Goal: Task Accomplishment & Management: Manage account settings

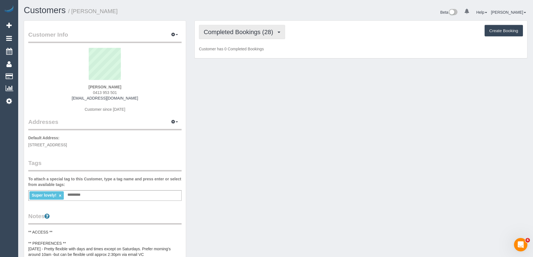
click at [256, 28] on button "Completed Bookings (28)" at bounding box center [242, 32] width 86 height 14
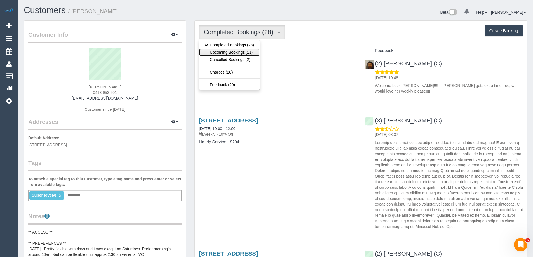
click at [249, 51] on link "Upcoming Bookings (11)" at bounding box center [229, 52] width 60 height 7
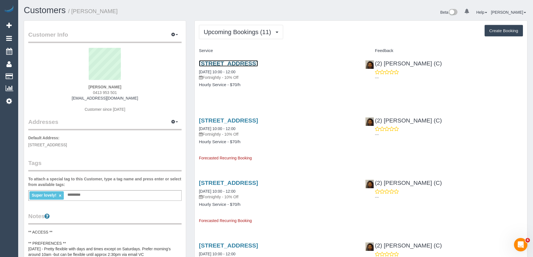
click at [258, 64] on link "2 Montclair Court, Bentleigh East, VIC 3165" at bounding box center [228, 63] width 59 height 6
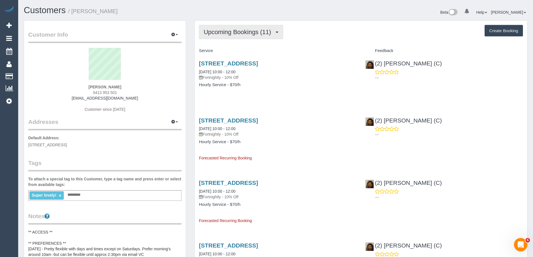
click at [245, 36] on button "Upcoming Bookings (11)" at bounding box center [241, 32] width 84 height 14
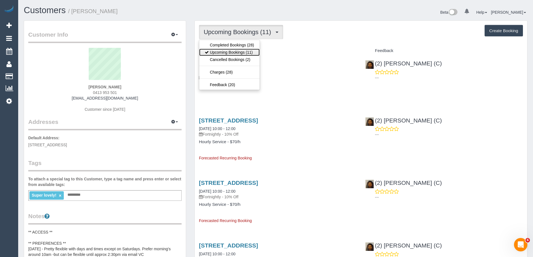
click at [245, 51] on link "Upcoming Bookings (11)" at bounding box center [229, 52] width 60 height 7
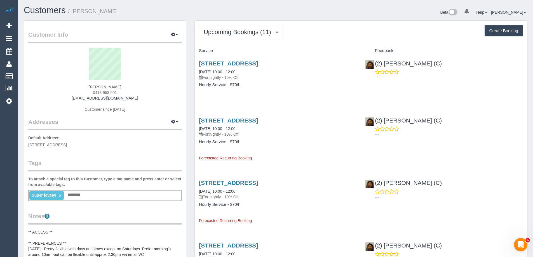
click at [109, 196] on div "Super lovely! × Add a tag" at bounding box center [104, 195] width 153 height 11
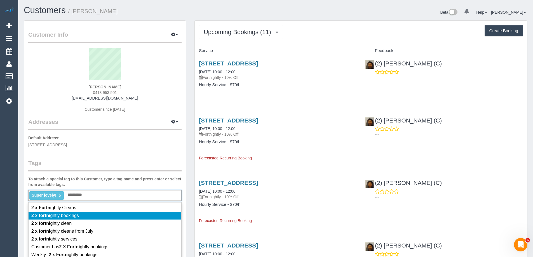
type input "**********"
click at [79, 214] on li "2 x fortni ghtly bookings" at bounding box center [105, 216] width 153 height 8
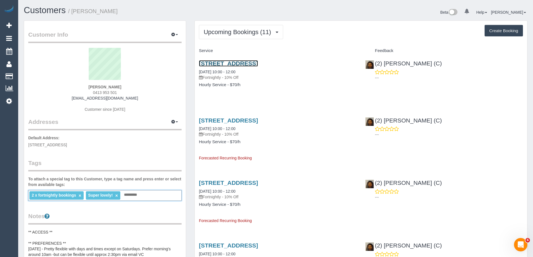
click at [258, 64] on link "2 Montclair Court, Bentleigh East, VIC 3165" at bounding box center [228, 63] width 59 height 6
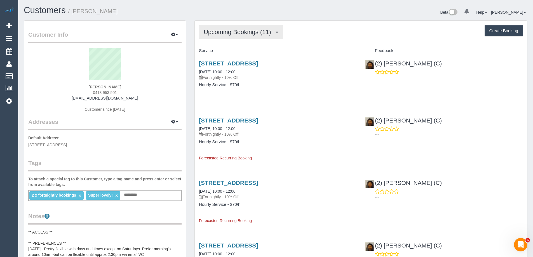
click at [233, 33] on span "Upcoming Bookings (11)" at bounding box center [239, 32] width 70 height 7
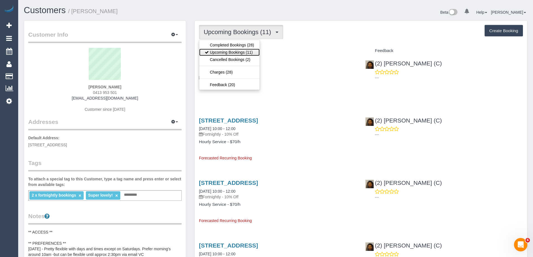
click at [233, 51] on link "Upcoming Bookings (11)" at bounding box center [229, 52] width 60 height 7
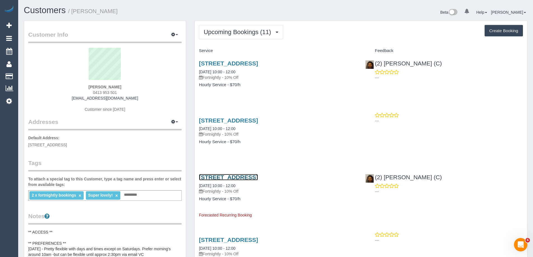
click at [258, 176] on link "2 Montclair Court, Bentleigh East, VIC 3165" at bounding box center [228, 177] width 59 height 6
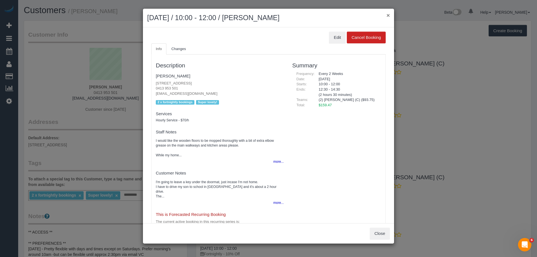
click at [387, 15] on button "×" at bounding box center [388, 15] width 3 height 6
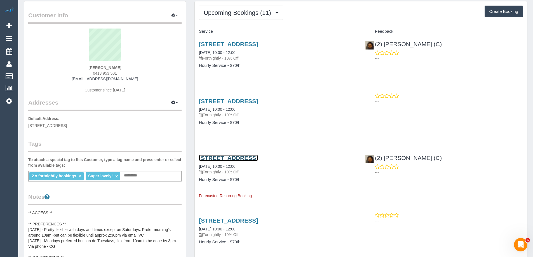
scroll to position [28, 0]
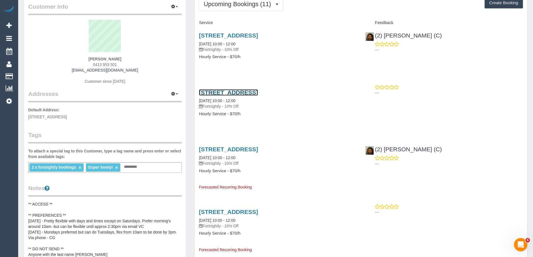
click at [258, 91] on link "2 Montclair Court, Bentleigh East, VIC 3165" at bounding box center [228, 92] width 59 height 6
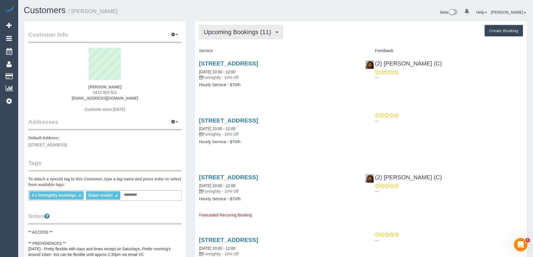
click at [255, 33] on span "Upcoming Bookings (11)" at bounding box center [239, 32] width 70 height 7
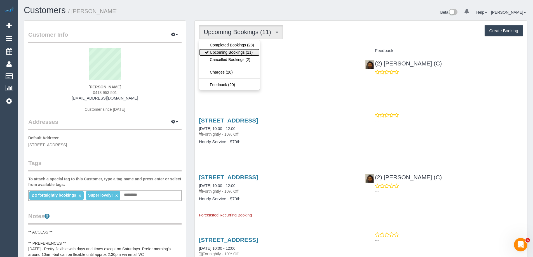
click at [246, 50] on link "Upcoming Bookings (11)" at bounding box center [229, 52] width 60 height 7
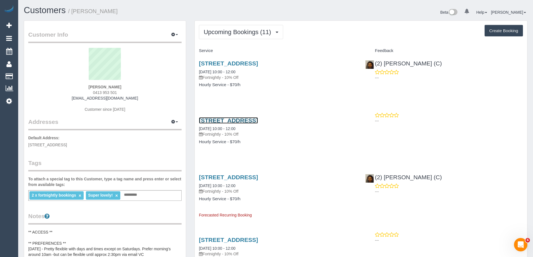
click at [258, 119] on link "2 Montclair Court, Bentleigh East, VIC 3165" at bounding box center [228, 120] width 59 height 6
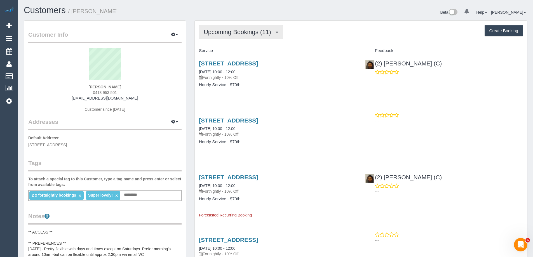
click at [250, 28] on button "Upcoming Bookings (11)" at bounding box center [241, 32] width 84 height 14
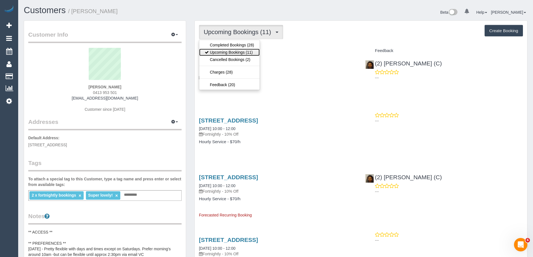
click at [241, 50] on link "Upcoming Bookings (11)" at bounding box center [229, 52] width 60 height 7
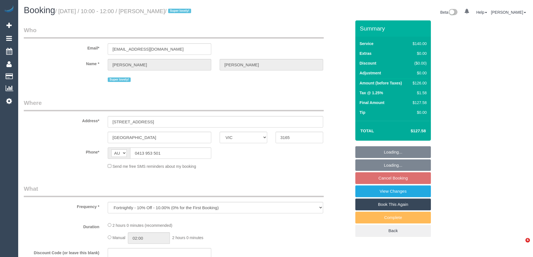
select select "VIC"
select select "string:stripe-pm_1QupRP2GScqysDRVYLz3LRpP"
select select "number:27"
select select "number:15"
select select "number:19"
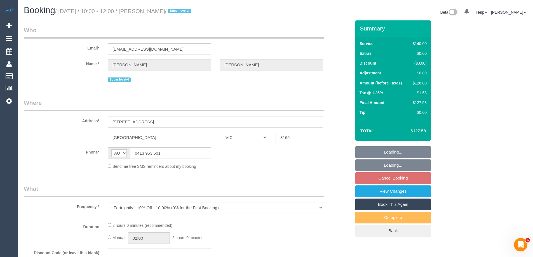
select select "number:36"
select select "number:34"
select select "number:11"
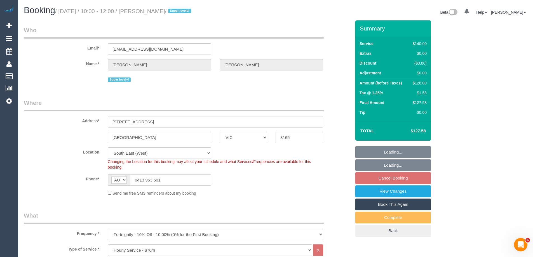
select select "object:875"
select select "spot3"
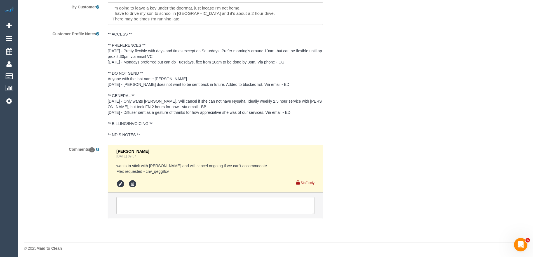
scroll to position [961, 0]
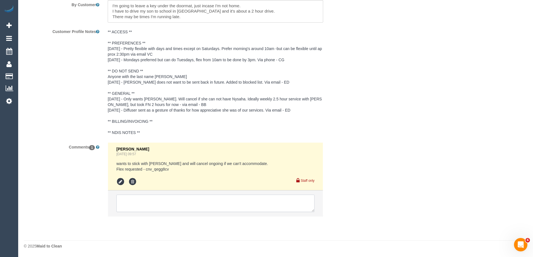
click at [238, 202] on textarea at bounding box center [215, 203] width 198 height 17
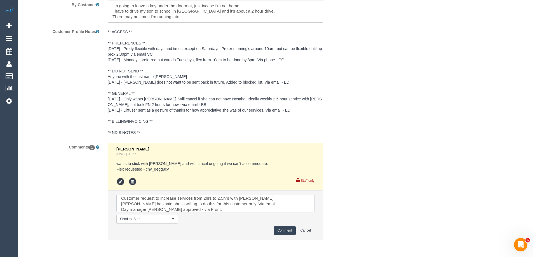
scroll to position [984, 0]
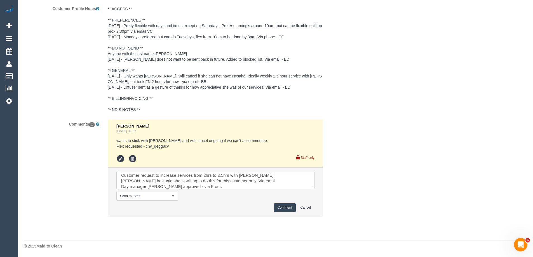
type textarea "Customer request to increase services from 2hrs to 2.5hrs with Nyasha. Nyasha h…"
click at [281, 209] on button "Comment" at bounding box center [285, 207] width 22 height 9
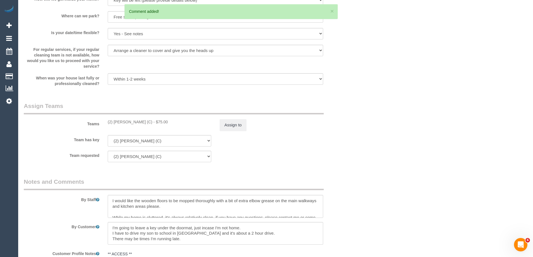
scroll to position [732, 0]
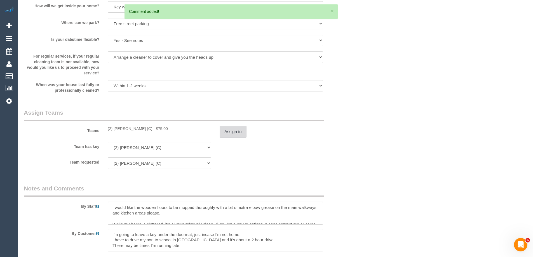
click at [238, 133] on button "Assign to" at bounding box center [233, 132] width 27 height 12
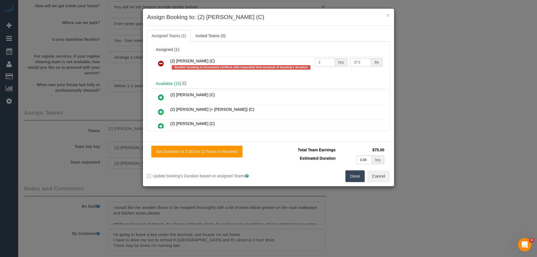
click at [325, 60] on input "2" at bounding box center [325, 62] width 20 height 9
type input "2.5"
click at [360, 177] on button "Done" at bounding box center [356, 176] width 20 height 12
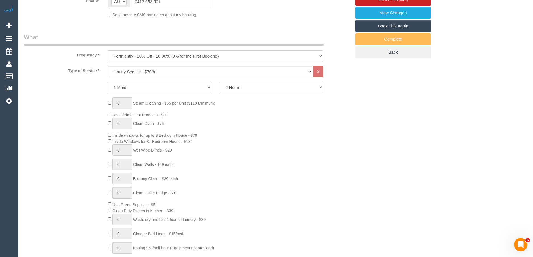
scroll to position [145, 0]
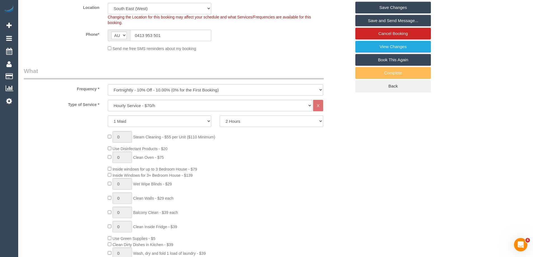
click at [244, 124] on select "2 Hours 2.5 Hours 3 Hours 3.5 Hours 4 Hours 4.5 Hours 5 Hours 5.5 Hours 6 Hours…" at bounding box center [272, 121] width 104 height 11
select select "150"
click at [220, 116] on select "2 Hours 2.5 Hours 3 Hours 3.5 Hours 4 Hours 4.5 Hours 5 Hours 5.5 Hours 6 Hours…" at bounding box center [272, 121] width 104 height 11
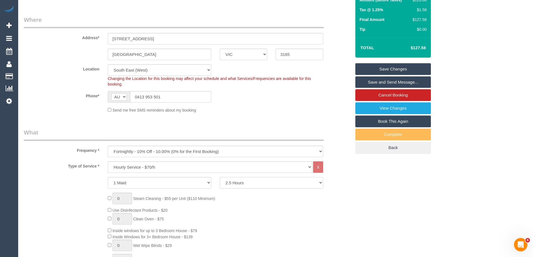
scroll to position [0, 0]
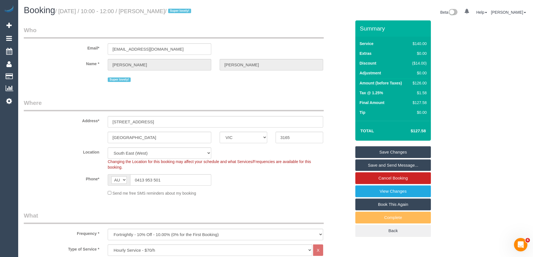
click at [380, 153] on link "Save Changes" at bounding box center [393, 152] width 76 height 12
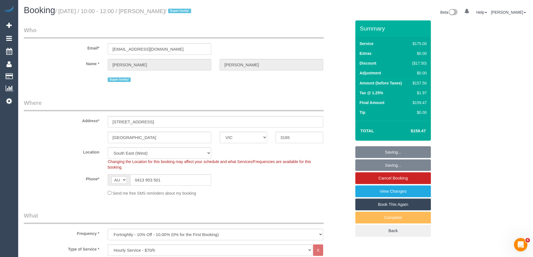
select select "spot28"
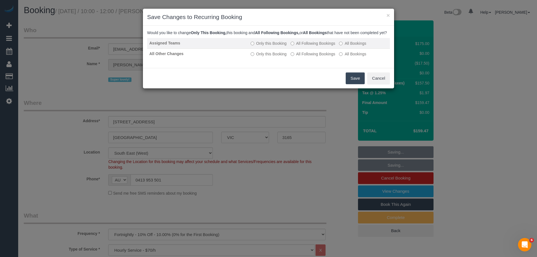
click at [319, 46] on label "All Following Bookings" at bounding box center [313, 44] width 45 height 6
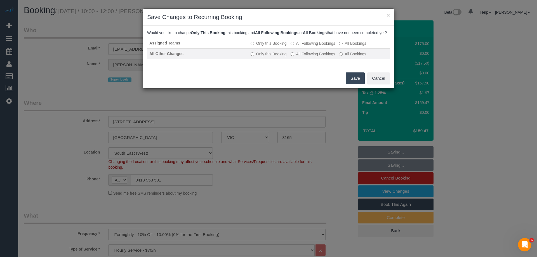
click at [317, 57] on label "All Following Bookings" at bounding box center [313, 54] width 45 height 6
click at [353, 84] on button "Save" at bounding box center [355, 78] width 19 height 12
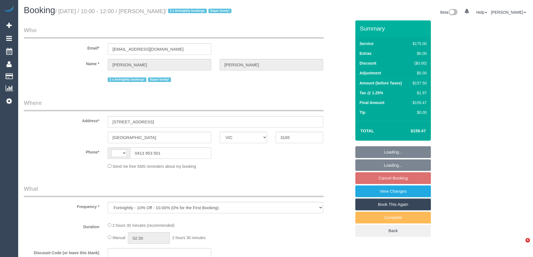
select select "VIC"
select select "string:AU"
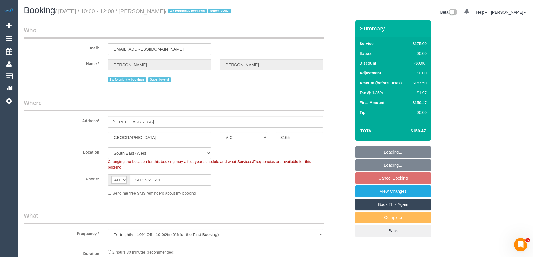
select select "object:587"
select select "string:stripe-pm_1QupRP2GScqysDRVYLz3LRpP"
select select "150"
select select "spot3"
select select "number:27"
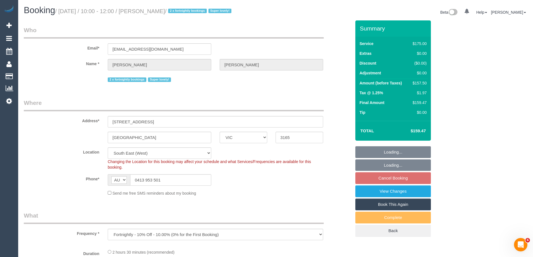
select select "number:15"
select select "number:19"
select select "number:36"
select select "number:34"
select select "number:11"
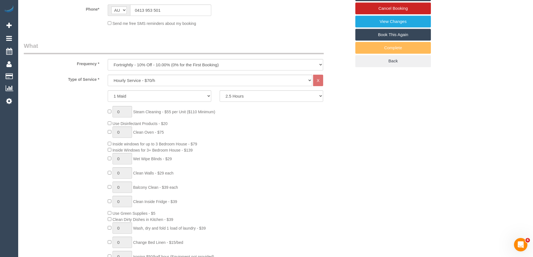
scroll to position [168, 0]
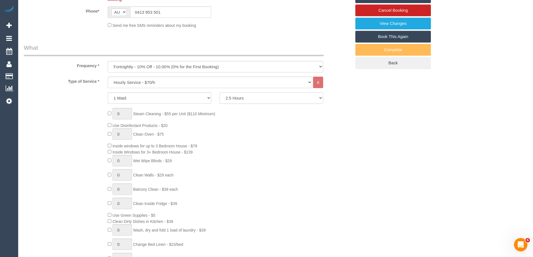
click at [238, 101] on select "2 Hours 2.5 Hours 3 Hours 3.5 Hours 4 Hours 4.5 Hours 5 Hours 5.5 Hours 6 Hours…" at bounding box center [272, 97] width 104 height 11
select select "120"
click at [220, 92] on select "2 Hours 2.5 Hours 3 Hours 3.5 Hours 4 Hours 4.5 Hours 5 Hours 5.5 Hours 6 Hours…" at bounding box center [272, 97] width 104 height 11
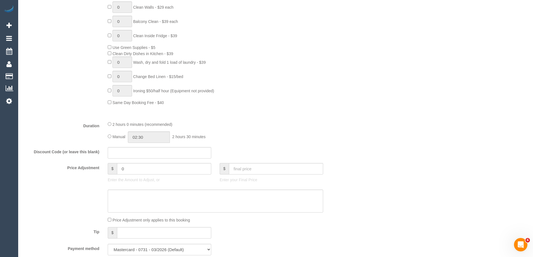
select select "spot28"
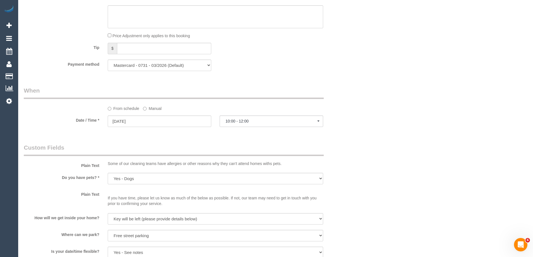
scroll to position [532, 0]
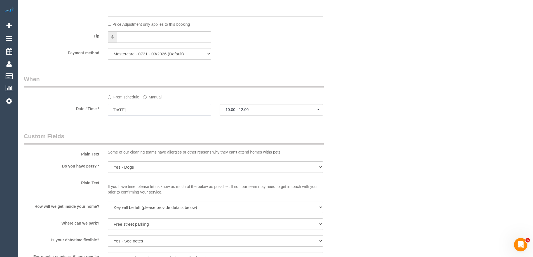
click at [167, 110] on input "06/10/2025" at bounding box center [160, 109] width 104 height 11
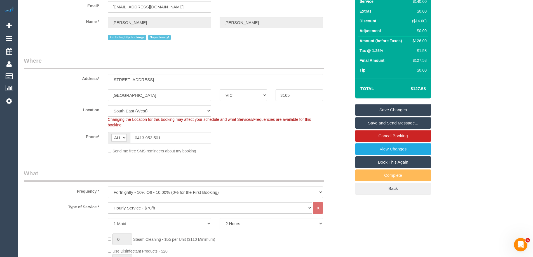
scroll to position [0, 0]
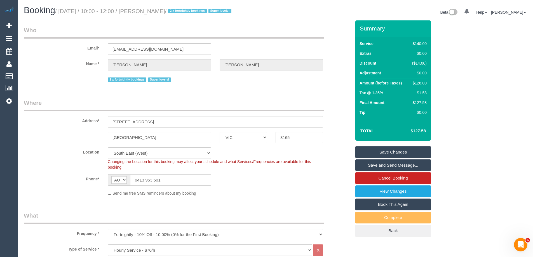
click at [402, 203] on link "Book This Again" at bounding box center [393, 205] width 76 height 12
select select "VIC"
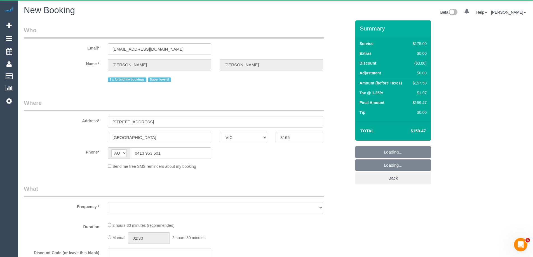
select select "string:stripe-pm_1QupRP2GScqysDRVYLz3LRpP"
select select "number:27"
select select "number:15"
select select "number:19"
select select "number:36"
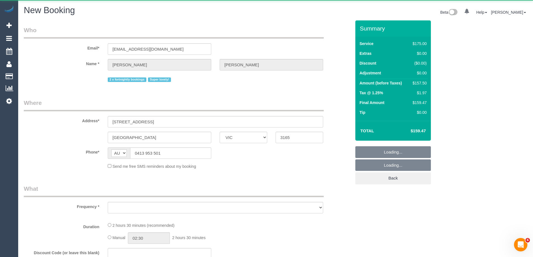
select select "number:34"
select select "number:11"
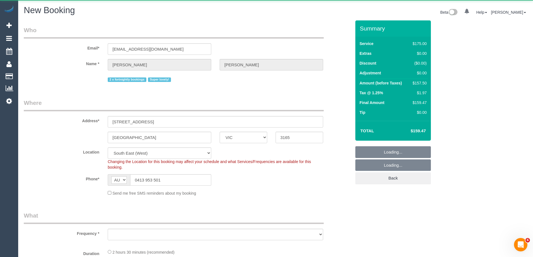
select select "object:3323"
select select "150"
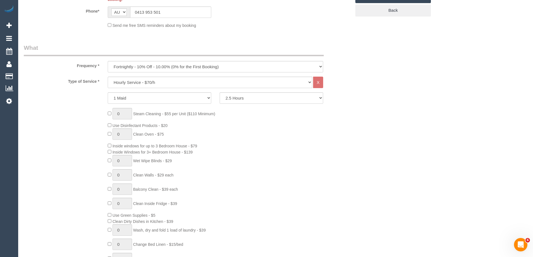
scroll to position [178, 0]
select select "object:3497"
click at [249, 98] on select "2 Hours 2.5 Hours 3 Hours 3.5 Hours 4 Hours 4.5 Hours 5 Hours 5.5 Hours 6 Hours…" at bounding box center [272, 97] width 104 height 11
select select "120"
click at [220, 92] on select "2 Hours 2.5 Hours 3 Hours 3.5 Hours 4 Hours 4.5 Hours 5 Hours 5.5 Hours 6 Hours…" at bounding box center [272, 97] width 104 height 11
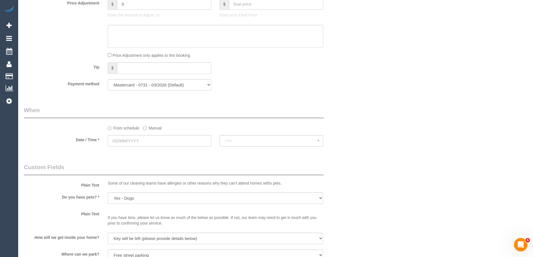
scroll to position [514, 0]
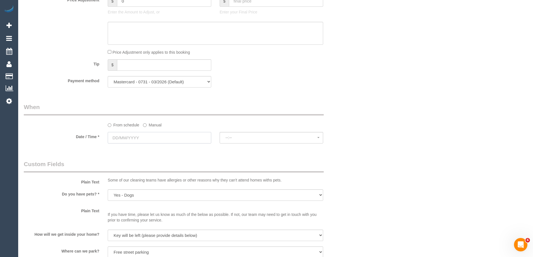
click at [138, 141] on input "text" at bounding box center [160, 137] width 104 height 11
click at [175, 150] on span "Next" at bounding box center [175, 149] width 4 height 4
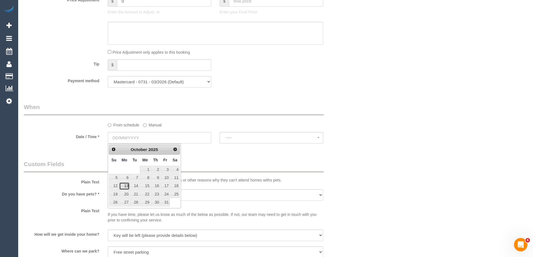
click at [126, 186] on link "13" at bounding box center [124, 186] width 10 height 8
type input "13/10/2025"
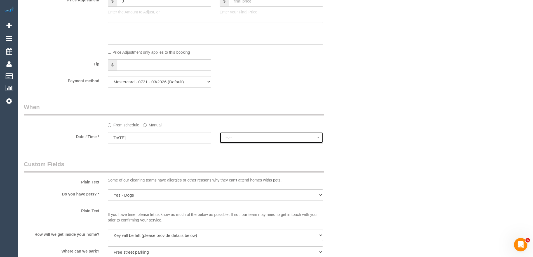
click at [249, 137] on span "--:--" at bounding box center [271, 137] width 92 height 4
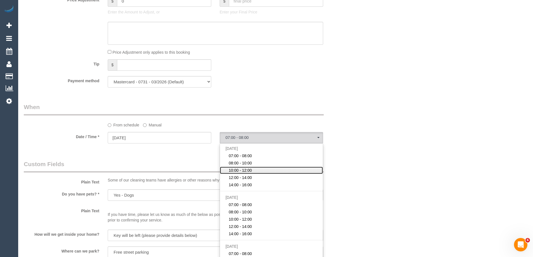
click at [247, 168] on span "10:00 - 12:00" at bounding box center [240, 171] width 23 height 6
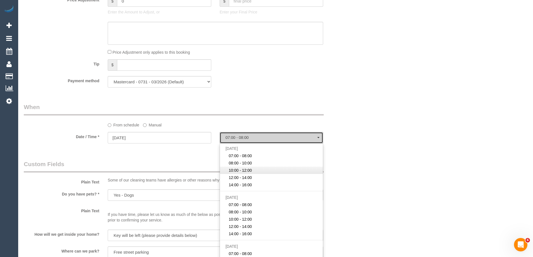
select select "spot78"
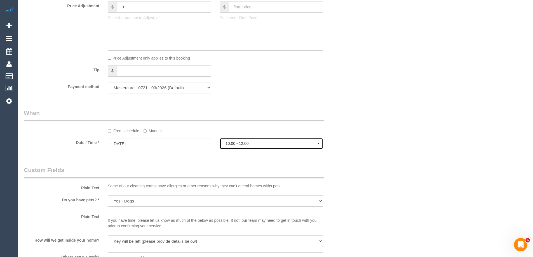
scroll to position [496, 0]
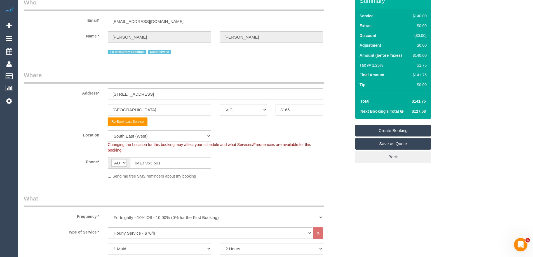
scroll to position [0, 0]
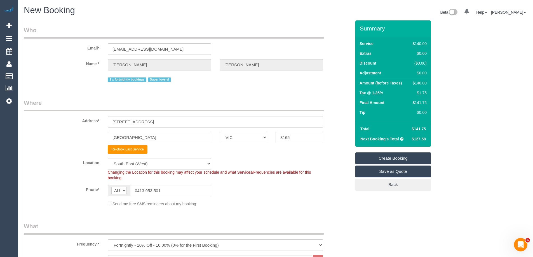
click at [387, 156] on link "Create Booking" at bounding box center [393, 158] width 76 height 12
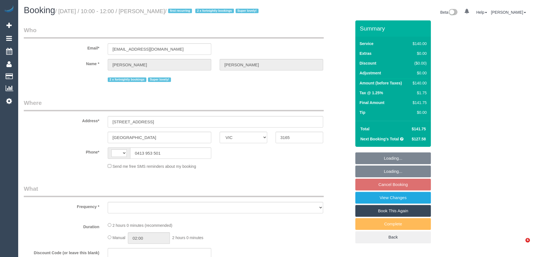
select select "VIC"
select select "string:AU"
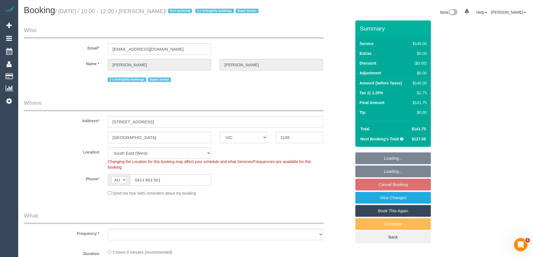
select select "string:stripe-pm_1QupRP2GScqysDRVYLz3LRpP"
click at [421, 137] on span "$127.58" at bounding box center [419, 139] width 14 height 4
select select "spot3"
select select "number:27"
select select "number:15"
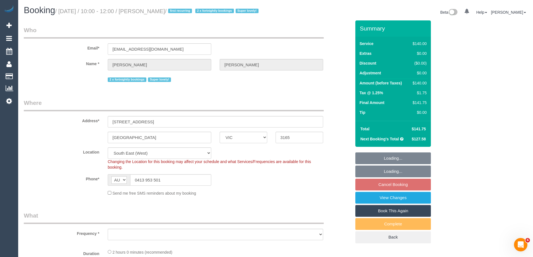
select select "number:19"
select select "number:36"
select select "number:34"
select select "number:11"
click at [421, 137] on span "$127.58" at bounding box center [419, 139] width 14 height 4
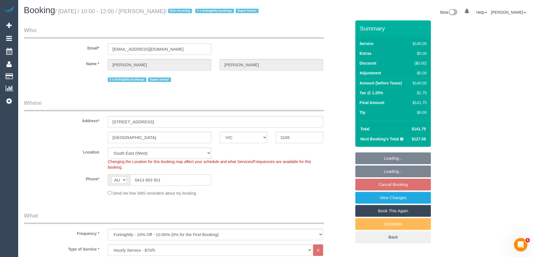
select select "object:1383"
copy span "127.58"
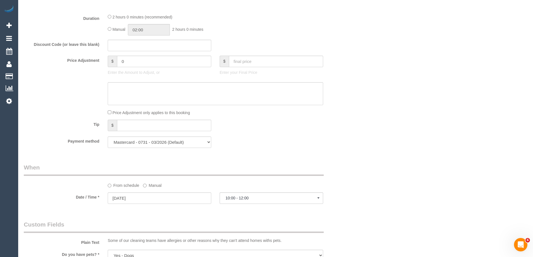
scroll to position [448, 0]
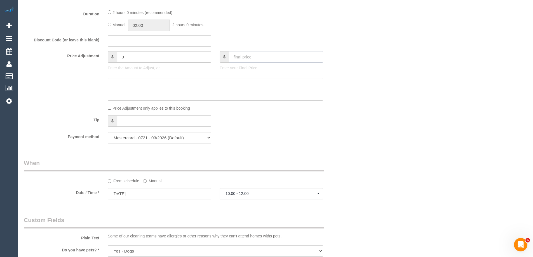
click at [257, 60] on input "text" at bounding box center [276, 56] width 94 height 11
paste input "127.58"
type input "127.58"
click at [229, 89] on textarea at bounding box center [215, 89] width 215 height 23
type input "-13.99"
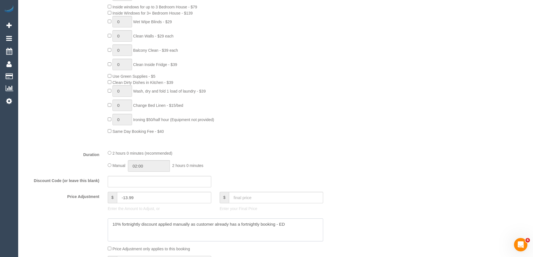
scroll to position [308, 0]
type textarea "10% fortnightly discount applied manually as customer already has a fortnightly…"
drag, startPoint x: 124, startPoint y: 196, endPoint x: 169, endPoint y: 198, distance: 44.3
click at [169, 198] on input "-13.99" at bounding box center [164, 196] width 94 height 11
type input "-14"
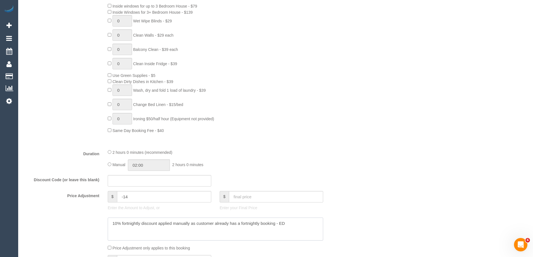
click at [171, 224] on textarea at bounding box center [215, 229] width 215 height 23
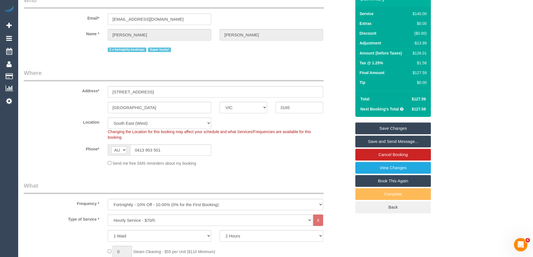
scroll to position [0, 0]
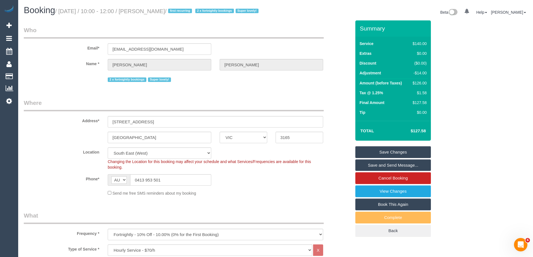
click at [386, 151] on link "Save Changes" at bounding box center [393, 152] width 76 height 12
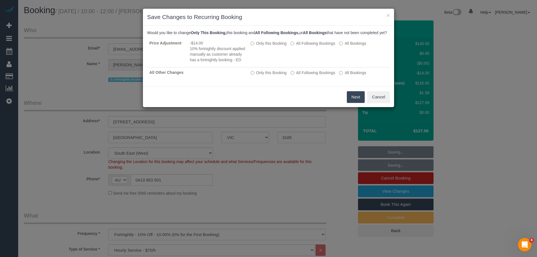
click at [350, 100] on button "Next" at bounding box center [356, 97] width 18 height 12
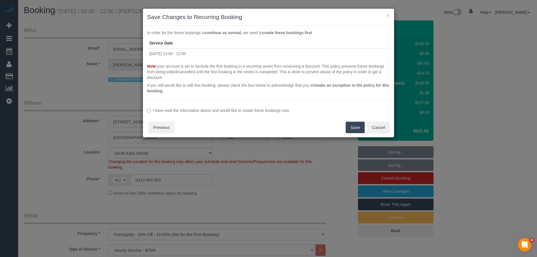
click at [203, 111] on label "I have read the information above and would like to create these bookings now." at bounding box center [268, 111] width 243 height 6
click at [354, 126] on button "Save" at bounding box center [355, 128] width 19 height 12
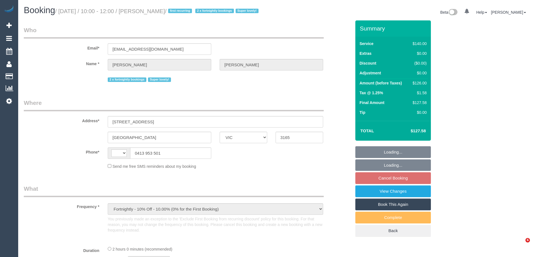
select select "VIC"
select select "string:AU"
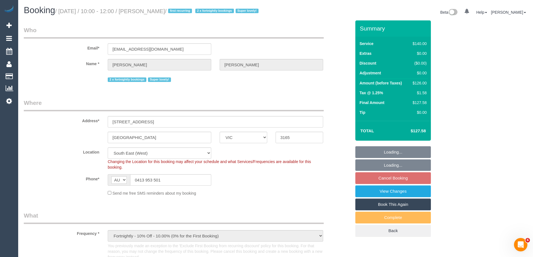
select select "object:859"
select select "string:stripe-pm_1QupRP2GScqysDRVYLz3LRpP"
select select "number:27"
select select "number:15"
select select "number:19"
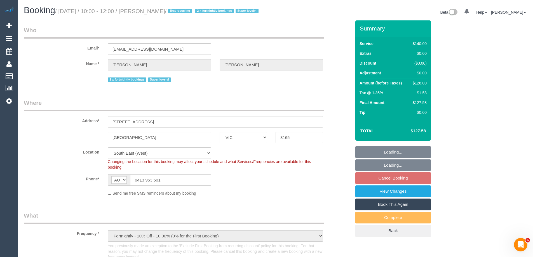
select select "number:36"
select select "number:34"
select select "number:11"
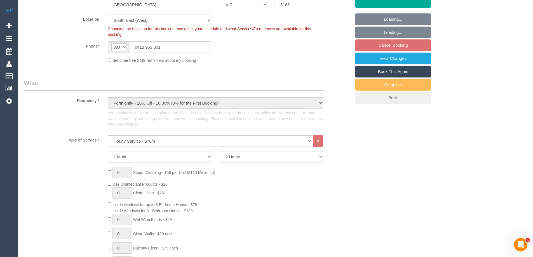
scroll to position [224, 0]
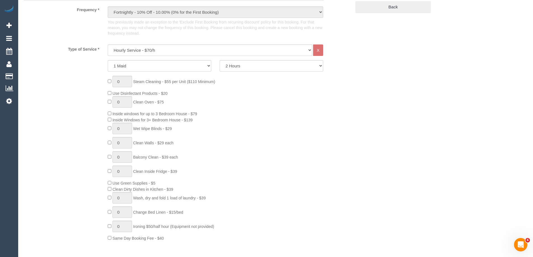
select select "spot3"
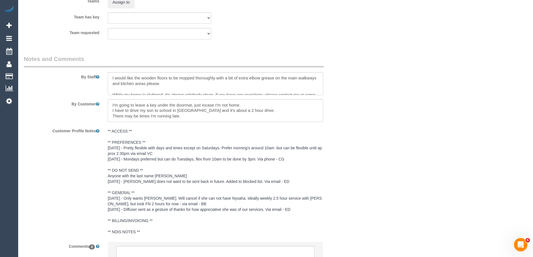
scroll to position [947, 0]
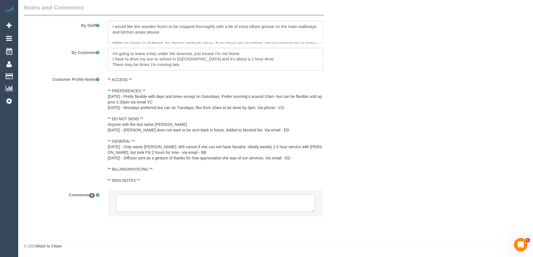
click at [219, 199] on textarea at bounding box center [215, 203] width 198 height 17
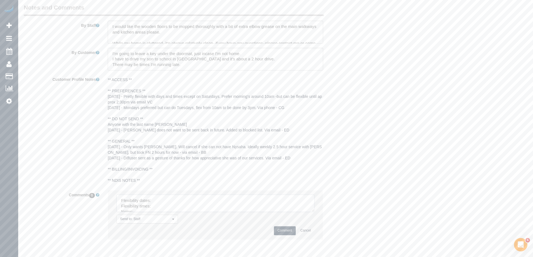
drag, startPoint x: 312, startPoint y: 209, endPoint x: 328, endPoint y: 242, distance: 36.7
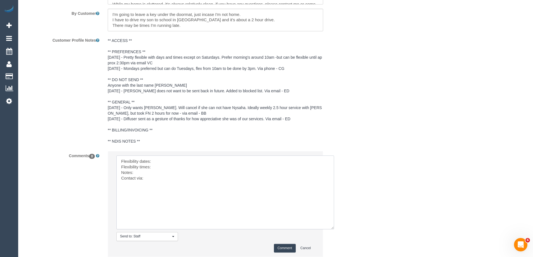
scroll to position [1026, 0]
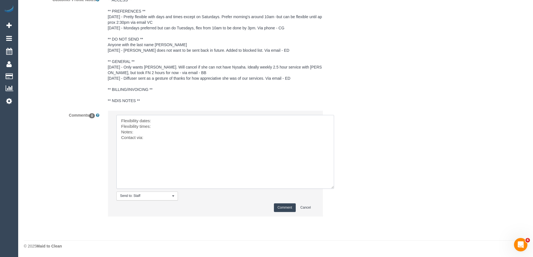
click at [165, 119] on textarea at bounding box center [225, 152] width 218 height 74
click at [152, 126] on textarea at bounding box center [225, 152] width 218 height 74
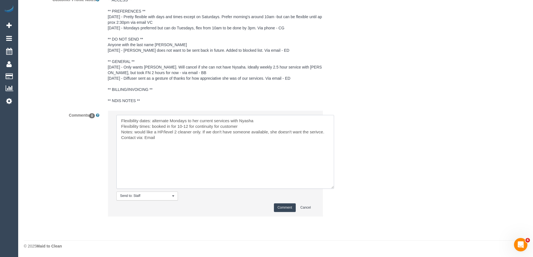
click at [197, 139] on textarea at bounding box center [225, 152] width 218 height 74
paste textarea "cnv_qgut98v"
type textarea "Flexibility dates: alternate Mondays to her current services with Nyasha Flexib…"
click at [288, 206] on button "Comment" at bounding box center [285, 207] width 22 height 9
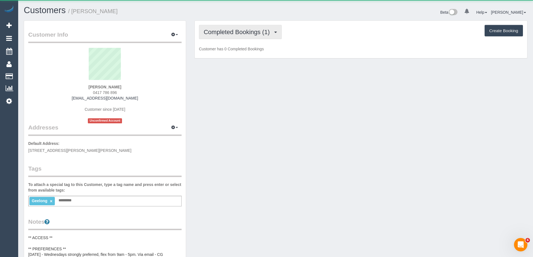
click at [252, 30] on span "Completed Bookings (1)" at bounding box center [238, 32] width 69 height 7
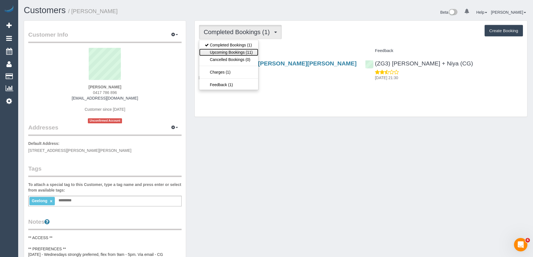
click at [240, 50] on link "Upcoming Bookings (11)" at bounding box center [228, 52] width 59 height 7
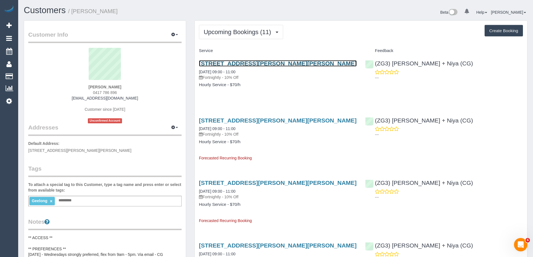
click at [263, 64] on link "[STREET_ADDRESS][PERSON_NAME][PERSON_NAME]" at bounding box center [278, 63] width 158 height 6
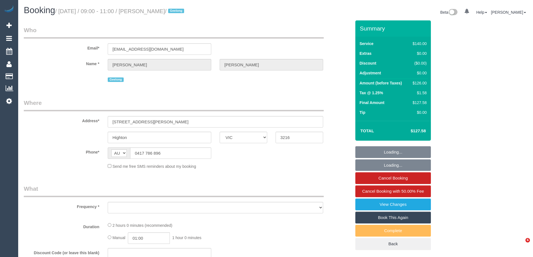
select select "VIC"
select select "string:stripe-pm_1S3VsQ2GScqysDRVl3yHSxyi"
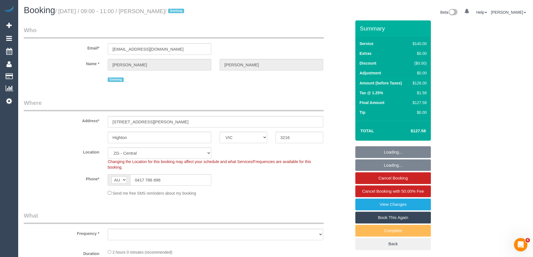
select select "object:543"
select select "spot1"
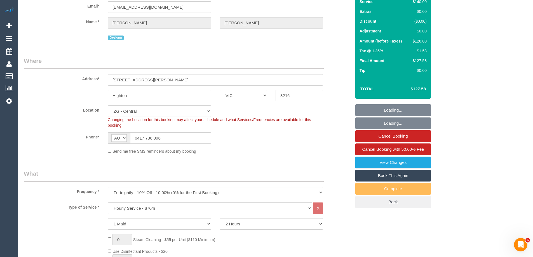
select select "object:780"
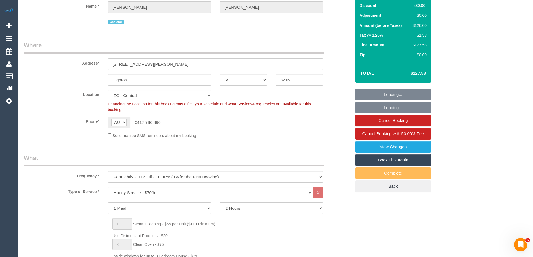
select select "number:27"
select select "number:14"
select select "number:19"
select select "number:24"
select select "number:34"
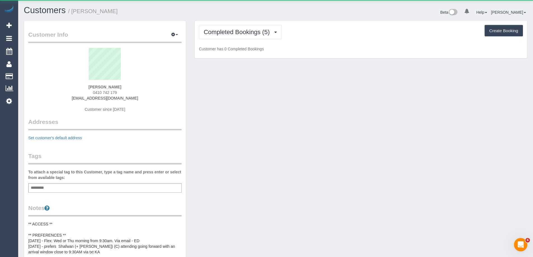
scroll to position [474, 533]
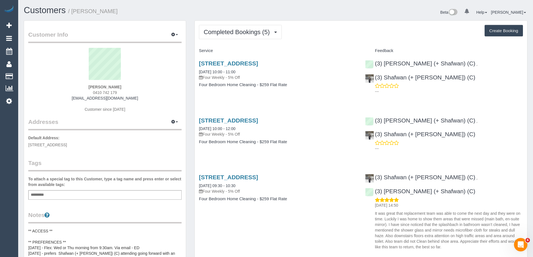
click at [107, 92] on span "0410 742 179" at bounding box center [105, 92] width 24 height 4
copy div "0410 742 179"
click at [318, 31] on div "Completed Bookings (5) Completed Bookings (5) Upcoming Bookings (12) Cancelled …" at bounding box center [361, 32] width 324 height 14
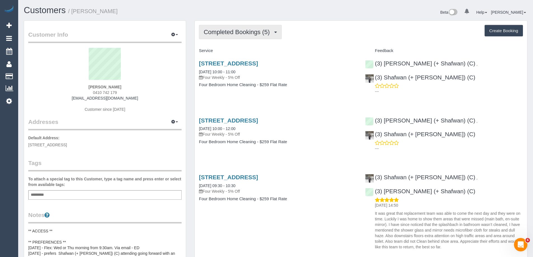
click at [241, 36] on button "Completed Bookings (5)" at bounding box center [240, 32] width 83 height 14
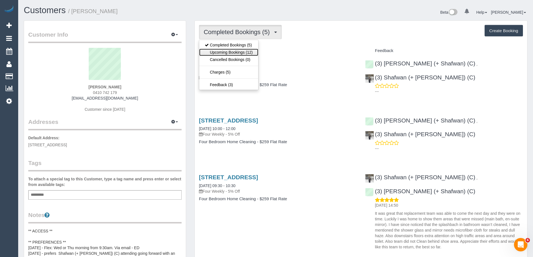
click at [239, 53] on link "Upcoming Bookings (12)" at bounding box center [228, 52] width 59 height 7
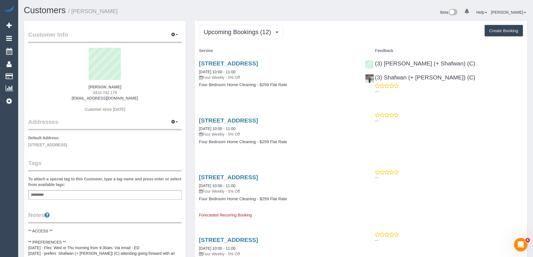
scroll to position [825, 533]
click at [247, 63] on link "58 Bologna Crescent, Greenvale, VIC 3059" at bounding box center [228, 63] width 59 height 6
click at [107, 91] on span "0410 742 179" at bounding box center [105, 92] width 24 height 4
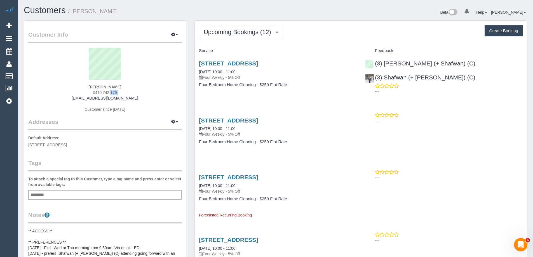
copy div "0410 742 179"
click at [230, 31] on span "Upcoming Bookings (12)" at bounding box center [239, 32] width 70 height 7
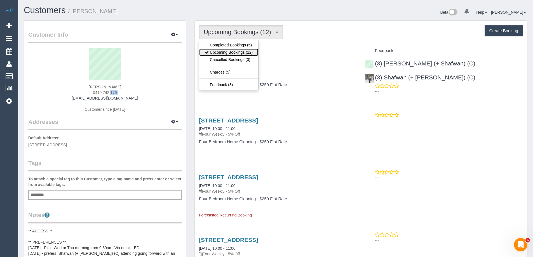
click at [228, 53] on link "Upcoming Bookings (12)" at bounding box center [228, 52] width 59 height 7
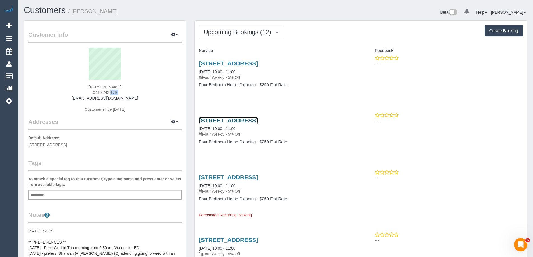
click at [258, 120] on link "58 Bologna Crescent, Greenvale, VIC 3059" at bounding box center [228, 120] width 59 height 6
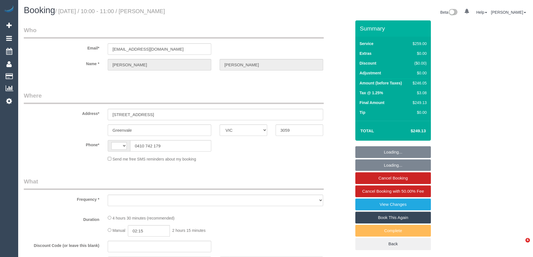
select select "VIC"
select select "string:AU"
select select "object:538"
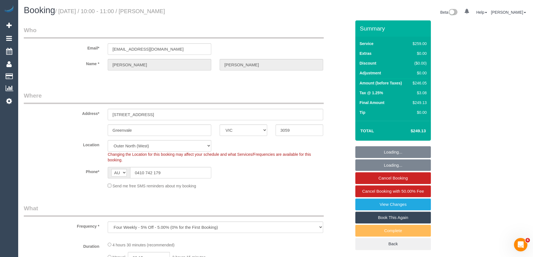
select select "number:28"
select select "number:15"
select select "number:19"
select select "number:25"
select select "number:35"
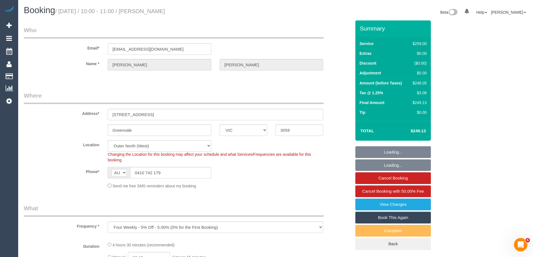
select select "number:26"
select select "object:785"
select select "string:stripe-pm_1RCbGJ2GScqysDRVpf2aEhoc"
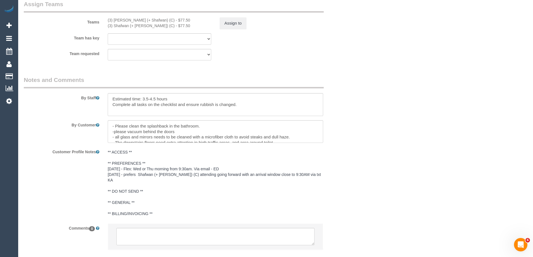
scroll to position [916, 0]
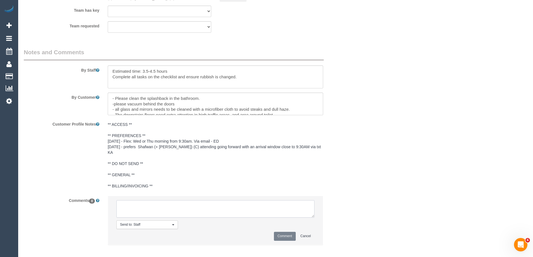
click at [210, 201] on textarea at bounding box center [215, 208] width 198 height 17
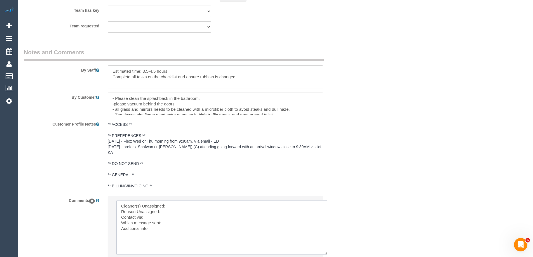
drag, startPoint x: 310, startPoint y: 208, endPoint x: 317, endPoint y: 246, distance: 38.3
click at [324, 254] on textarea at bounding box center [221, 227] width 211 height 55
click at [207, 201] on textarea at bounding box center [222, 231] width 212 height 63
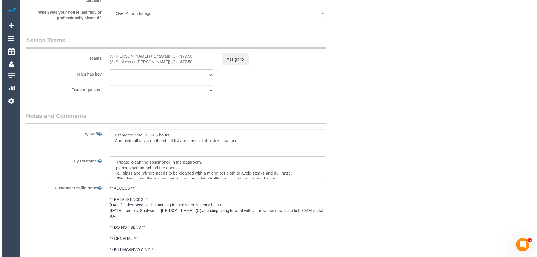
scroll to position [749, 0]
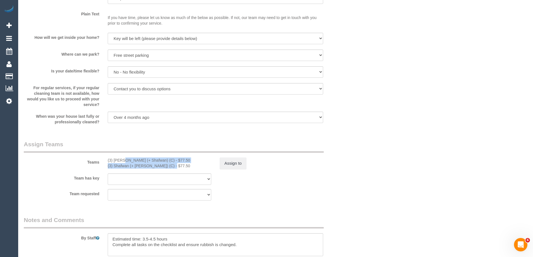
drag, startPoint x: 106, startPoint y: 160, endPoint x: 155, endPoint y: 168, distance: 49.9
click at [155, 168] on div "(3) [PERSON_NAME] (+ Shafwan) (C) - $77.50 (3) Shafwan (+ [PERSON_NAME]) (C) - …" at bounding box center [160, 163] width 112 height 11
copy div "(3) [PERSON_NAME] (+ Shafwan) (C) - $77.50 (3) Shafwan (+ [PERSON_NAME]) (C)"
click at [241, 162] on button "Assign to" at bounding box center [233, 164] width 27 height 12
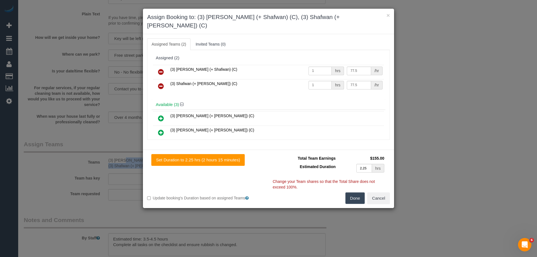
click at [161, 69] on icon at bounding box center [161, 72] width 6 height 7
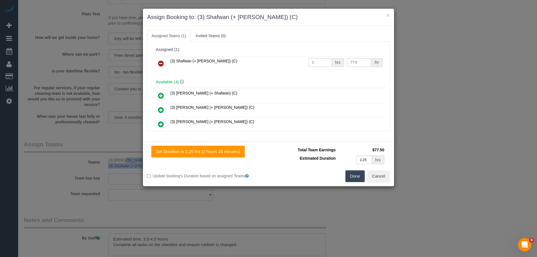
click at [161, 62] on icon at bounding box center [161, 63] width 6 height 7
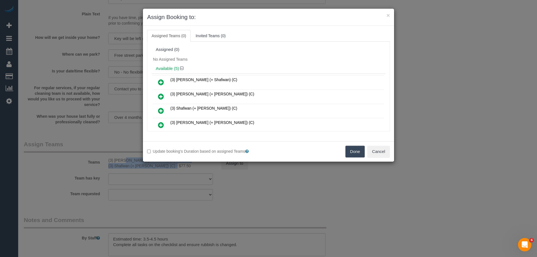
click at [361, 151] on button "Done" at bounding box center [356, 152] width 20 height 12
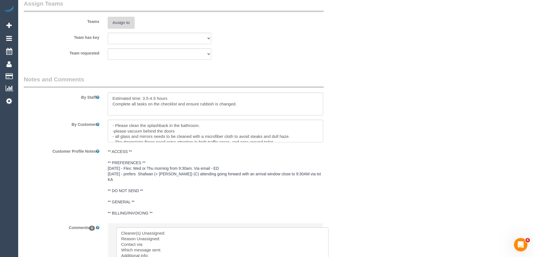
scroll to position [944, 0]
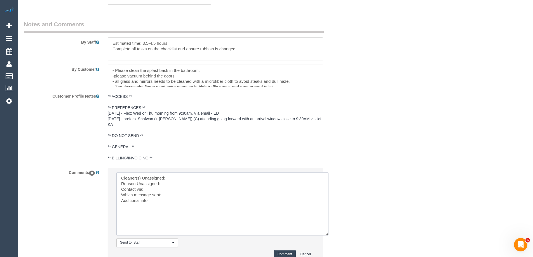
drag, startPoint x: 224, startPoint y: 175, endPoint x: 218, endPoint y: 174, distance: 5.9
click at [224, 175] on textarea at bounding box center [222, 203] width 212 height 63
paste textarea "(3) Farhan (+ Shafwan) (C) - $77.50 (3) Shafwan (+ Farhan) (C)"
drag, startPoint x: 217, startPoint y: 171, endPoint x: 292, endPoint y: 169, distance: 75.3
click at [289, 172] on textarea at bounding box center [222, 203] width 212 height 63
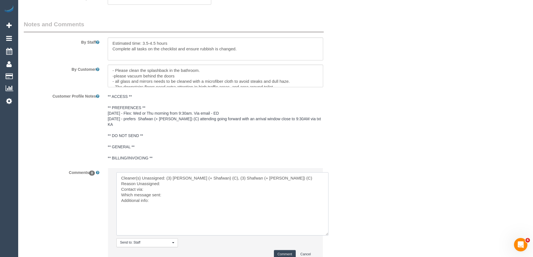
click at [286, 175] on textarea at bounding box center [222, 203] width 212 height 63
click at [232, 174] on textarea at bounding box center [222, 203] width 212 height 63
click at [227, 180] on textarea at bounding box center [222, 203] width 212 height 63
click at [166, 178] on textarea at bounding box center [222, 203] width 212 height 63
type textarea "Cleaner(s) Unassigned: (3) Farhan (+ Shafwan) (C), (3) Shafwan (+ Farhan) (C) R…"
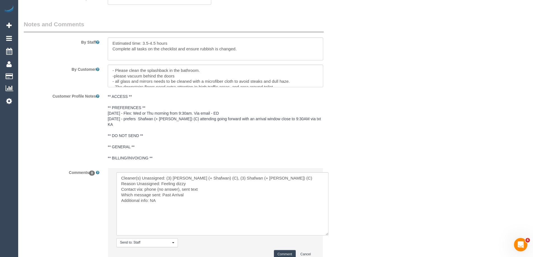
click at [280, 250] on button "Comment" at bounding box center [285, 254] width 22 height 9
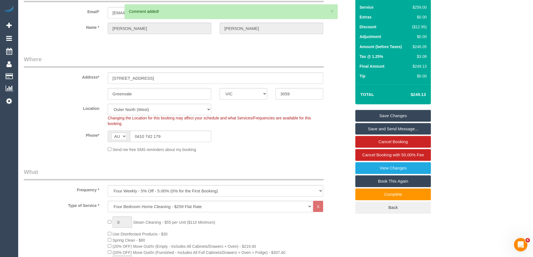
scroll to position [0, 0]
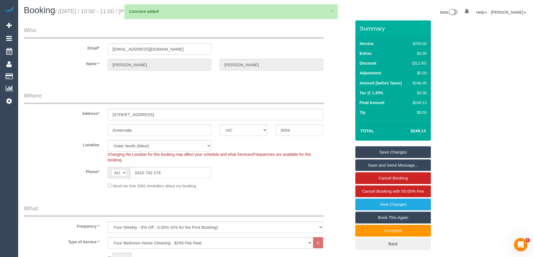
click at [374, 148] on link "Save Changes" at bounding box center [393, 152] width 76 height 12
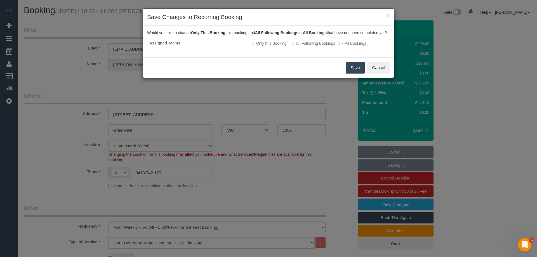
click at [351, 71] on button "Save" at bounding box center [355, 68] width 19 height 12
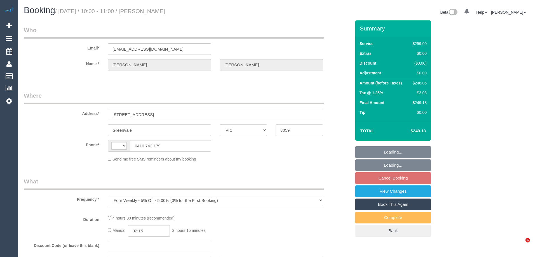
select select "VIC"
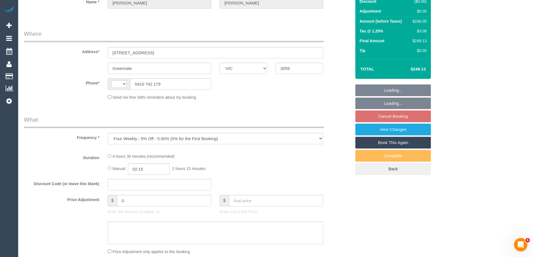
select select "string:AU"
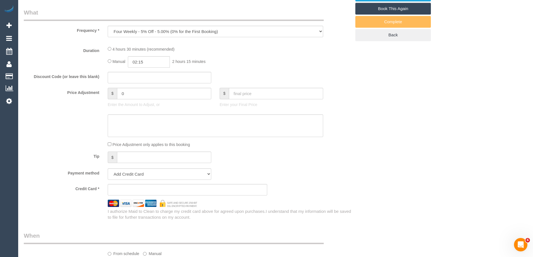
select select "object:696"
select select "number:28"
select select "number:15"
select select "number:19"
select select "number:25"
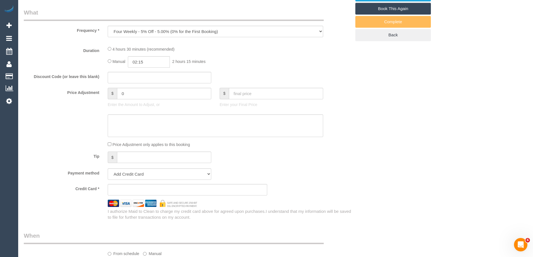
select select "number:35"
select select "number:26"
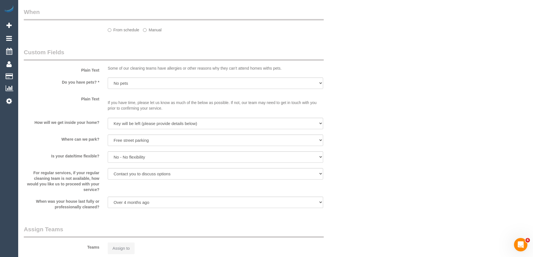
select select "string:stripe-pm_1RCbGJ2GScqysDRVpf2aEhoc"
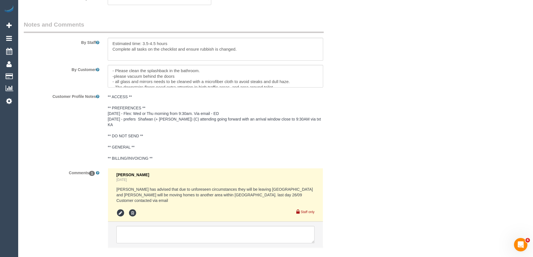
scroll to position [960, 0]
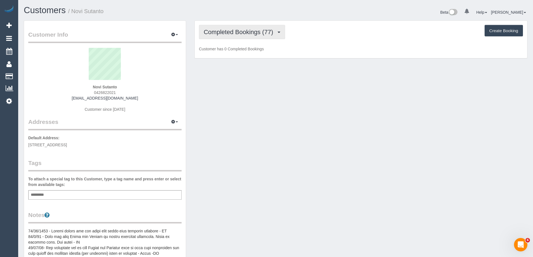
click at [233, 29] on span "Completed Bookings (77)" at bounding box center [240, 32] width 72 height 7
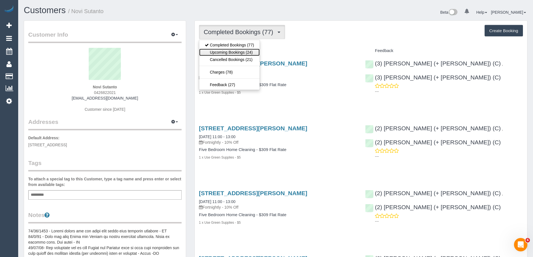
click at [236, 52] on link "Upcoming Bookings (24)" at bounding box center [229, 52] width 60 height 7
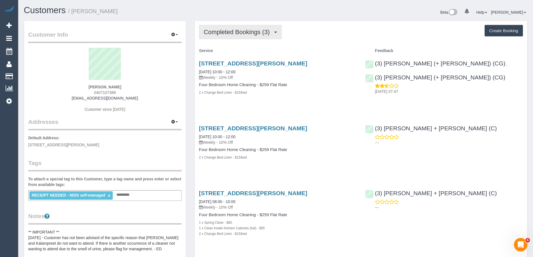
click at [262, 32] on span "Completed Bookings (3)" at bounding box center [238, 32] width 69 height 7
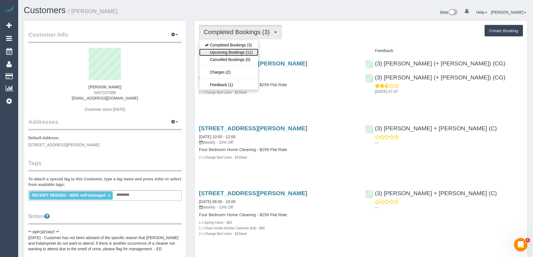
click at [249, 49] on link "Upcoming Bookings (11)" at bounding box center [228, 52] width 59 height 7
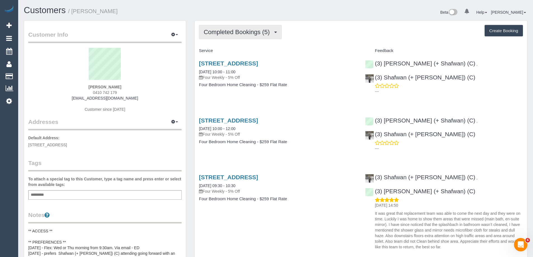
click at [243, 31] on span "Completed Bookings (5)" at bounding box center [238, 32] width 69 height 7
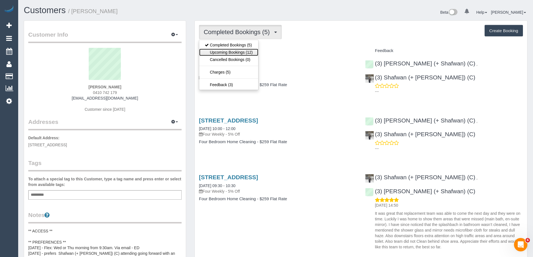
click at [229, 53] on link "Upcoming Bookings (12)" at bounding box center [228, 52] width 59 height 7
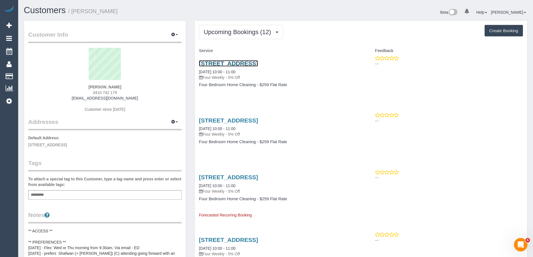
click at [256, 64] on link "[STREET_ADDRESS]" at bounding box center [228, 63] width 59 height 6
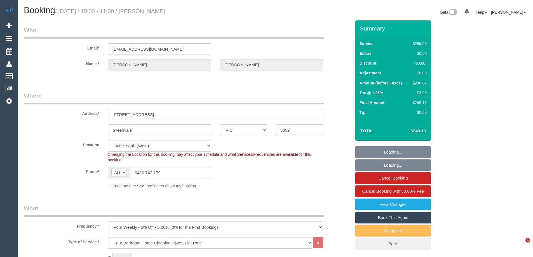
select select "VIC"
select select "number:28"
select select "number:15"
select select "number:19"
select select "number:25"
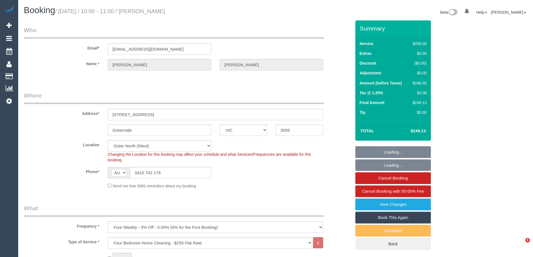
select select "number:35"
select select "number:26"
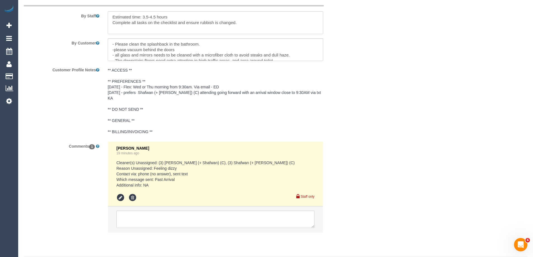
scroll to position [981, 0]
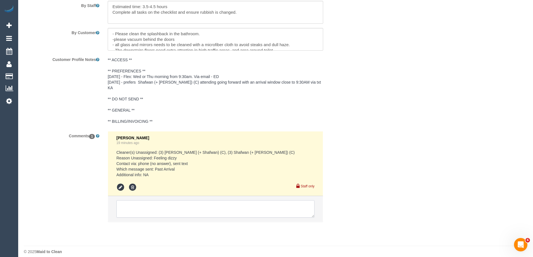
click at [215, 200] on textarea at bounding box center [215, 208] width 198 height 17
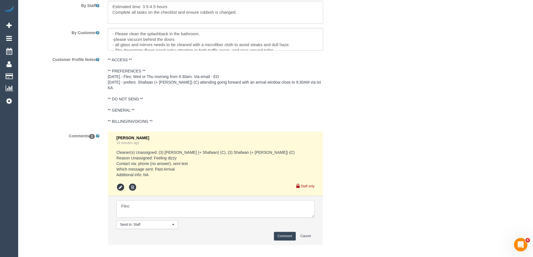
click at [225, 203] on textarea at bounding box center [215, 208] width 198 height 17
click at [131, 200] on textarea at bounding box center [215, 208] width 198 height 17
click at [161, 200] on textarea at bounding box center [215, 208] width 198 height 17
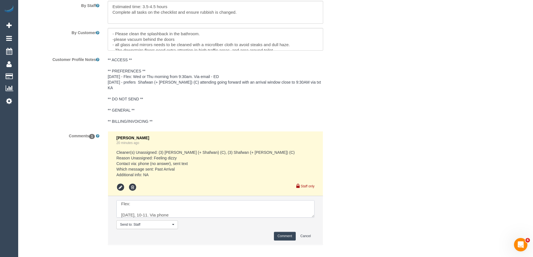
click at [161, 200] on textarea at bounding box center [215, 208] width 198 height 17
paste textarea "possibly [DATE], she will just need to check with her husband and let us know."
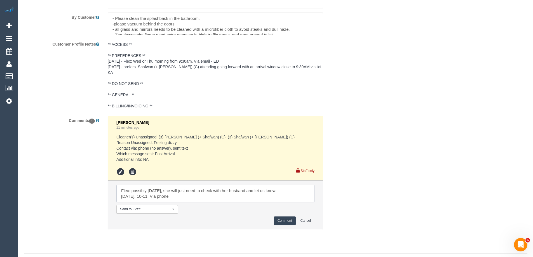
scroll to position [1004, 0]
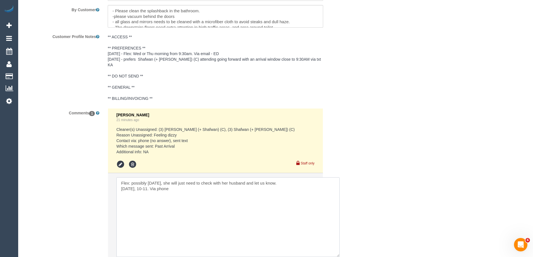
drag, startPoint x: 312, startPoint y: 187, endPoint x: 337, endPoint y: 249, distance: 67.3
click at [337, 249] on textarea at bounding box center [227, 217] width 223 height 80
click at [207, 195] on textarea at bounding box center [227, 217] width 223 height 80
click at [120, 182] on textarea at bounding box center [227, 217] width 223 height 80
click at [171, 184] on textarea at bounding box center [227, 217] width 223 height 80
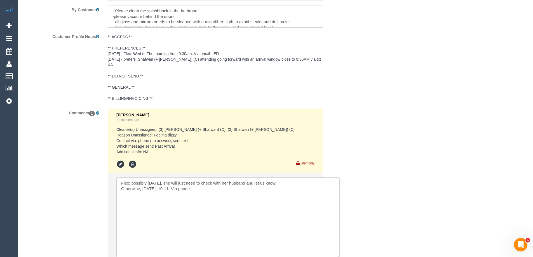
click at [171, 184] on textarea at bounding box center [227, 217] width 223 height 80
paste textarea "If not, [DATE] [DATE], 10-11AW"
type textarea "Flex: possibly [DATE], she will just need to check with her husband and let us …"
click at [244, 206] on textarea at bounding box center [227, 217] width 223 height 80
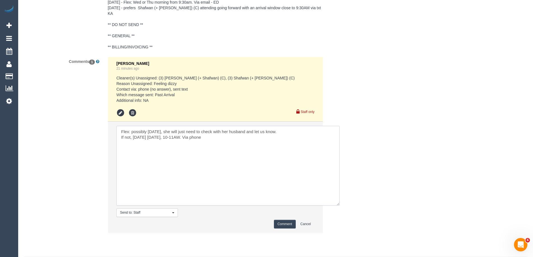
scroll to position [1060, 0]
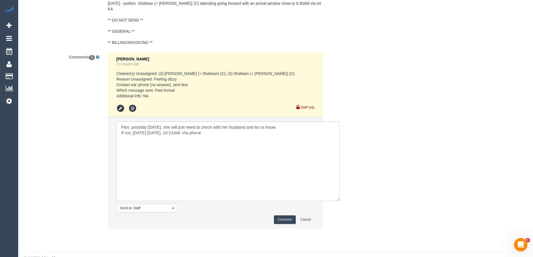
click at [283, 215] on button "Comment" at bounding box center [285, 219] width 22 height 9
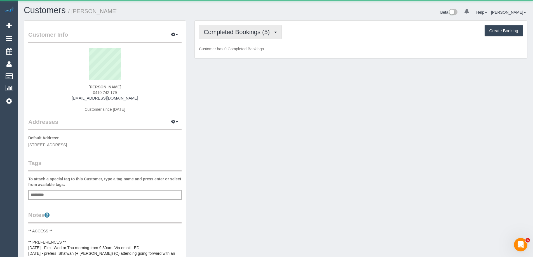
click at [224, 31] on span "Completed Bookings (5)" at bounding box center [238, 32] width 69 height 7
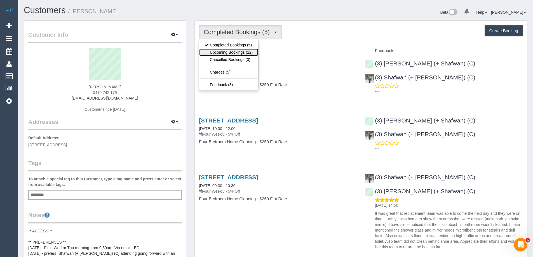
click at [232, 51] on link "Upcoming Bookings (12)" at bounding box center [228, 52] width 59 height 7
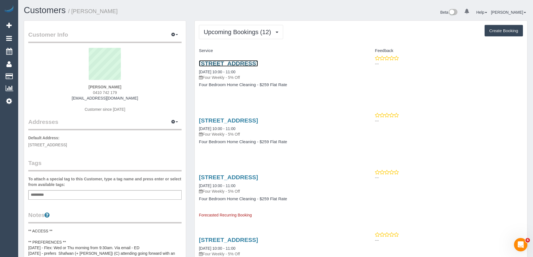
click at [258, 64] on link "[STREET_ADDRESS]" at bounding box center [228, 63] width 59 height 6
click at [99, 94] on span "0410 742 179" at bounding box center [105, 92] width 24 height 4
copy div "0410 742 179"
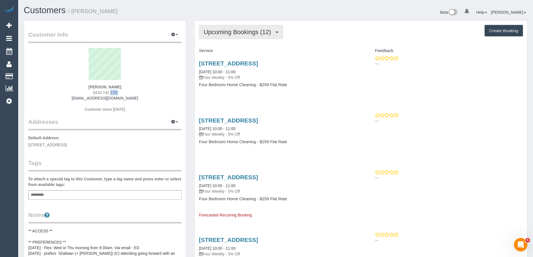
click at [235, 35] on span "Upcoming Bookings (12)" at bounding box center [239, 32] width 70 height 7
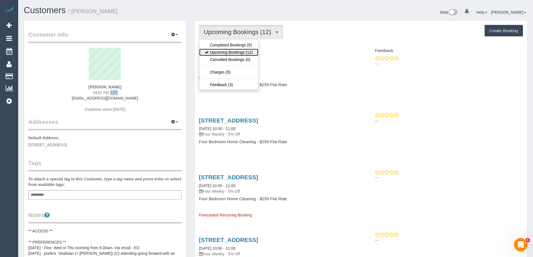
click at [231, 52] on link "Upcoming Bookings (12)" at bounding box center [228, 52] width 59 height 7
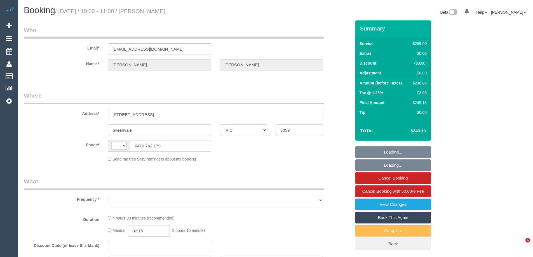
select select "VIC"
select select "string:AU"
select select "object:567"
select select "string:stripe-pm_1RCbGJ2GScqysDRVpf2aEhoc"
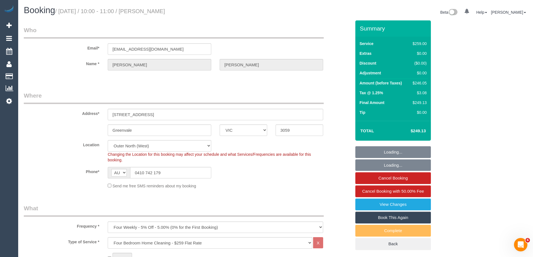
select select "number:28"
select select "number:15"
select select "number:19"
select select "number:25"
select select "number:35"
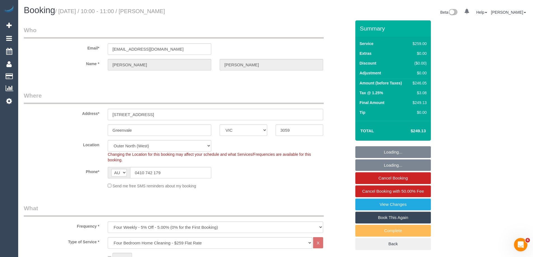
select select "number:26"
select select "object:1214"
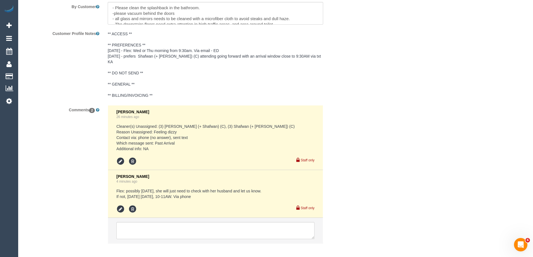
scroll to position [1029, 0]
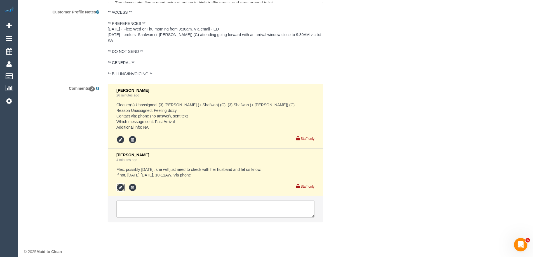
click at [122, 184] on icon at bounding box center [120, 188] width 8 height 8
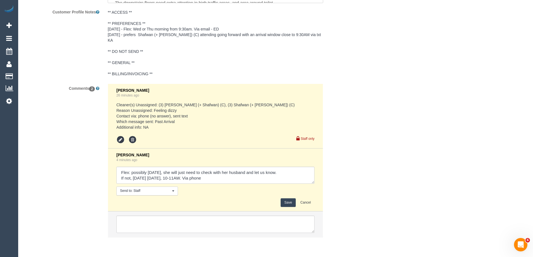
drag, startPoint x: 312, startPoint y: 176, endPoint x: 316, endPoint y: 268, distance: 92.1
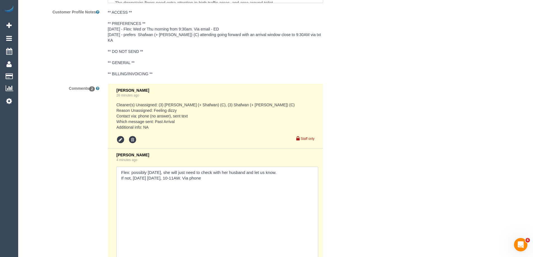
drag, startPoint x: 132, startPoint y: 166, endPoint x: 135, endPoint y: 166, distance: 3.1
click at [133, 167] on textarea at bounding box center [217, 221] width 202 height 109
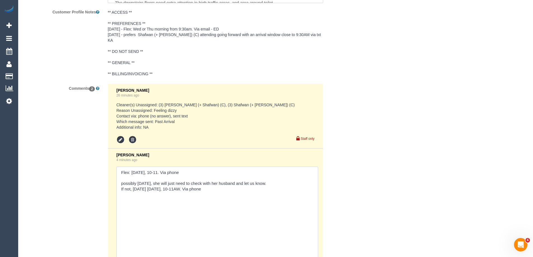
click at [196, 168] on textarea at bounding box center [217, 221] width 202 height 109
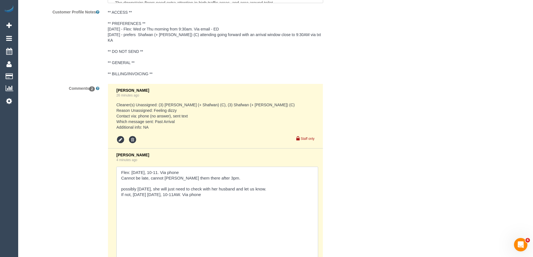
click at [244, 173] on textarea at bounding box center [217, 221] width 202 height 109
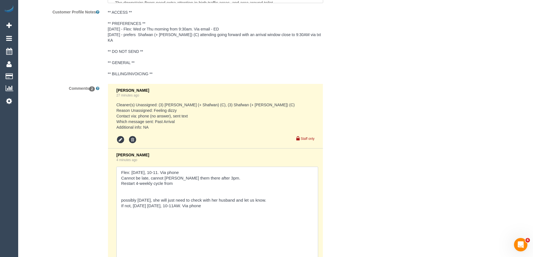
click at [213, 178] on textarea at bounding box center [217, 221] width 202 height 109
click at [215, 167] on textarea at bounding box center [217, 221] width 202 height 109
click at [164, 167] on textarea at bounding box center [217, 221] width 202 height 109
click at [161, 185] on textarea at bounding box center [217, 221] width 202 height 109
paste textarea "Via phone"
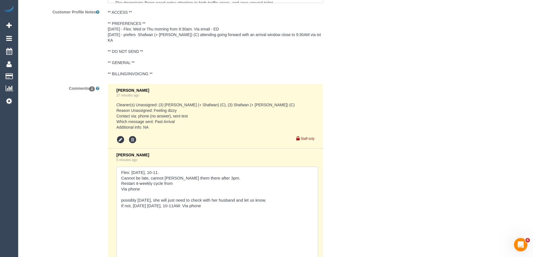
click at [191, 178] on textarea at bounding box center [217, 221] width 202 height 109
click at [120, 184] on textarea at bounding box center [217, 221] width 202 height 109
click at [184, 167] on textarea at bounding box center [217, 221] width 202 height 109
click at [238, 172] on textarea at bounding box center [217, 221] width 202 height 109
click at [191, 178] on textarea at bounding box center [217, 221] width 202 height 109
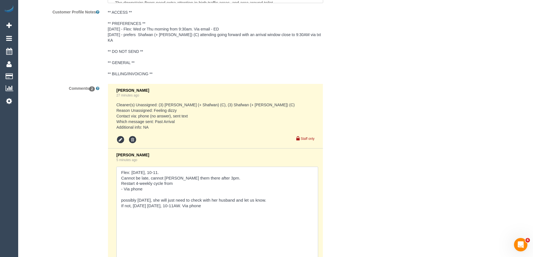
click at [169, 186] on textarea at bounding box center [217, 221] width 202 height 109
click at [186, 178] on textarea at bounding box center [217, 221] width 202 height 109
click at [186, 175] on textarea at bounding box center [217, 221] width 202 height 109
click at [187, 179] on textarea at bounding box center [217, 221] width 202 height 109
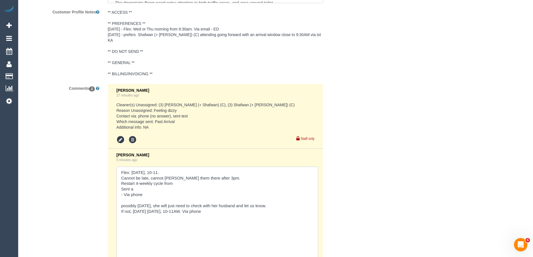
click at [141, 185] on textarea at bounding box center [217, 221] width 202 height 109
drag, startPoint x: 147, startPoint y: 188, endPoint x: 119, endPoint y: 167, distance: 35.0
click at [119, 167] on textarea at bounding box center [217, 221] width 202 height 109
click at [153, 171] on textarea at bounding box center [217, 221] width 202 height 109
drag, startPoint x: 131, startPoint y: 166, endPoint x: 211, endPoint y: 186, distance: 82.9
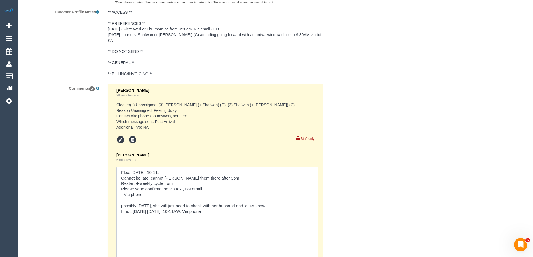
click at [211, 186] on textarea at bounding box center [217, 221] width 202 height 109
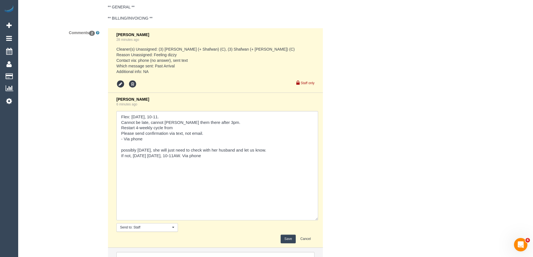
scroll to position [1085, 0]
click at [175, 116] on textarea at bounding box center [217, 165] width 202 height 109
drag, startPoint x: 119, startPoint y: 145, endPoint x: 223, endPoint y: 158, distance: 104.6
click at [223, 158] on textarea at bounding box center [217, 165] width 202 height 109
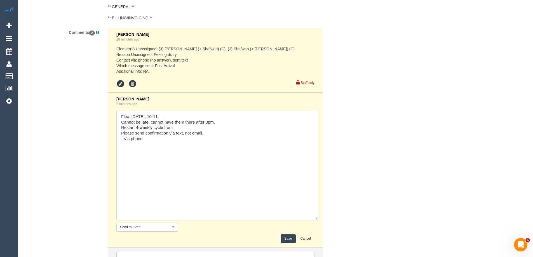
type textarea "Flex: Wed 1/10, 10-11. Cannot be late, cannot have them there after 3pm. Restar…"
click at [285, 234] on button "Save" at bounding box center [288, 238] width 15 height 9
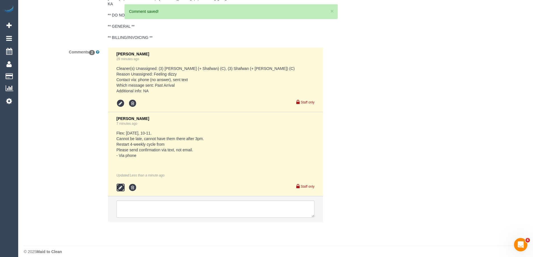
click at [118, 184] on icon at bounding box center [120, 188] width 8 height 8
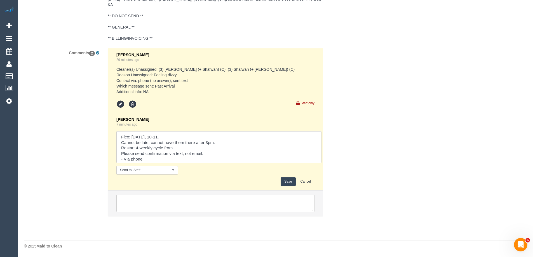
drag, startPoint x: 311, startPoint y: 161, endPoint x: 268, endPoint y: 175, distance: 45.3
click at [325, 196] on div "Eleni Diacos 29 minutes ago Cleaner(s) Unassigned: (3) Farhan (+ Shafwan) (C), …" at bounding box center [216, 135] width 224 height 174
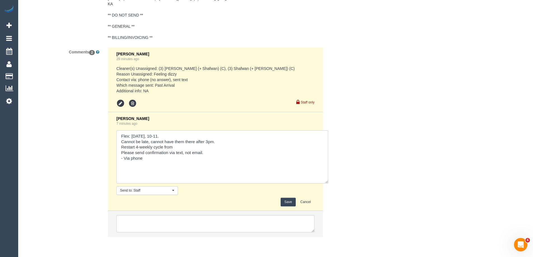
click at [190, 141] on textarea at bounding box center [222, 156] width 212 height 53
click at [163, 140] on textarea at bounding box center [222, 156] width 212 height 53
type textarea "Flex: Wed 1/10, 10-11. Cannot be late, cannot have them there after 3pm. Restar…"
click at [289, 198] on button "Save" at bounding box center [288, 202] width 15 height 9
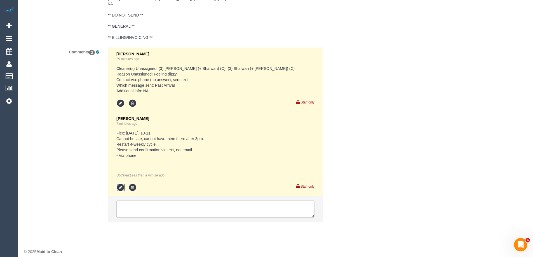
click at [119, 184] on icon at bounding box center [120, 188] width 8 height 8
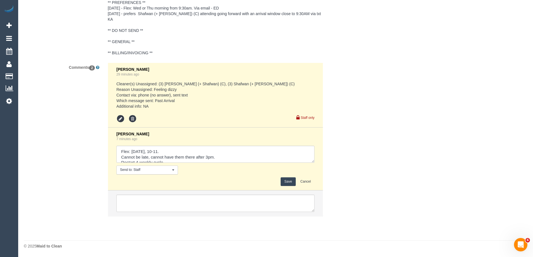
scroll to position [1044, 0]
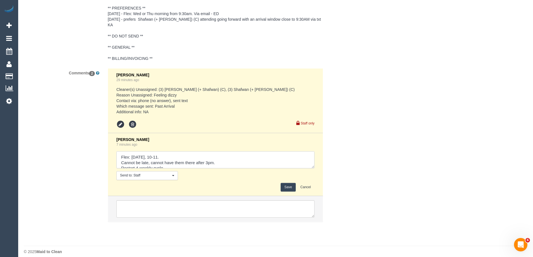
click at [122, 160] on textarea at bounding box center [215, 159] width 198 height 17
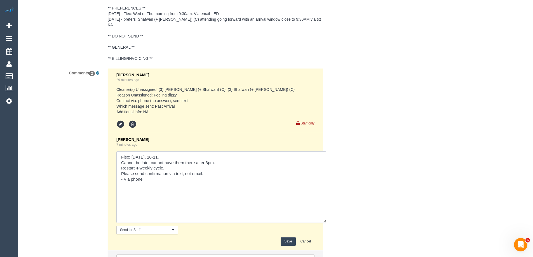
drag, startPoint x: 313, startPoint y: 161, endPoint x: 170, endPoint y: 167, distance: 143.1
click at [325, 216] on textarea at bounding box center [221, 187] width 210 height 72
click at [119, 163] on textarea at bounding box center [221, 187] width 210 height 72
click at [197, 162] on textarea at bounding box center [221, 187] width 210 height 72
type textarea "Flex: Wed 1/10, 10-11. Cannot be late, cannot have them there after 3pm. Please…"
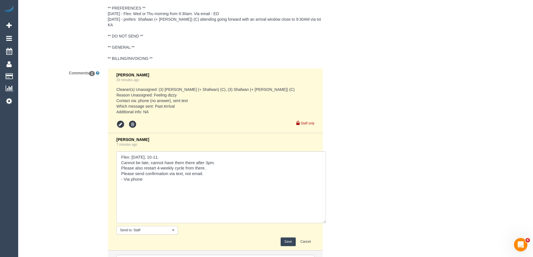
click at [286, 238] on button "Save" at bounding box center [288, 242] width 15 height 9
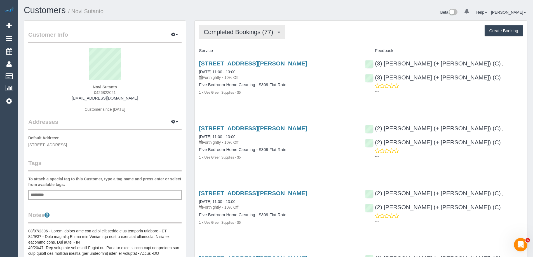
click at [241, 31] on span "Completed Bookings (77)" at bounding box center [240, 32] width 72 height 7
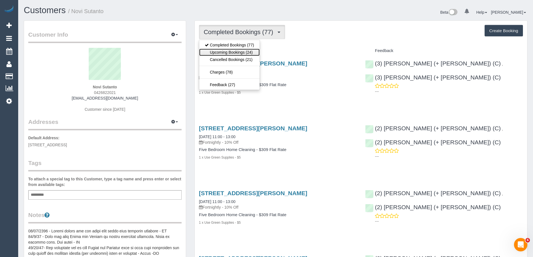
click at [241, 52] on link "Upcoming Bookings (24)" at bounding box center [229, 52] width 60 height 7
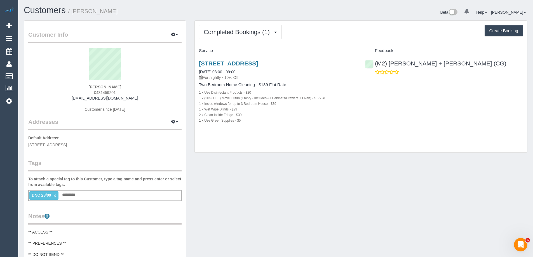
click at [131, 196] on div "DNC 23/09 × Add a tag" at bounding box center [104, 195] width 153 height 11
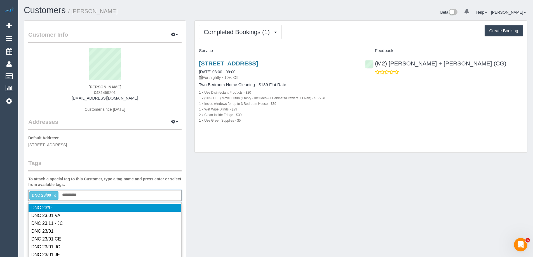
type input "**********"
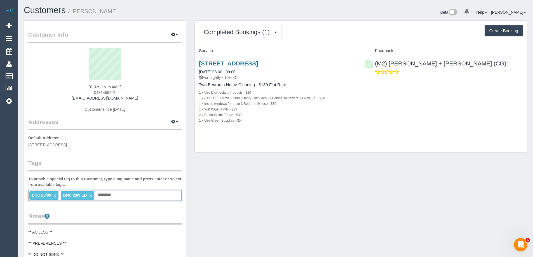
click at [55, 195] on link "×" at bounding box center [55, 195] width 3 height 5
drag, startPoint x: 136, startPoint y: 13, endPoint x: 74, endPoint y: 14, distance: 62.4
click at [74, 14] on h1 "Customers / [PERSON_NAME]" at bounding box center [148, 11] width 248 height 10
copy small "[PERSON_NAME]"
drag, startPoint x: 446, startPoint y: 64, endPoint x: 375, endPoint y: 66, distance: 70.8
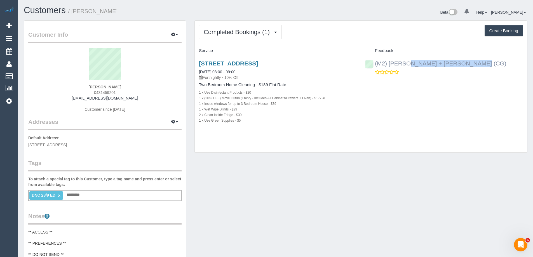
click at [375, 66] on div "(M2) [PERSON_NAME] + [PERSON_NAME] (CG) ---" at bounding box center [444, 68] width 166 height 27
copy link "(M2) [PERSON_NAME] + [PERSON_NAME] (CG)"
copy div "Two Bedroom Home Cleaning - $189 Flat Rate 1 x Use Disinfectant Products - $20 …"
drag, startPoint x: 199, startPoint y: 84, endPoint x: 252, endPoint y: 118, distance: 62.6
click at [252, 118] on div "Two Bedroom Home Cleaning - $189 Flat Rate 1 x Use Disinfectant Products - $20 …" at bounding box center [278, 103] width 158 height 41
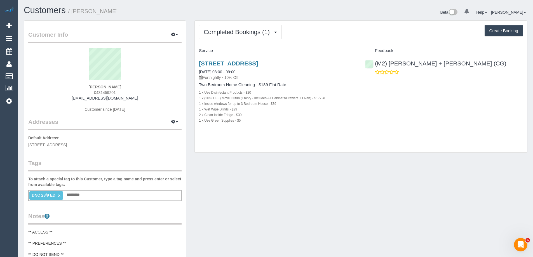
click at [105, 92] on span "0431459201" at bounding box center [105, 92] width 22 height 4
copy span "0431459201"
click at [479, 87] on div "[STREET_ADDRESS] [DATE] 08:00 - 09:00 Fortnightly - 10% Off Two Bedroom Home Cl…" at bounding box center [361, 94] width 332 height 79
click at [258, 64] on link "[STREET_ADDRESS]" at bounding box center [228, 63] width 59 height 6
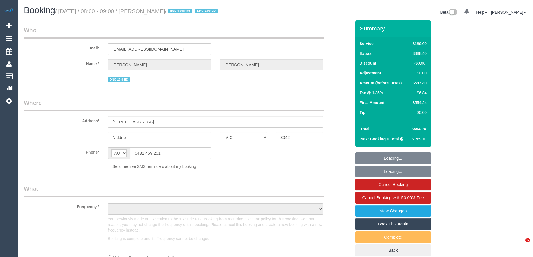
select select "VIC"
select select "object:595"
select select "number:29"
select select "number:14"
select select "number:18"
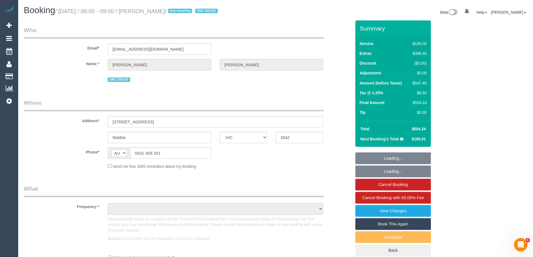
select select "number:24"
select select "number:35"
select select "number:11"
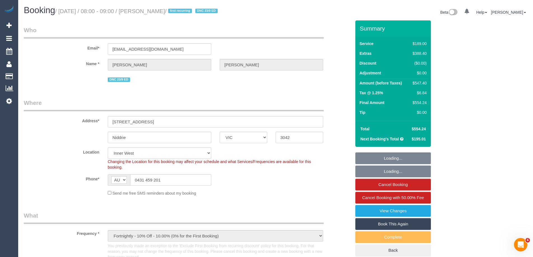
select select "object:748"
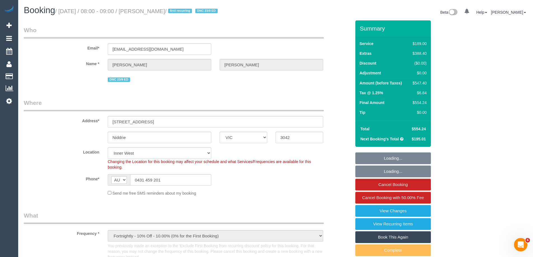
select select "string:stripe-pm_1S5cGK2GScqysDRVjajDdkqe"
click at [419, 83] on div "$547.40" at bounding box center [418, 83] width 16 height 6
copy div "547.40"
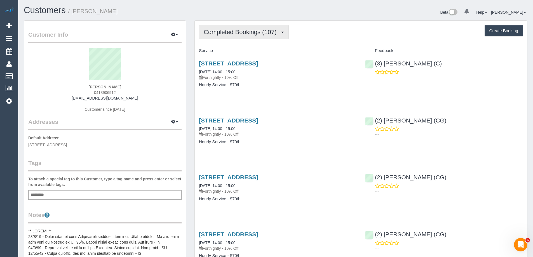
click at [239, 34] on span "Completed Bookings (107)" at bounding box center [242, 32] width 76 height 7
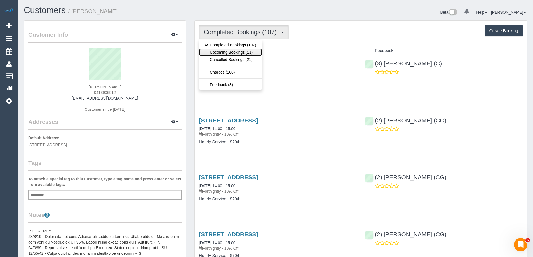
click at [237, 53] on link "Upcoming Bookings (11)" at bounding box center [230, 52] width 63 height 7
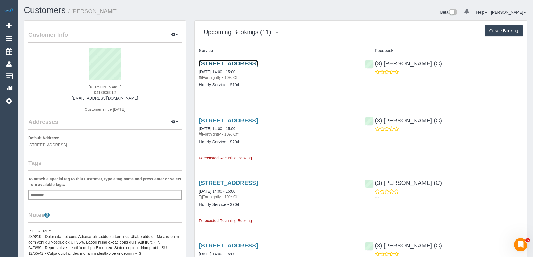
click at [258, 62] on link "[STREET_ADDRESS]" at bounding box center [228, 63] width 59 height 6
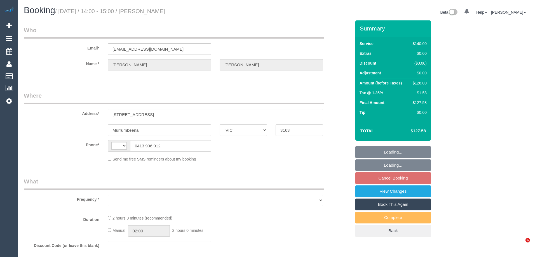
select select "VIC"
select select "string:AU"
select select "string:stripe-pm_1NPZo82GScqysDRV3I7Owh4Y"
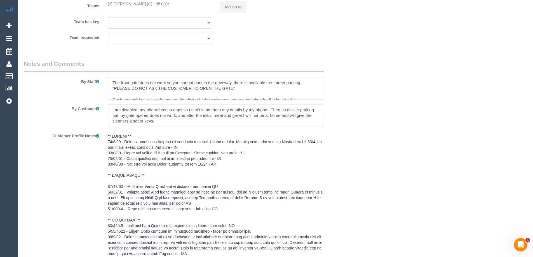
select select "object:741"
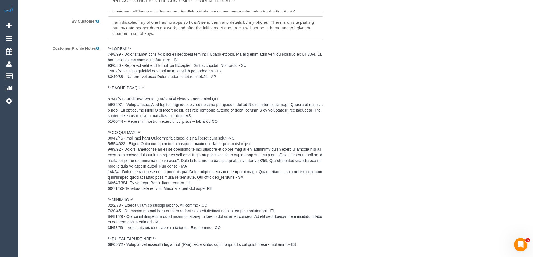
select select "number:28"
select select "number:14"
select select "number:19"
select select "number:24"
select select "number:11"
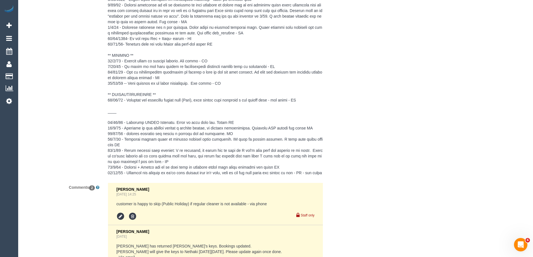
scroll to position [1219, 0]
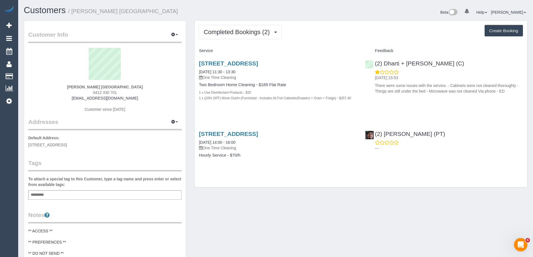
click at [224, 236] on div "Customer Info Edit Contact Info Send Message Email Preferences Special Sales Ta…" at bounding box center [276, 230] width 512 height 420
drag, startPoint x: 438, startPoint y: 64, endPoint x: 375, endPoint y: 65, distance: 63.0
click at [375, 65] on div "(2) Dharti + [PERSON_NAME] (C) [DATE] 15:53 There were some issues with the ser…" at bounding box center [444, 75] width 166 height 41
copy link "(2) Dharti + [PERSON_NAME] (C)"
drag, startPoint x: 126, startPoint y: 10, endPoint x: 73, endPoint y: 10, distance: 52.9
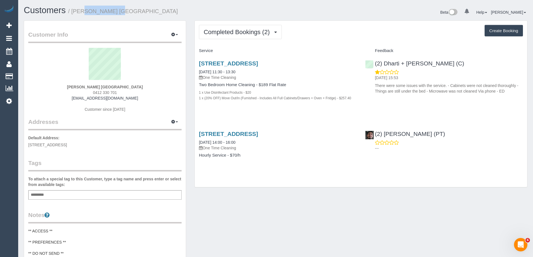
click at [73, 10] on h1 "Customers / [PERSON_NAME] [GEOGRAPHIC_DATA]" at bounding box center [148, 11] width 248 height 10
copy small "[PERSON_NAME] [GEOGRAPHIC_DATA]"
drag, startPoint x: 309, startPoint y: 64, endPoint x: 199, endPoint y: 65, distance: 109.4
click at [199, 65] on h3 "[STREET_ADDRESS]" at bounding box center [278, 63] width 158 height 6
copy link "[STREET_ADDRESS]"
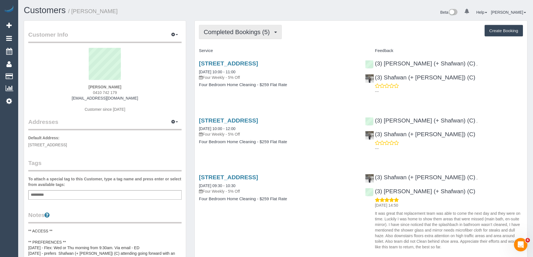
click at [252, 27] on button "Completed Bookings (5)" at bounding box center [240, 32] width 83 height 14
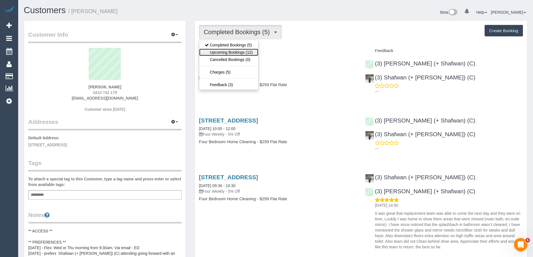
click at [246, 51] on link "Upcoming Bookings (12)" at bounding box center [228, 52] width 59 height 7
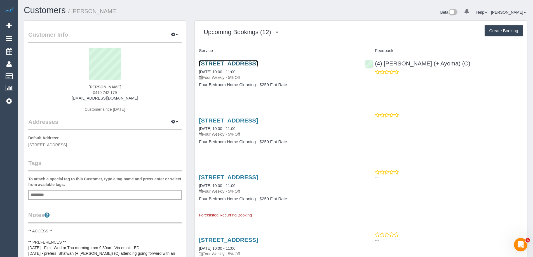
click at [258, 64] on link "58 Bologna Crescent, Greenvale, VIC 3059" at bounding box center [228, 63] width 59 height 6
click at [338, 34] on div "Upcoming Bookings (12) Completed Bookings (5) Upcoming Bookings (12) Cancelled …" at bounding box center [361, 32] width 324 height 14
click at [258, 119] on link "58 Bologna Crescent, Greenvale, VIC 3059" at bounding box center [228, 120] width 59 height 6
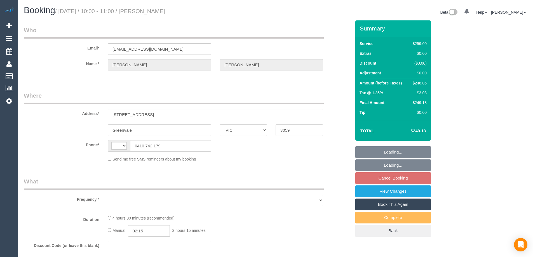
select select "VIC"
select select "string:AU"
select select "number:28"
select select "number:15"
select select "number:19"
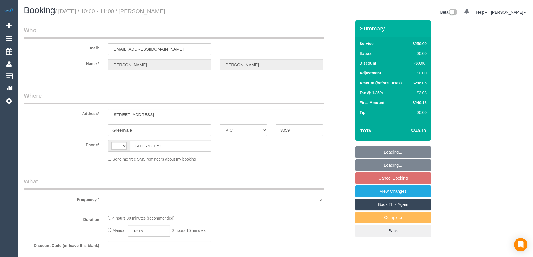
select select "number:25"
select select "number:35"
select select "number:26"
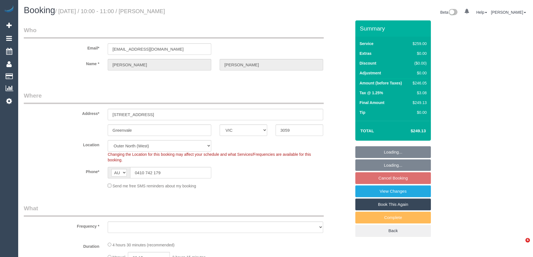
select select "string:stripe-pm_1RCbGJ2GScqysDRVpf2aEhoc"
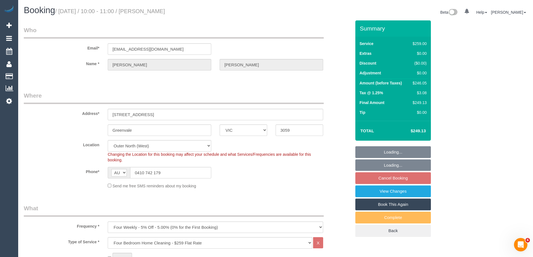
select select "object:854"
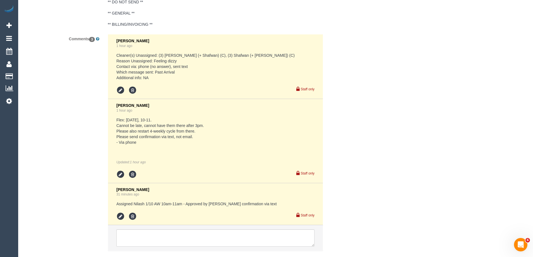
scroll to position [1091, 0]
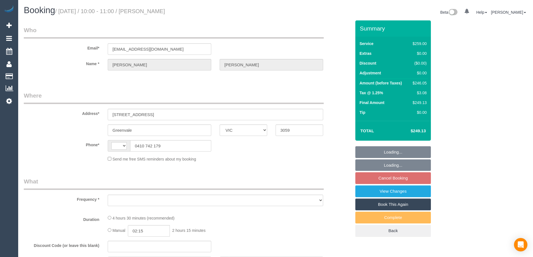
select select "VIC"
select select "object:275"
select select "string:AU"
select select "string:stripe-pm_1RCbGJ2GScqysDRVpf2aEhoc"
select select "number:28"
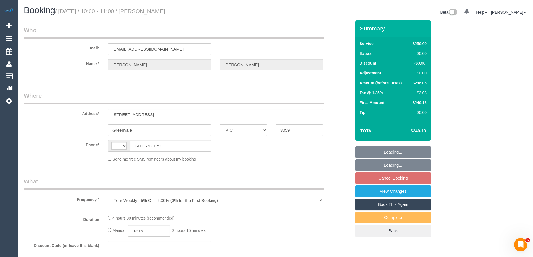
select select "number:15"
select select "number:19"
select select "number:25"
select select "number:35"
select select "number:26"
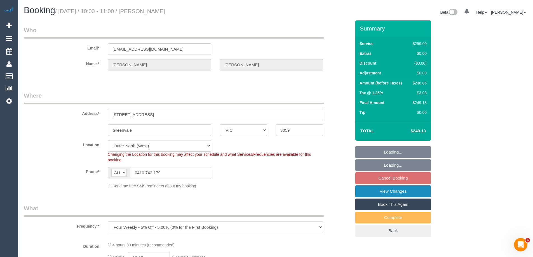
select select "object:1188"
click at [394, 192] on link "View Changes" at bounding box center [393, 191] width 76 height 12
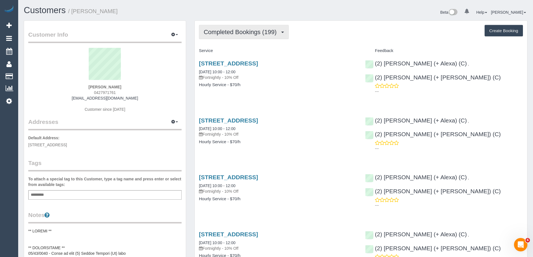
drag, startPoint x: 262, startPoint y: 34, endPoint x: 260, endPoint y: 38, distance: 4.6
click at [262, 34] on span "Completed Bookings (199)" at bounding box center [242, 32] width 76 height 7
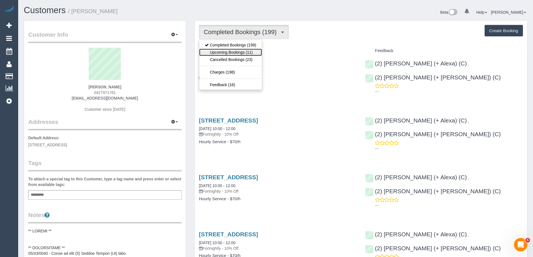
click at [256, 52] on link "Upcoming Bookings (11)" at bounding box center [230, 52] width 63 height 7
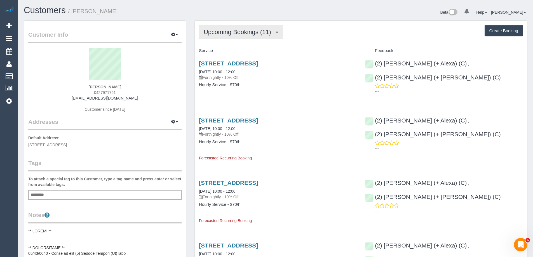
click at [209, 27] on button "Upcoming Bookings (11)" at bounding box center [241, 32] width 84 height 14
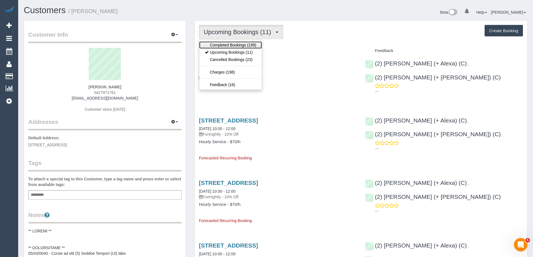
click at [210, 44] on link "Completed Bookings (199)" at bounding box center [230, 44] width 63 height 7
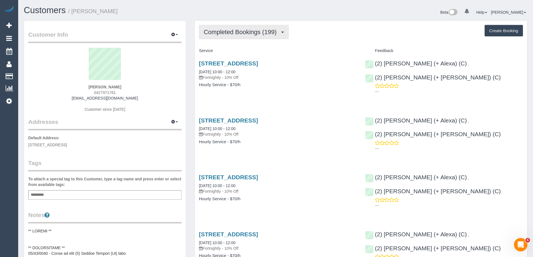
click at [256, 29] on span "Completed Bookings (199)" at bounding box center [242, 32] width 76 height 7
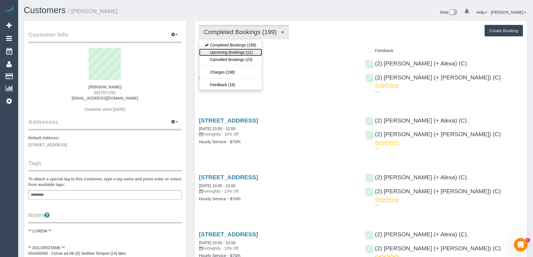
click at [243, 50] on link "Upcoming Bookings (11)" at bounding box center [230, 52] width 63 height 7
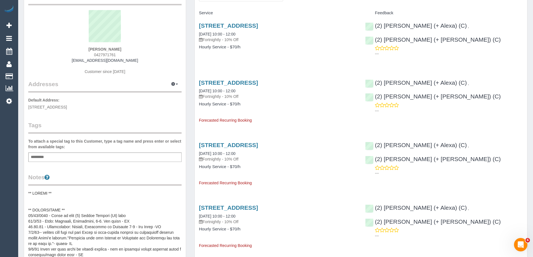
scroll to position [28, 0]
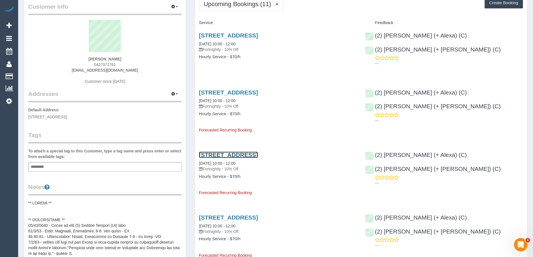
click at [245, 154] on link "4/5 Union Street, Northcote, VIC 3070" at bounding box center [228, 155] width 59 height 6
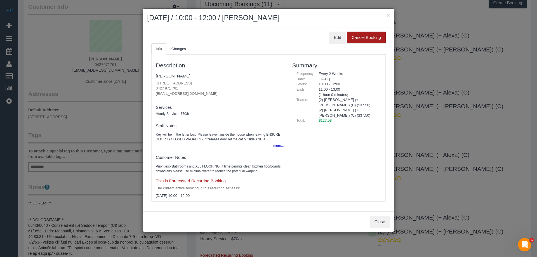
click at [371, 39] on button "Cancel Booking" at bounding box center [366, 38] width 39 height 12
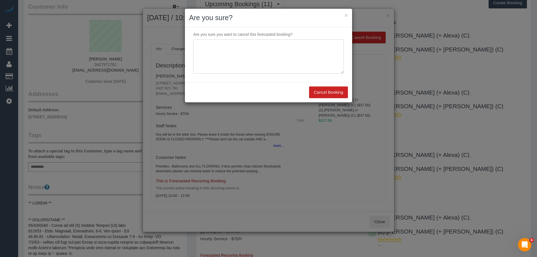
click at [273, 60] on textarea at bounding box center [268, 56] width 151 height 34
type textarea "Not required. Via email - ED"
click at [327, 94] on button "Cancel Booking" at bounding box center [328, 92] width 39 height 12
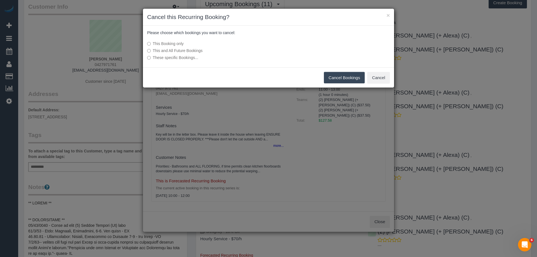
click at [164, 58] on label "These specific Bookings..." at bounding box center [226, 58] width 159 height 6
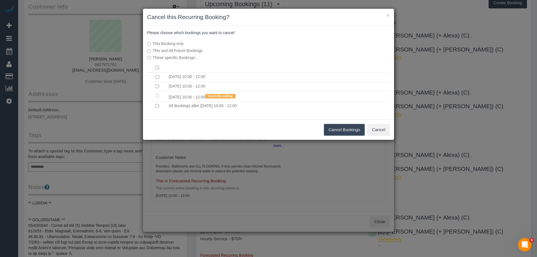
click at [336, 129] on button "Cancel Bookings" at bounding box center [344, 130] width 41 height 12
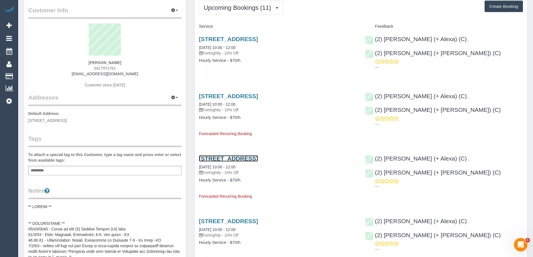
scroll to position [0, 0]
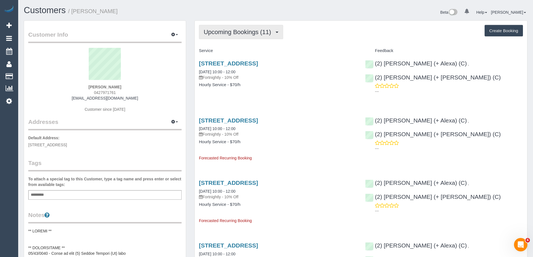
click at [235, 36] on button "Upcoming Bookings (11)" at bounding box center [241, 32] width 84 height 14
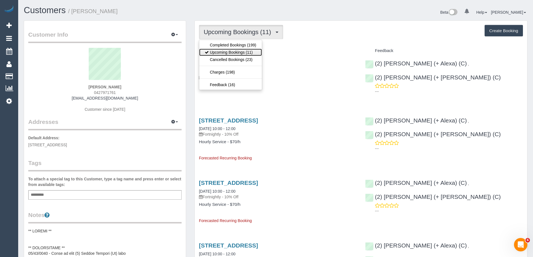
click at [230, 53] on link "Upcoming Bookings (11)" at bounding box center [230, 52] width 63 height 7
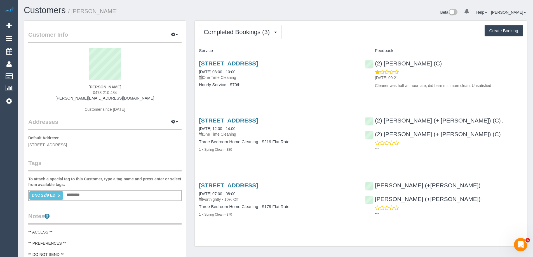
click at [111, 93] on span "0478 210 484" at bounding box center [105, 92] width 24 height 4
copy div "0478 210 484"
click at [276, 27] on button "Completed Bookings (3)" at bounding box center [240, 32] width 83 height 14
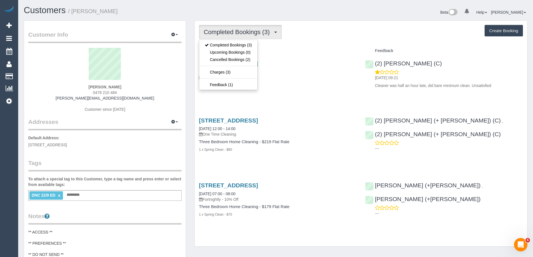
click at [350, 34] on div "Completed Bookings (3) Completed Bookings (3) Upcoming Bookings (0) Cancelled B…" at bounding box center [361, 32] width 324 height 14
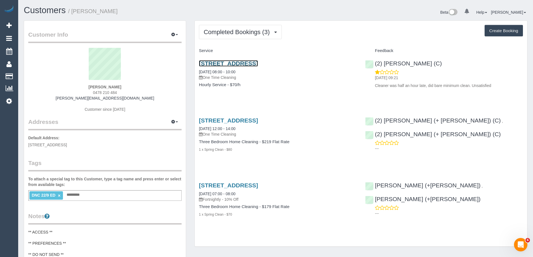
click at [256, 62] on link "[STREET_ADDRESS]" at bounding box center [228, 63] width 59 height 6
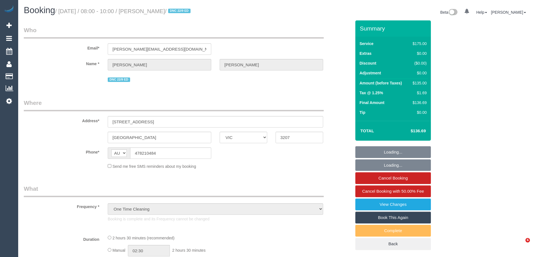
select select "VIC"
select select "string:stripe-pm_1R7Rop2GScqysDRVKD2VvhlZ"
select select "150"
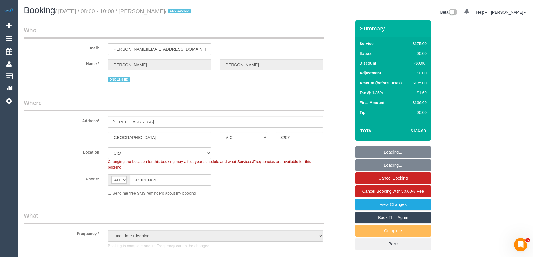
select select "object:717"
select select "number:28"
select select "number:14"
select select "number:19"
select select "number:24"
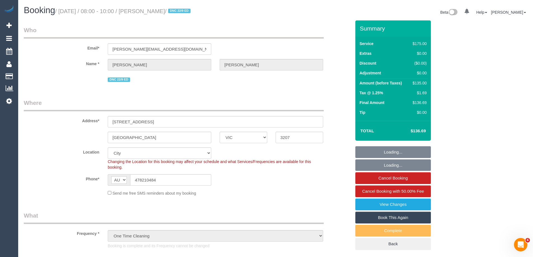
select select "number:33"
select select "number:13"
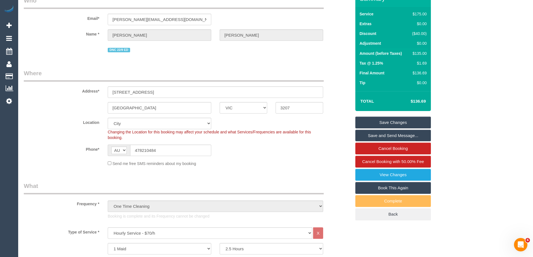
scroll to position [28, 0]
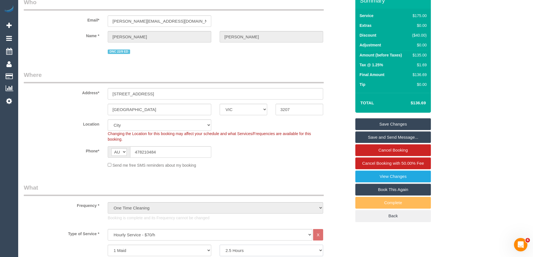
click at [238, 248] on select "2 Hours 2.5 Hours 3 Hours 3.5 Hours 4 Hours 4.5 Hours 5 Hours 5.5 Hours 6 Hours…" at bounding box center [272, 250] width 104 height 11
select select "120"
click at [220, 245] on select "2 Hours 2.5 Hours 3 Hours 3.5 Hours 4 Hours 4.5 Hours 5 Hours 5.5 Hours 6 Hours…" at bounding box center [272, 250] width 104 height 11
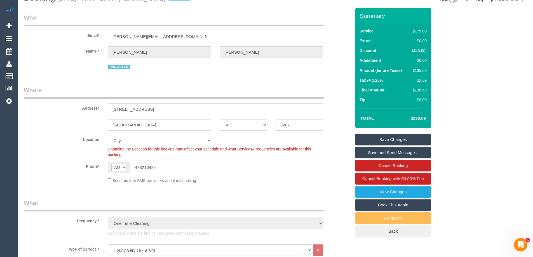
scroll to position [0, 0]
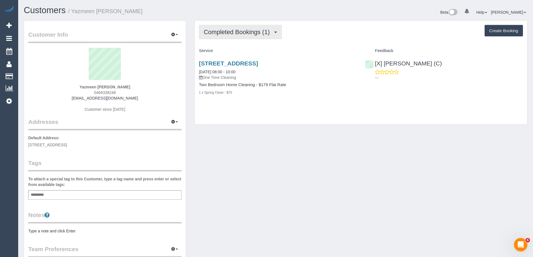
click at [255, 34] on span "Completed Bookings (1)" at bounding box center [238, 32] width 69 height 7
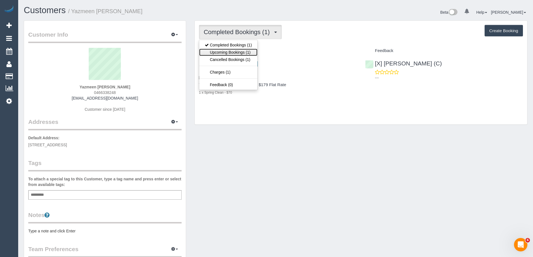
click at [245, 49] on link "Upcoming Bookings (1)" at bounding box center [228, 52] width 58 height 7
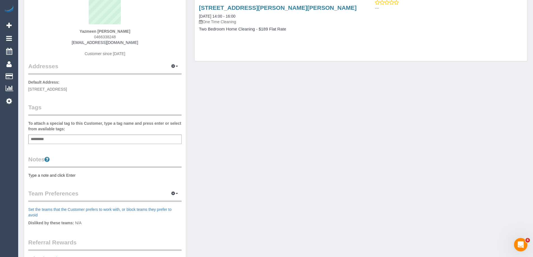
scroll to position [56, 0]
click at [69, 173] on pre "Type a note and click Enter" at bounding box center [104, 175] width 153 height 6
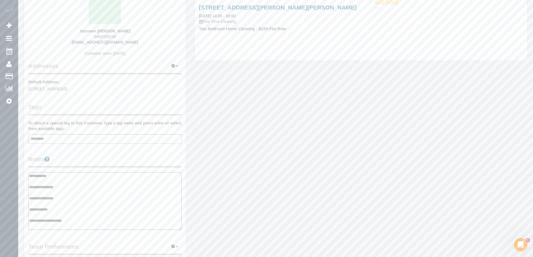
type textarea "**********"
click at [107, 157] on legend "Notes" at bounding box center [104, 161] width 153 height 13
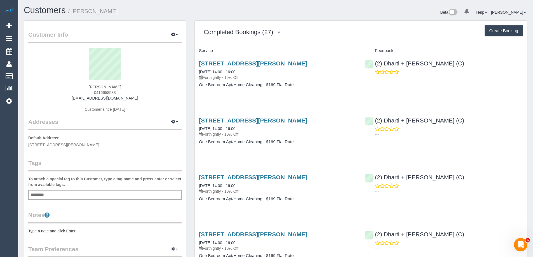
scroll to position [56, 0]
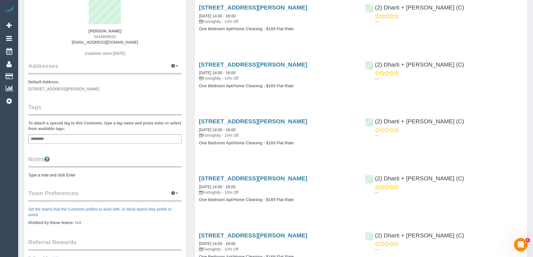
click at [63, 173] on pre "Type a note and click Enter" at bounding box center [104, 175] width 153 height 6
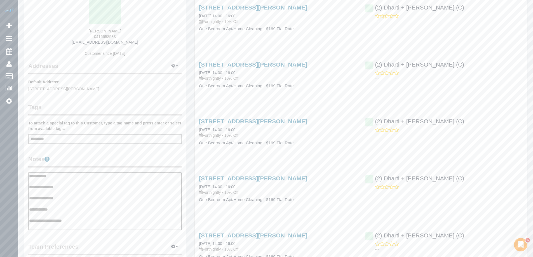
type textarea "**********"
click at [102, 157] on legend "Notes" at bounding box center [104, 161] width 153 height 13
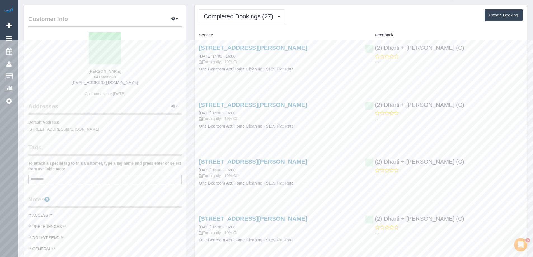
scroll to position [0, 0]
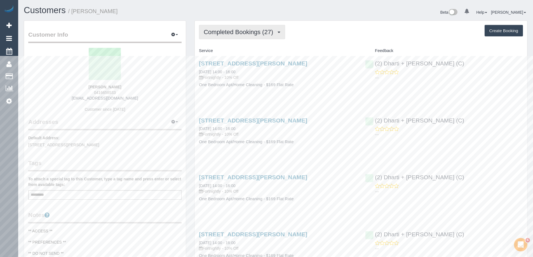
click at [240, 36] on button "Completed Bookings (27)" at bounding box center [242, 32] width 86 height 14
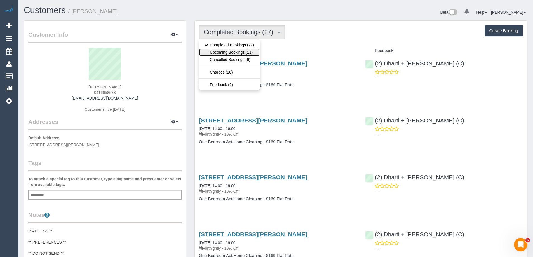
click at [238, 53] on link "Upcoming Bookings (11)" at bounding box center [229, 52] width 60 height 7
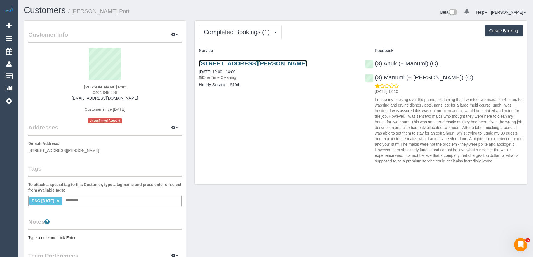
click at [252, 64] on link "30 Pental Road, North Caulfield, VIC 3161" at bounding box center [253, 63] width 108 height 6
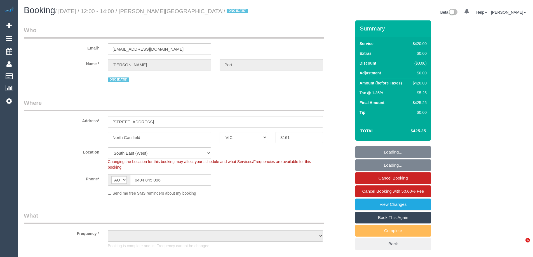
select select "VIC"
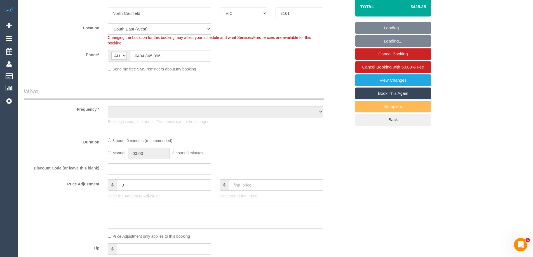
select select "object:573"
select select "spot1"
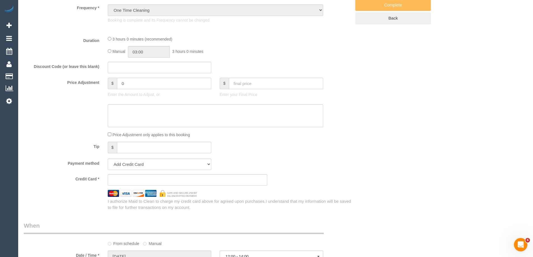
select select "object:1256"
select select "number:27"
select select "number:14"
select select "number:19"
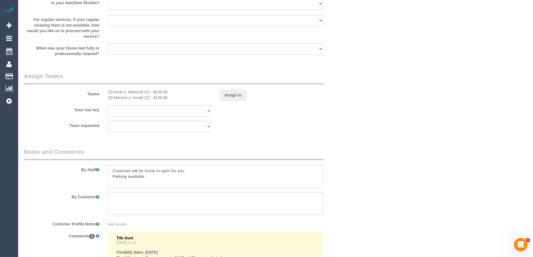
select select "string:stripe-pm_1S5zEl2GScqysDRVbJ8ZInCG"
select select "2"
select select "180"
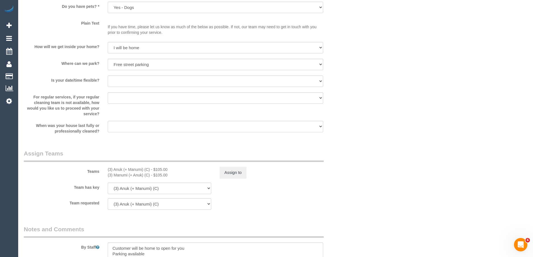
scroll to position [723, 0]
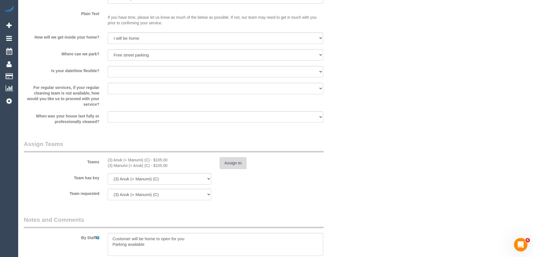
click at [235, 163] on button "Assign to" at bounding box center [233, 163] width 27 height 12
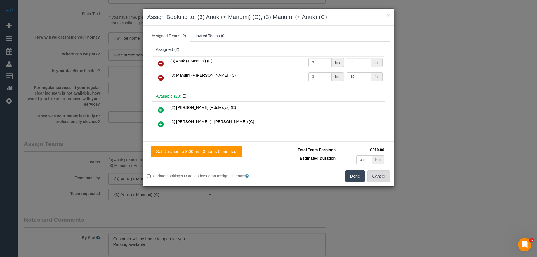
click at [379, 174] on button "Cancel" at bounding box center [378, 176] width 23 height 12
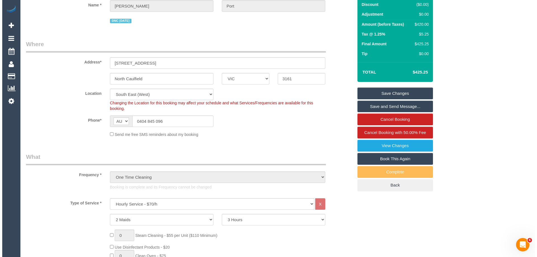
scroll to position [0, 0]
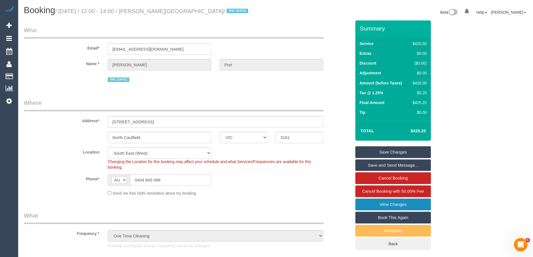
click at [399, 202] on link "View Changes" at bounding box center [393, 205] width 76 height 12
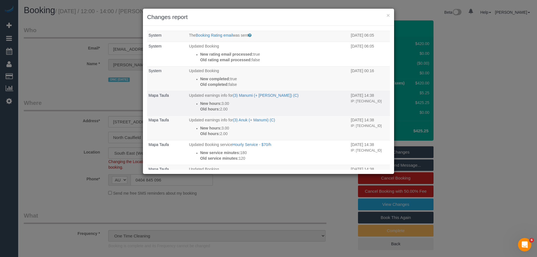
scroll to position [140, 0]
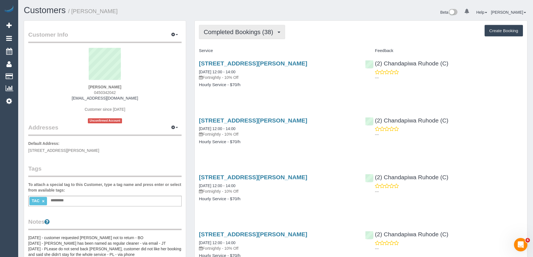
click at [241, 34] on span "Completed Bookings (38)" at bounding box center [240, 32] width 72 height 7
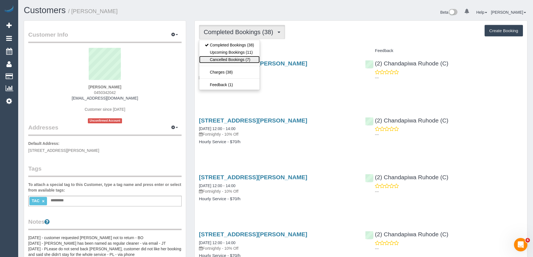
click at [238, 59] on link "Cancelled Bookings (7)" at bounding box center [229, 59] width 60 height 7
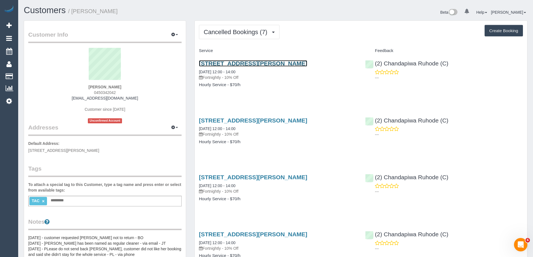
click at [236, 64] on link "[STREET_ADDRESS][PERSON_NAME]" at bounding box center [253, 63] width 108 height 6
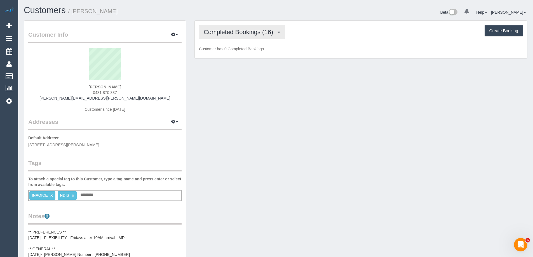
click at [232, 32] on span "Completed Bookings (16)" at bounding box center [240, 32] width 72 height 7
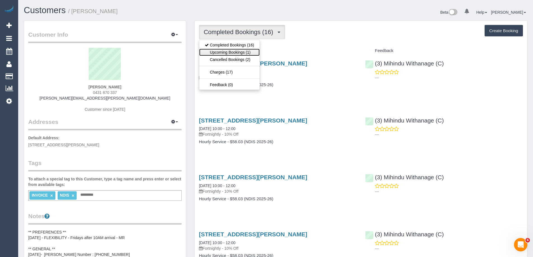
click at [233, 51] on link "Upcoming Bookings (1)" at bounding box center [229, 52] width 60 height 7
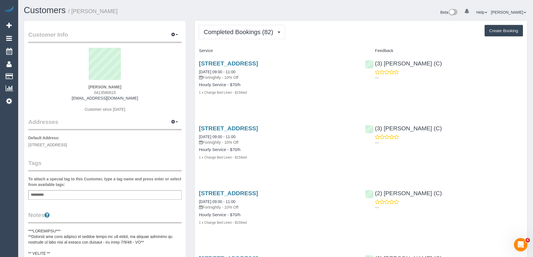
scroll to position [1700, 533]
click at [254, 33] on span "Completed Bookings (82)" at bounding box center [240, 32] width 72 height 7
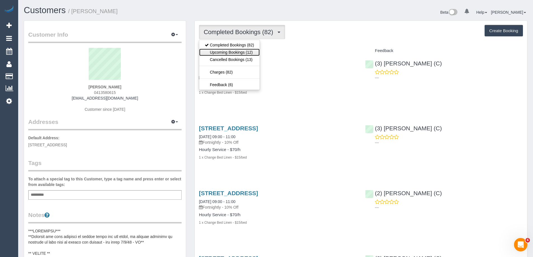
click at [253, 51] on link "Upcoming Bookings (12)" at bounding box center [229, 52] width 60 height 7
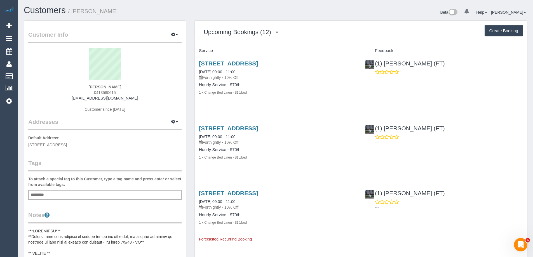
scroll to position [920, 533]
drag, startPoint x: 101, startPoint y: 12, endPoint x: 74, endPoint y: 13, distance: 27.7
click at [74, 13] on h1 "Customers / Narelle Woods" at bounding box center [148, 11] width 248 height 10
copy small "Narelle Woods"
drag, startPoint x: 440, startPoint y: 66, endPoint x: 374, endPoint y: 67, distance: 65.5
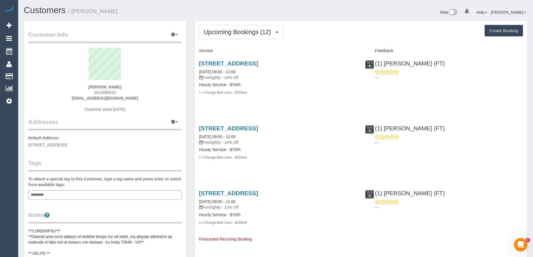
click at [374, 67] on div "(1) Helen Trickett (FT) ---" at bounding box center [444, 68] width 166 height 27
copy link "(1) [PERSON_NAME] (FT)"
click at [145, 194] on div "Add a tag" at bounding box center [104, 195] width 153 height 10
type input "**********"
click at [156, 159] on legend "Tags" at bounding box center [104, 165] width 153 height 13
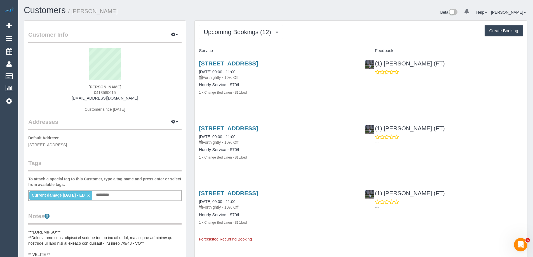
click at [127, 195] on div "Current damage 24/9/25 - ED × Add a tag" at bounding box center [104, 195] width 153 height 11
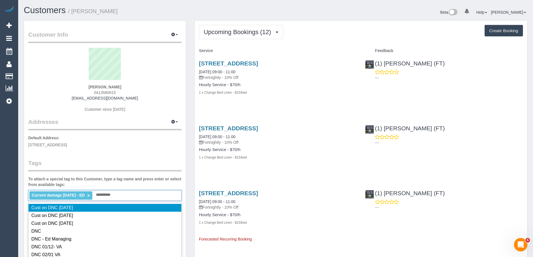
type input "**********"
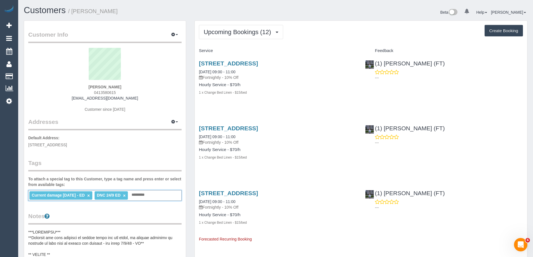
click at [108, 93] on span "0413580615" at bounding box center [105, 92] width 22 height 4
copy span "0413580615"
click at [150, 95] on div "Narelle Woods 0413580615 nelkwoods@gmail.com Customer since 2021" at bounding box center [104, 83] width 153 height 70
drag, startPoint x: 121, startPoint y: 100, endPoint x: 79, endPoint y: 100, distance: 42.0
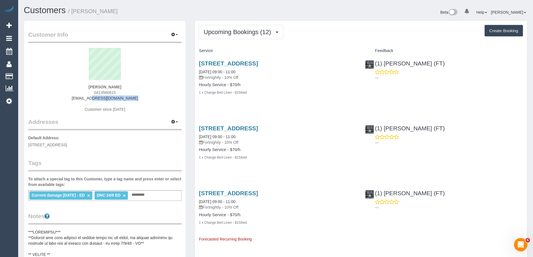
click at [79, 100] on div "Narelle Woods 0413580615 nelkwoods@gmail.com Customer since 2021" at bounding box center [104, 83] width 153 height 70
copy link "nelkwoods@gmail.com"
click at [258, 65] on link "2 Grove Way, Wantirna South, VIC 3152" at bounding box center [228, 63] width 59 height 6
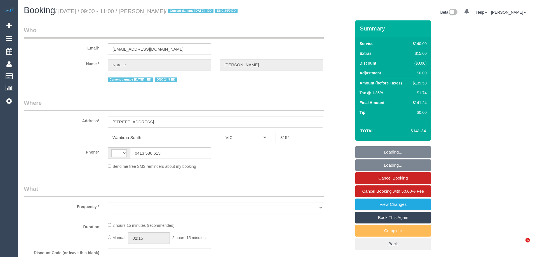
select select "VIC"
select select "string:AU"
select select "object:545"
select select "number:30"
select select "number:14"
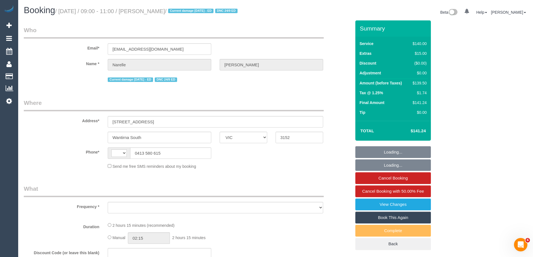
select select "number:19"
select select "number:22"
select select "number:12"
select select "string:stripe-pm_1RHEqW2GScqysDRVAbk7bXHK"
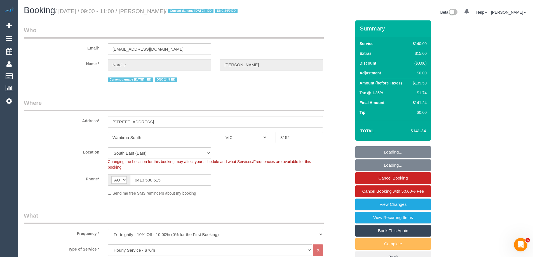
select select "object:1435"
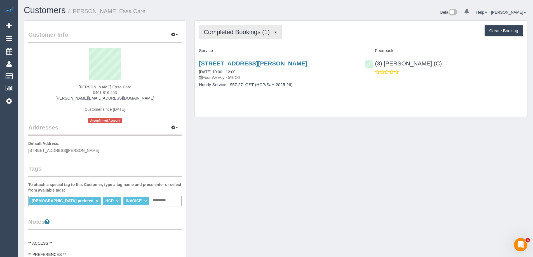
drag, startPoint x: 238, startPoint y: 30, endPoint x: 237, endPoint y: 35, distance: 5.3
click at [238, 30] on span "Completed Bookings (1)" at bounding box center [238, 32] width 69 height 7
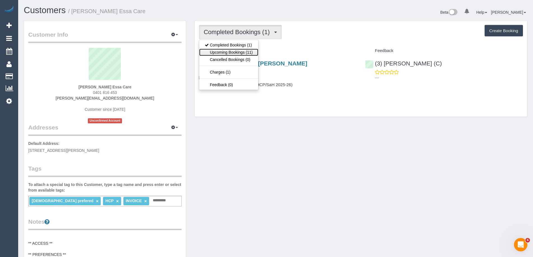
click at [235, 52] on link "Upcoming Bookings (11)" at bounding box center [228, 52] width 59 height 7
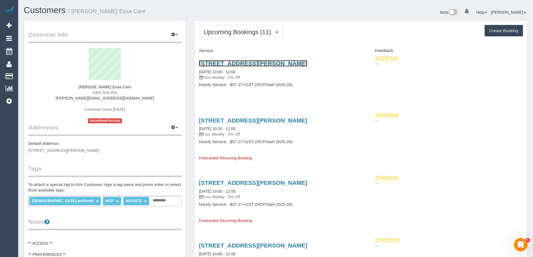
click at [278, 61] on link "21 River Street, Briar Hill, VIC 3088" at bounding box center [253, 63] width 108 height 6
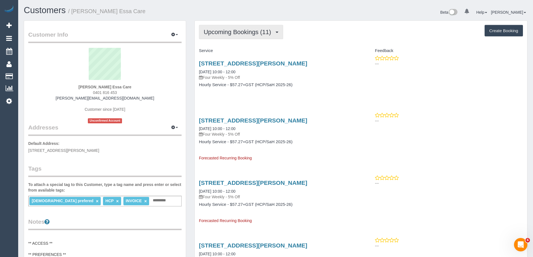
click at [251, 31] on span "Upcoming Bookings (11)" at bounding box center [239, 32] width 70 height 7
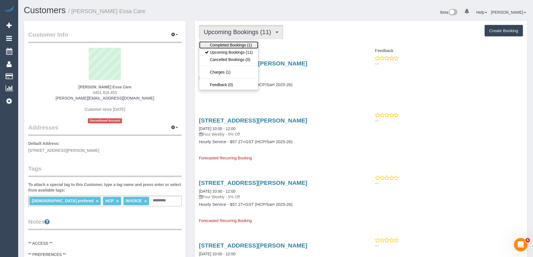
click at [243, 43] on link "Completed Bookings (1)" at bounding box center [228, 44] width 59 height 7
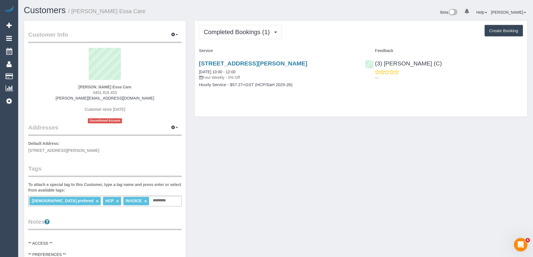
click at [490, 140] on div "Customer Info Edit Contact Info Send Message Email Preferences Special Sales Ta…" at bounding box center [276, 260] width 512 height 481
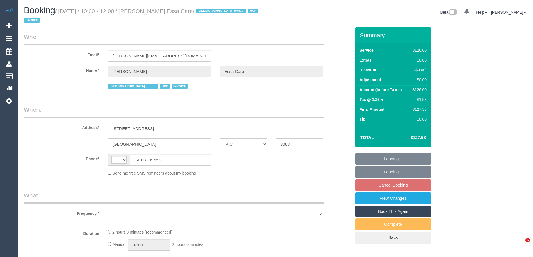
select select "VIC"
select select "string:AU"
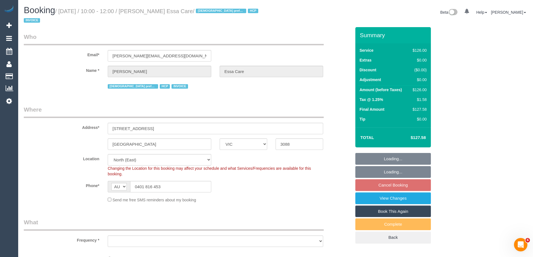
select select "number:28"
select select "number:14"
select select "number:19"
select select "number:25"
select select "number:34"
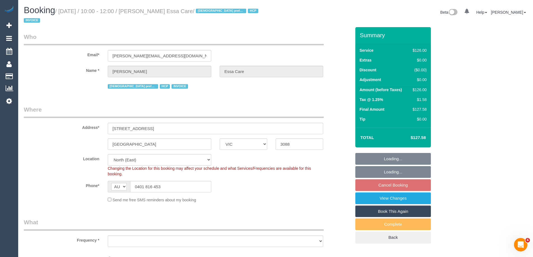
select select "object:1386"
select select "120"
select select "spot3"
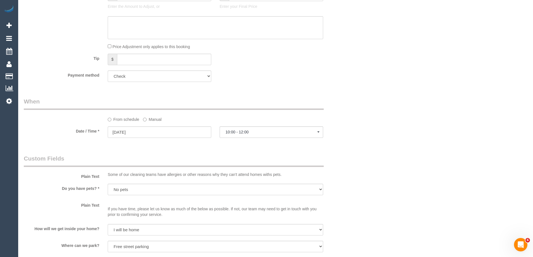
scroll to position [420, 0]
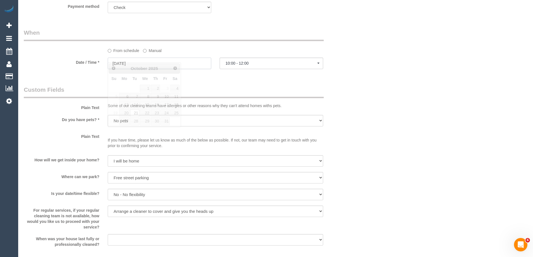
click at [148, 60] on input "[DATE]" at bounding box center [160, 63] width 104 height 11
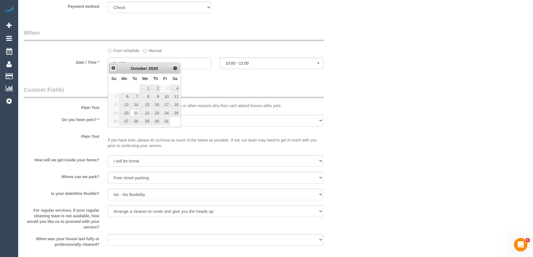
click at [113, 70] on span "Prev" at bounding box center [113, 68] width 4 height 4
click at [136, 121] on link "30" at bounding box center [134, 121] width 9 height 8
type input "[DATE]"
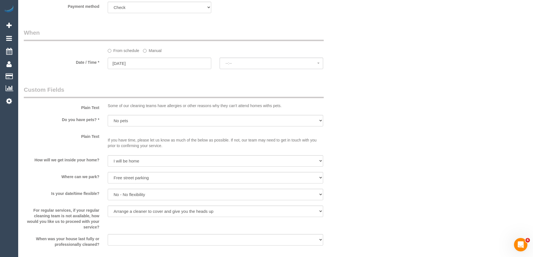
select select "spot26"
click at [285, 61] on span "No spots available" at bounding box center [271, 63] width 92 height 4
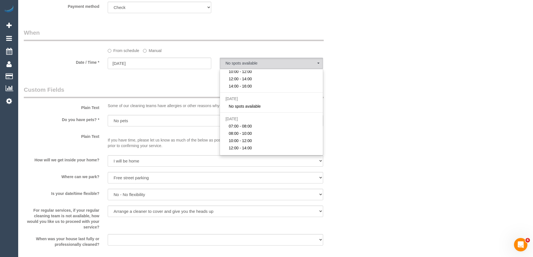
scroll to position [98, 0]
click at [423, 88] on div "Who Email* [PERSON_NAME][EMAIL_ADDRESS][DOMAIN_NAME] Name * [PERSON_NAME] Essa …" at bounding box center [276, 119] width 504 height 1024
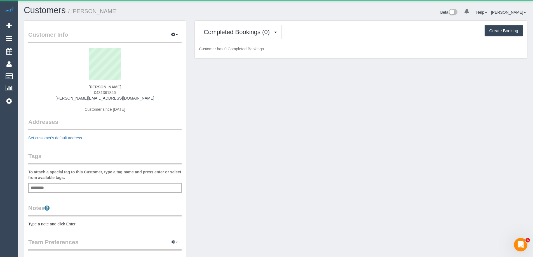
scroll to position [409, 533]
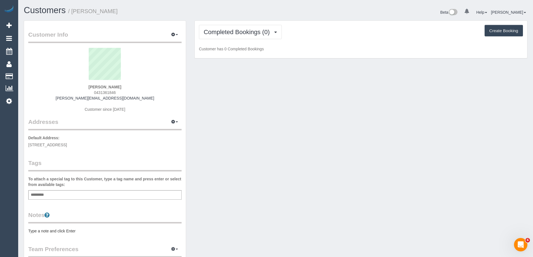
click at [57, 232] on pre "Type a note and click Enter" at bounding box center [104, 231] width 153 height 6
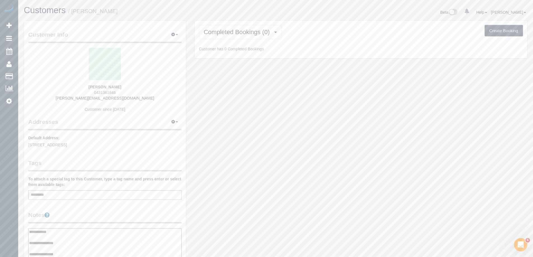
type textarea "**********"
click at [88, 212] on legend "Notes" at bounding box center [104, 217] width 153 height 13
click at [245, 33] on span "Completed Bookings (0)" at bounding box center [238, 32] width 69 height 7
click at [241, 53] on link "Upcoming Bookings (1)" at bounding box center [228, 52] width 58 height 7
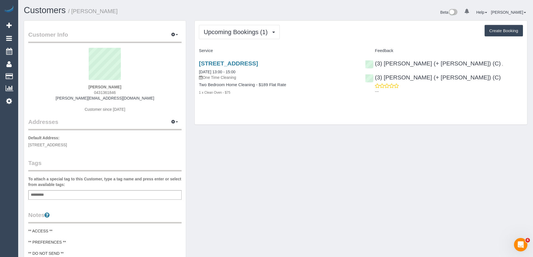
click at [104, 91] on span "0431361846" at bounding box center [105, 92] width 22 height 4
copy span "0431361846"
click at [258, 63] on link "7 Montrose Street, 301, Hawthorn East, VIC 3123" at bounding box center [228, 63] width 59 height 6
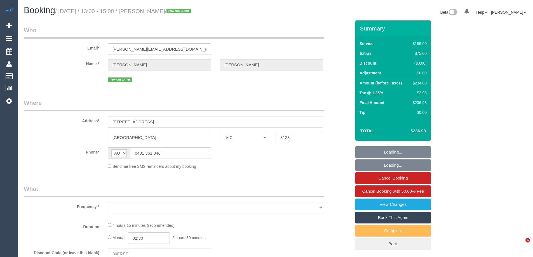
select select "VIC"
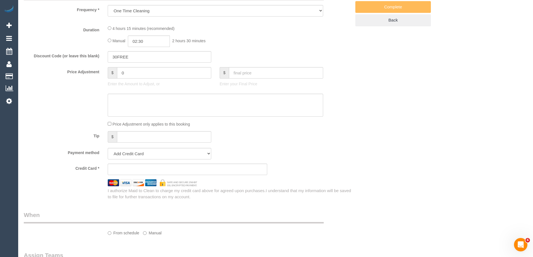
select select "object:1447"
select select "string:stripe-pm_1SA7Nm2GScqysDRVWBpCBi25"
select select "number:28"
select select "number:14"
select select "number:19"
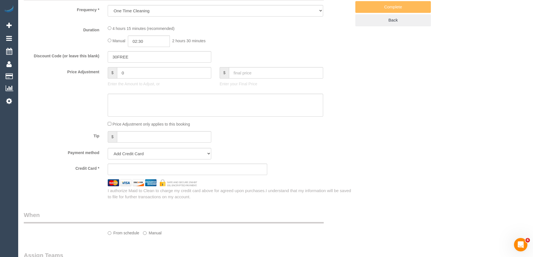
select select "number:24"
select select "number:12"
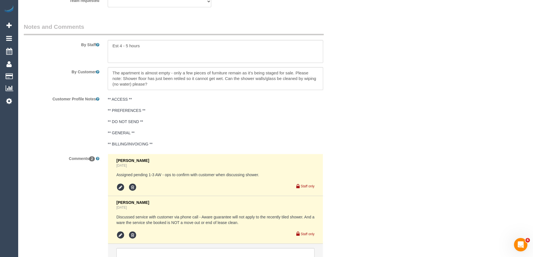
scroll to position [937, 0]
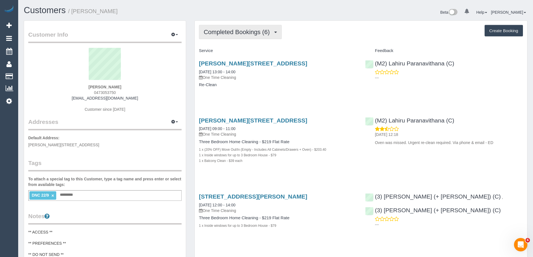
click at [257, 30] on span "Completed Bookings (6)" at bounding box center [238, 32] width 69 height 7
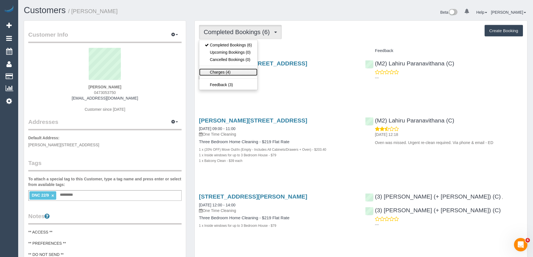
click at [241, 71] on link "Charges (4)" at bounding box center [228, 72] width 58 height 7
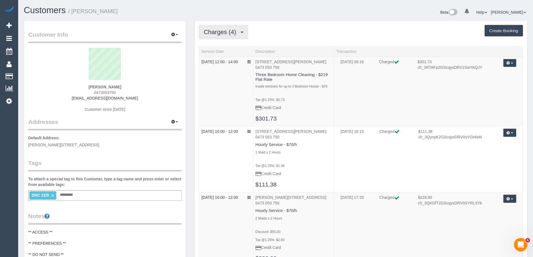
click at [225, 33] on span "Charges (4)" at bounding box center [221, 32] width 35 height 7
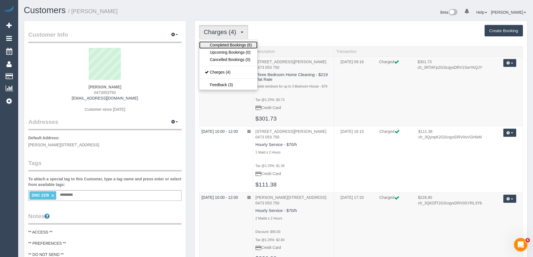
click at [224, 42] on link "Completed Bookings (6)" at bounding box center [228, 44] width 58 height 7
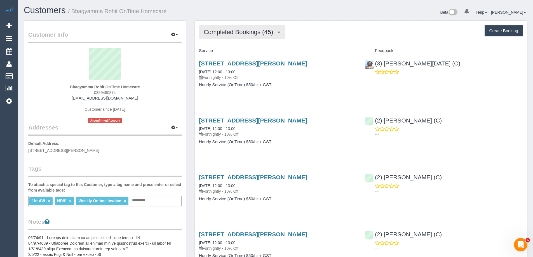
click at [238, 30] on span "Completed Bookings (45)" at bounding box center [240, 32] width 72 height 7
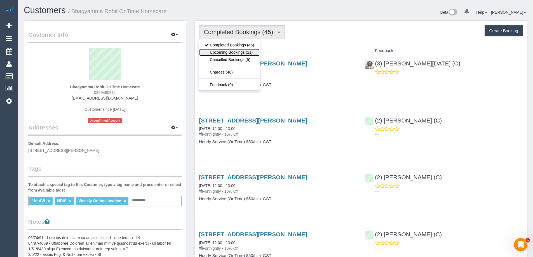
click at [234, 51] on link "Upcoming Bookings (11)" at bounding box center [229, 52] width 60 height 7
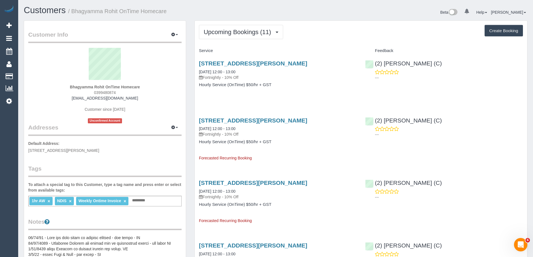
click at [252, 8] on h1 "Customers / Bhagyamma Rohit OnTime Homecare" at bounding box center [148, 11] width 248 height 10
drag, startPoint x: 386, startPoint y: 14, endPoint x: 413, endPoint y: 5, distance: 28.6
click at [386, 14] on div "Beta 0 Your Notifications You have 0 alerts Help Help Docs Take a Tour Contact …" at bounding box center [404, 13] width 256 height 15
click at [312, 33] on div "Upcoming Bookings (11) Completed Bookings (45) Upcoming Bookings (11) Cancelled…" at bounding box center [361, 32] width 324 height 14
click at [253, 61] on link "18 Keel Street, Point Cook, VIC 3030" at bounding box center [253, 63] width 108 height 6
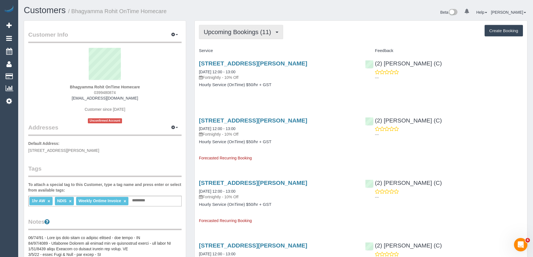
click at [248, 34] on span "Upcoming Bookings (11)" at bounding box center [239, 32] width 70 height 7
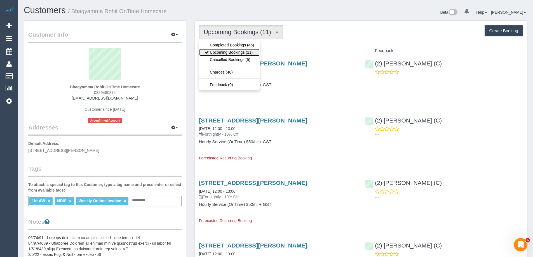
click at [243, 51] on link "Upcoming Bookings (11)" at bounding box center [229, 52] width 60 height 7
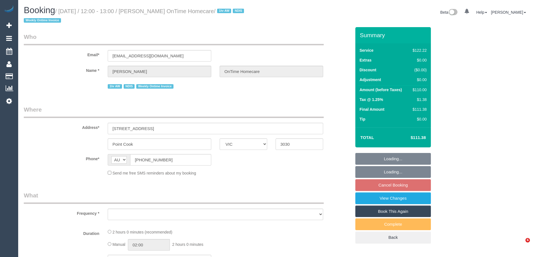
select select "VIC"
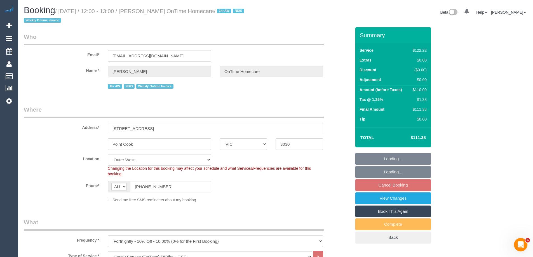
select select "object:595"
select select "number:28"
select select "number:14"
select select "number:19"
select select "number:23"
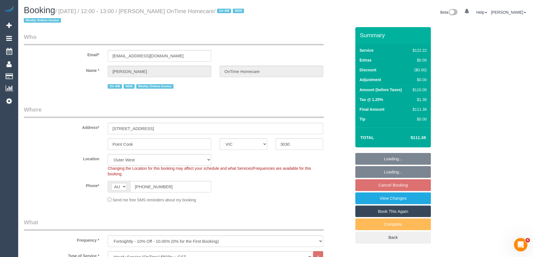
select select "number:35"
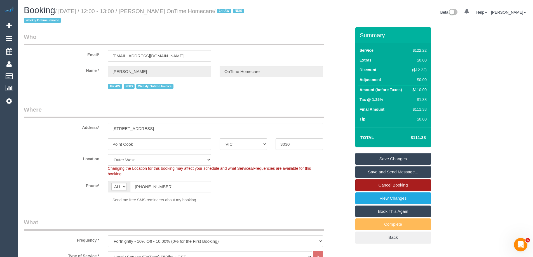
click at [395, 185] on link "Cancel Booking" at bounding box center [393, 185] width 76 height 12
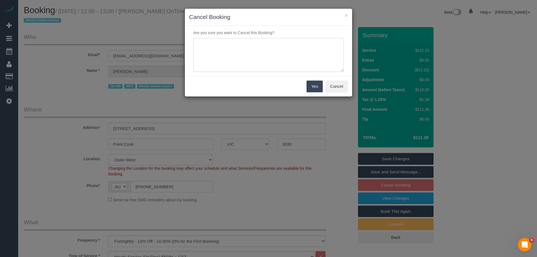
click at [249, 64] on textarea at bounding box center [268, 55] width 151 height 34
paste textarea "cnv_qh7lhsf"
type textarea "Not required. Via email cnv_qh7lhsf - ED"
click at [321, 88] on button "Yes" at bounding box center [315, 87] width 16 height 12
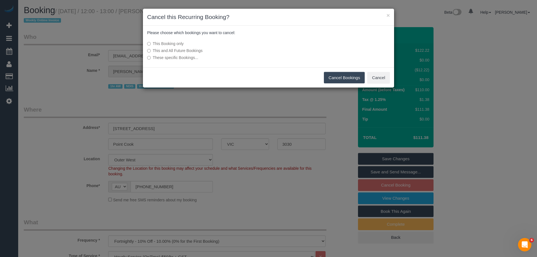
click at [342, 78] on button "Cancel Bookings" at bounding box center [344, 78] width 41 height 12
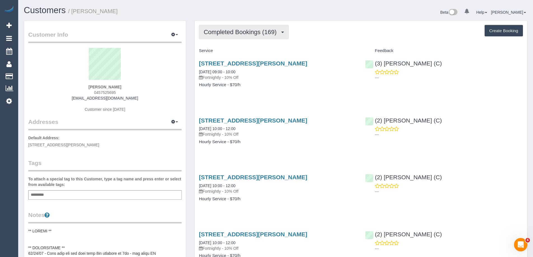
click at [241, 34] on span "Completed Bookings (169)" at bounding box center [242, 32] width 76 height 7
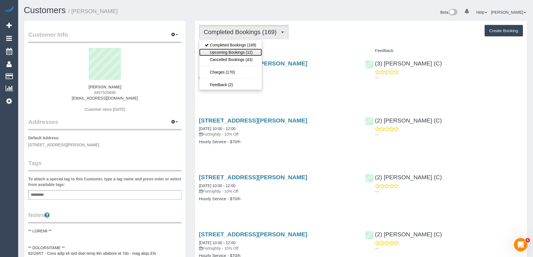
click at [241, 53] on link "Upcoming Bookings (12)" at bounding box center [230, 52] width 63 height 7
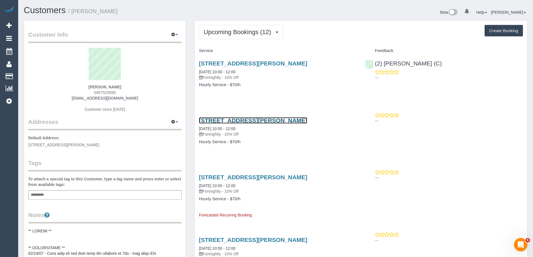
click at [292, 119] on link "[STREET_ADDRESS][PERSON_NAME]" at bounding box center [253, 120] width 108 height 6
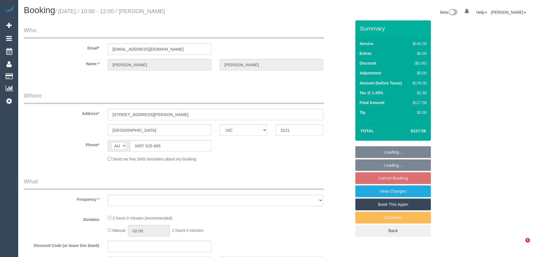
select select "VIC"
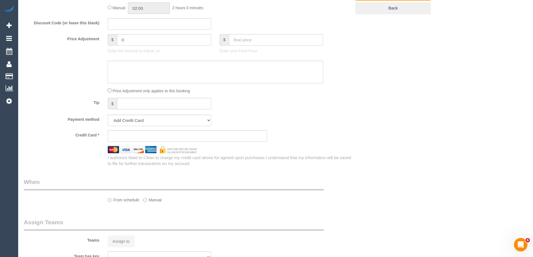
select select "object:553"
select select "string:stripe-pm_1O39zQ2GScqysDRV0iO4EQmY"
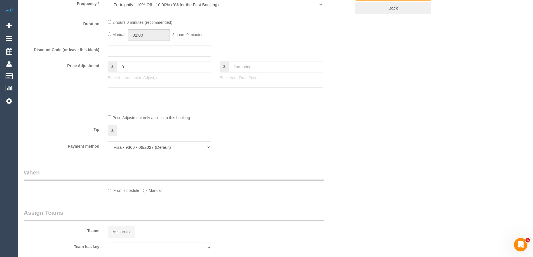
select select "object:722"
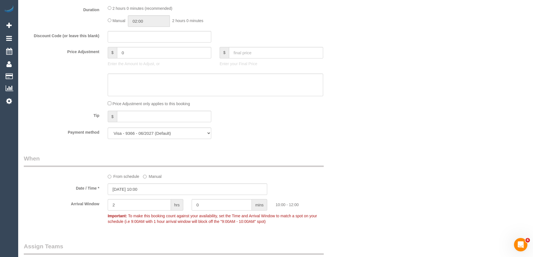
select select "76444"
select select "number:32"
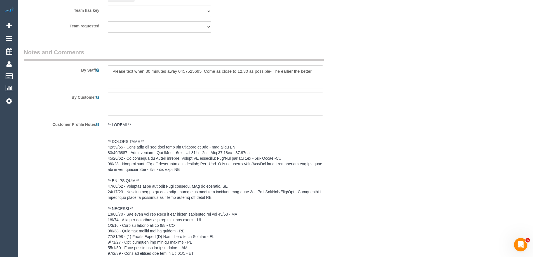
scroll to position [1146, 0]
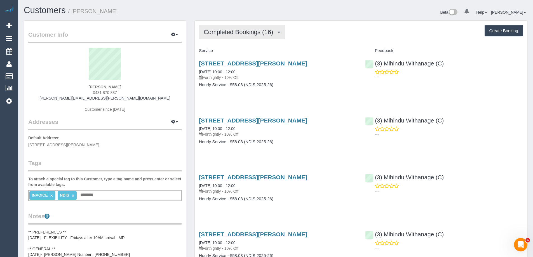
click at [219, 29] on span "Completed Bookings (16)" at bounding box center [240, 32] width 72 height 7
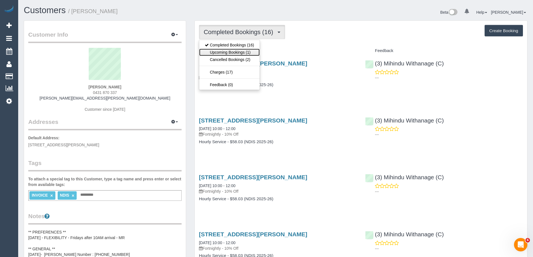
click at [227, 51] on link "Upcoming Bookings (1)" at bounding box center [229, 52] width 60 height 7
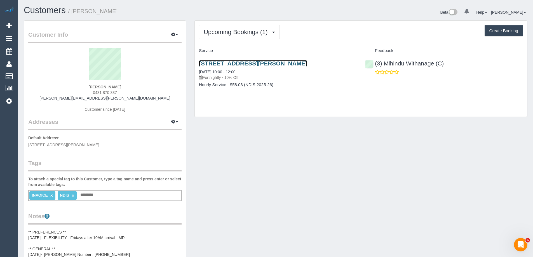
click at [235, 64] on link "4/28-30 Hutton Street, Thornbury, VIC 3071" at bounding box center [253, 63] width 108 height 6
click at [391, 13] on div "Beta 0 Your Notifications You have 0 alerts Help Help Docs Take a Tour Contact …" at bounding box center [404, 13] width 256 height 15
click at [464, 149] on div "Customer Info Edit Contact Info Send Message Email Preferences Special Sales Ta…" at bounding box center [276, 258] width 512 height 477
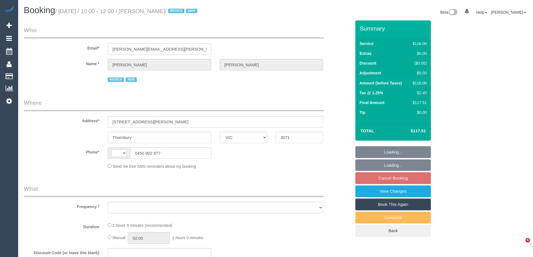
select select "VIC"
select select "string:AU"
select select "object:525"
select select "number:28"
select select "number:14"
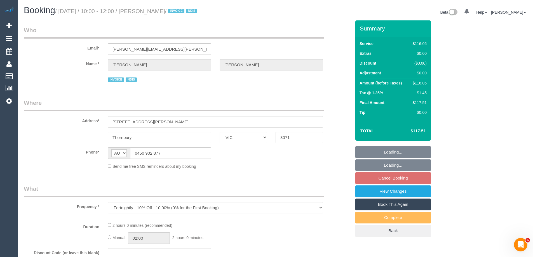
select select "number:18"
select select "number:36"
select select "number:33"
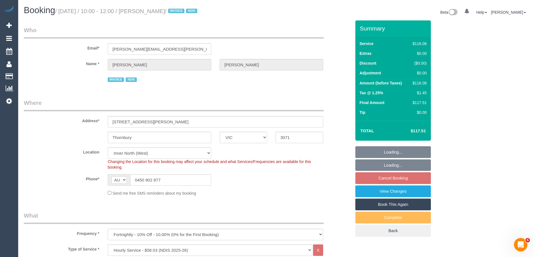
select select "object:1642"
click at [403, 205] on link "Book This Again" at bounding box center [393, 205] width 76 height 12
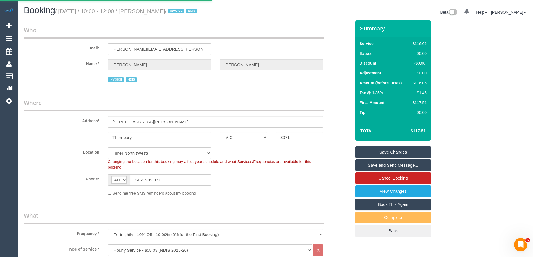
select select "VIC"
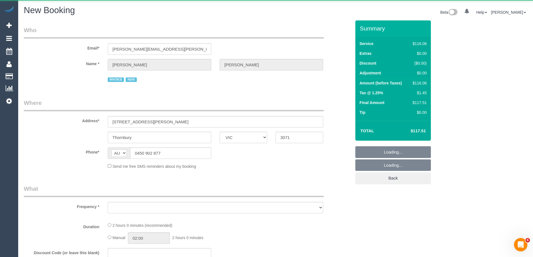
select select "number:28"
select select "number:14"
select select "number:18"
select select "number:36"
select select "number:33"
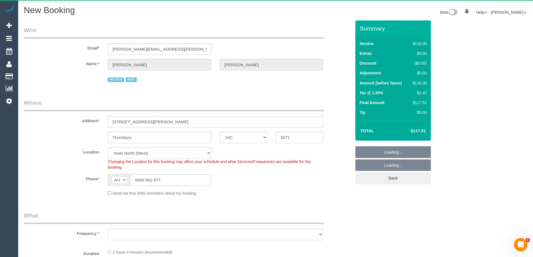
select select "string:stripe"
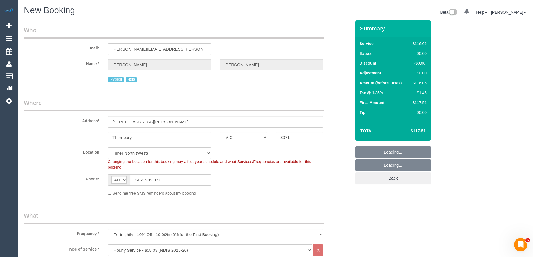
select select "object:3799"
select select "47"
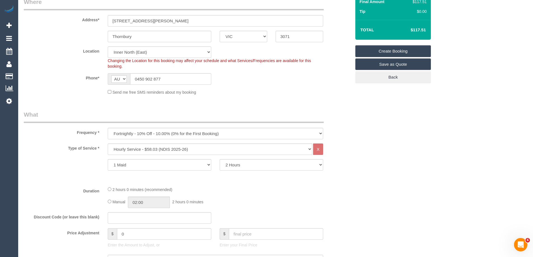
scroll to position [140, 0]
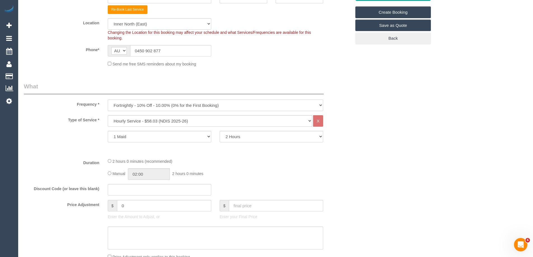
click at [138, 104] on select "One Time Cleaning Weekly - 10% Off - 10.00% (0% for the First Booking) Fortnigh…" at bounding box center [215, 105] width 215 height 11
select select "object:3810"
click at [108, 100] on select "One Time Cleaning Weekly - 10% Off - 10.00% (0% for the First Booking) Fortnigh…" at bounding box center [215, 105] width 215 height 11
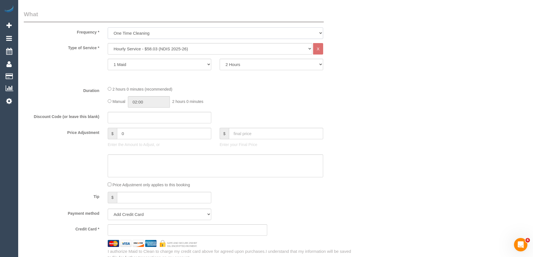
scroll to position [224, 0]
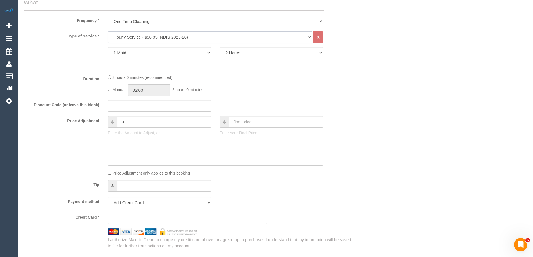
click at [130, 38] on select "Hourly Service - $70/h Hourly Service - $65/h Hourly Service - $60/h Hourly Ser…" at bounding box center [210, 36] width 205 height 11
select select "29"
click at [108, 31] on select "Hourly Service - $70/h Hourly Service - $65/h Hourly Service - $60/h Hourly Ser…" at bounding box center [210, 36] width 205 height 11
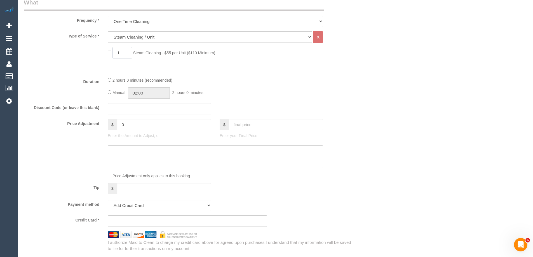
click at [117, 53] on input "1" at bounding box center [122, 52] width 20 height 11
type input "2"
click at [67, 76] on fieldset "What Frequency * One Time Cleaning Weekly - 10% Off - 10.00% (0% for the First …" at bounding box center [187, 124] width 327 height 253
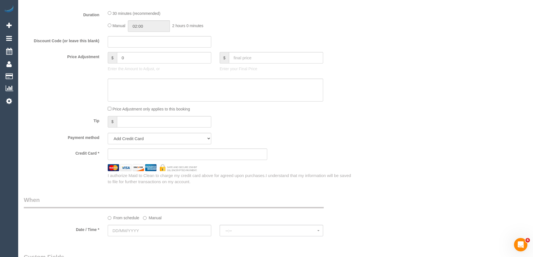
scroll to position [308, 0]
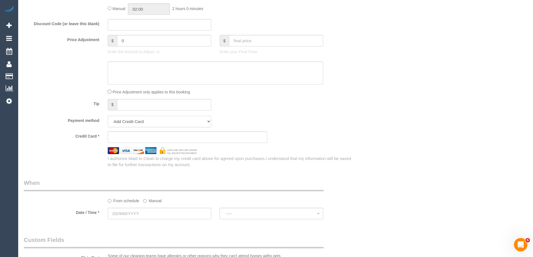
click at [134, 120] on select "Mastercard - 3499 - 06/2028 (Default) Add Credit Card ─────────────── Cash Chec…" at bounding box center [160, 121] width 104 height 11
select select "string:stripe-pm_1SA2mq2GScqysDRV0k88O32J"
click at [108, 116] on select "Mastercard - 3499 - 06/2028 (Default) Add Credit Card ─────────────── Cash Chec…" at bounding box center [160, 121] width 104 height 11
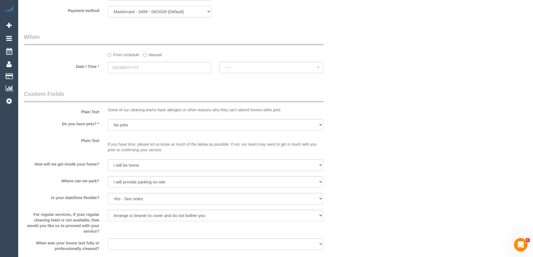
scroll to position [420, 0]
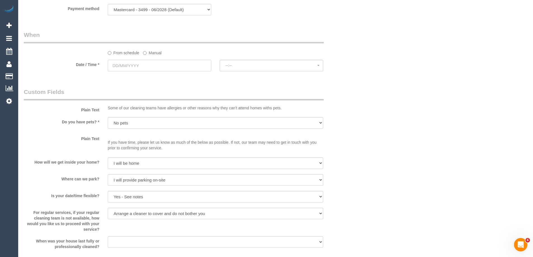
click at [125, 66] on input "text" at bounding box center [160, 65] width 104 height 11
click at [174, 78] on span "Next" at bounding box center [175, 77] width 4 height 4
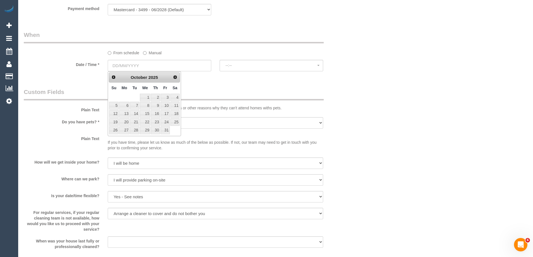
click at [116, 77] on link "Prev" at bounding box center [114, 77] width 8 height 8
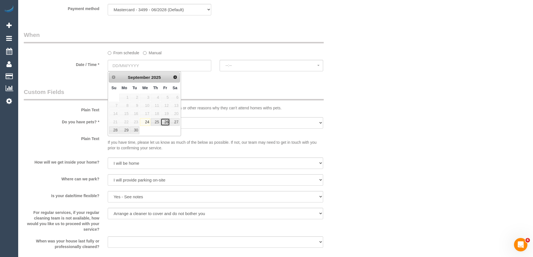
click at [168, 123] on link "26" at bounding box center [165, 122] width 9 height 8
type input "26/09/2025"
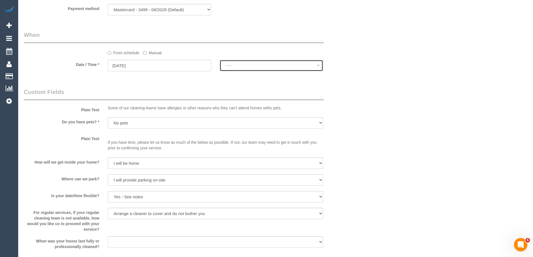
click at [237, 65] on span "--:--" at bounding box center [271, 65] width 92 height 4
select select "spot6"
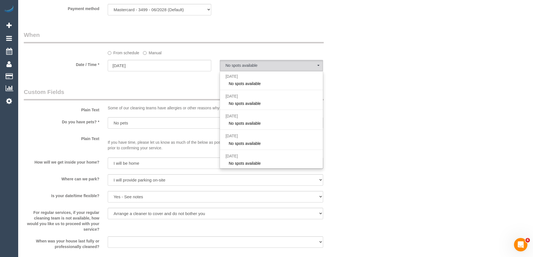
click at [194, 84] on div "Who Email* brodie.ramos@outlook.com Name * Brodie Ramos INVOICE NDIS Where Addr…" at bounding box center [188, 78] width 336 height 955
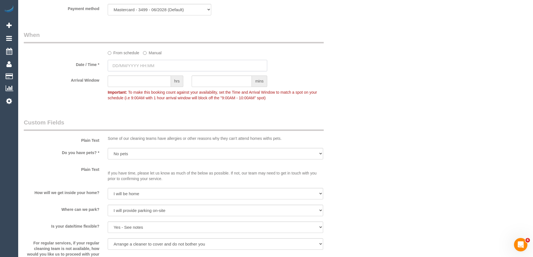
click at [142, 65] on input "text" at bounding box center [187, 65] width 159 height 11
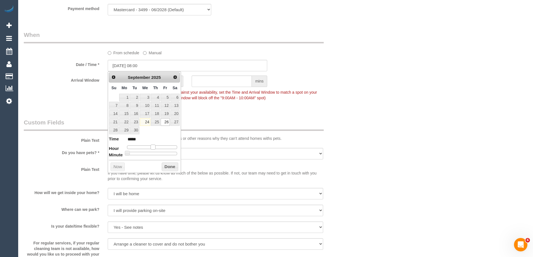
type input "26/09/2025 12:00"
type input "*****"
drag, startPoint x: 145, startPoint y: 150, endPoint x: 154, endPoint y: 149, distance: 9.8
click at [154, 149] on span at bounding box center [153, 147] width 5 height 5
click at [152, 147] on span at bounding box center [153, 147] width 5 height 5
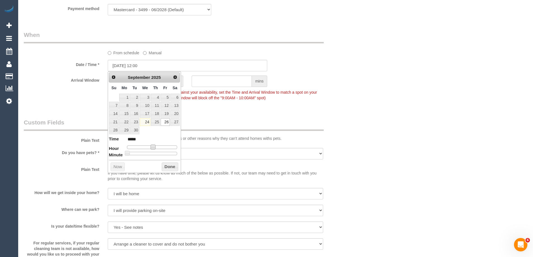
click at [279, 123] on legend "Custom Fields" at bounding box center [174, 124] width 300 height 13
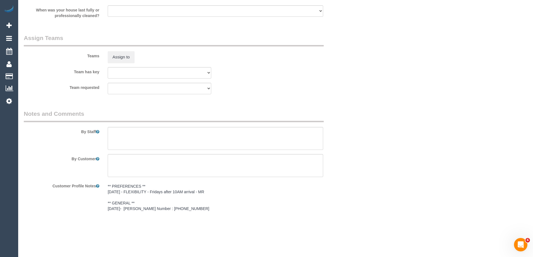
scroll to position [755, 0]
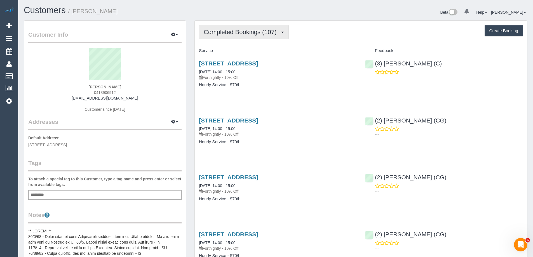
click at [262, 34] on span "Completed Bookings (107)" at bounding box center [242, 32] width 76 height 7
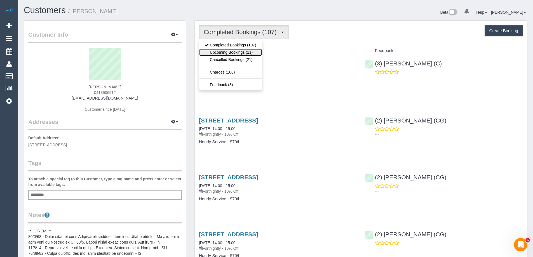
click at [251, 50] on link "Upcoming Bookings (11)" at bounding box center [230, 52] width 63 height 7
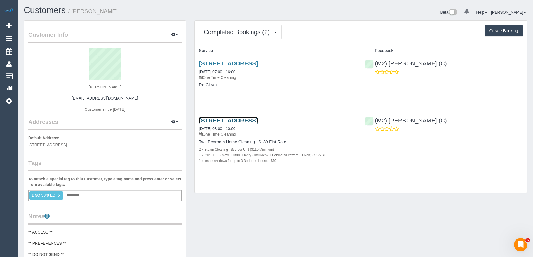
click at [240, 119] on link "[STREET_ADDRESS]" at bounding box center [228, 120] width 59 height 6
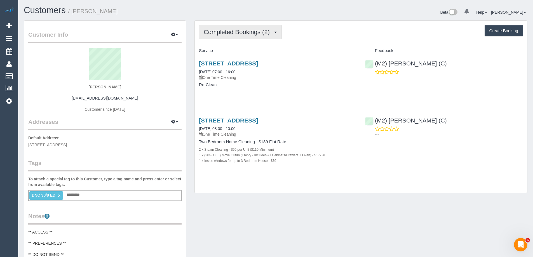
click at [222, 29] on span "Completed Bookings (2)" at bounding box center [238, 32] width 69 height 7
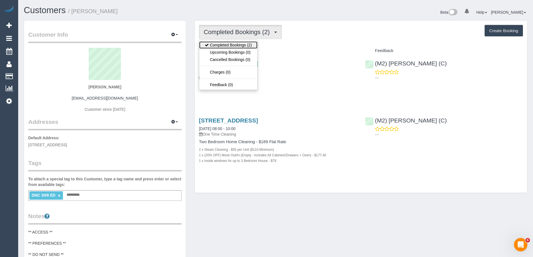
click at [221, 45] on link "Completed Bookings (2)" at bounding box center [228, 44] width 58 height 7
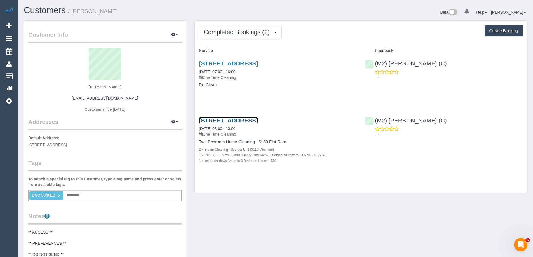
click at [258, 120] on link "[STREET_ADDRESS]" at bounding box center [228, 120] width 59 height 6
drag, startPoint x: 139, startPoint y: 12, endPoint x: 74, endPoint y: 12, distance: 65.2
click at [74, 12] on h1 "Customers / [PERSON_NAME]" at bounding box center [148, 11] width 248 height 10
copy small "[PERSON_NAME]"
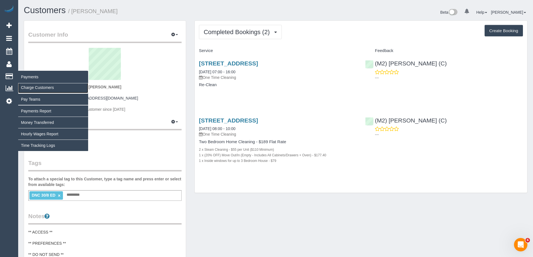
click at [43, 88] on link "Charge Customers" at bounding box center [53, 87] width 70 height 11
select select
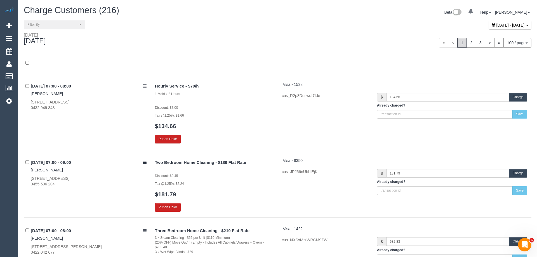
click at [497, 27] on span "[DATE] - [DATE]" at bounding box center [511, 25] width 28 height 4
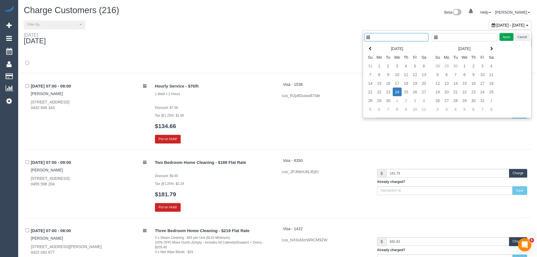
type input "**********"
click at [366, 50] on icon at bounding box center [366, 48] width 4 height 4
type input "**********"
click at [418, 101] on td "30" at bounding box center [419, 100] width 9 height 9
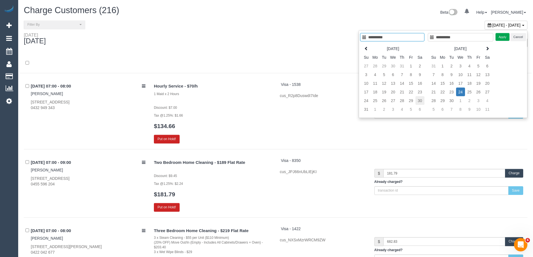
type input "**********"
click at [418, 101] on td "30" at bounding box center [419, 100] width 9 height 9
type input "**********"
click at [504, 36] on button "Apply" at bounding box center [502, 37] width 14 height 8
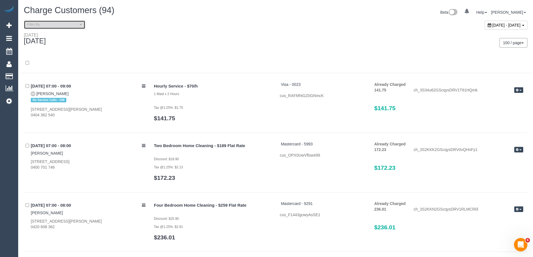
click at [58, 25] on span "Filter By" at bounding box center [52, 24] width 51 height 5
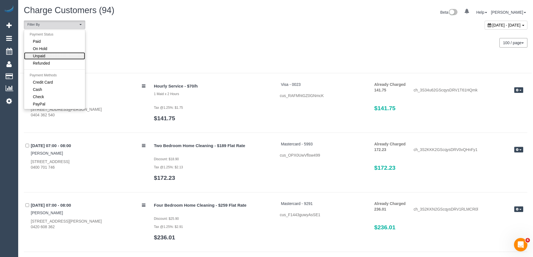
click at [59, 56] on link "Unpaid" at bounding box center [54, 55] width 61 height 7
select select "******"
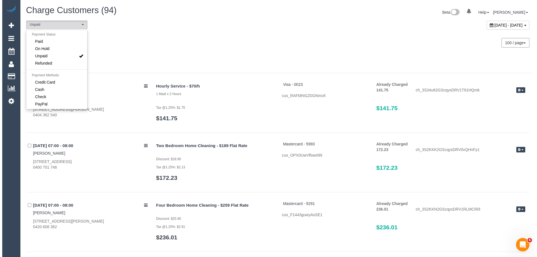
scroll to position [11, 0]
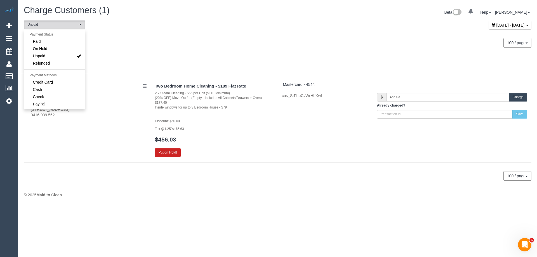
click at [185, 46] on div "[DATE]" at bounding box center [149, 39] width 258 height 15
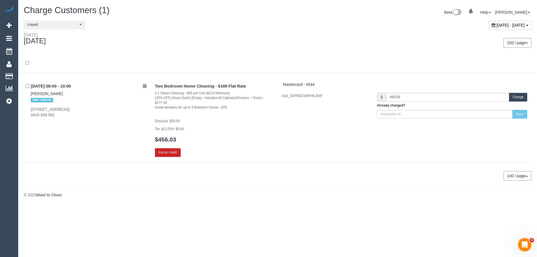
click at [520, 99] on button "Charge" at bounding box center [518, 97] width 18 height 9
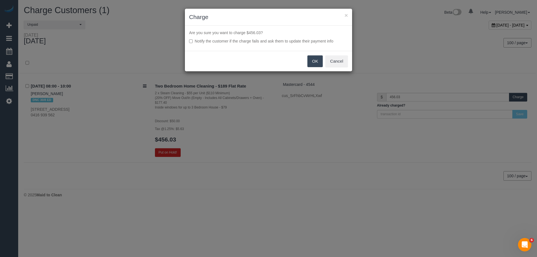
click at [314, 60] on button "OK" at bounding box center [315, 61] width 16 height 12
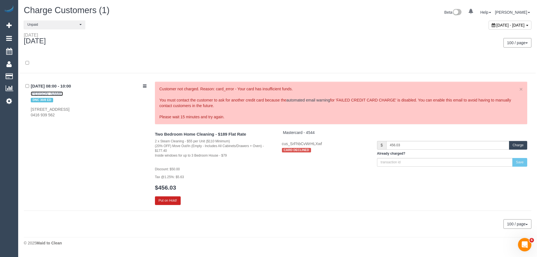
click at [56, 93] on link "[PERSON_NAME]" at bounding box center [47, 93] width 32 height 4
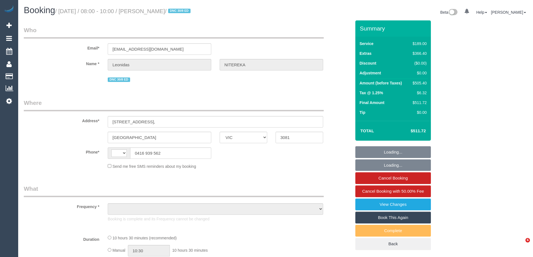
select select "VIC"
select select "string:AU"
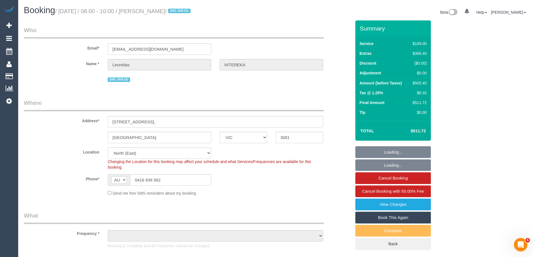
select select "object:751"
select select "number:28"
select select "number:14"
select select "number:18"
select select "number:24"
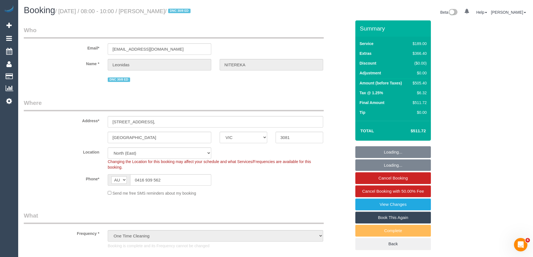
select select "string:stripe-pm_1RvXCL2GScqysDRV3LeLWFmB"
select select "spot1"
select select "object:1487"
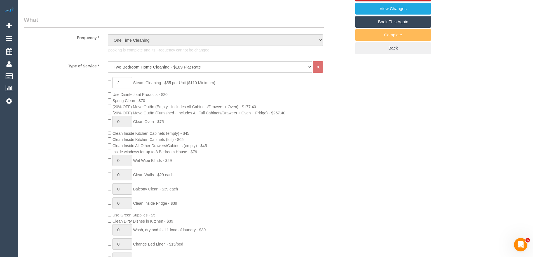
scroll to position [364, 0]
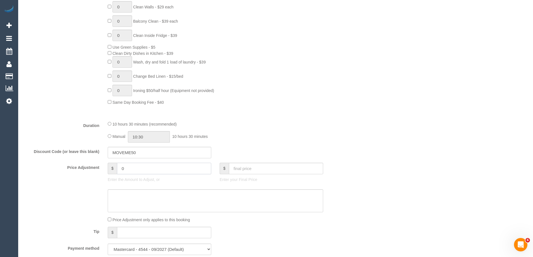
click at [129, 166] on input "0" at bounding box center [164, 168] width 94 height 11
type input "-55"
click at [124, 202] on textarea at bounding box center [215, 200] width 215 height 23
type textarea "$55 discount applied for complaint. Via email - ED"
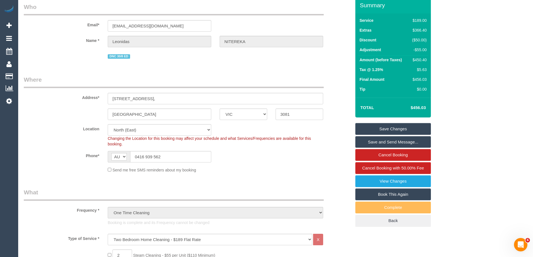
scroll to position [0, 0]
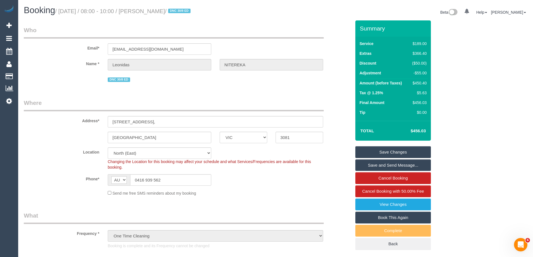
click at [399, 150] on link "Save Changes" at bounding box center [393, 152] width 76 height 12
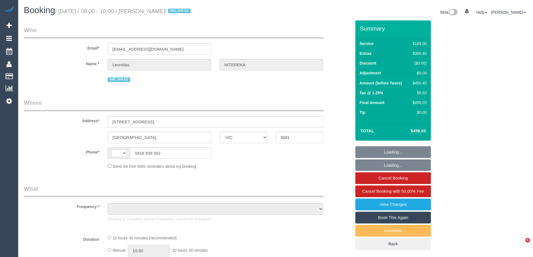
select select "VIC"
select select "string:AU"
select select "string:stripe-pm_1RvXCL2GScqysDRV3LeLWFmB"
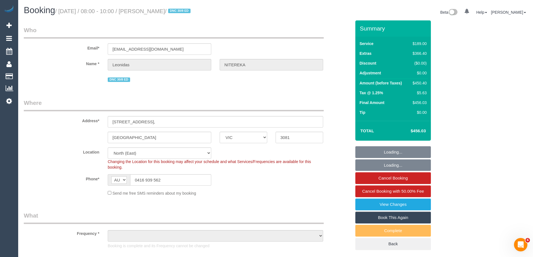
select select "number:28"
select select "number:14"
select select "number:18"
select select "number:24"
select select "object:1487"
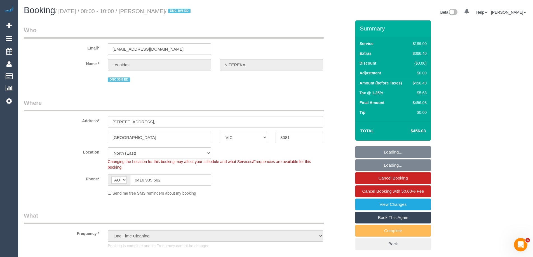
select select "spot1"
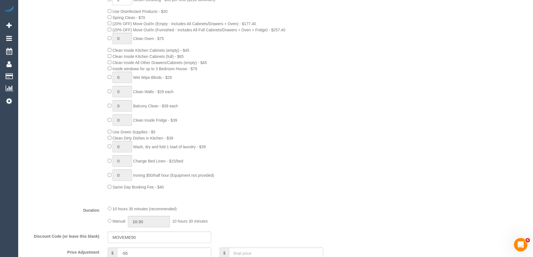
scroll to position [196, 0]
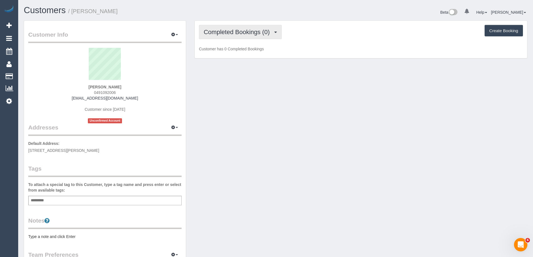
click at [226, 32] on span "Completed Bookings (0)" at bounding box center [238, 32] width 69 height 7
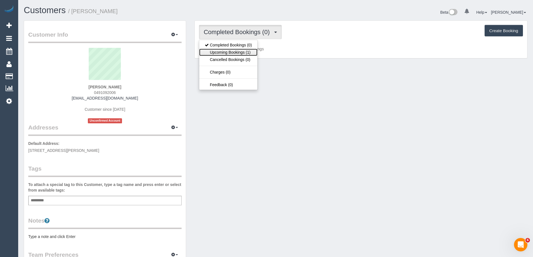
click at [229, 51] on link "Upcoming Bookings (1)" at bounding box center [228, 52] width 58 height 7
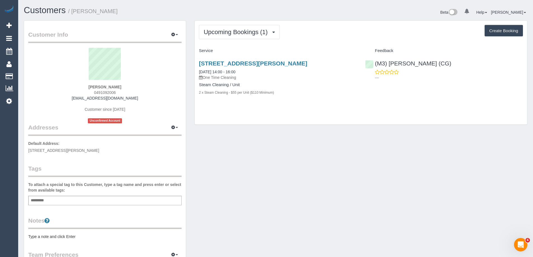
click at [109, 91] on span "0491092006" at bounding box center [105, 92] width 22 height 4
copy span "0491092006"
drag, startPoint x: 72, startPoint y: 9, endPoint x: 151, endPoint y: 11, distance: 78.3
click at [150, 11] on h1 "Customers / [PERSON_NAME]" at bounding box center [148, 11] width 248 height 10
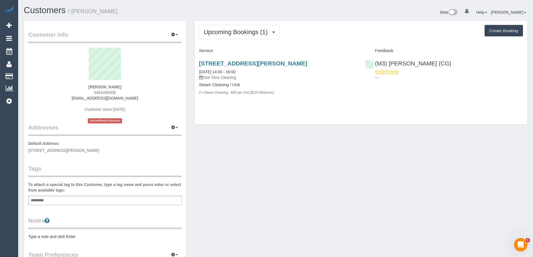
copy small "[PERSON_NAME]"
drag, startPoint x: 244, startPoint y: 10, endPoint x: 242, endPoint y: 0, distance: 10.0
click at [244, 10] on h1 "Customers / [PERSON_NAME]" at bounding box center [148, 11] width 248 height 10
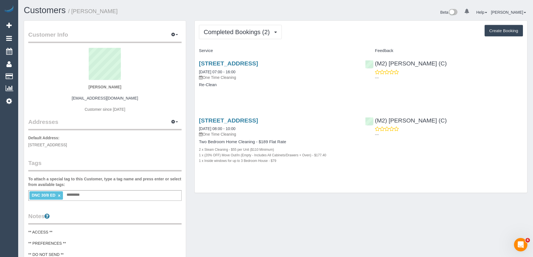
click at [59, 197] on link "×" at bounding box center [59, 195] width 3 height 5
drag, startPoint x: 135, startPoint y: 14, endPoint x: 72, endPoint y: 14, distance: 62.9
click at [72, 14] on h1 "Customers / Leonidas NITEREKA" at bounding box center [148, 11] width 248 height 10
copy small "Leonidas NITEREKA"
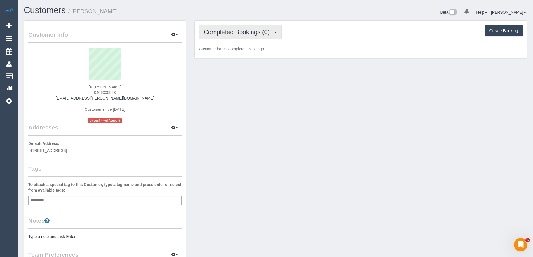
click at [243, 31] on span "Completed Bookings (0)" at bounding box center [238, 32] width 69 height 7
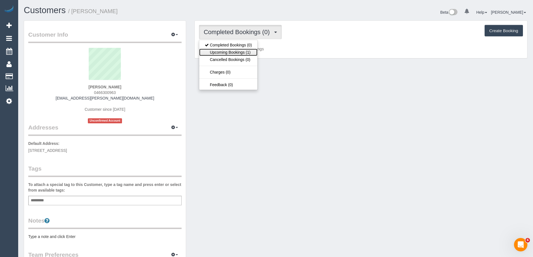
click at [242, 51] on link "Upcoming Bookings (1)" at bounding box center [228, 52] width 58 height 7
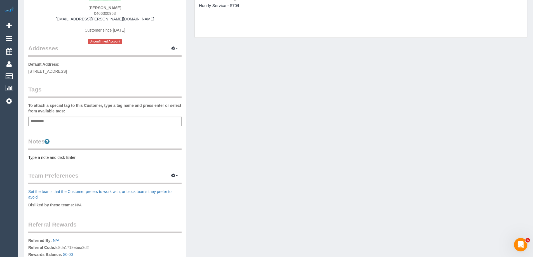
scroll to position [84, 0]
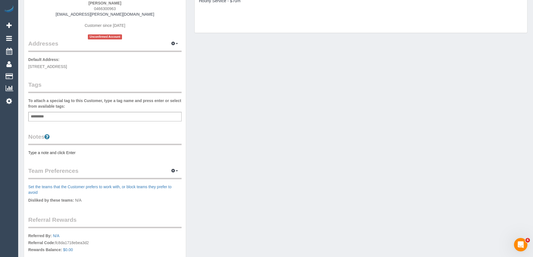
click at [89, 151] on pre "Type a note and click Enter" at bounding box center [104, 153] width 153 height 6
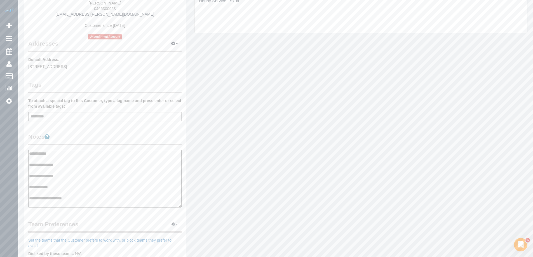
type textarea "**********"
click at [126, 131] on div "Customer Info Edit Contact Info Send Message Email Preferences Special Sales Ta…" at bounding box center [105, 148] width 162 height 422
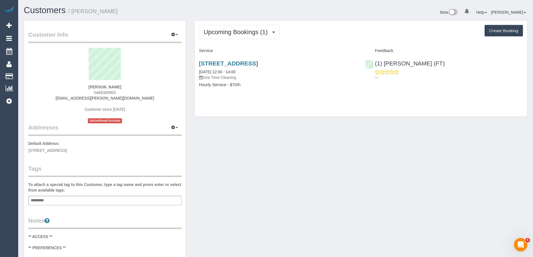
click at [82, 11] on small "/ Jack Nitschke" at bounding box center [93, 11] width 50 height 6
copy small "Jack"
click at [164, 8] on h1 "Customers / Jack Nitschke" at bounding box center [148, 11] width 248 height 10
drag, startPoint x: 118, startPoint y: 10, endPoint x: 72, endPoint y: 11, distance: 46.2
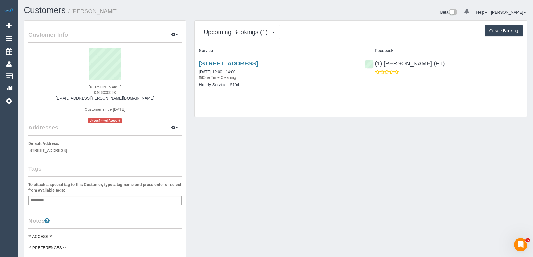
click at [72, 11] on h1 "Customers / Jack Nitschke" at bounding box center [148, 11] width 248 height 10
copy small "Jack Nitschke"
click at [258, 64] on link "3/27 Learmonth Street, Moonee Ponds, VIC 3039" at bounding box center [228, 63] width 59 height 6
click at [241, 33] on span "Upcoming Bookings (1)" at bounding box center [237, 32] width 67 height 7
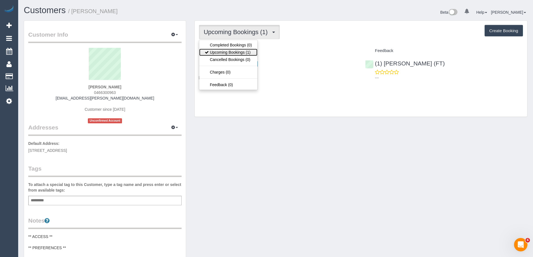
click at [238, 51] on link "Upcoming Bookings (1)" at bounding box center [228, 52] width 58 height 7
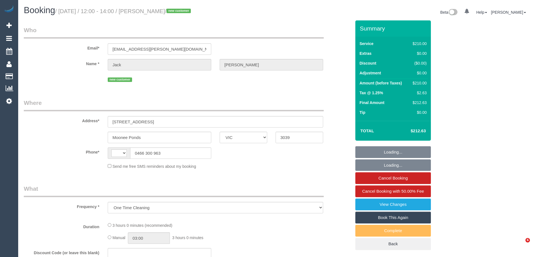
select select "VIC"
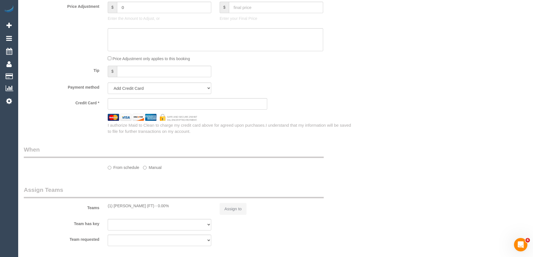
select select "string:AU"
select select "string:stripe-pm_1SA3g72GScqysDRVZofLej0B"
select select "180"
select select "number:28"
select select "number:14"
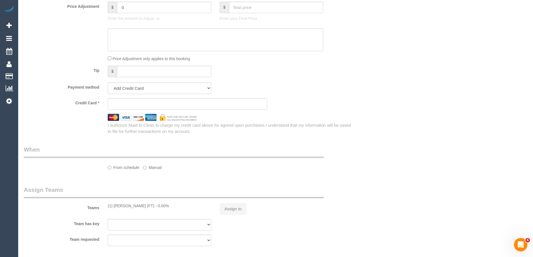
select select "number:18"
select select "number:24"
select select "number:13"
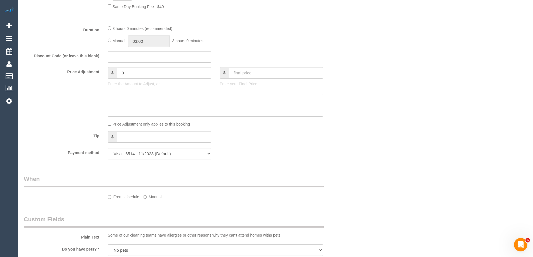
select select "object:858"
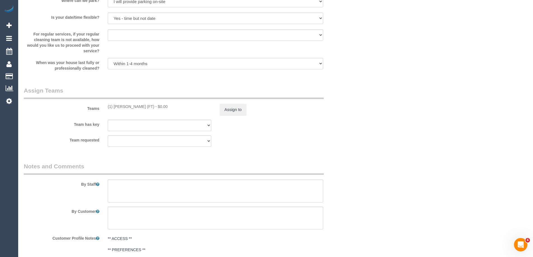
select select "spot1"
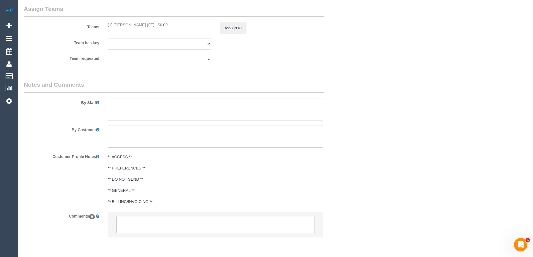
scroll to position [857, 0]
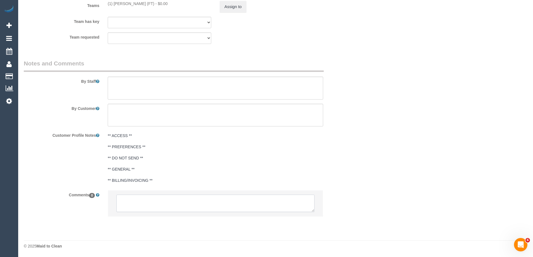
click at [184, 203] on textarea at bounding box center [215, 203] width 198 height 17
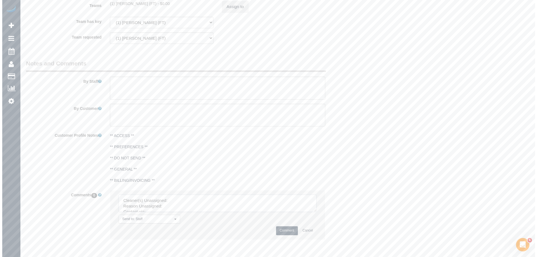
scroll to position [745, 0]
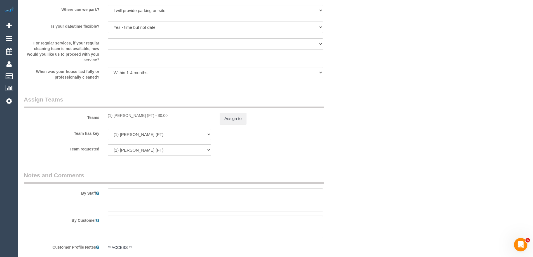
drag, startPoint x: 107, startPoint y: 116, endPoint x: 155, endPoint y: 122, distance: 47.9
click at [155, 122] on div "Teams (1) [PERSON_NAME] (FT) - $0.00 Assign to" at bounding box center [188, 109] width 336 height 29
copy div "(1) [PERSON_NAME] (FT)"
click at [239, 122] on button "Assign to" at bounding box center [233, 119] width 27 height 12
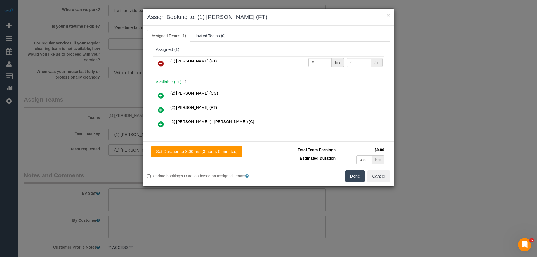
click at [162, 65] on icon at bounding box center [161, 63] width 6 height 7
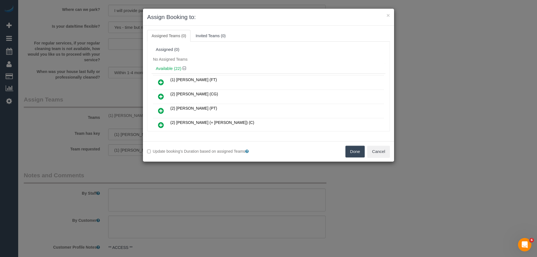
click at [358, 151] on button "Done" at bounding box center [356, 152] width 20 height 12
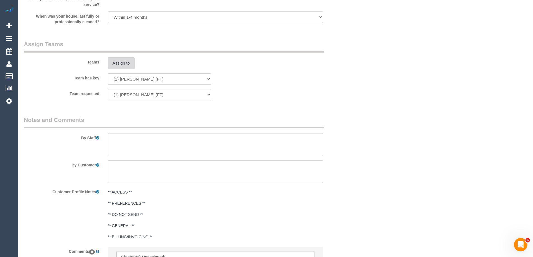
scroll to position [880, 0]
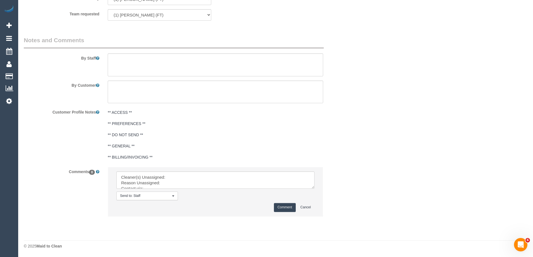
drag, startPoint x: 313, startPoint y: 187, endPoint x: 303, endPoint y: 227, distance: 40.8
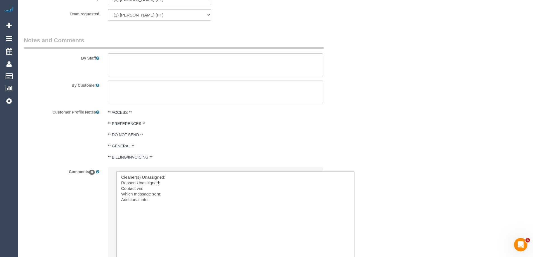
click at [192, 173] on textarea at bounding box center [235, 220] width 238 height 98
paste textarea "(1) [PERSON_NAME] (FT)"
click at [205, 192] on textarea at bounding box center [235, 220] width 238 height 98
type textarea "Cleaner(s) Unassigned: (1) Debbie Brodjanac (FT) Reason Unassigned: arrived too…"
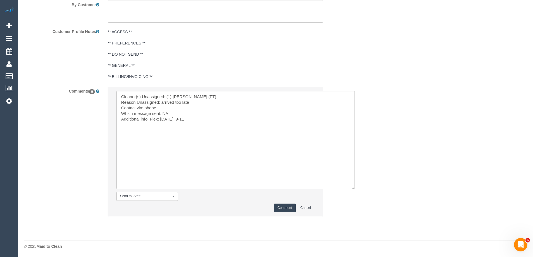
scroll to position [961, 0]
click at [279, 205] on button "Comment" at bounding box center [285, 207] width 22 height 9
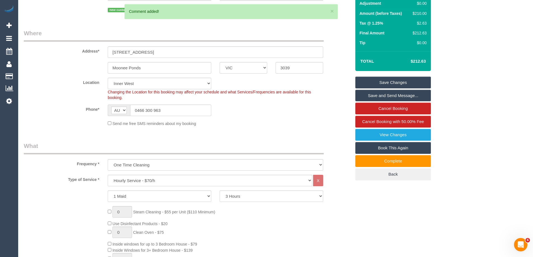
scroll to position [0, 0]
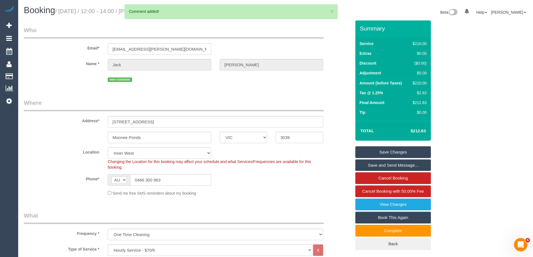
click at [392, 151] on link "Save Changes" at bounding box center [393, 152] width 76 height 12
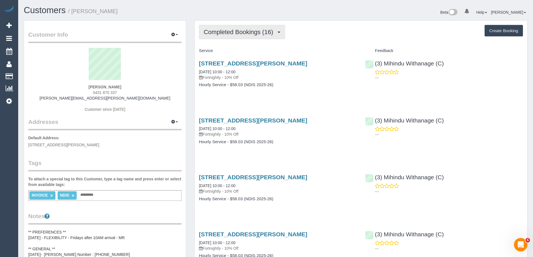
click at [243, 32] on span "Completed Bookings (16)" at bounding box center [240, 32] width 72 height 7
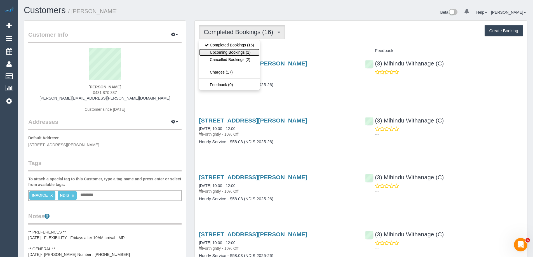
click at [242, 53] on link "Upcoming Bookings (1)" at bounding box center [229, 52] width 60 height 7
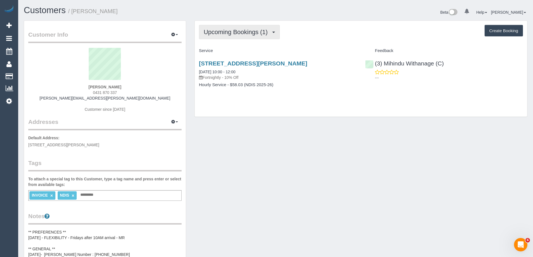
click at [219, 32] on span "Upcoming Bookings (1)" at bounding box center [237, 32] width 67 height 7
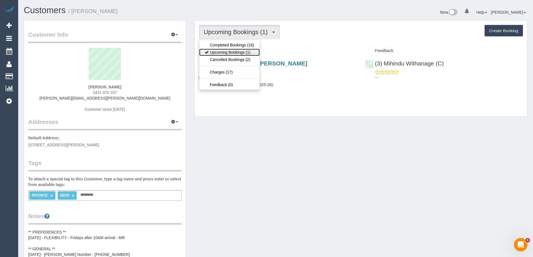
click at [226, 55] on link "Upcoming Bookings (1)" at bounding box center [229, 52] width 60 height 7
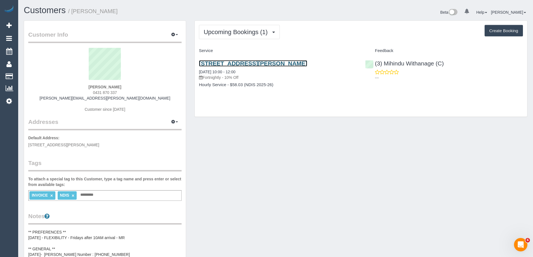
click at [262, 64] on link "[STREET_ADDRESS][PERSON_NAME]" at bounding box center [253, 63] width 108 height 6
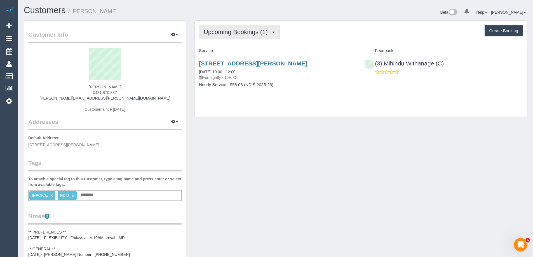
click at [236, 32] on span "Upcoming Bookings (1)" at bounding box center [237, 32] width 67 height 7
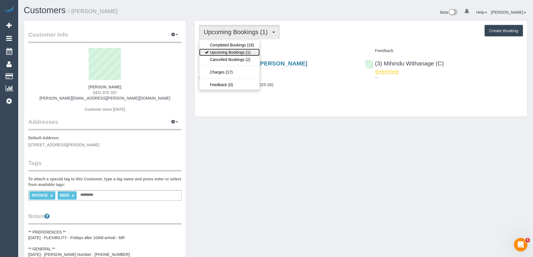
click at [234, 50] on link "Upcoming Bookings (1)" at bounding box center [229, 52] width 60 height 7
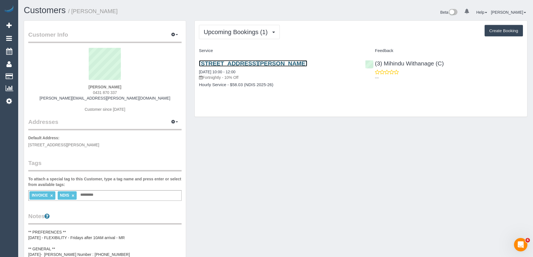
click at [241, 62] on link "[STREET_ADDRESS][PERSON_NAME]" at bounding box center [253, 63] width 108 height 6
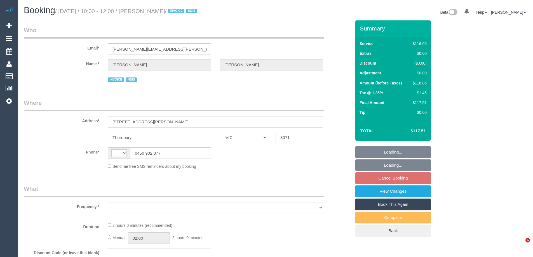
select select "VIC"
select select "string:AU"
select select "object:525"
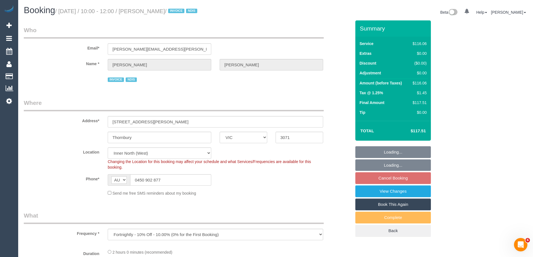
select select "number:28"
select select "number:14"
select select "number:18"
select select "number:36"
select select "number:33"
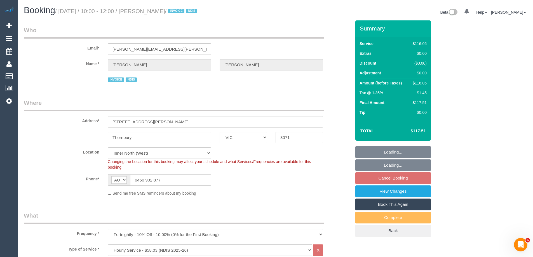
select select "object:737"
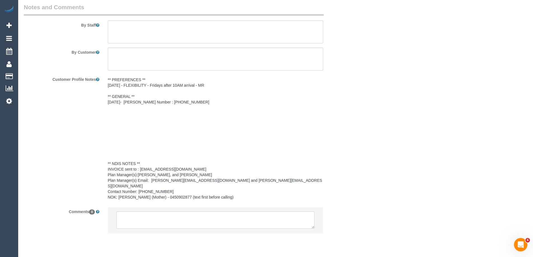
scroll to position [660, 0]
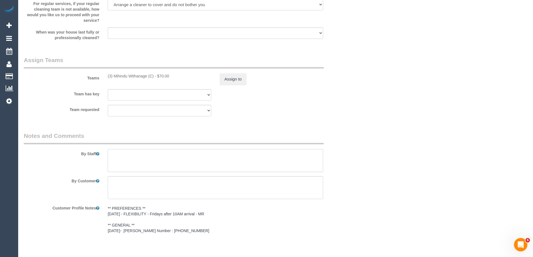
click at [178, 158] on textarea at bounding box center [215, 160] width 215 height 23
paste textarea "Priorities: wiping one wall cleaning one bedroom ensuite bathroom deep clean, s…"
click at [112, 155] on textarea at bounding box center [215, 160] width 215 height 23
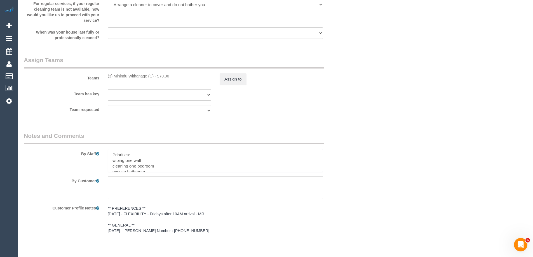
click at [118, 159] on textarea at bounding box center [215, 160] width 215 height 23
click at [193, 160] on textarea at bounding box center [215, 160] width 215 height 23
paste textarea "wiping one wall"
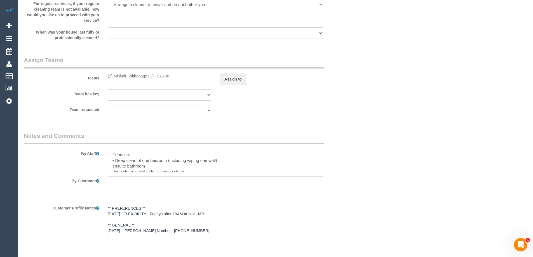
click at [112, 167] on textarea at bounding box center [215, 160] width 215 height 23
click at [145, 168] on textarea at bounding box center [215, 160] width 215 height 23
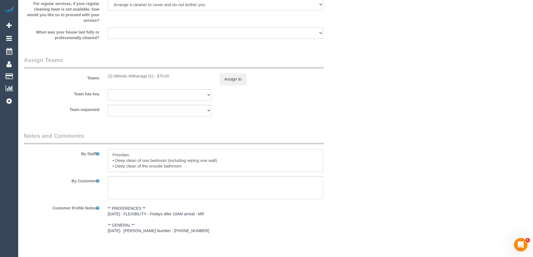
scroll to position [0, 0]
click at [205, 169] on textarea at bounding box center [215, 160] width 215 height 23
paste textarea "to find his room, go upstairs. first door on your left."
click at [113, 168] on textarea at bounding box center [215, 160] width 215 height 23
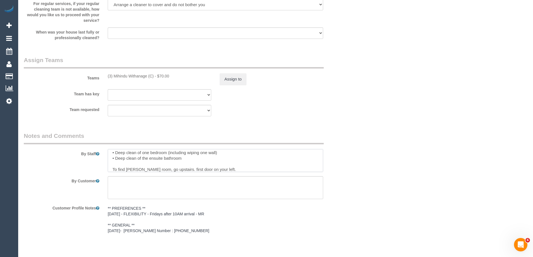
click at [225, 167] on textarea at bounding box center [215, 160] width 215 height 23
click at [112, 155] on textarea at bounding box center [215, 160] width 215 height 23
click at [194, 156] on textarea at bounding box center [215, 160] width 215 height 23
click at [152, 154] on textarea at bounding box center [215, 160] width 215 height 23
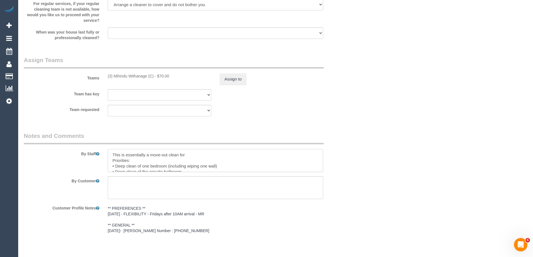
click at [196, 154] on textarea at bounding box center [215, 160] width 215 height 23
click at [188, 155] on textarea at bounding box center [215, 160] width 215 height 23
click at [232, 159] on textarea at bounding box center [215, 160] width 215 height 23
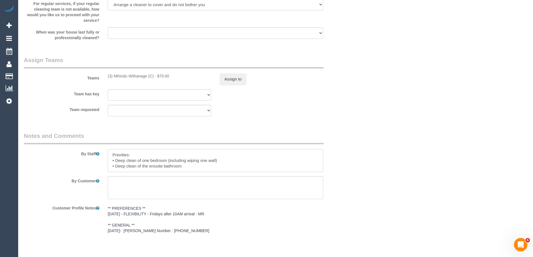
scroll to position [11, 0]
drag, startPoint x: 179, startPoint y: 164, endPoint x: 207, endPoint y: 160, distance: 28.4
click at [179, 164] on textarea at bounding box center [215, 160] width 215 height 23
click at [112, 156] on textarea at bounding box center [215, 160] width 215 height 23
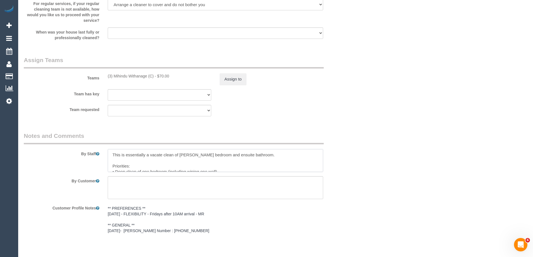
click at [111, 155] on textarea at bounding box center [215, 160] width 215 height 23
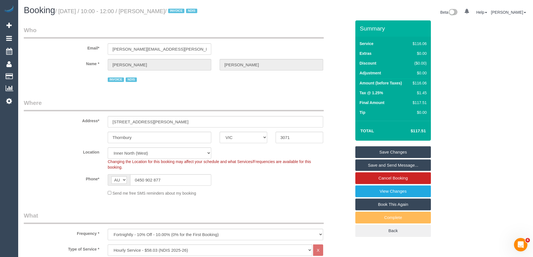
type textarea "Someone will be there to provide you with access. This is essentially a vacate …"
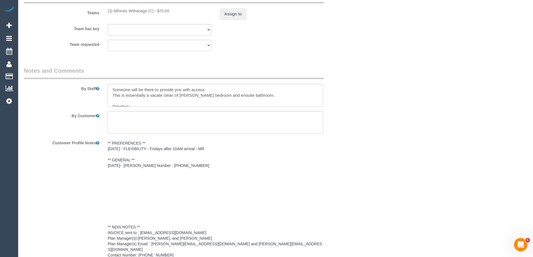
scroll to position [660, 0]
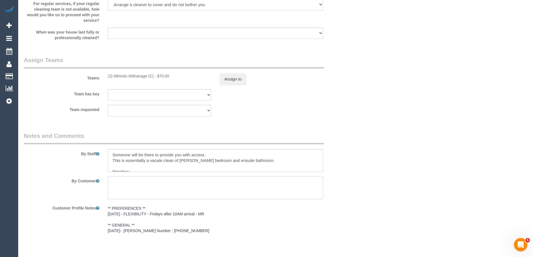
click at [161, 184] on textarea at bounding box center [215, 187] width 215 height 23
paste textarea "parking is available directly near the door. Drive through the middle driveway,…"
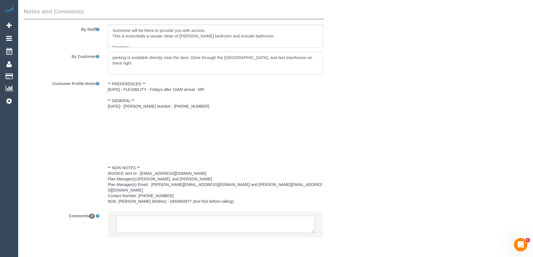
scroll to position [772, 0]
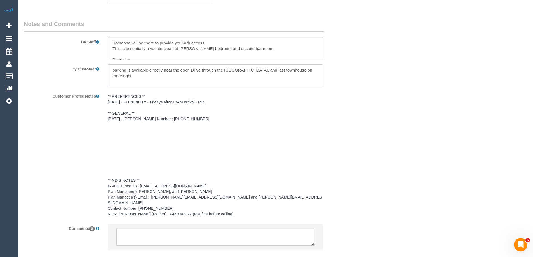
click at [308, 70] on textarea at bounding box center [215, 75] width 215 height 23
click at [318, 73] on textarea at bounding box center [215, 75] width 215 height 23
click at [109, 69] on textarea at bounding box center [215, 75] width 215 height 23
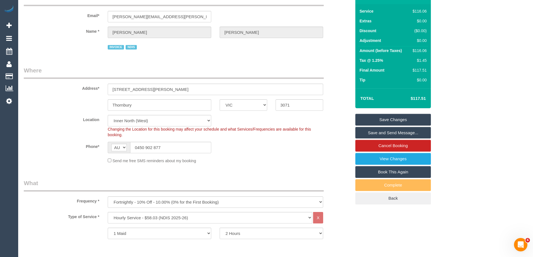
scroll to position [0, 0]
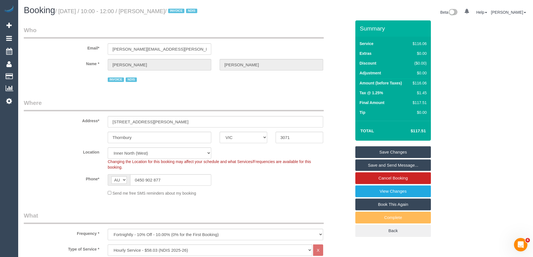
type textarea "Parking is available directly near the door. Drive through the middle driveway,…"
click at [394, 152] on link "Save Changes" at bounding box center [393, 152] width 76 height 12
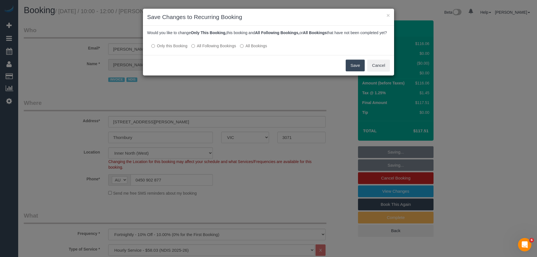
click at [354, 69] on button "Save" at bounding box center [355, 66] width 19 height 12
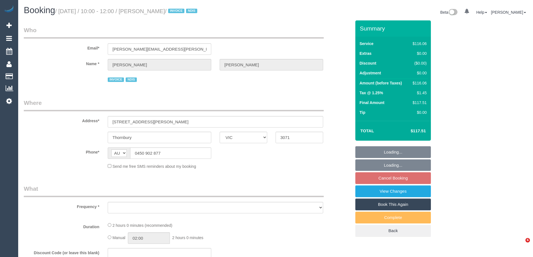
select select "VIC"
select select "object:584"
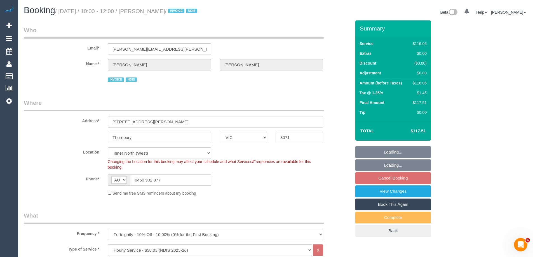
select select "number:28"
select select "number:14"
select select "number:18"
select select "number:36"
select select "number:33"
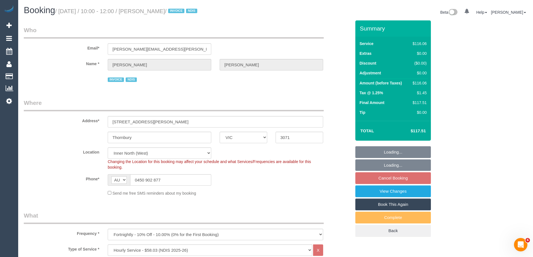
select select "object:1642"
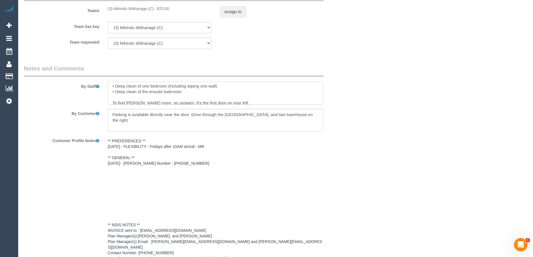
scroll to position [28, 0]
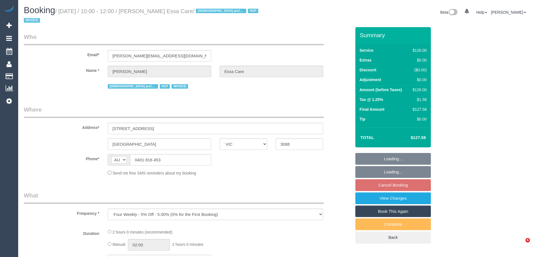
select select "VIC"
select select "120"
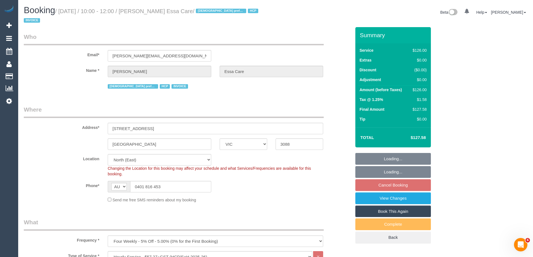
select select "number:28"
select select "number:14"
select select "number:19"
select select "number:25"
select select "number:34"
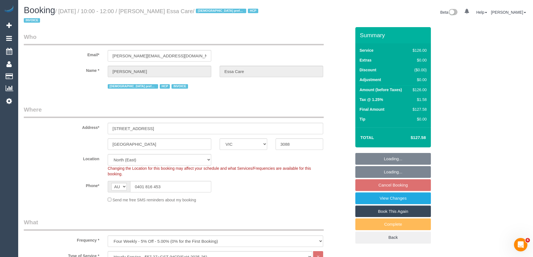
select select "object:1386"
select select "spot3"
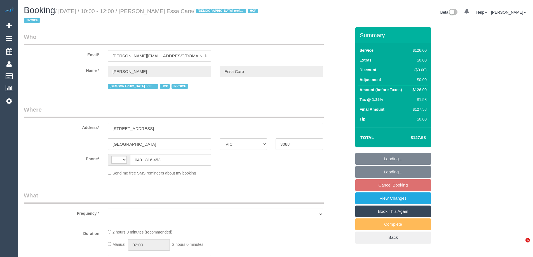
select select "VIC"
select select "number:28"
select select "number:14"
select select "number:19"
select select "number:25"
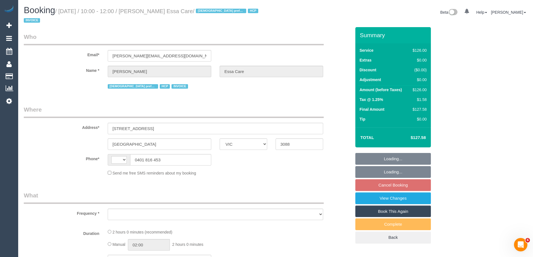
select select "number:34"
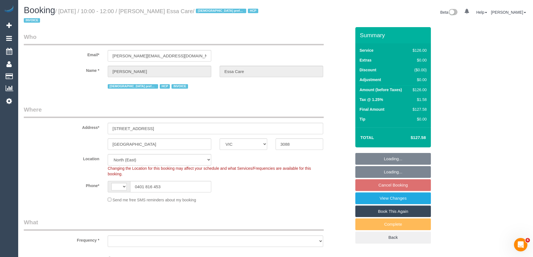
select select "string:AU"
select select "object:692"
select select "120"
select select "object:760"
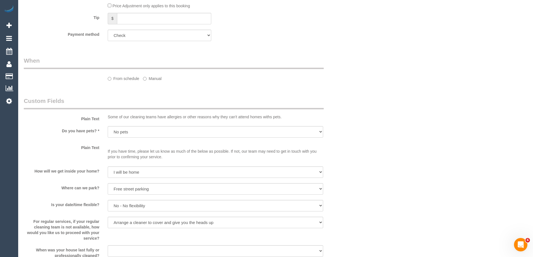
select select "spot3"
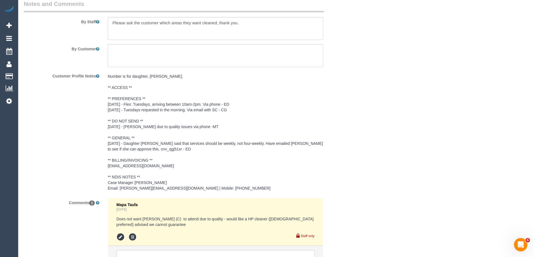
scroll to position [807, 0]
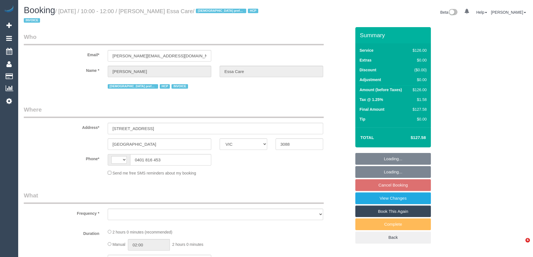
select select "VIC"
select select "object:297"
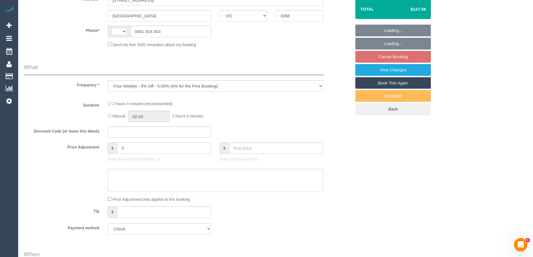
select select "string:AU"
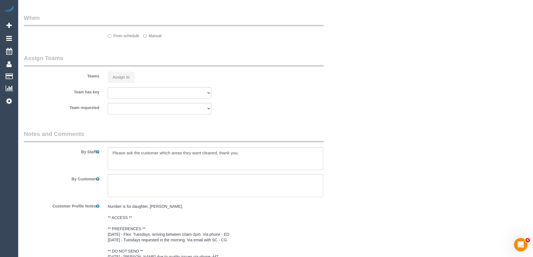
select select "spot3"
select select "number:28"
select select "number:14"
select select "number:19"
select select "number:25"
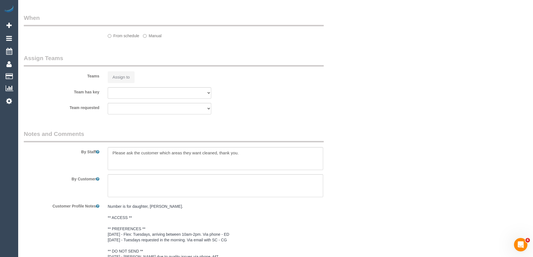
select select "number:34"
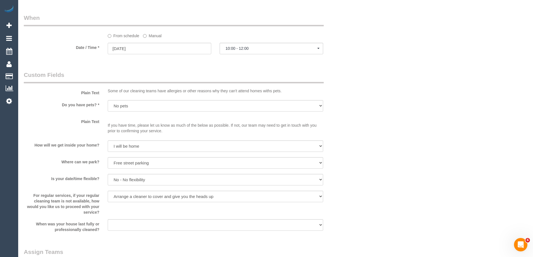
select select "120"
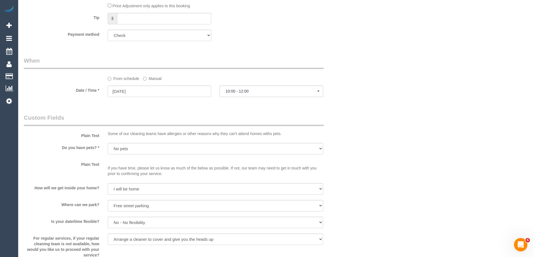
select select "object:1328"
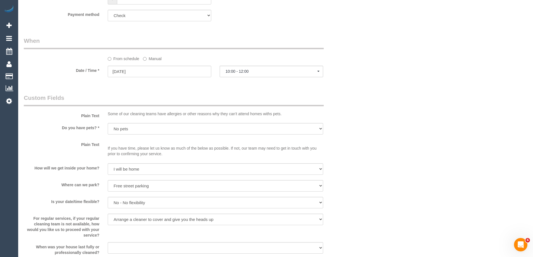
scroll to position [406, 0]
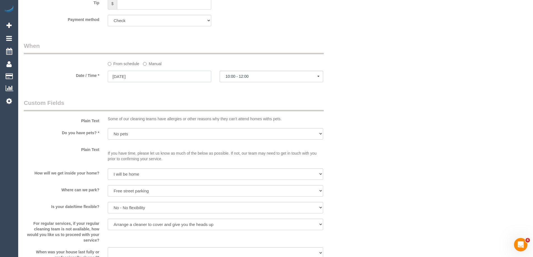
click at [145, 73] on input "[DATE]" at bounding box center [160, 76] width 104 height 11
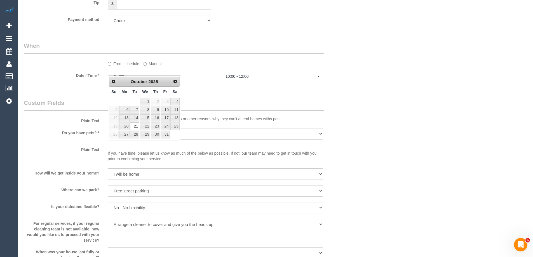
click at [116, 84] on link "Prev" at bounding box center [114, 81] width 8 height 8
click at [134, 135] on link "30" at bounding box center [134, 135] width 9 height 8
type input "30/09/2025"
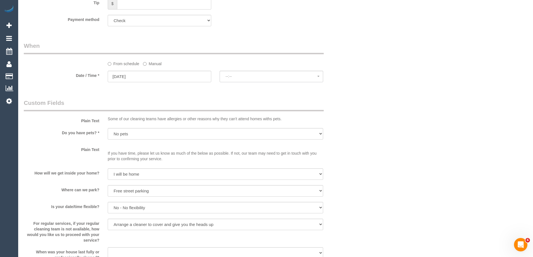
select select "spot26"
click at [246, 74] on span "No spots available" at bounding box center [271, 76] width 92 height 4
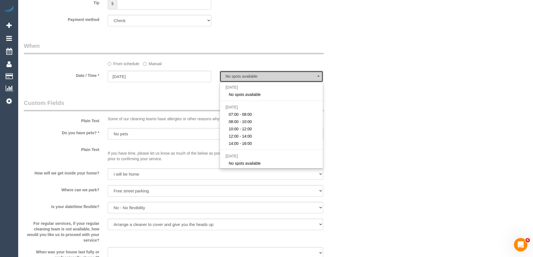
click at [246, 74] on span "No spots available" at bounding box center [271, 76] width 92 height 4
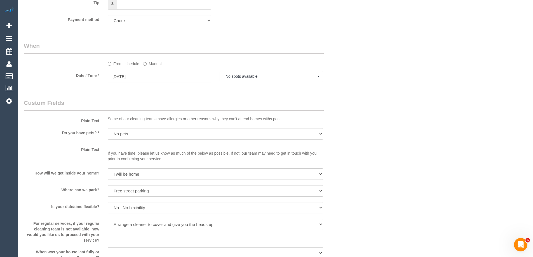
click at [189, 71] on input "30/09/2025" at bounding box center [160, 76] width 104 height 11
click at [177, 80] on span "Next" at bounding box center [175, 81] width 4 height 4
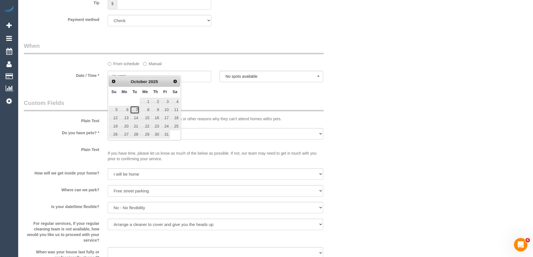
click at [134, 109] on link "7" at bounding box center [134, 110] width 9 height 8
type input "07/10/2025"
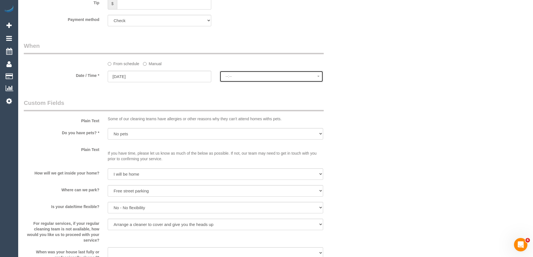
select select "spot39"
click at [248, 74] on span "07:00 - 08:00" at bounding box center [271, 76] width 92 height 4
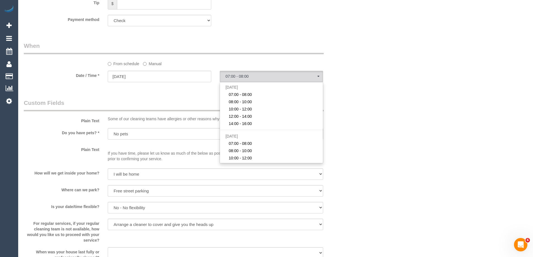
click at [407, 75] on div "Who Email* elias.essacare@fake.com Name * Elias Sedky Essa Care Female prefered…" at bounding box center [276, 133] width 504 height 1024
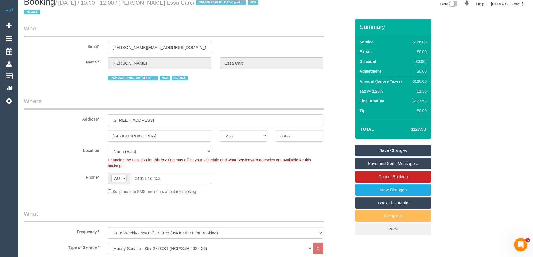
scroll to position [0, 0]
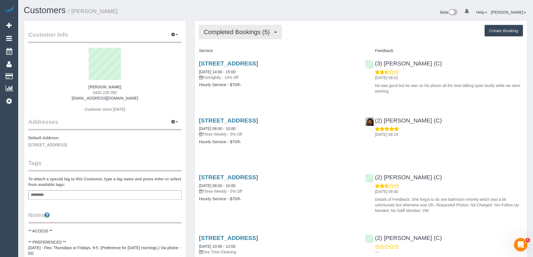
click at [221, 29] on span "Completed Bookings (5)" at bounding box center [238, 32] width 69 height 7
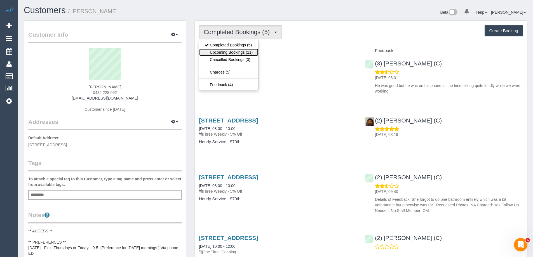
click at [228, 54] on link "Upcoming Bookings (11)" at bounding box center [228, 52] width 59 height 7
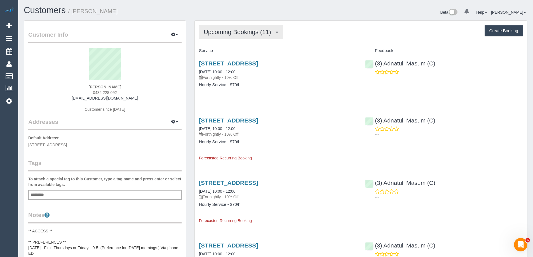
click at [223, 35] on span "Upcoming Bookings (11)" at bounding box center [239, 32] width 70 height 7
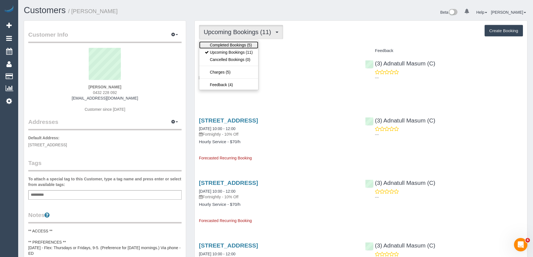
click at [223, 44] on link "Completed Bookings (5)" at bounding box center [228, 44] width 59 height 7
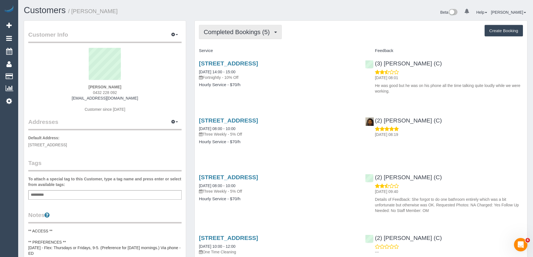
click at [229, 33] on span "Completed Bookings (5)" at bounding box center [238, 32] width 69 height 7
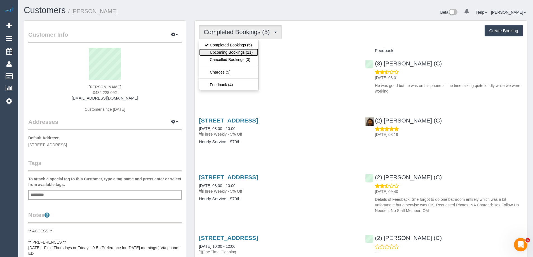
click at [232, 51] on link "Upcoming Bookings (11)" at bounding box center [228, 52] width 59 height 7
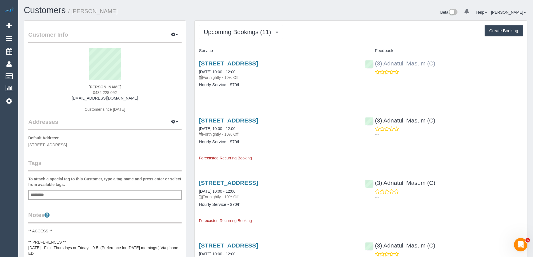
drag, startPoint x: 416, startPoint y: 63, endPoint x: 385, endPoint y: 61, distance: 31.1
click at [385, 61] on div "(3) Adnatull Masum (C) ---" at bounding box center [444, 68] width 166 height 27
copy link "Adnatull Masum (C)"
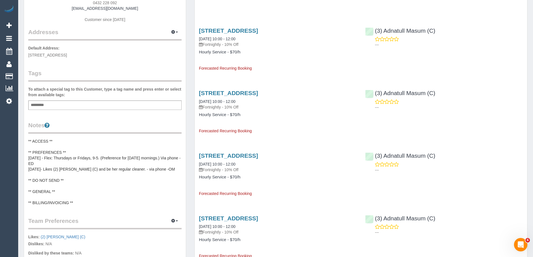
scroll to position [196, 0]
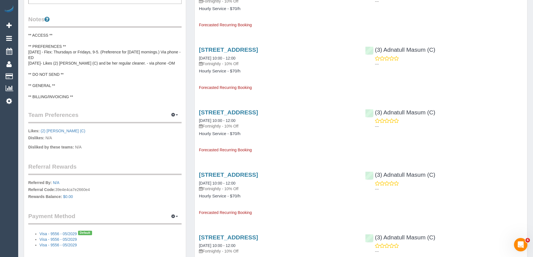
click at [64, 89] on pre "** ACCESS ** ** PREFERENCES ** 20/9/25 - Flex: Thursdays or Fridays, 9-5. (Pref…" at bounding box center [104, 65] width 153 height 67
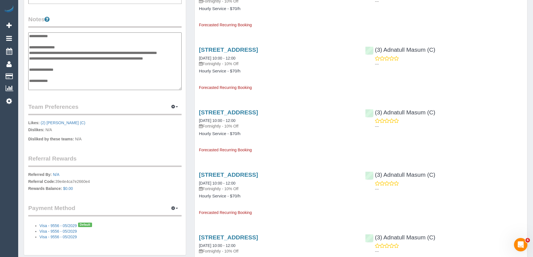
scroll to position [11, 0]
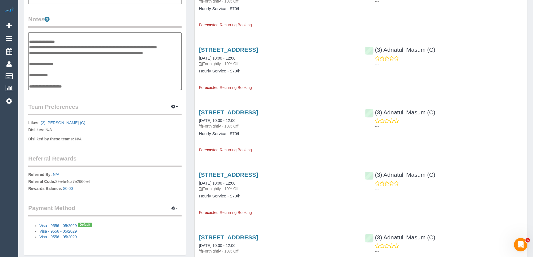
click at [48, 81] on textarea "**********" at bounding box center [104, 61] width 153 height 58
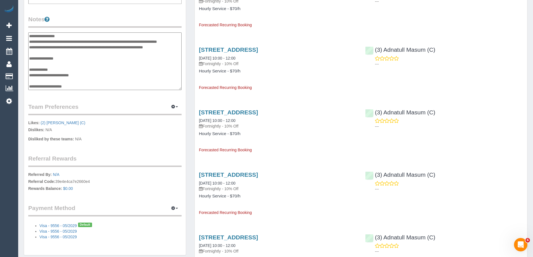
click at [62, 79] on textarea "**********" at bounding box center [104, 61] width 153 height 58
type textarea "**********"
click at [191, 74] on div "Upcoming Bookings (11) Completed Bookings (5) Upcoming Bookings (11) Cancelled …" at bounding box center [360, 189] width 341 height 728
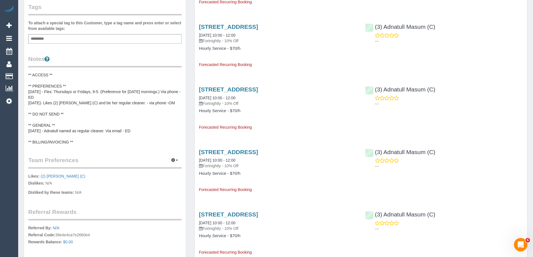
scroll to position [0, 0]
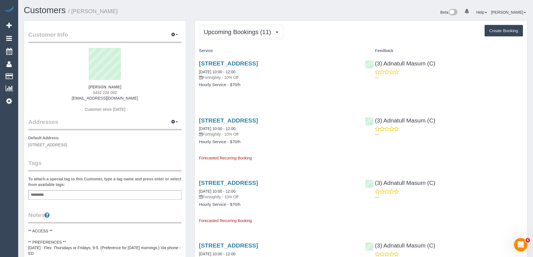
click at [189, 56] on div "Customer Info Edit Contact Info Send Message Email Preferences Special Sales Ta…" at bounding box center [105, 245] width 171 height 450
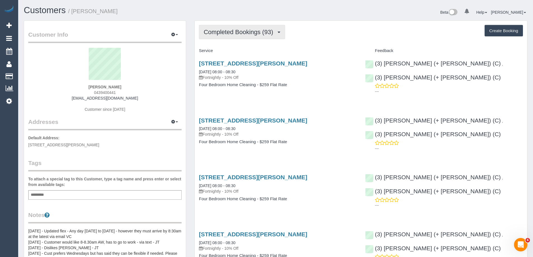
click at [258, 31] on span "Completed Bookings (93)" at bounding box center [240, 32] width 72 height 7
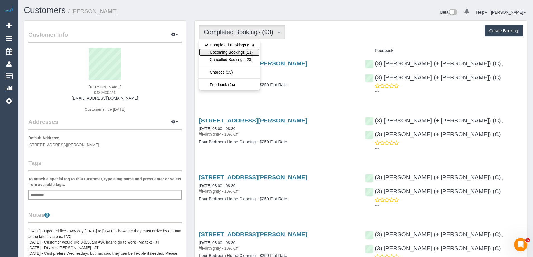
click at [250, 51] on link "Upcoming Bookings (11)" at bounding box center [229, 52] width 60 height 7
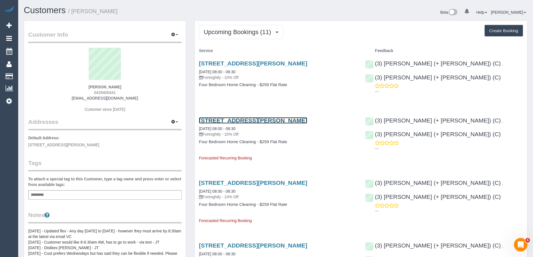
click at [254, 121] on link "[STREET_ADDRESS][PERSON_NAME]" at bounding box center [253, 120] width 108 height 6
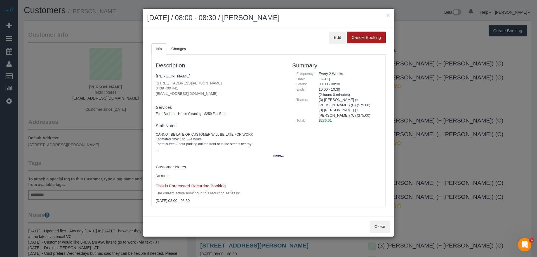
click at [360, 37] on button "Cancel Booking" at bounding box center [366, 38] width 39 height 12
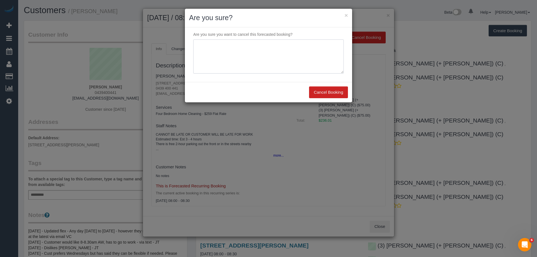
click at [266, 63] on textarea at bounding box center [268, 56] width 151 height 34
type textarea "Not required. Via email - ED"
click at [321, 91] on button "Cancel Booking" at bounding box center [328, 92] width 39 height 12
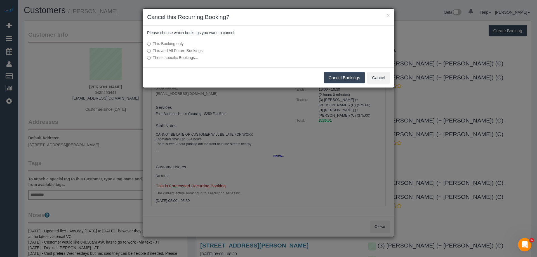
click at [344, 81] on button "Cancel Bookings" at bounding box center [344, 78] width 41 height 12
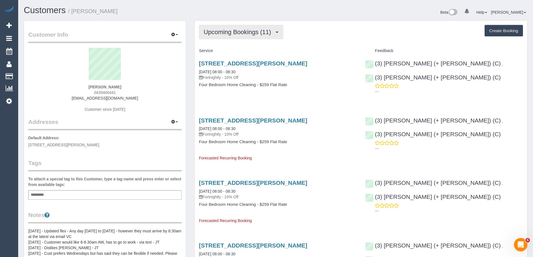
click at [219, 29] on span "Upcoming Bookings (11)" at bounding box center [239, 32] width 70 height 7
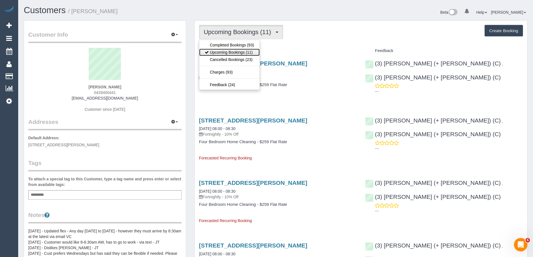
click at [225, 53] on link "Upcoming Bookings (11)" at bounding box center [229, 52] width 60 height 7
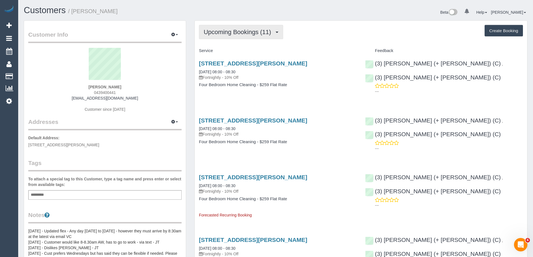
click at [230, 30] on span "Upcoming Bookings (11)" at bounding box center [239, 32] width 70 height 7
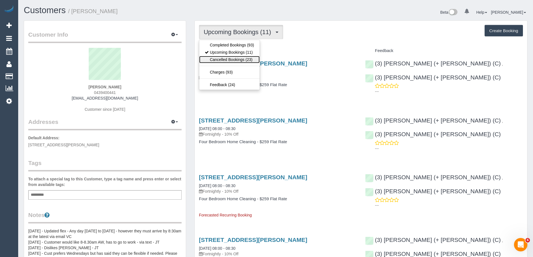
click at [232, 61] on link "Cancelled Bookings (23)" at bounding box center [229, 59] width 60 height 7
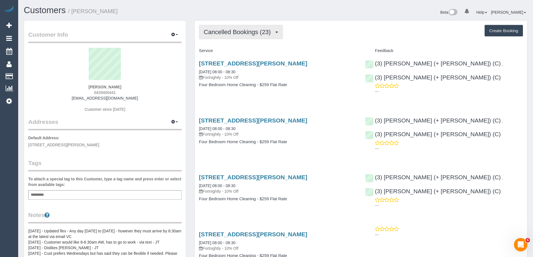
click at [246, 27] on button "Cancelled Bookings (23)" at bounding box center [241, 32] width 84 height 14
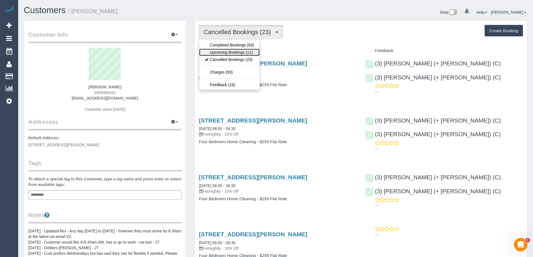
click at [238, 53] on link "Upcoming Bookings (11)" at bounding box center [229, 52] width 60 height 7
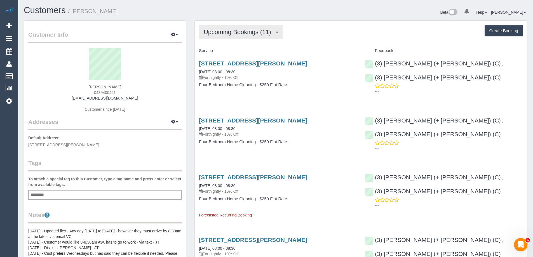
click at [251, 33] on span "Upcoming Bookings (11)" at bounding box center [239, 32] width 70 height 7
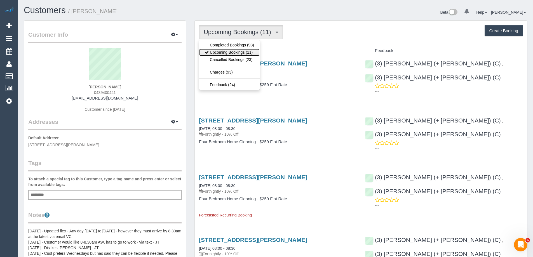
click at [240, 50] on link "Upcoming Bookings (11)" at bounding box center [229, 52] width 60 height 7
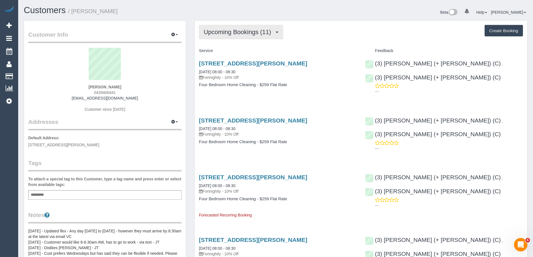
click at [231, 31] on span "Upcoming Bookings (11)" at bounding box center [239, 32] width 70 height 7
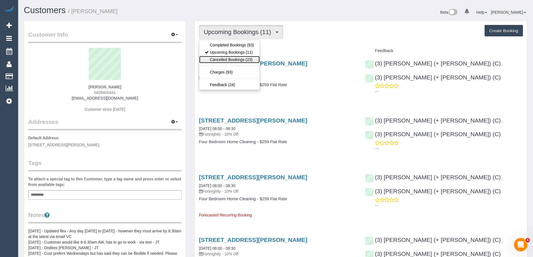
click at [228, 59] on link "Cancelled Bookings (23)" at bounding box center [229, 59] width 60 height 7
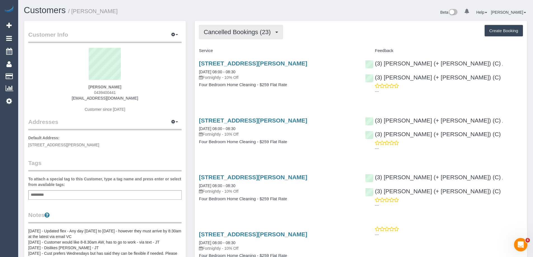
click at [215, 37] on button "Cancelled Bookings (23)" at bounding box center [241, 32] width 84 height 14
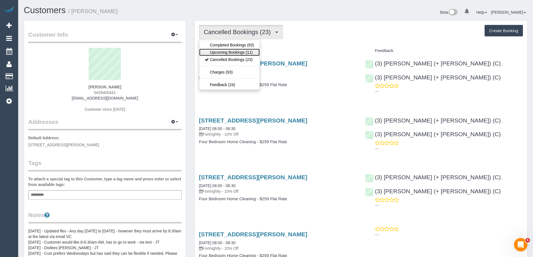
click at [217, 49] on link "Upcoming Bookings (11)" at bounding box center [229, 52] width 60 height 7
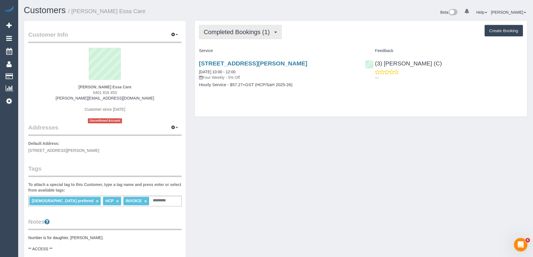
click at [239, 30] on span "Completed Bookings (1)" at bounding box center [238, 32] width 69 height 7
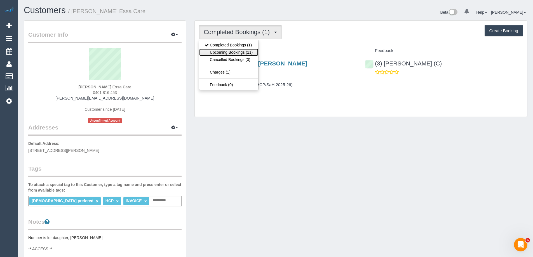
click at [238, 50] on link "Upcoming Bookings (11)" at bounding box center [228, 52] width 59 height 7
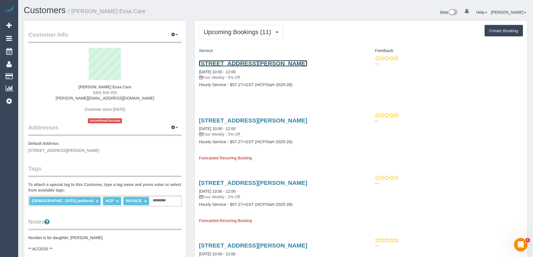
click at [266, 62] on link "21 River Street, Briar Hill, VIC 3088" at bounding box center [253, 63] width 108 height 6
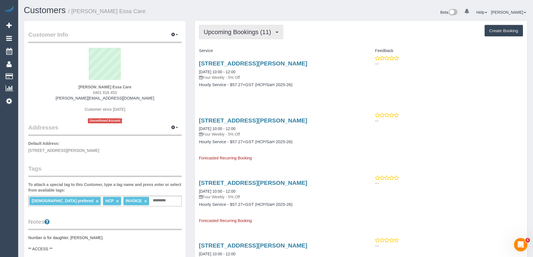
click at [214, 31] on span "Upcoming Bookings (11)" at bounding box center [239, 32] width 70 height 7
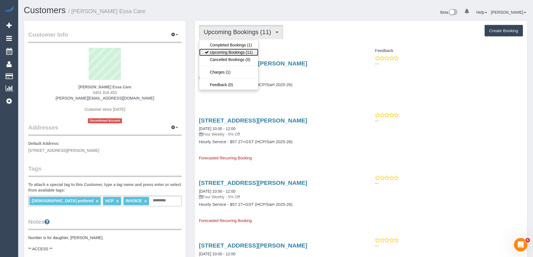
click at [220, 50] on link "Upcoming Bookings (11)" at bounding box center [228, 52] width 59 height 7
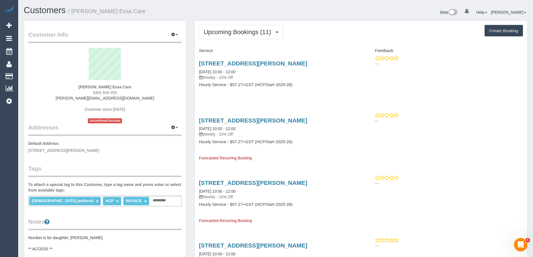
click at [109, 92] on span "0401 816 453" at bounding box center [105, 92] width 24 height 4
copy div "0401 816 453"
click at [241, 29] on span "Upcoming Bookings (11)" at bounding box center [239, 32] width 70 height 7
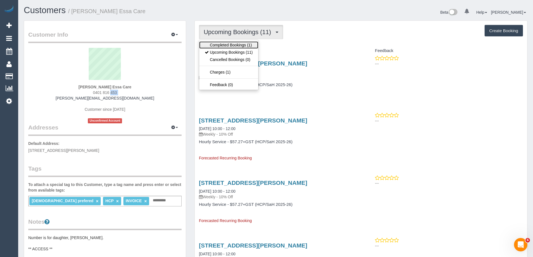
click at [236, 44] on link "Completed Bookings (1)" at bounding box center [228, 44] width 59 height 7
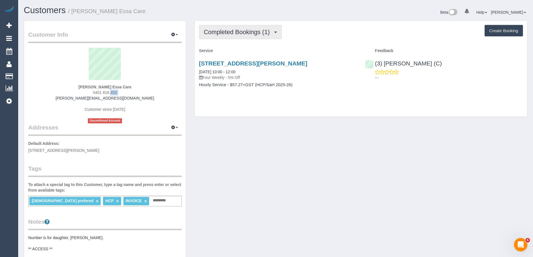
click at [252, 34] on span "Completed Bookings (1)" at bounding box center [238, 32] width 69 height 7
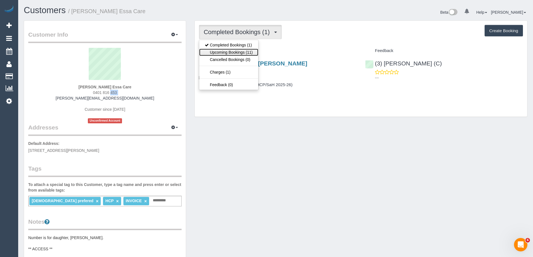
click at [247, 49] on link "Upcoming Bookings (11)" at bounding box center [228, 52] width 59 height 7
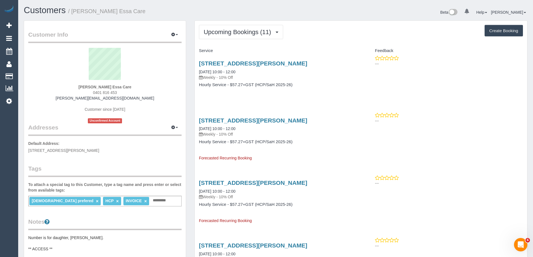
click at [303, 46] on div "Service" at bounding box center [278, 51] width 166 height 10
click at [205, 30] on span "Upcoming Bookings (11)" at bounding box center [239, 32] width 70 height 7
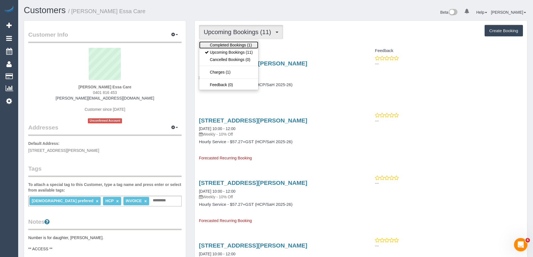
click at [212, 47] on link "Completed Bookings (1)" at bounding box center [228, 44] width 59 height 7
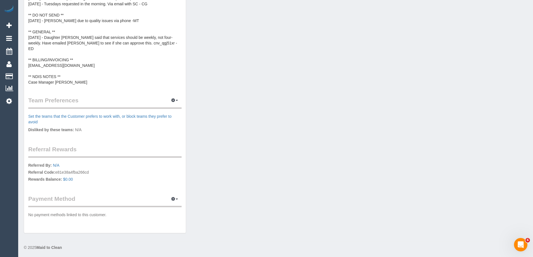
scroll to position [263, 0]
click at [176, 98] on button "button" at bounding box center [175, 99] width 14 height 9
click at [168, 111] on link "Manage Preferences" at bounding box center [158, 109] width 48 height 7
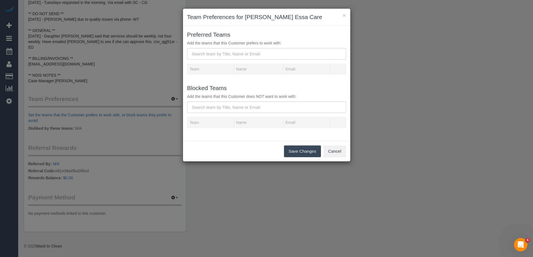
scroll to position [258, 0]
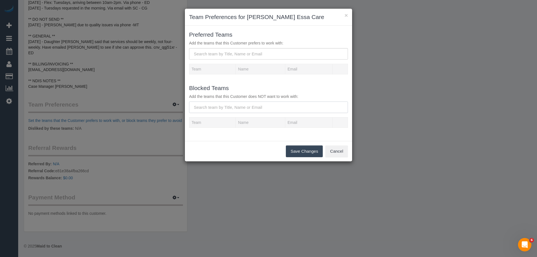
click at [256, 105] on input "text" at bounding box center [268, 107] width 159 height 11
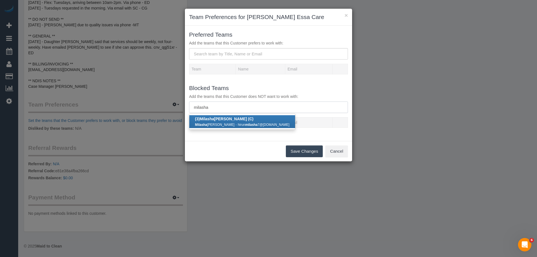
type input "milasha"
click at [245, 120] on link "(3) Milasha Fernando (C) Milasha Fernando - hirun milasha 7@gmail.com" at bounding box center [242, 121] width 106 height 13
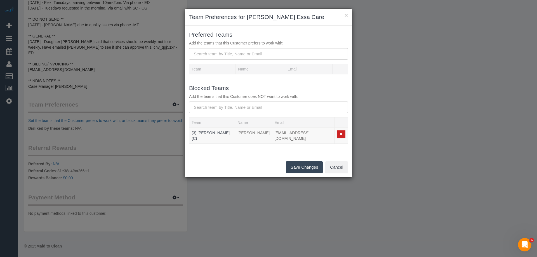
click at [297, 164] on button "Save Changes" at bounding box center [304, 167] width 37 height 12
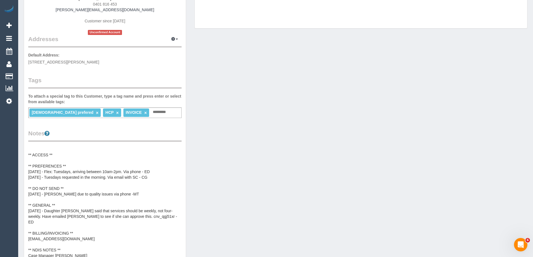
scroll to position [0, 0]
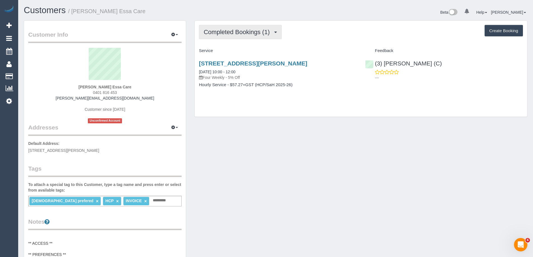
click at [236, 33] on span "Completed Bookings (1)" at bounding box center [238, 32] width 69 height 7
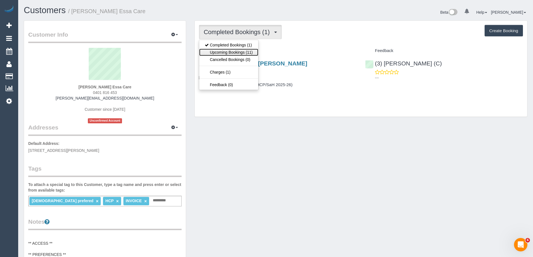
click at [231, 50] on link "Upcoming Bookings (11)" at bounding box center [228, 52] width 59 height 7
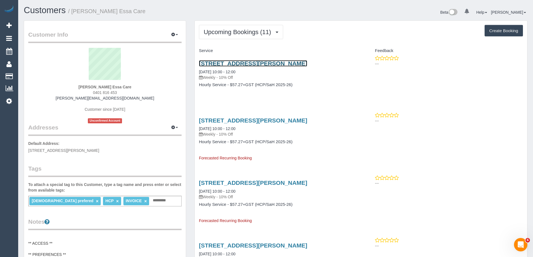
click at [237, 62] on link "21 River Street, Briar Hill, VIC 3088" at bounding box center [253, 63] width 108 height 6
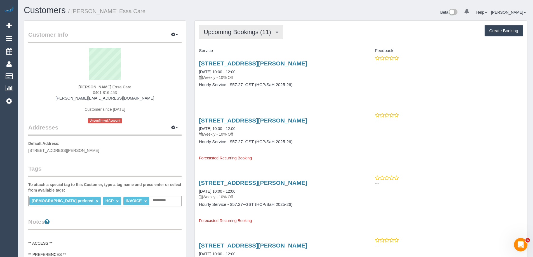
click at [239, 31] on span "Upcoming Bookings (11)" at bounding box center [239, 32] width 70 height 7
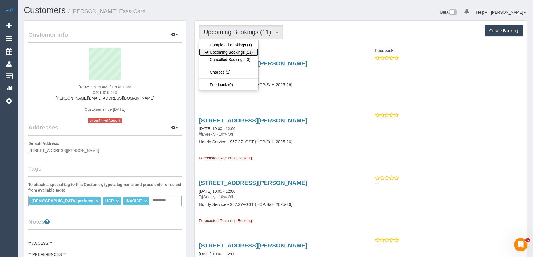
click at [238, 50] on link "Upcoming Bookings (11)" at bounding box center [228, 52] width 59 height 7
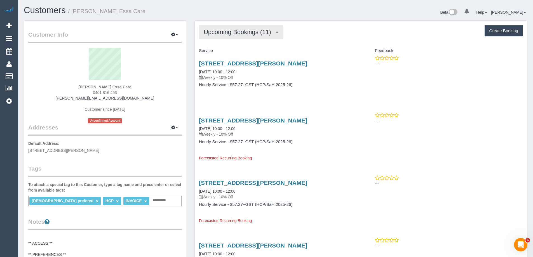
drag, startPoint x: 211, startPoint y: 28, endPoint x: 214, endPoint y: 33, distance: 5.9
click at [211, 28] on button "Upcoming Bookings (11)" at bounding box center [241, 32] width 84 height 14
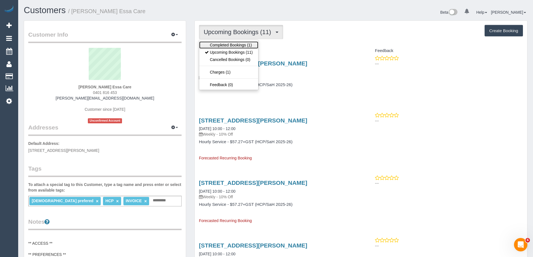
click at [221, 48] on link "Completed Bookings (1)" at bounding box center [228, 44] width 59 height 7
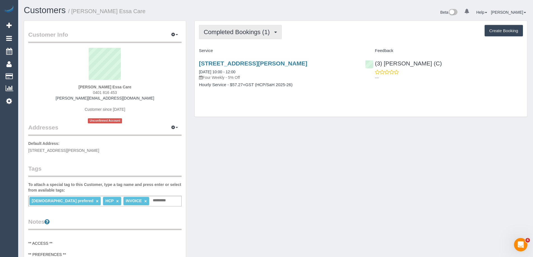
click at [228, 35] on span "Completed Bookings (1)" at bounding box center [238, 32] width 69 height 7
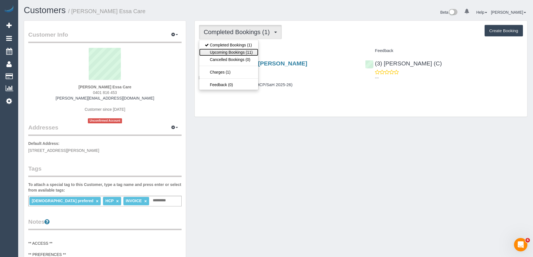
click at [231, 54] on link "Upcoming Bookings (11)" at bounding box center [228, 52] width 59 height 7
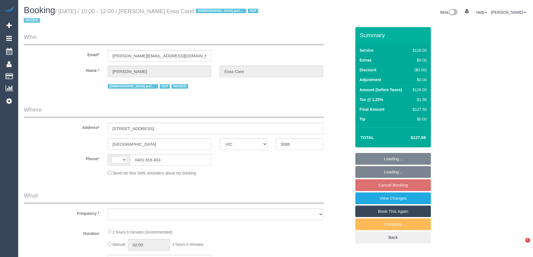
select select "VIC"
select select "string:AU"
select select "object:546"
select select "120"
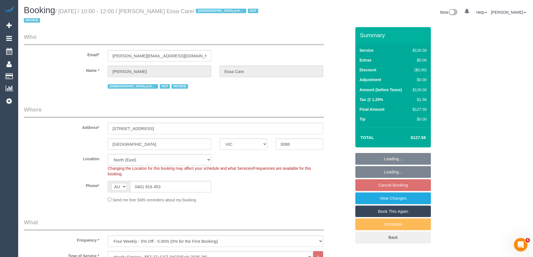
select select "object:614"
select select "number:28"
select select "number:14"
select select "number:19"
select select "number:25"
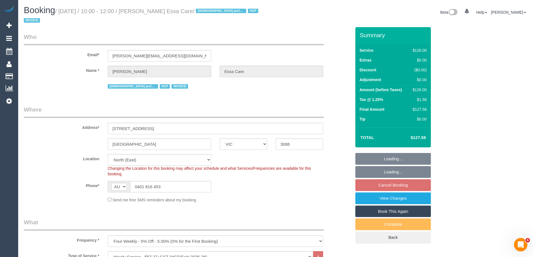
select select "number:34"
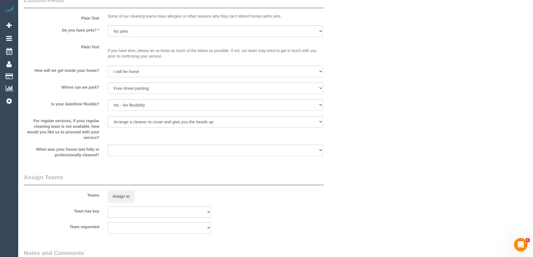
select select "spot3"
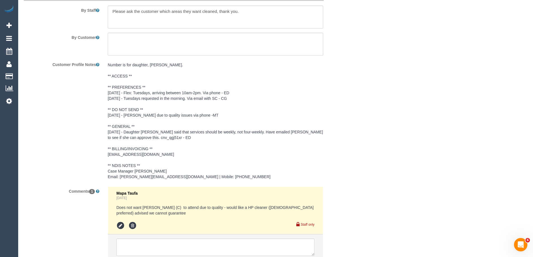
scroll to position [807, 0]
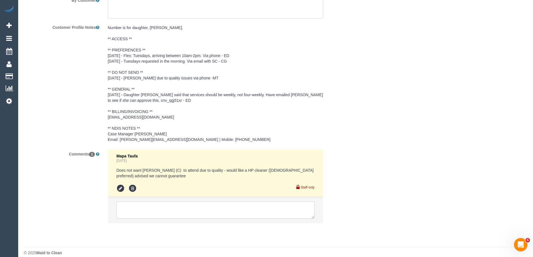
click at [183, 201] on textarea at bounding box center [215, 209] width 198 height 17
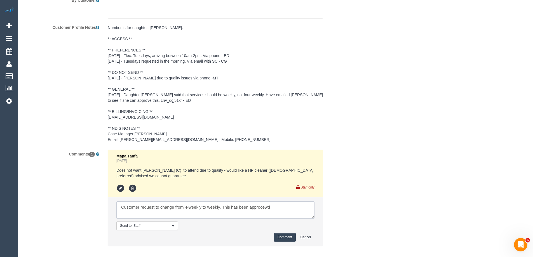
click at [223, 201] on textarea at bounding box center [215, 209] width 198 height 17
click at [178, 205] on textarea at bounding box center [215, 209] width 198 height 17
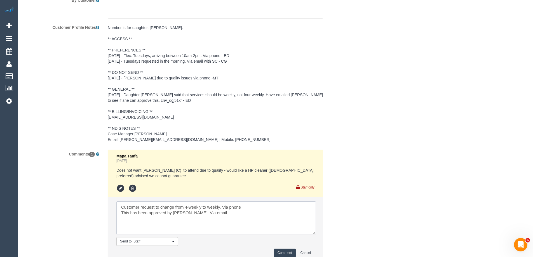
scroll to position [0, 0]
drag, startPoint x: 314, startPoint y: 211, endPoint x: 316, endPoint y: 238, distance: 27.5
click at [316, 238] on textarea at bounding box center [216, 223] width 200 height 45
click at [208, 217] on textarea at bounding box center [216, 223] width 200 height 45
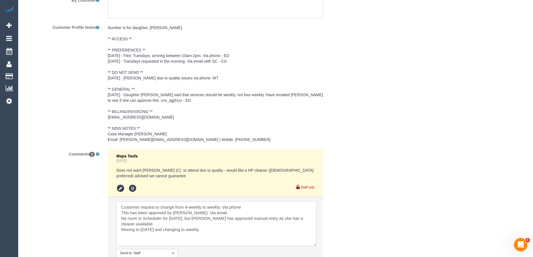
click at [119, 201] on textarea at bounding box center [216, 223] width 200 height 45
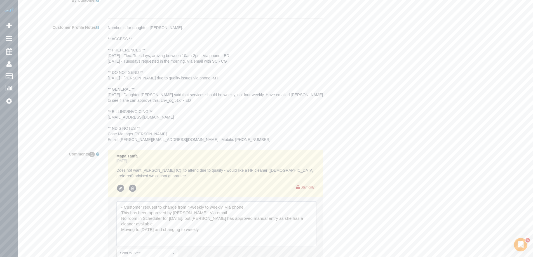
click at [157, 201] on textarea at bounding box center [216, 223] width 200 height 45
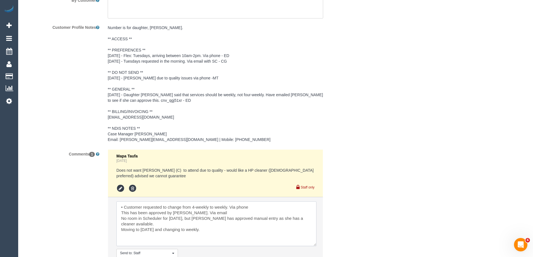
click at [129, 201] on textarea at bounding box center [216, 223] width 200 height 45
click at [246, 201] on textarea at bounding box center [216, 223] width 200 height 45
click at [121, 205] on textarea at bounding box center [216, 223] width 200 height 45
click at [177, 207] on textarea at bounding box center [216, 223] width 200 height 45
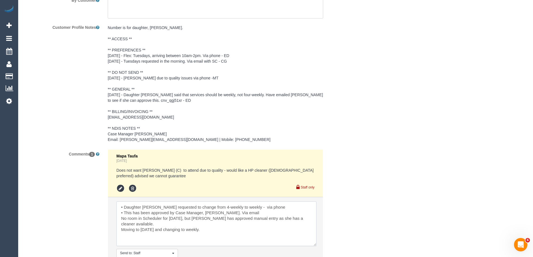
click at [118, 212] on textarea at bounding box center [216, 223] width 200 height 45
click at [198, 215] on textarea at bounding box center [216, 223] width 200 height 45
click at [249, 201] on textarea at bounding box center [216, 223] width 200 height 45
click at [168, 217] on textarea at bounding box center [216, 223] width 200 height 45
click at [120, 221] on textarea at bounding box center [216, 223] width 200 height 45
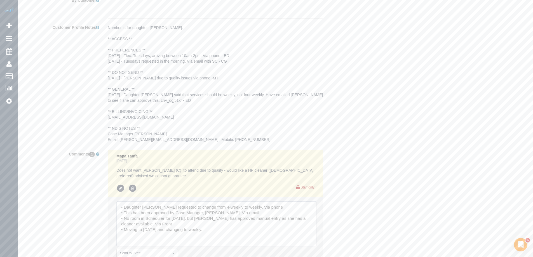
click at [226, 218] on textarea at bounding box center [216, 223] width 200 height 45
click at [222, 222] on textarea at bounding box center [216, 223] width 200 height 45
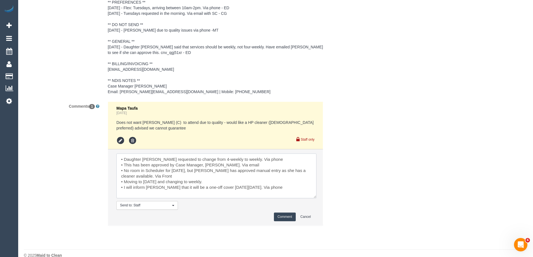
scroll to position [857, 0]
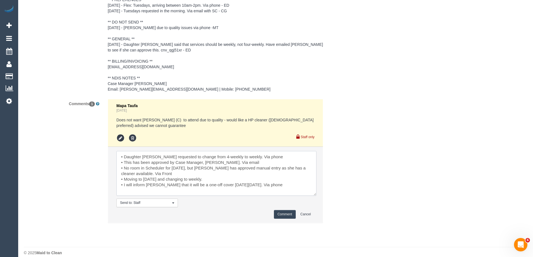
type textarea "• Daughter Christine requested to change from 4-weekly to weekly. Via phone • T…"
click at [285, 210] on button "Comment" at bounding box center [285, 214] width 22 height 9
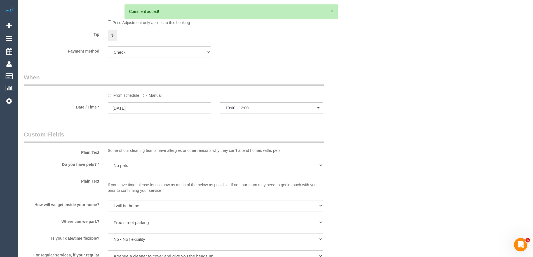
scroll to position [354, 0]
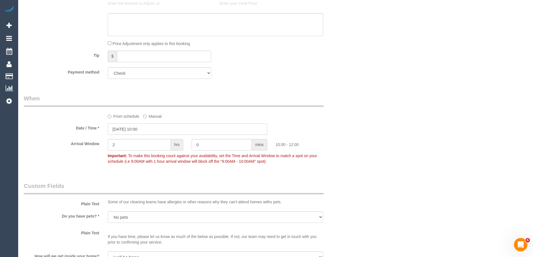
click at [154, 123] on input "21/10/2025 10:00" at bounding box center [187, 128] width 159 height 11
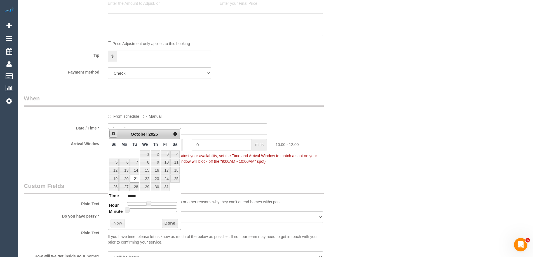
click at [114, 135] on span "Prev" at bounding box center [113, 133] width 4 height 4
click at [135, 188] on link "30" at bounding box center [134, 187] width 9 height 8
type input "30/09/2025 10:00"
click at [174, 222] on button "Done" at bounding box center [170, 223] width 17 height 9
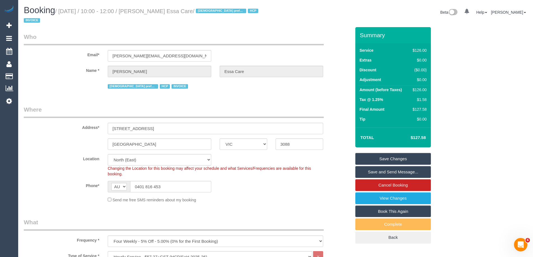
scroll to position [140, 0]
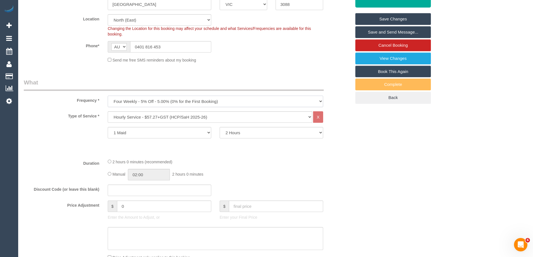
click at [151, 96] on select "One Time Cleaning Weekly - 10% Off - 10.00% (0% for the First Booking) Fortnigh…" at bounding box center [215, 101] width 215 height 11
select select "object:616"
click at [108, 96] on select "One Time Cleaning Weekly - 10% Off - 10.00% (0% for the First Booking) Fortnigh…" at bounding box center [215, 101] width 215 height 11
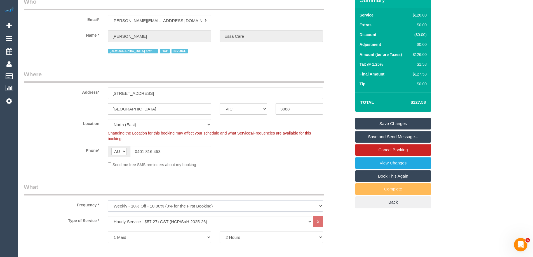
scroll to position [0, 0]
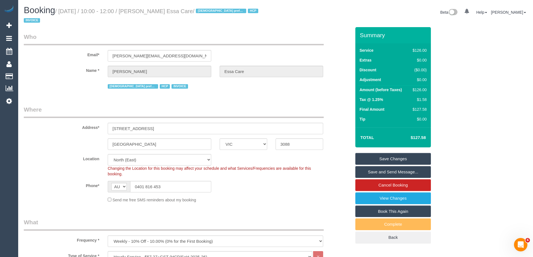
click at [382, 153] on link "Save Changes" at bounding box center [393, 159] width 76 height 12
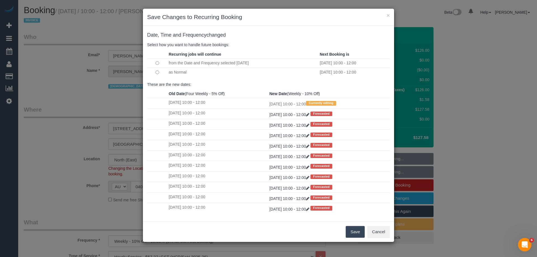
click at [353, 232] on button "Save" at bounding box center [355, 232] width 19 height 12
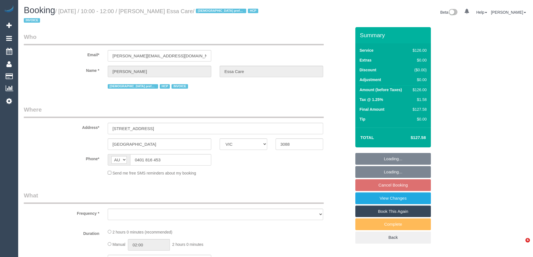
select select "VIC"
select select "object:562"
select select "120"
select select "number:28"
select select "number:14"
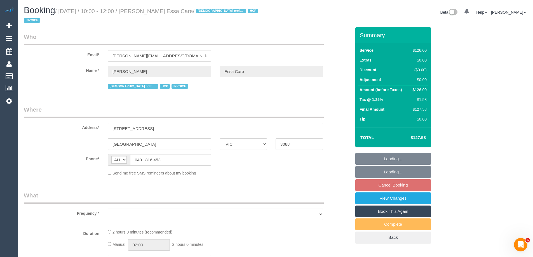
select select "number:19"
select select "number:25"
select select "number:34"
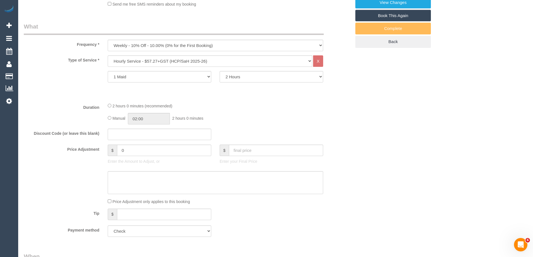
select select "object:778"
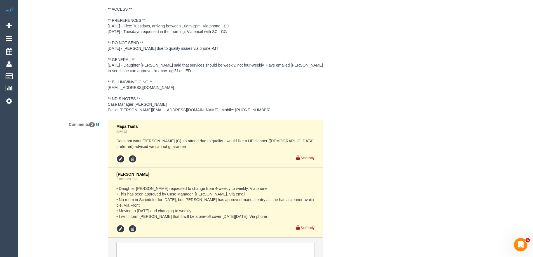
scroll to position [915, 0]
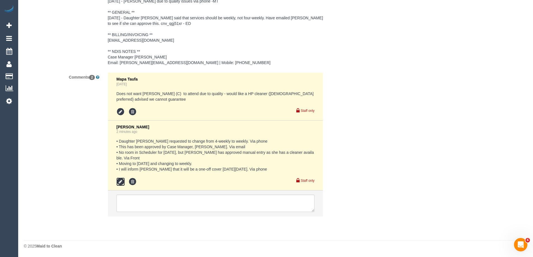
click at [121, 181] on icon at bounding box center [120, 182] width 8 height 8
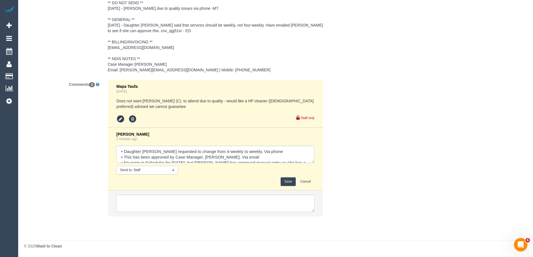
drag, startPoint x: 311, startPoint y: 160, endPoint x: 330, endPoint y: 212, distance: 55.0
click at [330, 212] on div "Comments 2 Mapa Taufa 1 day ago Does not want Milasha Fernando (C) to attend du…" at bounding box center [188, 151] width 336 height 142
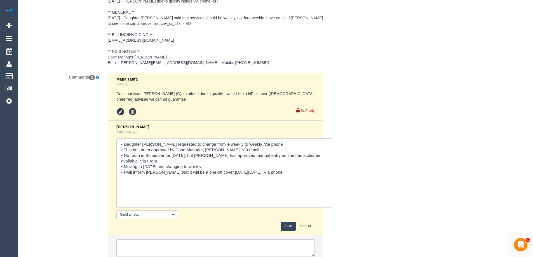
click at [129, 171] on textarea at bounding box center [224, 172] width 217 height 69
type textarea "• Daughter Christine requested to change from 4-weekly to weekly. Via phone • T…"
click at [285, 224] on button "Save" at bounding box center [288, 226] width 15 height 9
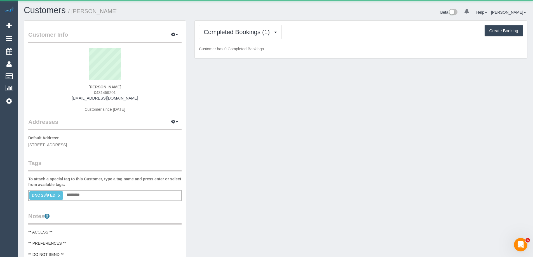
scroll to position [455, 533]
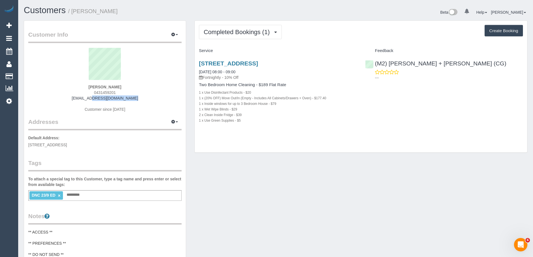
drag, startPoint x: 135, startPoint y: 100, endPoint x: 80, endPoint y: 100, distance: 54.6
click at [80, 100] on div "[PERSON_NAME] 0431459201 [EMAIL_ADDRESS][DOMAIN_NAME] Customer since [DATE]" at bounding box center [104, 83] width 153 height 70
copy link "[EMAIL_ADDRESS][DOMAIN_NAME]"
click at [258, 63] on link "[STREET_ADDRESS]" at bounding box center [228, 63] width 59 height 6
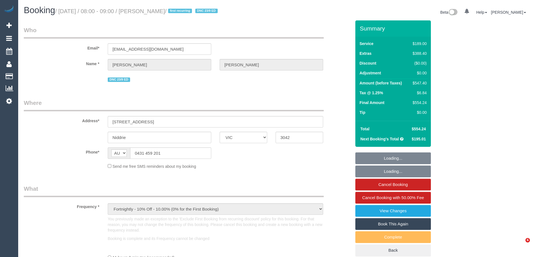
select select "VIC"
select select "number:29"
select select "number:14"
select select "number:18"
select select "number:24"
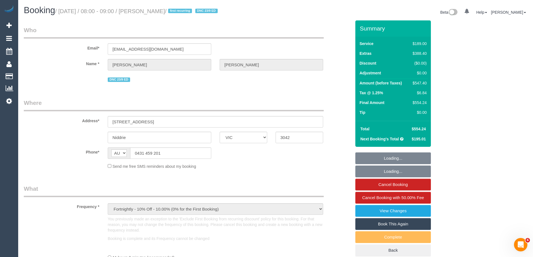
select select "number:35"
select select "number:11"
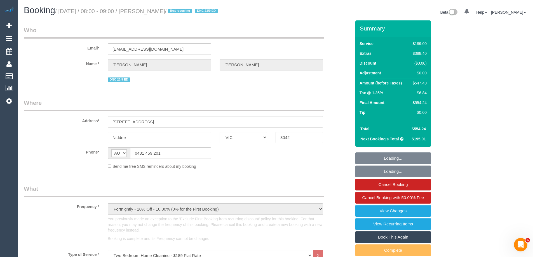
select select "string:stripe-pm_1S5cGK2GScqysDRVjajDdkqe"
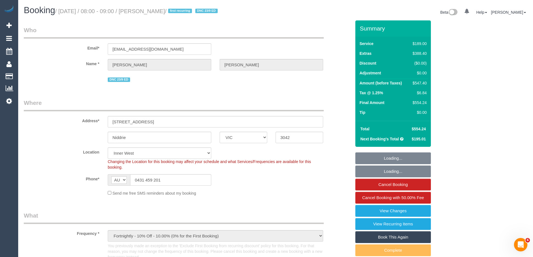
select select "object:846"
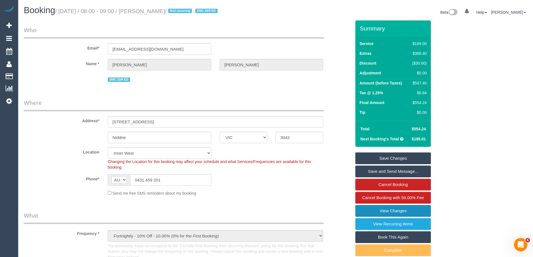
click at [403, 211] on link "View Changes" at bounding box center [393, 211] width 76 height 12
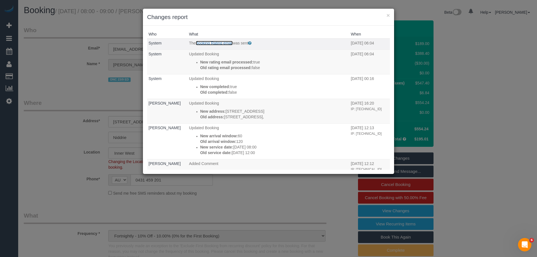
click at [221, 41] on link "Booking Rating email" at bounding box center [214, 43] width 37 height 4
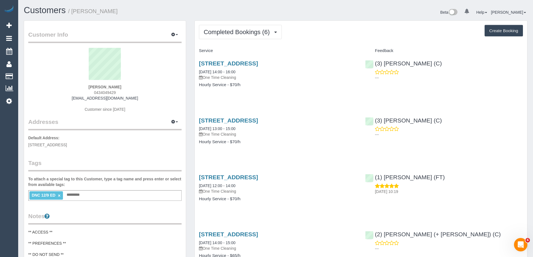
click at [108, 93] on span "0434049429" at bounding box center [105, 92] width 22 height 4
copy span "0434049429"
drag, startPoint x: 243, startPoint y: 33, endPoint x: 235, endPoint y: 44, distance: 13.6
click at [243, 33] on span "Completed Bookings (6)" at bounding box center [238, 32] width 69 height 7
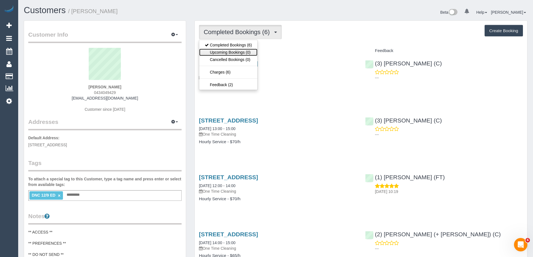
click at [232, 52] on link "Upcoming Bookings (0)" at bounding box center [228, 52] width 58 height 7
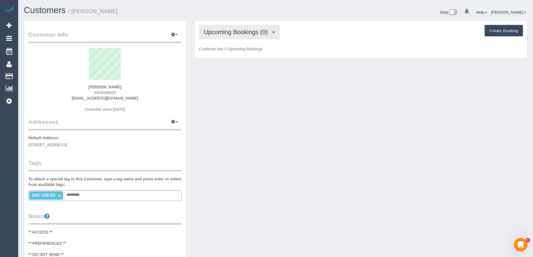
click at [240, 31] on span "Upcoming Bookings (0)" at bounding box center [237, 32] width 67 height 7
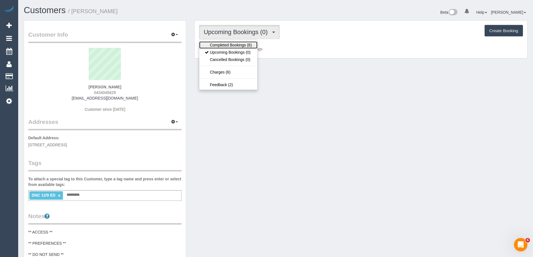
click at [235, 43] on link "Completed Bookings (6)" at bounding box center [228, 44] width 58 height 7
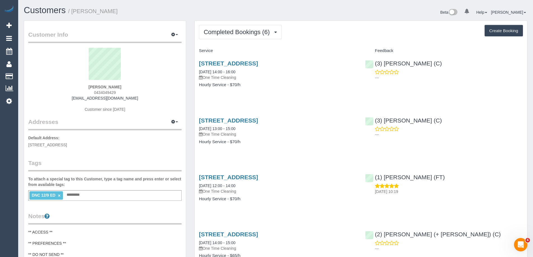
click at [422, 15] on div "Beta 0 Your Notifications You have 0 alerts Help Help Docs Take a Tour Contact …" at bounding box center [404, 13] width 256 height 15
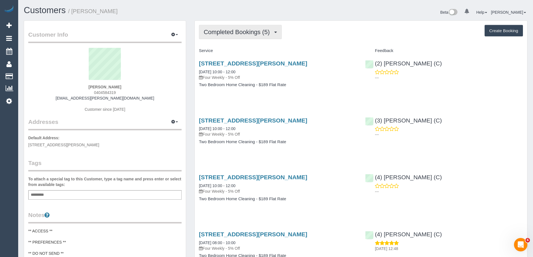
click at [229, 30] on span "Completed Bookings (5)" at bounding box center [238, 32] width 69 height 7
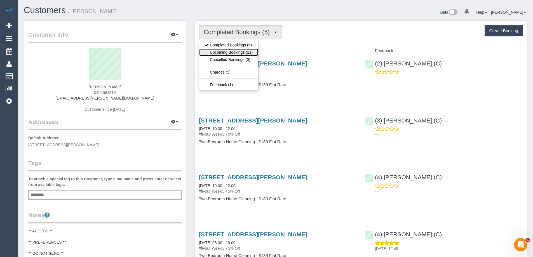
click at [238, 50] on link "Upcoming Bookings (11)" at bounding box center [228, 52] width 59 height 7
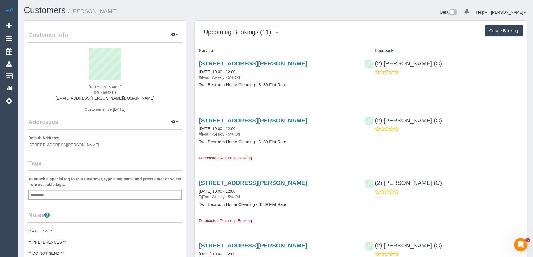
click at [354, 36] on div "Upcoming Bookings (11) Completed Bookings (5) Upcoming Bookings (11) Cancelled …" at bounding box center [361, 32] width 324 height 14
drag, startPoint x: 250, startPoint y: 27, endPoint x: 247, endPoint y: 39, distance: 12.6
click at [250, 27] on button "Upcoming Bookings (11)" at bounding box center [241, 32] width 84 height 14
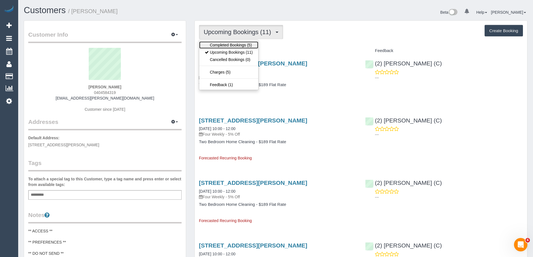
click at [245, 43] on link "Completed Bookings (5)" at bounding box center [228, 44] width 59 height 7
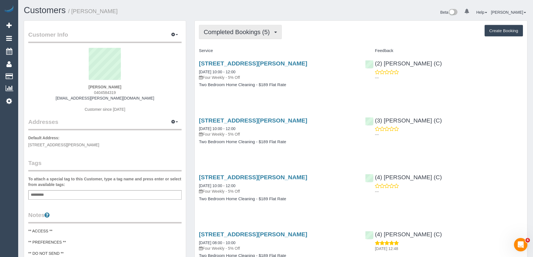
click at [228, 30] on span "Completed Bookings (5)" at bounding box center [238, 32] width 69 height 7
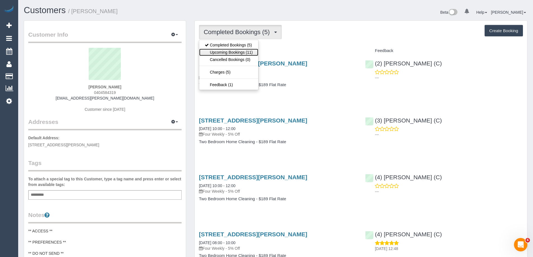
click at [226, 53] on link "Upcoming Bookings (11)" at bounding box center [228, 52] width 59 height 7
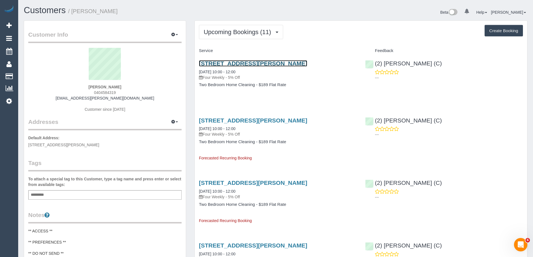
click at [224, 62] on link "66 Marion St, 1, Altona North, VIC 3025" at bounding box center [253, 63] width 108 height 6
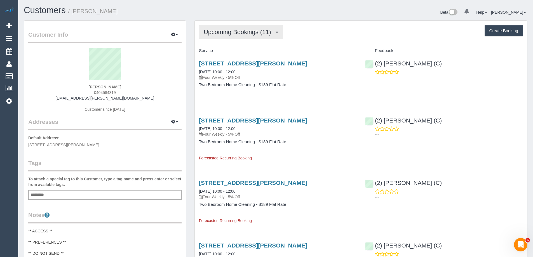
click at [243, 30] on span "Upcoming Bookings (11)" at bounding box center [239, 32] width 70 height 7
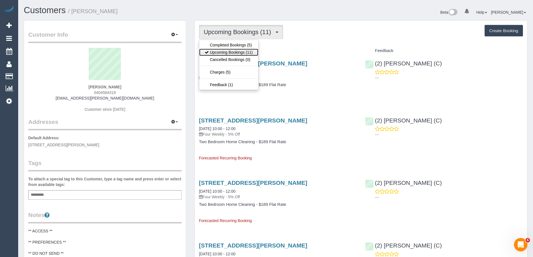
click at [239, 52] on link "Upcoming Bookings (11)" at bounding box center [228, 52] width 59 height 7
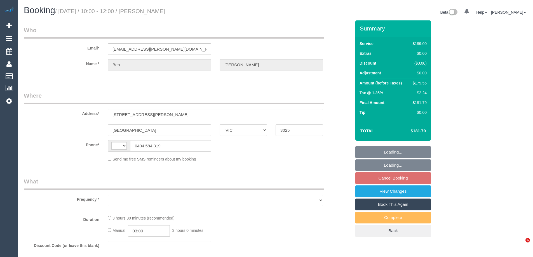
select select "VIC"
select select "object:281"
select select "string:stripe-pm_1RJWOg2GScqysDRVt2r8wHRZ"
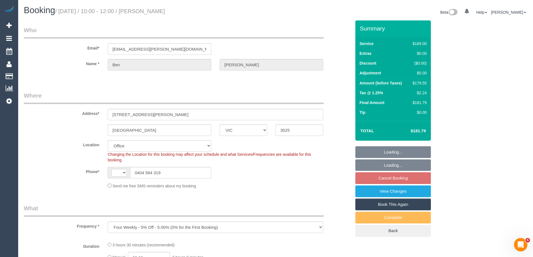
select select "object:302"
select select "number:29"
select select "number:14"
select select "number:19"
select select "number:22"
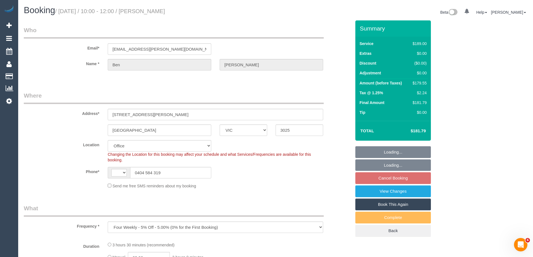
select select "number:34"
select select "number:26"
select select "string:AU"
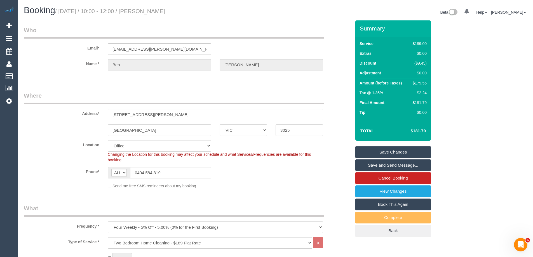
click at [343, 130] on div "[GEOGRAPHIC_DATA] ACT [GEOGRAPHIC_DATA] NT [GEOGRAPHIC_DATA] SA TAS [GEOGRAPHIC…" at bounding box center [188, 129] width 336 height 11
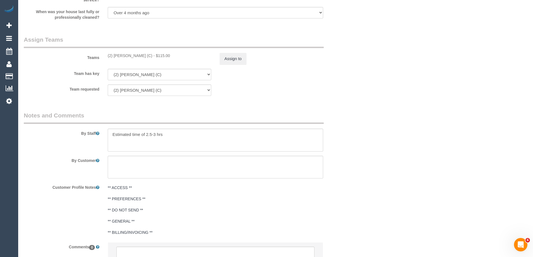
scroll to position [896, 0]
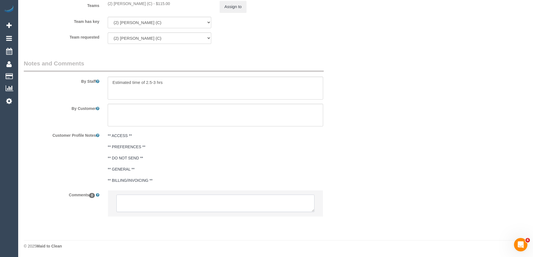
click at [199, 200] on textarea at bounding box center [215, 203] width 198 height 17
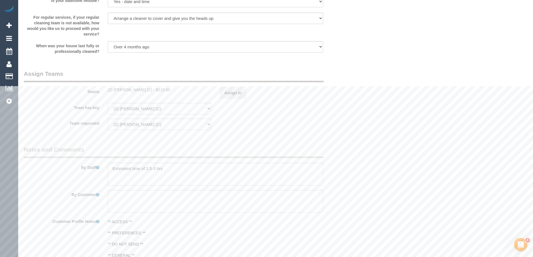
scroll to position [784, 0]
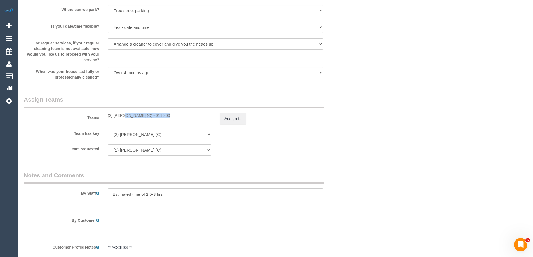
drag, startPoint x: 107, startPoint y: 117, endPoint x: 147, endPoint y: 118, distance: 39.5
click at [147, 118] on div "(2) [PERSON_NAME] (C) - $115.00" at bounding box center [160, 116] width 112 height 6
copy div "(2) [PERSON_NAME] (C)"
click at [226, 117] on button "Assign to" at bounding box center [233, 119] width 27 height 12
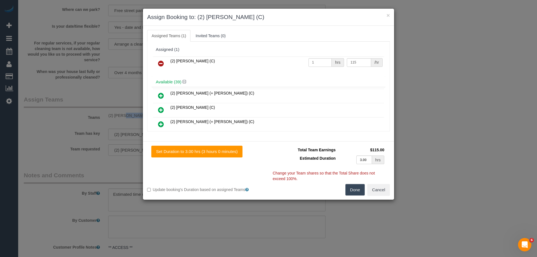
click at [162, 61] on icon at bounding box center [161, 63] width 6 height 7
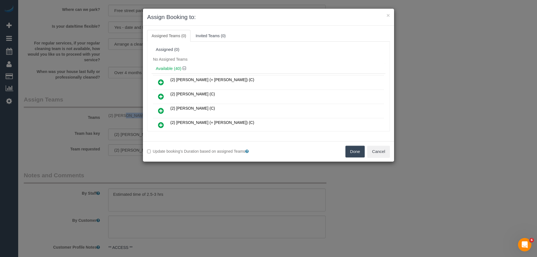
click at [354, 152] on button "Done" at bounding box center [356, 152] width 20 height 12
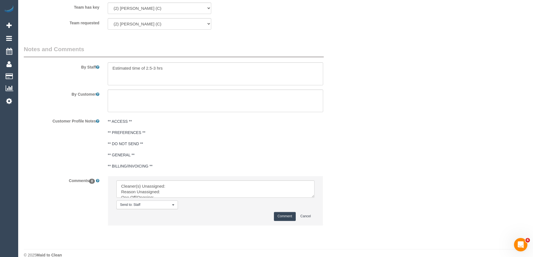
scroll to position [919, 0]
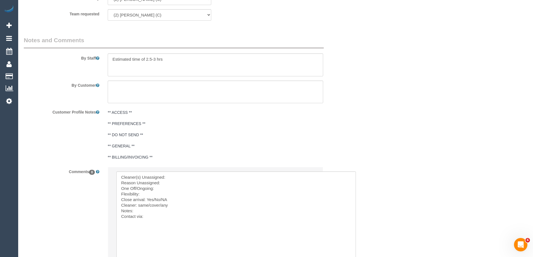
drag, startPoint x: 314, startPoint y: 186, endPoint x: 248, endPoint y: 207, distance: 69.3
click at [200, 176] on textarea at bounding box center [235, 219] width 239 height 97
paste textarea "(2) Joshua Russell (C)"
click at [187, 184] on textarea at bounding box center [235, 219] width 239 height 97
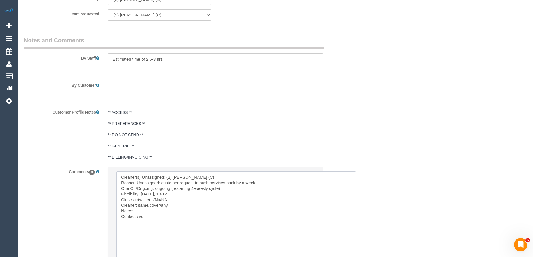
drag, startPoint x: 147, startPoint y: 199, endPoint x: 161, endPoint y: 199, distance: 14.0
click at [161, 199] on textarea at bounding box center [235, 219] width 239 height 97
click at [168, 218] on textarea at bounding box center [235, 219] width 239 height 97
drag, startPoint x: 167, startPoint y: 218, endPoint x: 174, endPoint y: 214, distance: 8.2
click at [167, 218] on textarea at bounding box center [235, 219] width 239 height 97
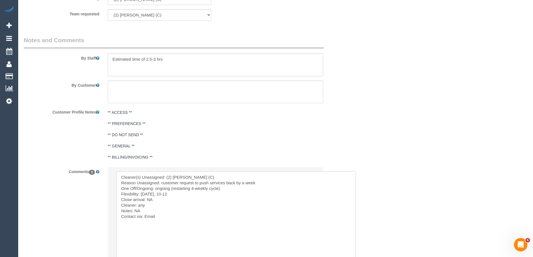
paste textarea "cnv_qh5tnin"
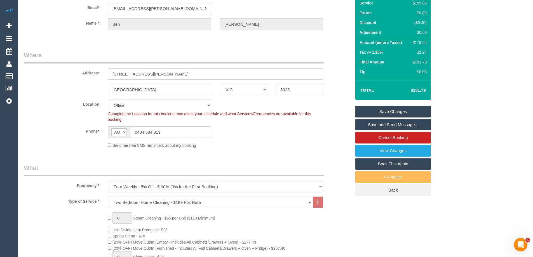
scroll to position [0, 0]
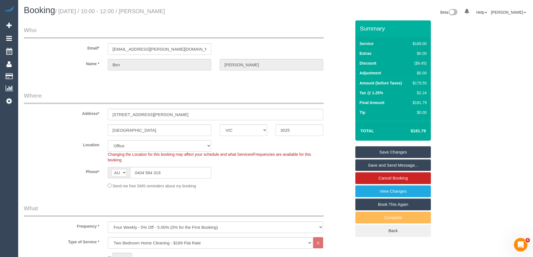
type textarea "Cleaner(s) Unassigned: (2) Joshua Russell (C) Reason Unassigned: customer reque…"
click at [41, 124] on sui-booking-address "Address* 66 Marion St, 1 Altona North ACT NSW NT QLD SA TAS VIC WA 3025" at bounding box center [187, 113] width 327 height 44
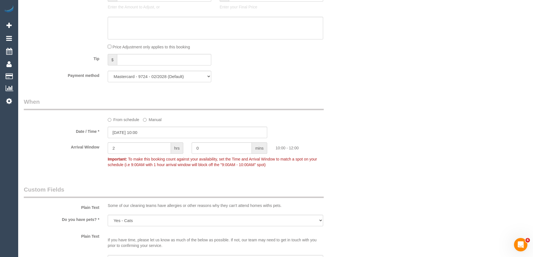
scroll to position [532, 0]
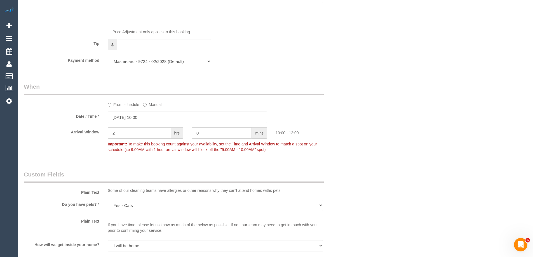
click at [125, 105] on label "From schedule" at bounding box center [124, 104] width 32 height 8
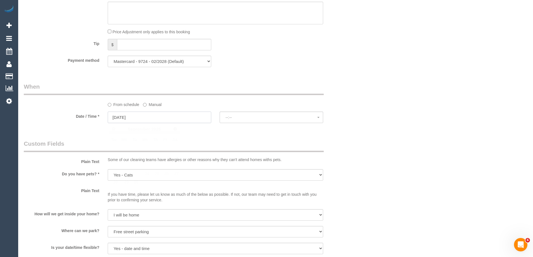
click at [133, 118] on input "27/09/2025" at bounding box center [160, 117] width 104 height 11
select select "spot6"
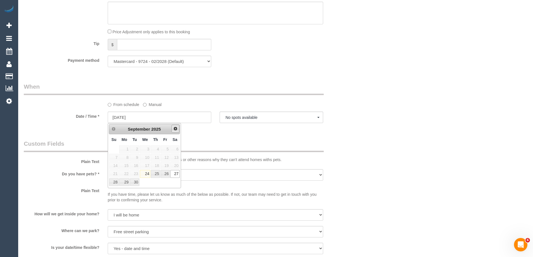
click at [177, 128] on span "Next" at bounding box center [175, 128] width 4 height 4
click at [175, 149] on span "4" at bounding box center [174, 149] width 9 height 8
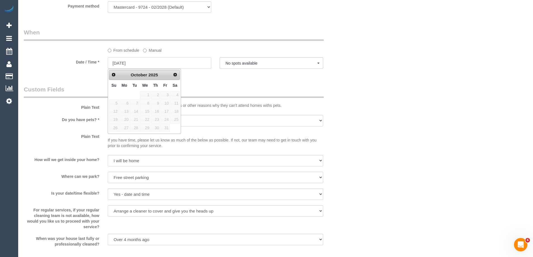
scroll to position [587, 0]
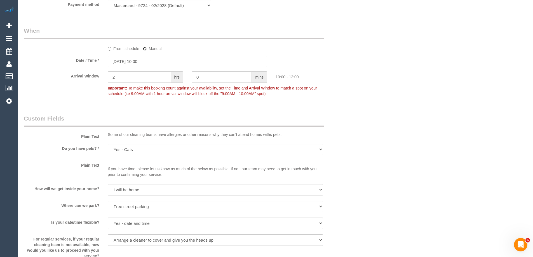
type input "27/09/2025 08:00"
click at [149, 60] on input "27/09/2025 08:00" at bounding box center [187, 61] width 159 height 11
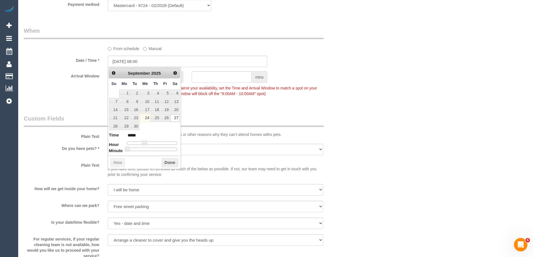
click at [176, 73] on span "Next" at bounding box center [175, 73] width 4 height 4
click at [177, 95] on link "4" at bounding box center [174, 94] width 9 height 8
type input "04/10/2025 09:00"
type input "*****"
type input "04/10/2025 11:00"
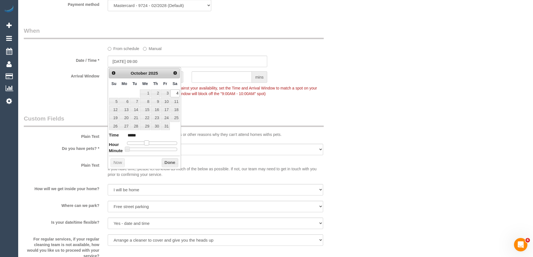
type input "*****"
drag, startPoint x: 147, startPoint y: 142, endPoint x: 154, endPoint y: 143, distance: 7.9
click at [154, 143] on div at bounding box center [152, 143] width 50 height 3
type input "04/10/2025 13:00"
type input "*****"
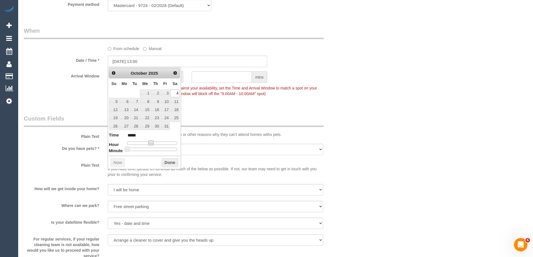
click at [155, 143] on div at bounding box center [152, 143] width 50 height 3
type input "04/10/2025 12:00"
type input "*****"
type input "04/10/2025 11:00"
type input "*****"
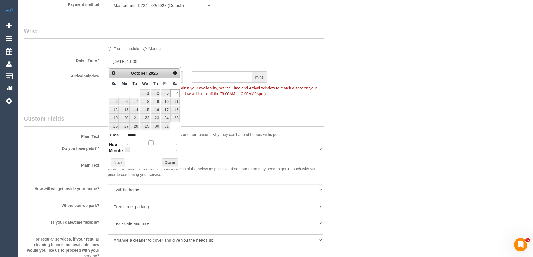
type input "04/10/2025 10:00"
type input "*****"
drag, startPoint x: 154, startPoint y: 143, endPoint x: 148, endPoint y: 143, distance: 5.6
click at [148, 143] on span at bounding box center [148, 142] width 5 height 5
click at [165, 164] on button "Done" at bounding box center [170, 162] width 17 height 9
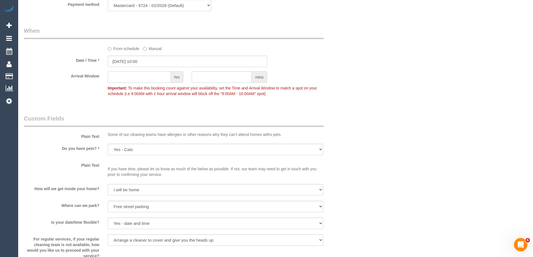
click at [139, 78] on input "text" at bounding box center [139, 76] width 63 height 11
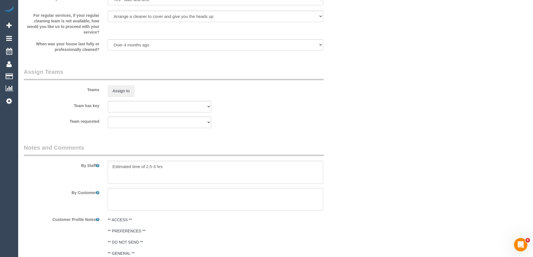
scroll to position [999, 0]
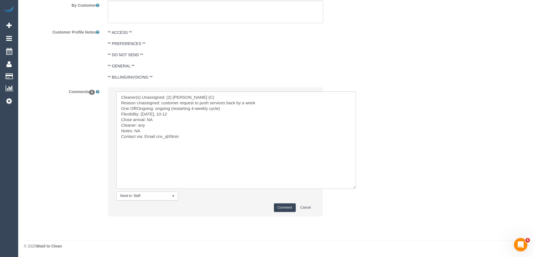
type input "2"
click at [286, 206] on button "Comment" at bounding box center [285, 207] width 22 height 9
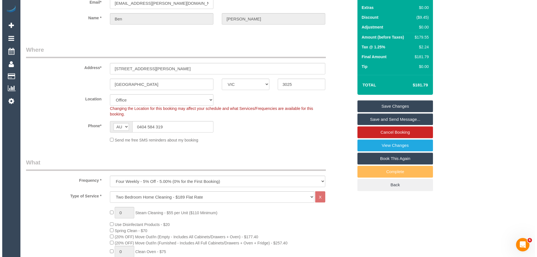
scroll to position [0, 0]
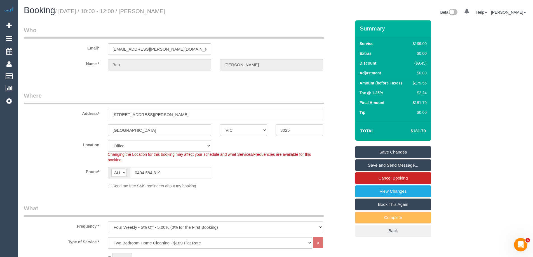
click at [389, 150] on link "Save Changes" at bounding box center [393, 152] width 76 height 12
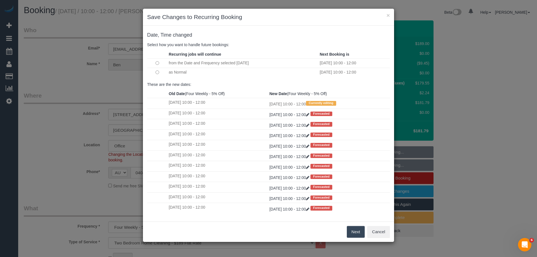
click at [352, 229] on button "Next" at bounding box center [356, 232] width 18 height 12
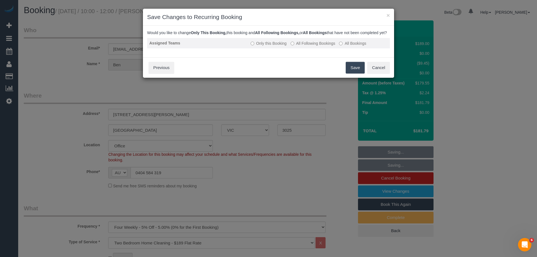
click at [307, 46] on label "All Following Bookings" at bounding box center [313, 44] width 45 height 6
click at [350, 72] on button "Save" at bounding box center [355, 68] width 19 height 12
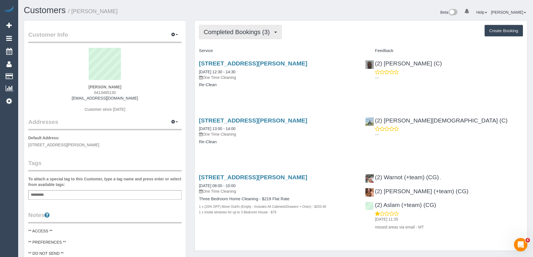
click at [259, 32] on span "Completed Bookings (3)" at bounding box center [238, 32] width 69 height 7
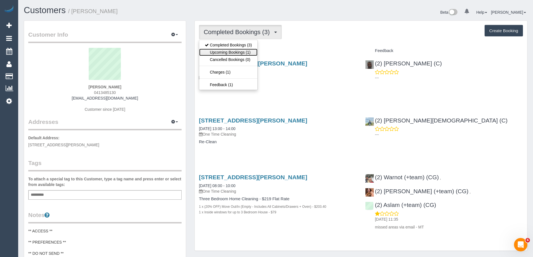
click at [250, 50] on link "Upcoming Bookings (1)" at bounding box center [228, 52] width 58 height 7
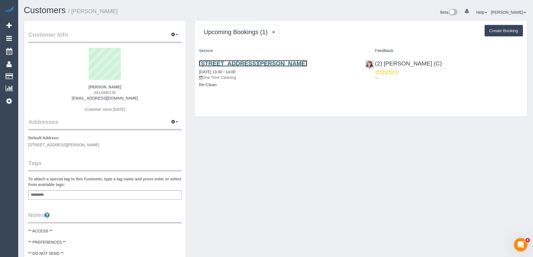
click at [268, 63] on link "[STREET_ADDRESS][PERSON_NAME]" at bounding box center [253, 63] width 108 height 6
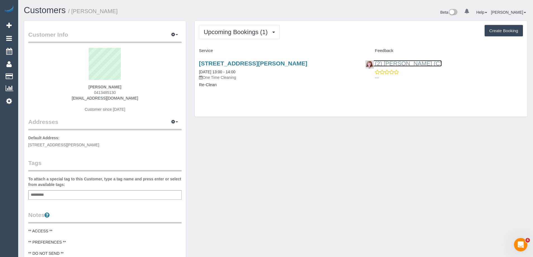
click at [401, 63] on link "(2) [PERSON_NAME] (C)" at bounding box center [403, 63] width 77 height 6
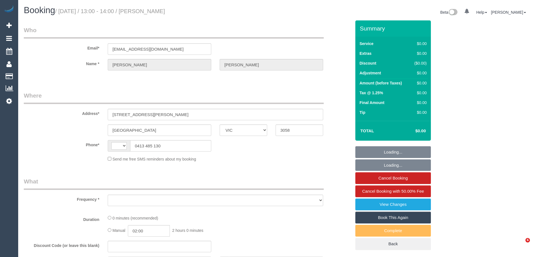
select select "VIC"
select select "string:AU"
select select "object:534"
select select "string:stripe-pm_1Ry1ER2GScqysDRVt0ZAC5Tt"
select select "number:28"
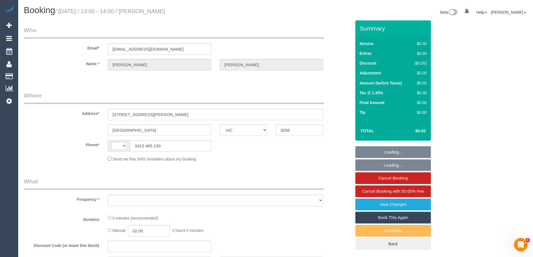
select select "number:17"
select select "number:18"
select select "number:24"
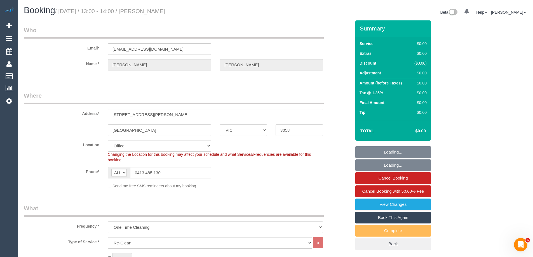
select select "object:742"
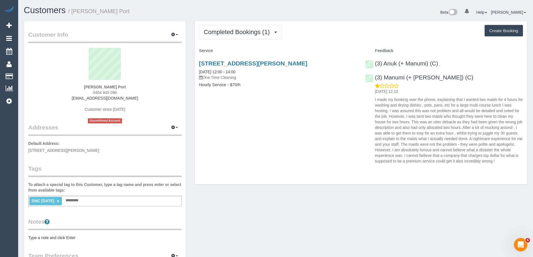
click at [125, 199] on div "DNC [DATE] × Add a tag" at bounding box center [104, 201] width 153 height 11
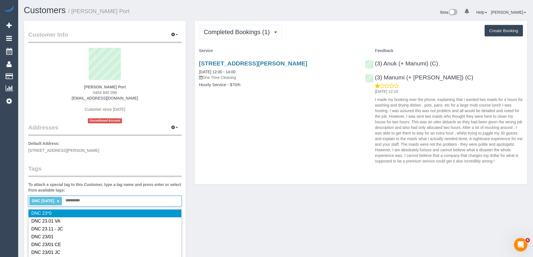
type input "**********"
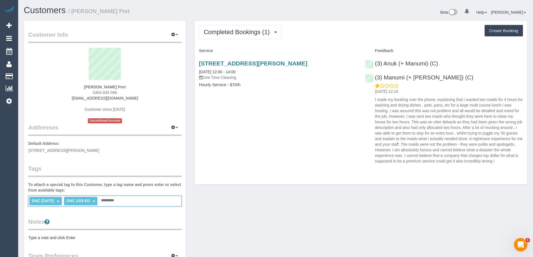
click at [59, 202] on link "×" at bounding box center [58, 201] width 3 height 5
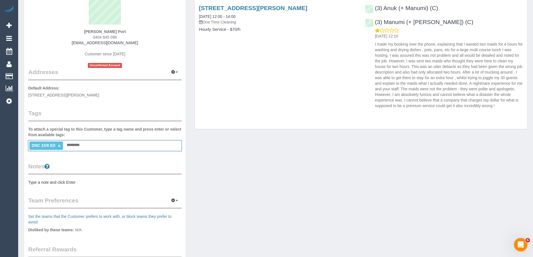
scroll to position [56, 0]
click at [85, 180] on pre "Type a note and click Enter" at bounding box center [104, 182] width 153 height 6
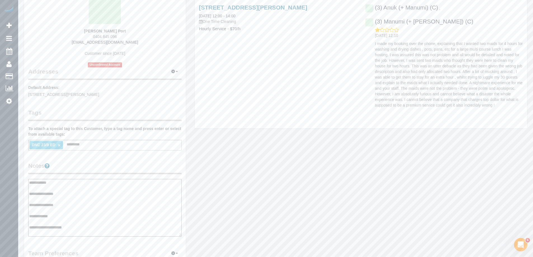
type textarea "**********"
click at [102, 168] on legend "Notes" at bounding box center [104, 168] width 153 height 13
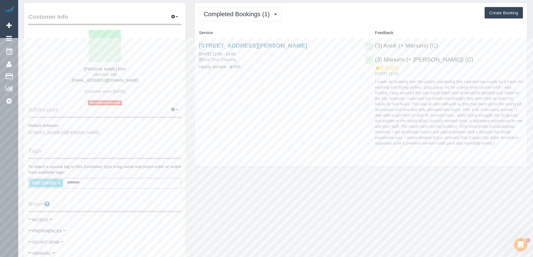
scroll to position [0, 0]
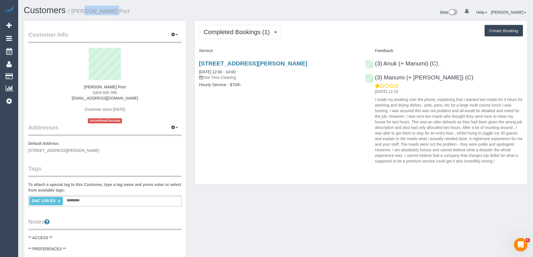
drag, startPoint x: 107, startPoint y: 10, endPoint x: 73, endPoint y: 10, distance: 33.6
click at [73, 10] on h1 "Customers / [PERSON_NAME] Port" at bounding box center [148, 11] width 248 height 10
copy small "[PERSON_NAME] Port"
drag, startPoint x: 519, startPoint y: 64, endPoint x: 375, endPoint y: 64, distance: 143.8
click at [375, 64] on div "(3) Anuk (+ Manumi) (C) , (3) Manumi (+ Anuk) (C) [DATE] 12:10" at bounding box center [444, 110] width 166 height 111
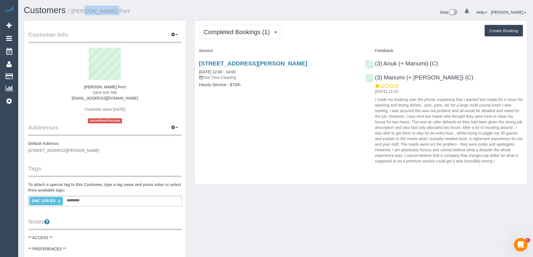
copy div "(3) Anuk (+ Manumi) (C) , (3) Manumi (+ Anuk) (C)"
click at [249, 62] on link "30 Pental Road, North Caulfield, VIC 3161" at bounding box center [253, 63] width 108 height 6
click at [98, 90] on span "0404 845 096" at bounding box center [105, 92] width 24 height 4
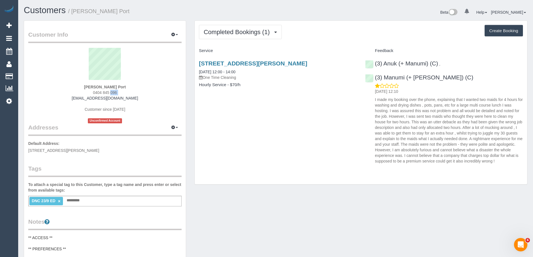
copy div "0404 845 096"
click at [107, 89] on strong "Ilana Port" at bounding box center [105, 87] width 42 height 4
click at [106, 91] on span "0404 845 096" at bounding box center [105, 92] width 24 height 4
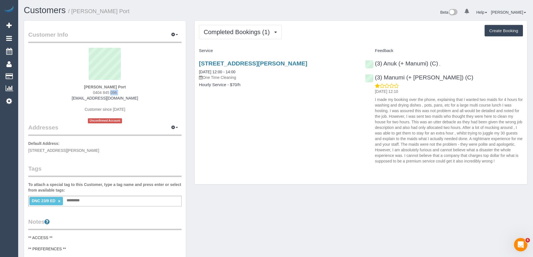
copy div "0404 845 096"
click at [79, 11] on small "/ Ilana Port" at bounding box center [98, 11] width 61 height 6
copy small "[PERSON_NAME]"
click at [298, 188] on div "Customer Info Edit Contact Info Send Message Email Preferences Special Sales Ta…" at bounding box center [276, 230] width 512 height 421
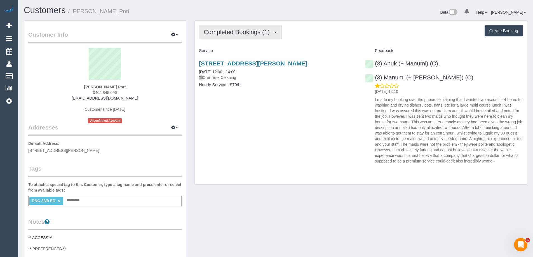
click at [229, 32] on span "Completed Bookings (1)" at bounding box center [238, 32] width 69 height 7
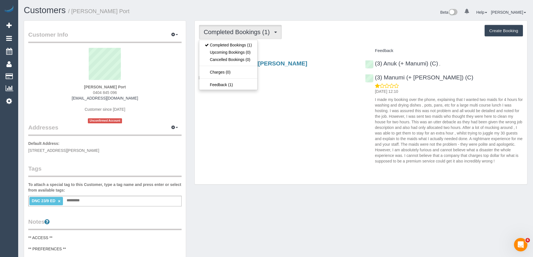
click at [229, 32] on span "Completed Bookings (1)" at bounding box center [238, 32] width 69 height 7
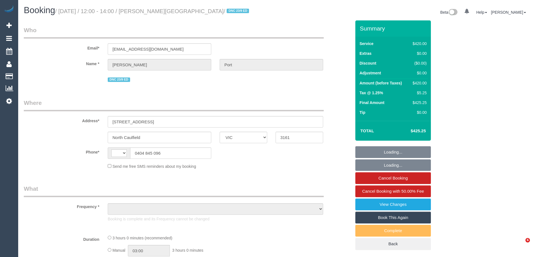
select select "VIC"
select select "object:324"
select select "number:27"
select select "number:14"
select select "number:19"
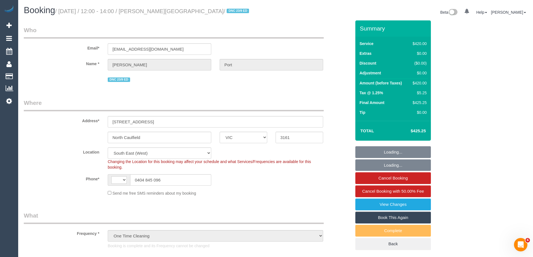
select select "string:AU"
select select "string:stripe-pm_1S5zEl2GScqysDRVbJ8ZInCG"
select select "object:1413"
select select "2"
select select "180"
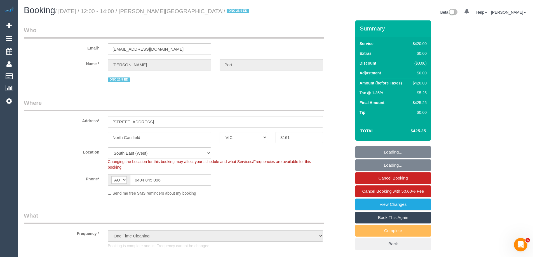
select select "spot1"
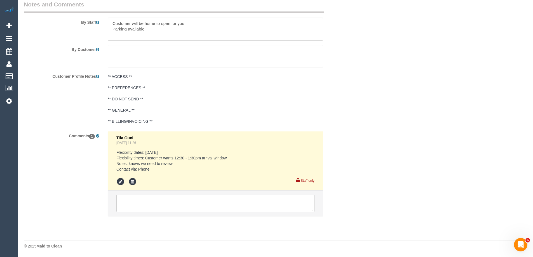
scroll to position [883, 0]
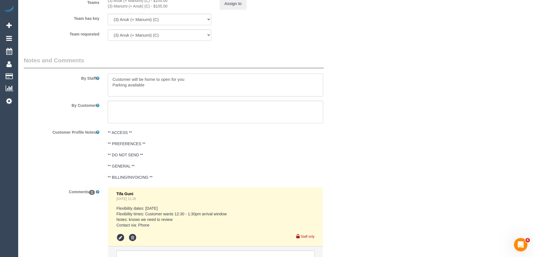
click at [144, 79] on textarea at bounding box center [215, 85] width 215 height 23
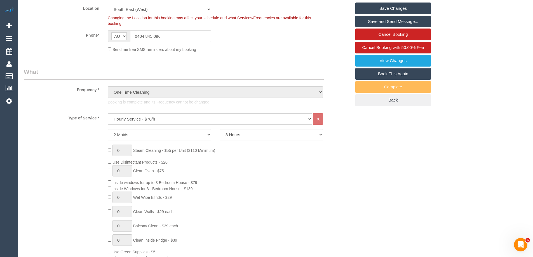
scroll to position [0, 0]
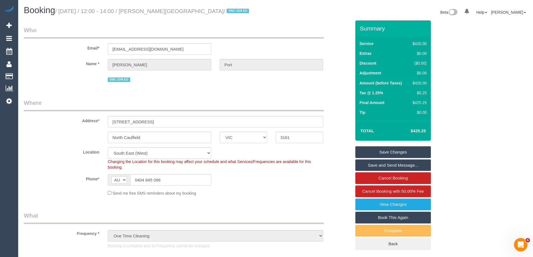
click at [166, 11] on small "/ [DATE] / 12:00 - 14:00 / [PERSON_NAME][GEOGRAPHIC_DATA] / DNC 23/9 ED" at bounding box center [153, 11] width 196 height 6
click at [157, 46] on input "[EMAIL_ADDRESS][DOMAIN_NAME]" at bounding box center [160, 48] width 104 height 11
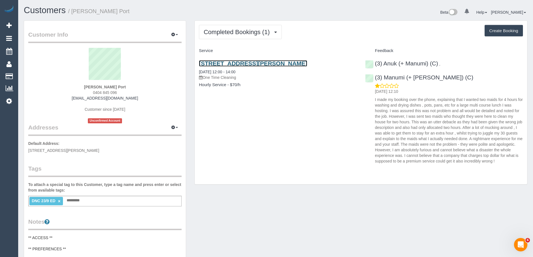
click at [267, 63] on link "[STREET_ADDRESS][PERSON_NAME]" at bounding box center [253, 63] width 108 height 6
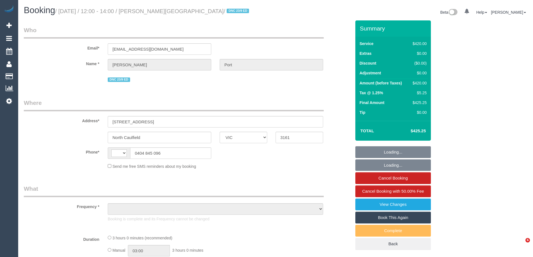
select select "VIC"
select select "string:AU"
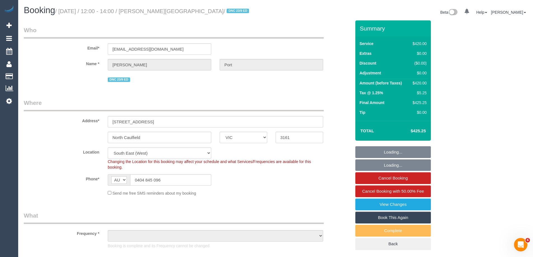
select select "object:573"
select select "2"
select select "180"
select select "string:stripe-pm_1S5zEl2GScqysDRVbJ8ZInCG"
select select "spot1"
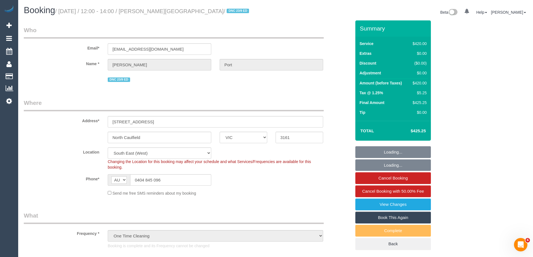
select select "object:1274"
select select "number:27"
select select "number:14"
select select "number:19"
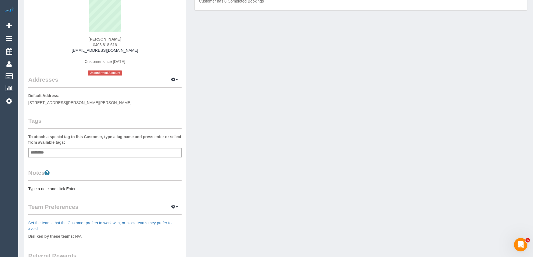
scroll to position [56, 0]
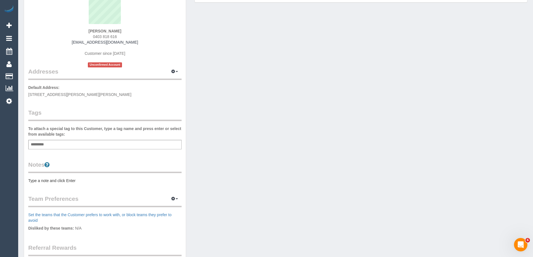
click at [79, 178] on pre "Type a note and click Enter" at bounding box center [104, 181] width 153 height 6
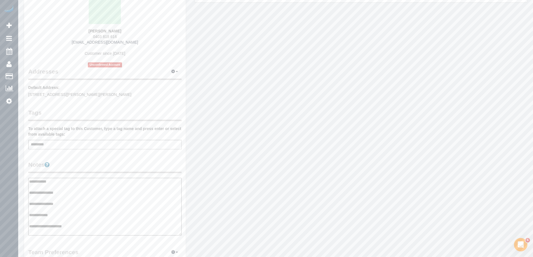
type textarea "**********"
click at [110, 165] on legend "Notes" at bounding box center [104, 167] width 153 height 13
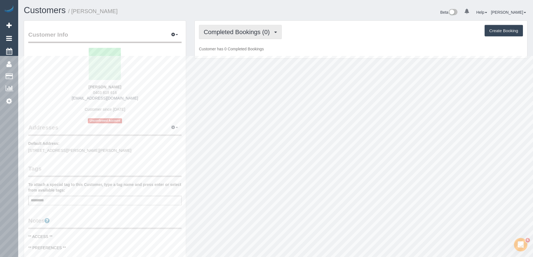
click at [247, 34] on span "Completed Bookings (0)" at bounding box center [238, 32] width 69 height 7
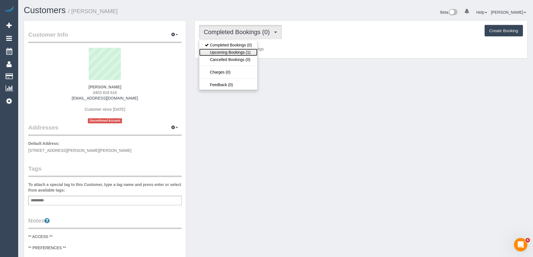
click at [240, 51] on link "Upcoming Bookings (1)" at bounding box center [228, 52] width 58 height 7
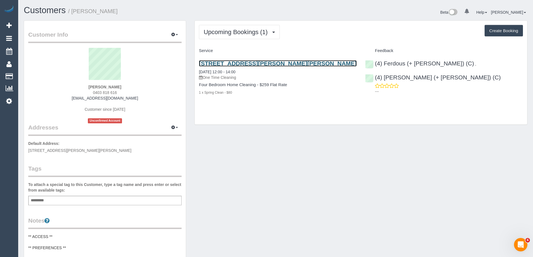
click at [283, 64] on link "[STREET_ADDRESS][PERSON_NAME][PERSON_NAME]" at bounding box center [278, 63] width 158 height 6
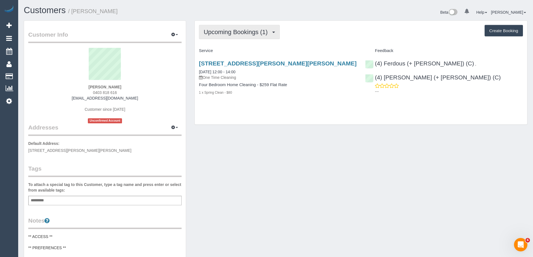
click at [247, 28] on button "Upcoming Bookings (1)" at bounding box center [239, 32] width 81 height 14
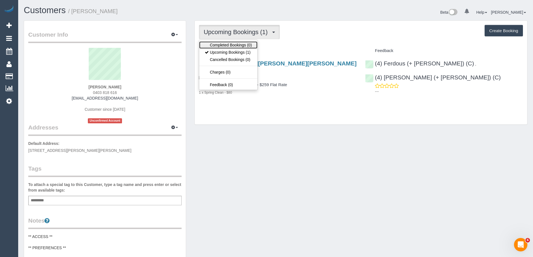
click at [238, 48] on link "Completed Bookings (0)" at bounding box center [228, 44] width 58 height 7
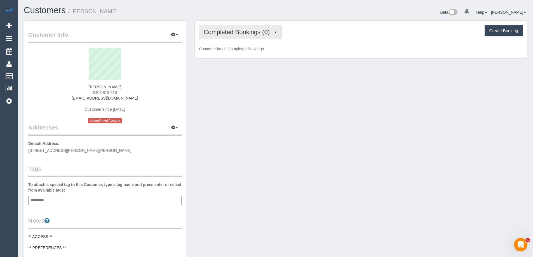
click at [246, 34] on span "Completed Bookings (0)" at bounding box center [238, 32] width 69 height 7
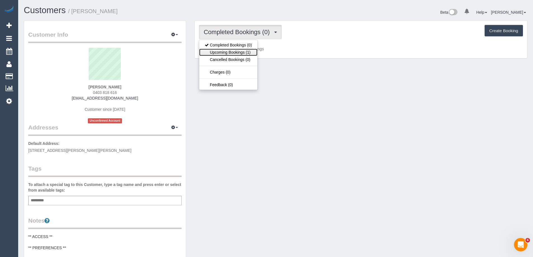
click at [239, 53] on link "Upcoming Bookings (1)" at bounding box center [228, 52] width 58 height 7
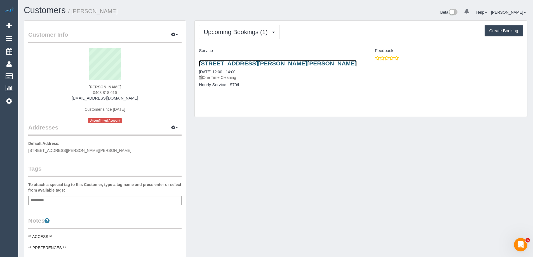
click at [268, 63] on link "[STREET_ADDRESS][PERSON_NAME][PERSON_NAME]" at bounding box center [278, 63] width 158 height 6
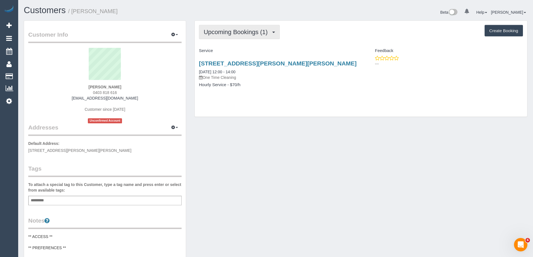
click at [249, 33] on span "Upcoming Bookings (1)" at bounding box center [237, 32] width 67 height 7
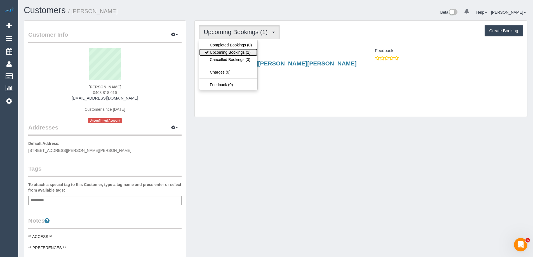
click at [241, 52] on link "Upcoming Bookings (1)" at bounding box center [228, 52] width 58 height 7
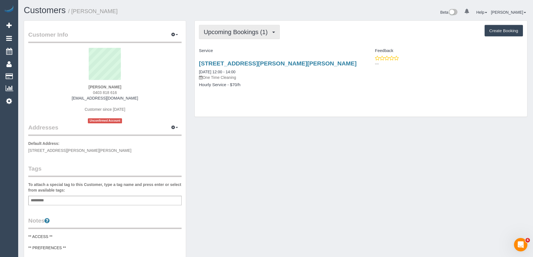
click at [234, 34] on span "Upcoming Bookings (1)" at bounding box center [237, 32] width 67 height 7
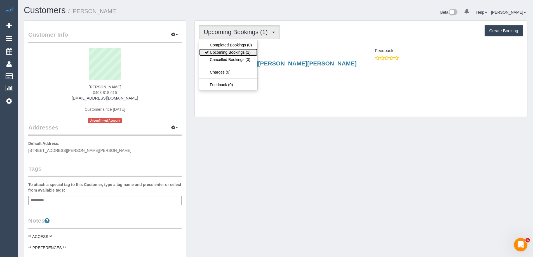
click at [233, 50] on link "Upcoming Bookings (1)" at bounding box center [228, 52] width 58 height 7
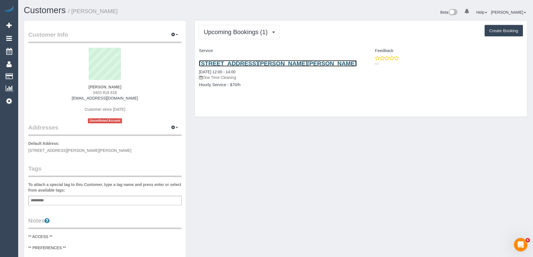
click at [271, 64] on link "31 Cramer Street, Preston, VIC 3072" at bounding box center [278, 63] width 158 height 6
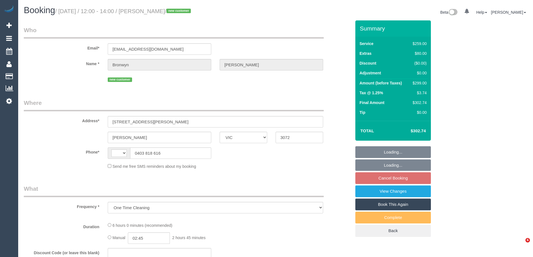
select select "VIC"
select select "string:AU"
select select "string:stripe-pm_1SA1Bu2GScqysDRVHiGGakr5"
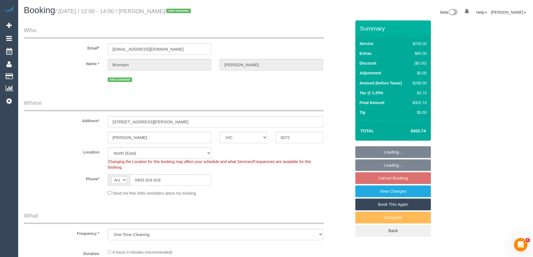
select select "number:29"
select select "number:14"
select select "number:18"
select select "object:1420"
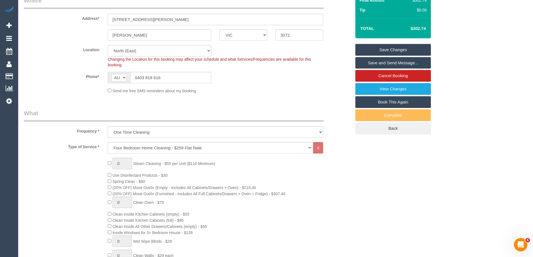
scroll to position [92, 0]
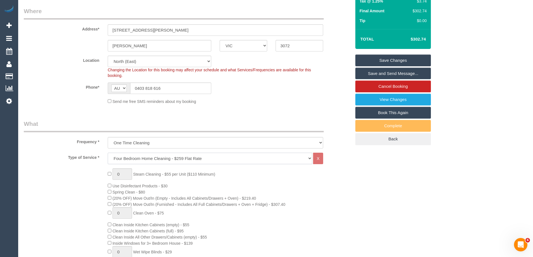
click at [141, 159] on select "Hourly Service - $70/h Hourly Service - $65/h Hourly Service - $60/h Hourly Ser…" at bounding box center [210, 158] width 205 height 11
select select "209"
click at [108, 153] on select "Hourly Service - $70/h Hourly Service - $65/h Hourly Service - $60/h Hourly Ser…" at bounding box center [210, 158] width 205 height 11
select select "1"
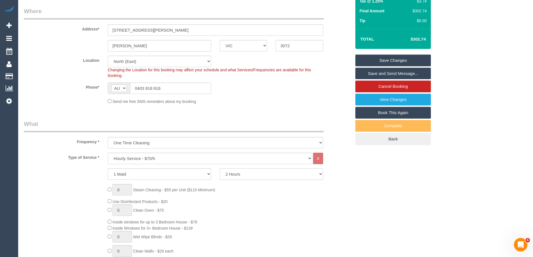
click at [233, 174] on select "2 Hours 2.5 Hours 3 Hours 3.5 Hours 4 Hours 4.5 Hours 5 Hours 5.5 Hours 6 Hours…" at bounding box center [272, 173] width 104 height 11
select select "240"
click at [220, 168] on select "2 Hours 2.5 Hours 3 Hours 3.5 Hours 4 Hours 4.5 Hours 5 Hours 5.5 Hours 6 Hours…" at bounding box center [272, 173] width 104 height 11
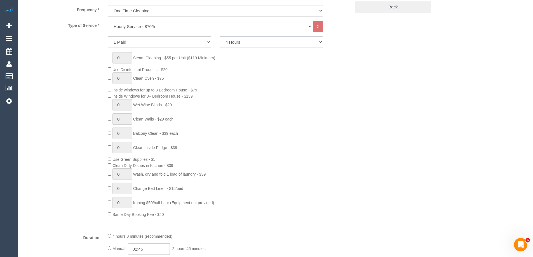
scroll to position [420, 0]
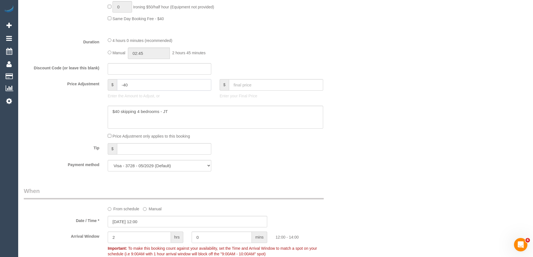
click at [177, 88] on input "-40" at bounding box center [164, 84] width 94 height 11
click at [175, 110] on textarea at bounding box center [215, 117] width 215 height 23
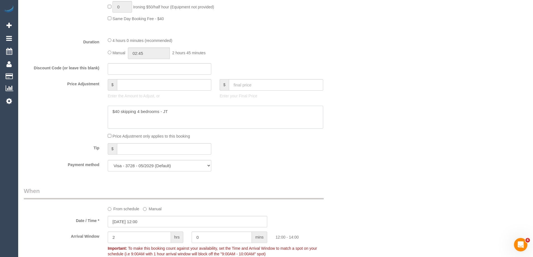
click at [175, 110] on textarea at bounding box center [215, 117] width 215 height 23
type input "0"
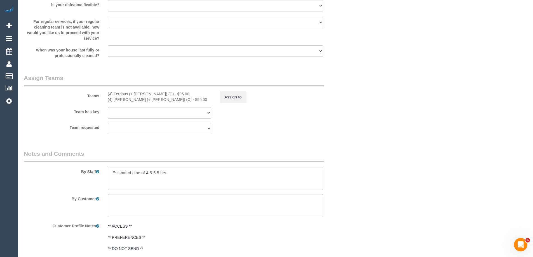
scroll to position [811, 0]
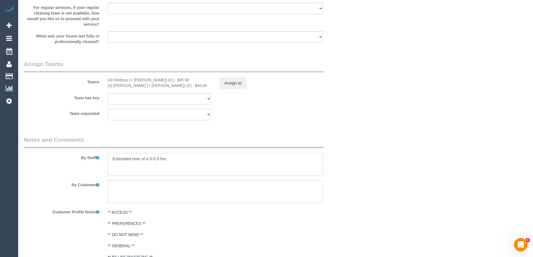
click at [181, 158] on textarea at bounding box center [215, 164] width 215 height 23
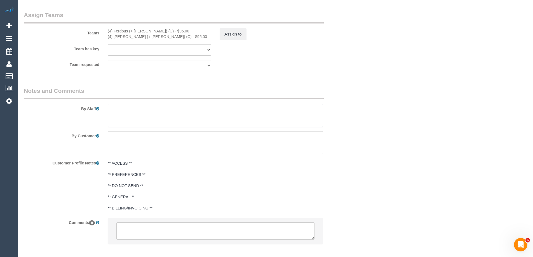
scroll to position [888, 0]
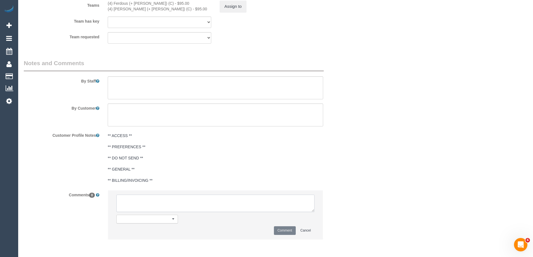
click at [182, 200] on textarea at bounding box center [215, 203] width 198 height 17
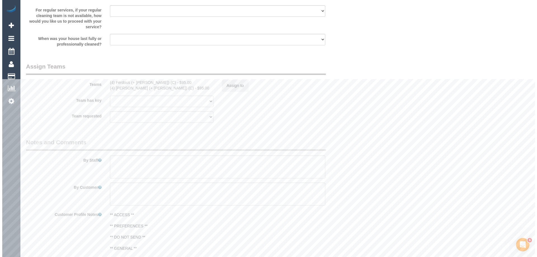
scroll to position [804, 0]
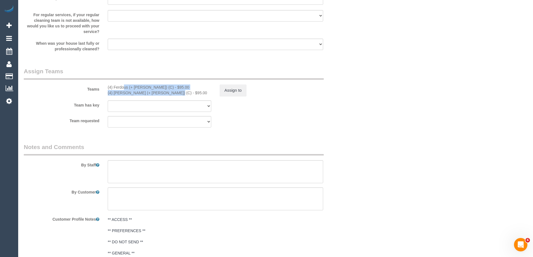
drag, startPoint x: 107, startPoint y: 88, endPoint x: 154, endPoint y: 95, distance: 47.2
click at [154, 95] on div "(4) Ferdous (+ Forkan) (C) - $95.00 (4) Forkan (+ Ferdous) (C) - $95.00" at bounding box center [160, 89] width 112 height 11
copy div "(4) Ferdous (+ Forkan) (C) - $95.00 (4) Forkan (+ Ferdous) (C)"
click at [237, 90] on button "Assign to" at bounding box center [233, 90] width 27 height 12
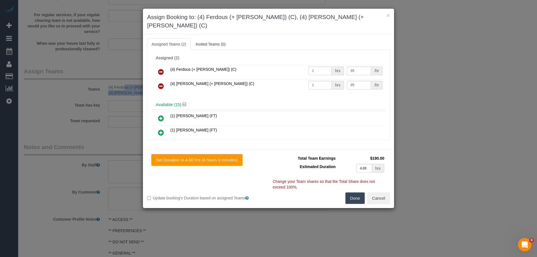
click at [160, 69] on icon at bounding box center [161, 72] width 6 height 7
click at [160, 83] on icon at bounding box center [161, 86] width 6 height 7
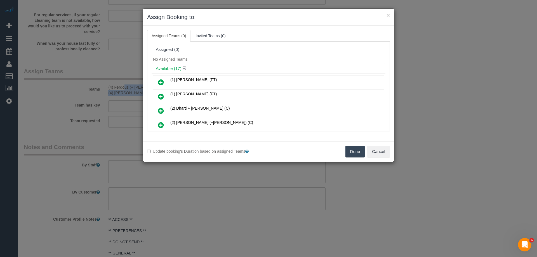
click at [355, 151] on button "Done" at bounding box center [356, 152] width 20 height 12
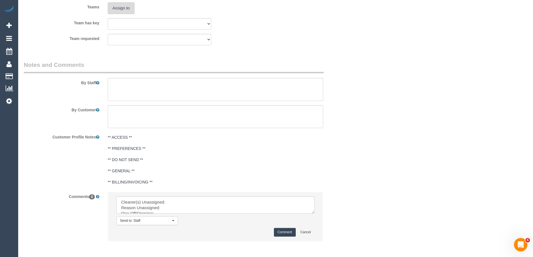
scroll to position [911, 0]
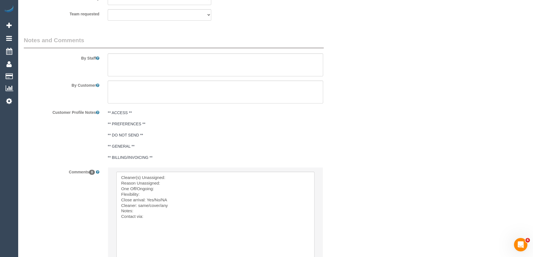
drag, startPoint x: 312, startPoint y: 252, endPoint x: 312, endPoint y: 265, distance: 13.7
click at [185, 178] on textarea at bounding box center [215, 219] width 198 height 95
paste textarea "(4) Ferdous (+ Forkan) (C) - $95.00 (4) Forkan (+ Ferdous) (C)"
drag, startPoint x: 216, startPoint y: 177, endPoint x: 267, endPoint y: 176, distance: 51.8
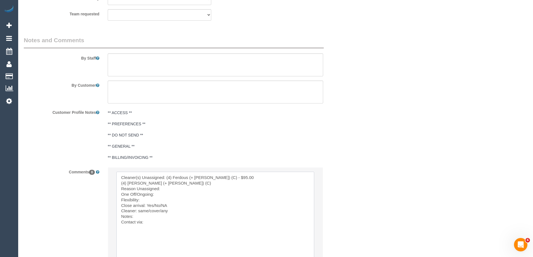
click at [266, 177] on textarea at bounding box center [215, 219] width 198 height 95
click at [271, 177] on textarea at bounding box center [215, 219] width 198 height 95
click at [233, 184] on textarea at bounding box center [215, 219] width 198 height 95
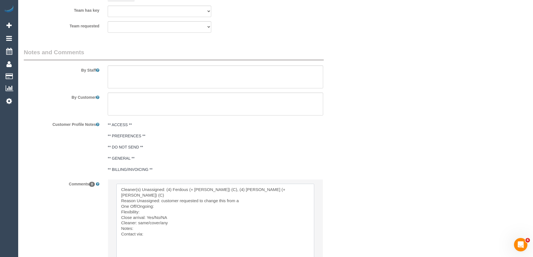
scroll to position [967, 0]
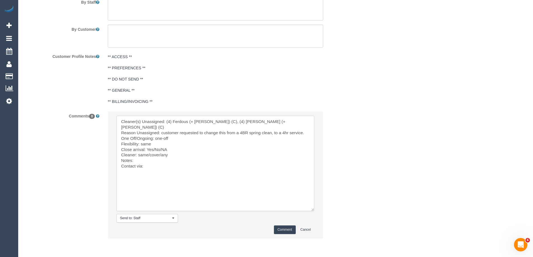
drag, startPoint x: 147, startPoint y: 142, endPoint x: 161, endPoint y: 142, distance: 13.7
click at [161, 142] on textarea at bounding box center [215, 163] width 198 height 95
click at [158, 164] on textarea at bounding box center [215, 163] width 198 height 95
drag, startPoint x: 170, startPoint y: 159, endPoint x: 175, endPoint y: 160, distance: 5.3
click at [170, 159] on textarea at bounding box center [215, 163] width 198 height 95
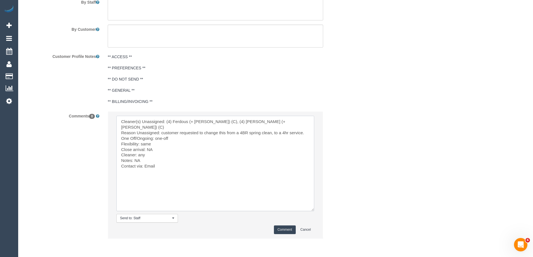
paste textarea "cnv_qh7y5fz"
type textarea "Cleaner(s) Unassigned: (4) Ferdous (+ Forkan) (C), (4) Forkan (+ Ferdous) (C) R…"
click at [280, 228] on button "Comment" at bounding box center [285, 229] width 22 height 9
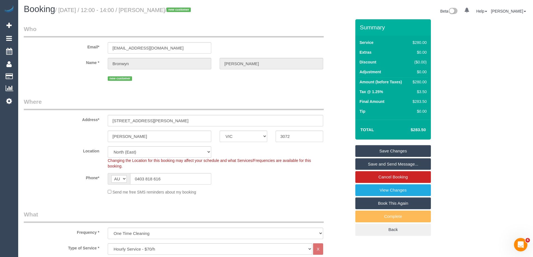
scroll to position [0, 0]
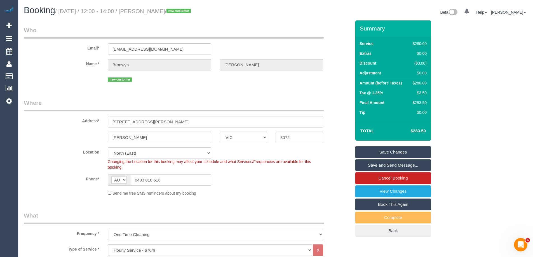
click at [405, 151] on link "Save Changes" at bounding box center [393, 152] width 76 height 12
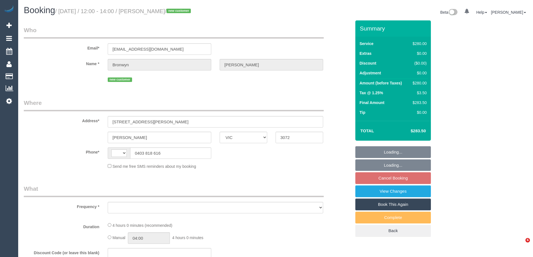
select select "VIC"
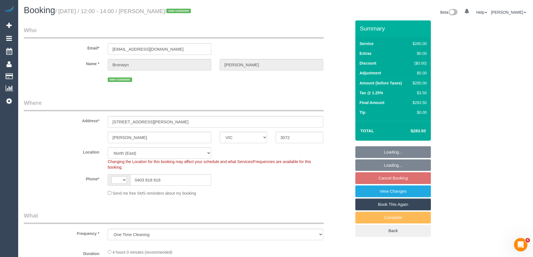
select select "object:705"
select select "string:AU"
select select "string:stripe-pm_1SA1Bu2GScqysDRVHiGGakr5"
select select "number:29"
select select "number:14"
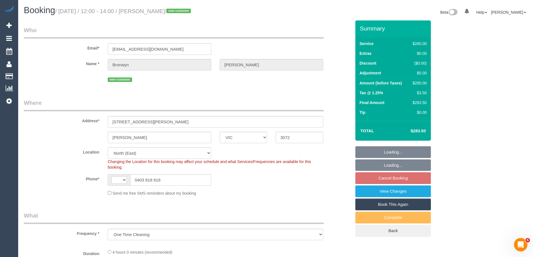
select select "number:18"
select select "240"
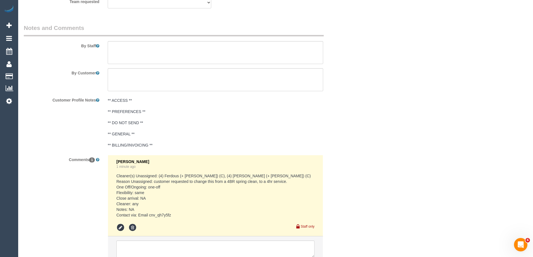
scroll to position [969, 0]
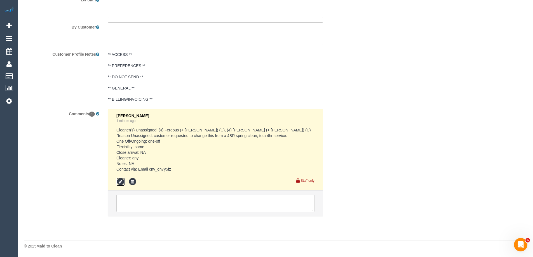
click at [124, 182] on icon at bounding box center [120, 182] width 8 height 8
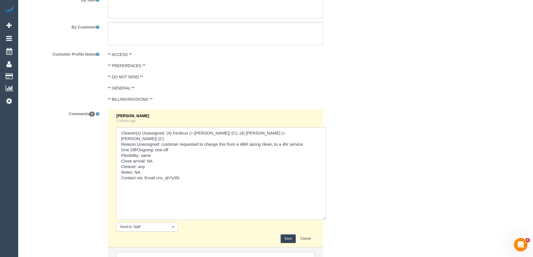
drag, startPoint x: 312, startPoint y: 161, endPoint x: 324, endPoint y: 236, distance: 76.4
click at [324, 236] on div "[PERSON_NAME] 1 minute ago Send to: Staff Nothing selected Send to: Staff Send …" at bounding box center [216, 194] width 224 height 170
click at [166, 167] on textarea at bounding box center [221, 173] width 210 height 93
type textarea "Cleaner(s) Unassigned: (4) Ferdous (+ [PERSON_NAME]) (C), (4) [PERSON_NAME] (+ …"
click at [286, 236] on button "Save" at bounding box center [288, 238] width 15 height 9
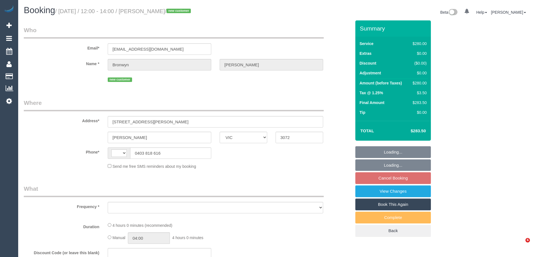
select select "VIC"
select select "string:AU"
select select "object:284"
select select "string:stripe-pm_1SA1Bu2GScqysDRVHiGGakr5"
select select "240"
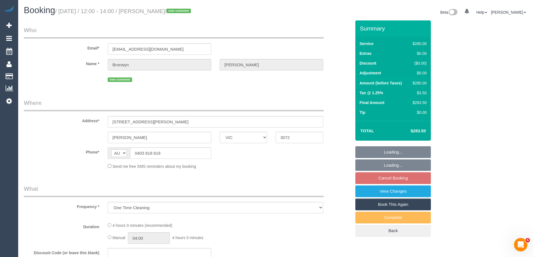
select select "number:29"
select select "number:14"
select select "number:18"
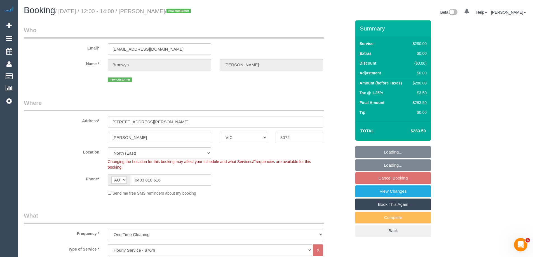
select select "object:1512"
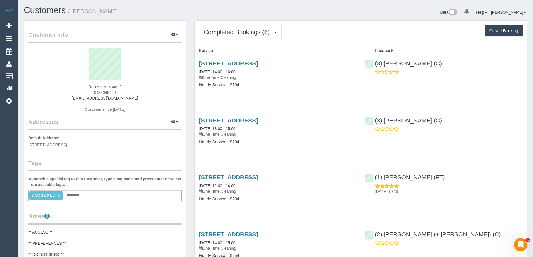
click at [109, 92] on span "0434049429" at bounding box center [105, 92] width 22 height 4
copy span "0434049429"
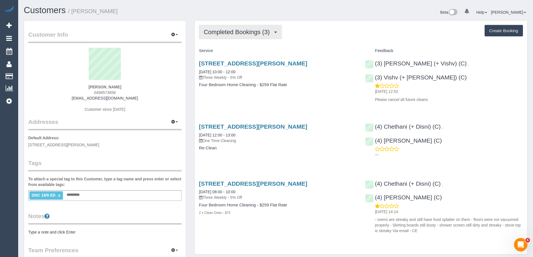
click at [235, 34] on span "Completed Bookings (3)" at bounding box center [238, 32] width 69 height 7
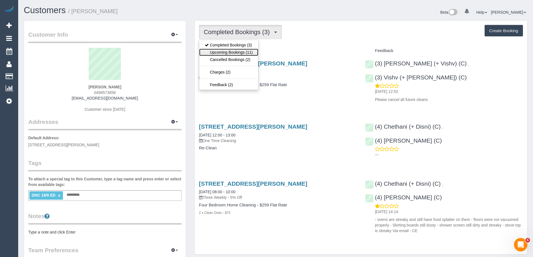
click at [235, 50] on link "Upcoming Bookings (11)" at bounding box center [228, 52] width 59 height 7
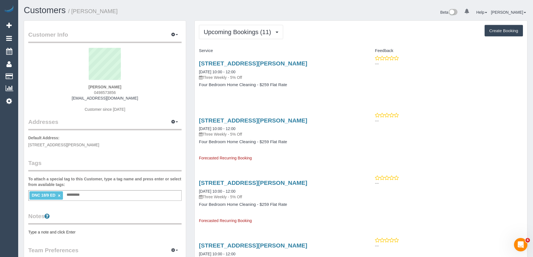
click at [106, 91] on span "0498573856" at bounding box center [105, 92] width 22 height 4
copy span "0498573856"
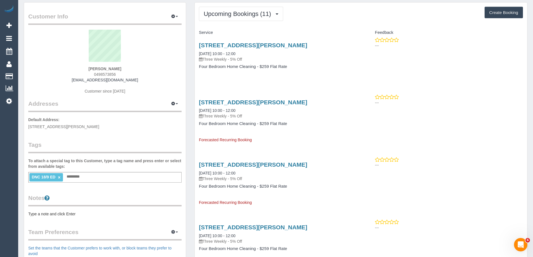
scroll to position [28, 0]
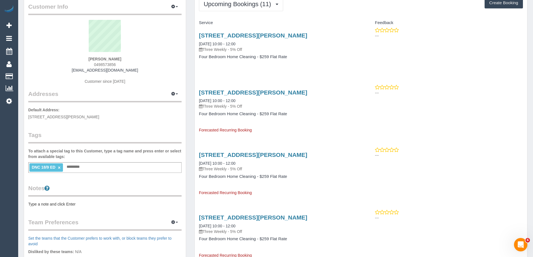
click at [66, 202] on pre "Type a note and click Enter" at bounding box center [104, 204] width 153 height 6
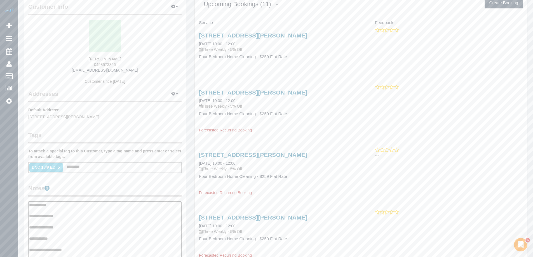
type textarea "**********"
click at [97, 188] on legend "Notes" at bounding box center [104, 190] width 153 height 13
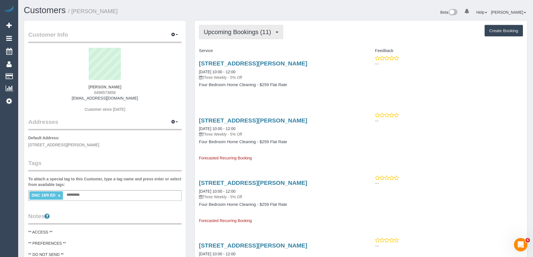
click at [246, 35] on span "Upcoming Bookings (11)" at bounding box center [239, 32] width 70 height 7
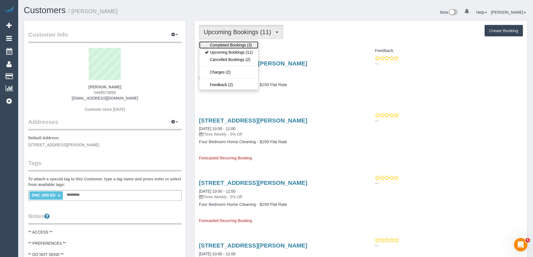
click at [240, 44] on link "Completed Bookings (3)" at bounding box center [228, 44] width 59 height 7
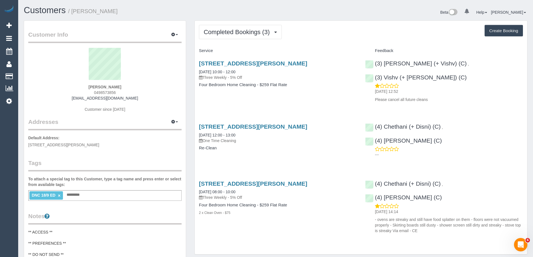
click at [203, 14] on h1 "Customers / Michelle Clear" at bounding box center [148, 11] width 248 height 10
click at [233, 34] on span "Completed Bookings (3)" at bounding box center [238, 32] width 69 height 7
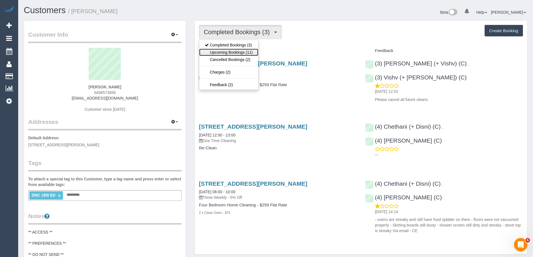
click at [227, 53] on link "Upcoming Bookings (11)" at bounding box center [228, 52] width 59 height 7
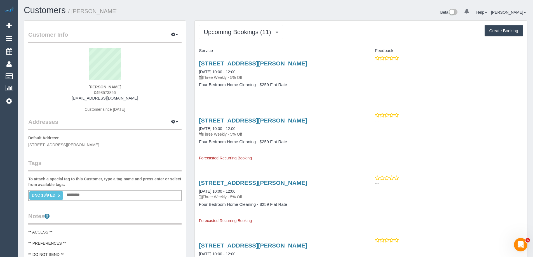
drag, startPoint x: 313, startPoint y: 29, endPoint x: 317, endPoint y: 29, distance: 3.6
click at [313, 29] on div "Upcoming Bookings (11) Completed Bookings (3) Upcoming Bookings (11) Cancelled …" at bounding box center [361, 32] width 324 height 14
click at [243, 29] on span "Upcoming Bookings (11)" at bounding box center [239, 32] width 70 height 7
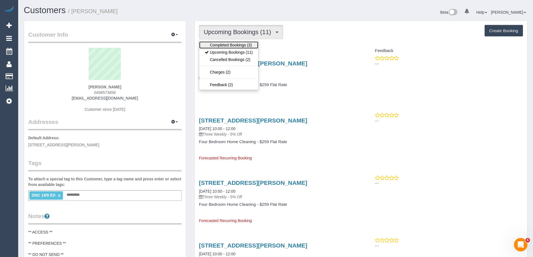
click at [232, 48] on link "Completed Bookings (3)" at bounding box center [228, 44] width 59 height 7
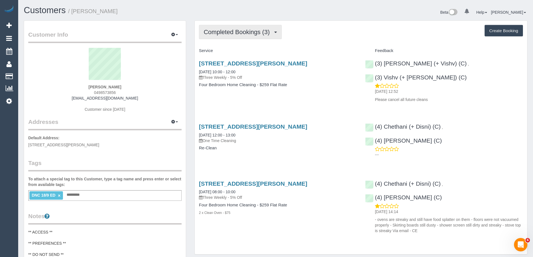
click at [241, 33] on span "Completed Bookings (3)" at bounding box center [238, 32] width 69 height 7
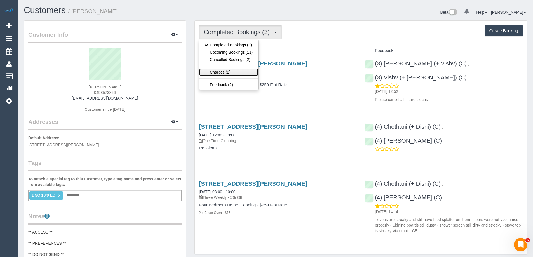
click at [234, 69] on link "Charges (2)" at bounding box center [228, 72] width 59 height 7
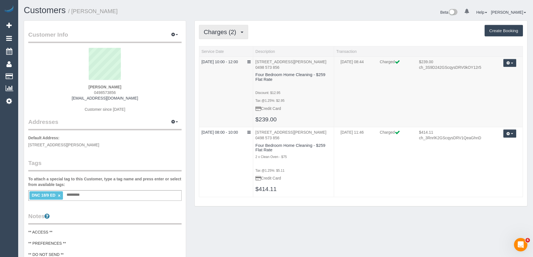
click at [236, 34] on span "Charges (2)" at bounding box center [221, 32] width 35 height 7
click at [291, 34] on div "Charges (2) Completed Bookings (3) Upcoming Bookings (11) Cancelled Bookings (2…" at bounding box center [361, 32] width 324 height 14
click at [228, 33] on span "Charges (2)" at bounding box center [221, 32] width 35 height 7
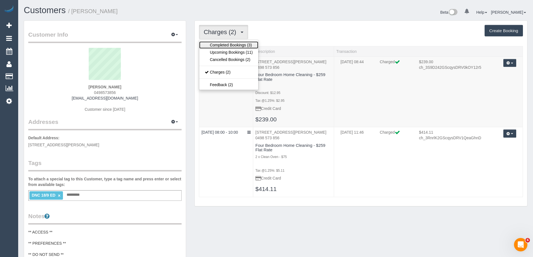
click at [224, 42] on link "Completed Bookings (3)" at bounding box center [228, 44] width 59 height 7
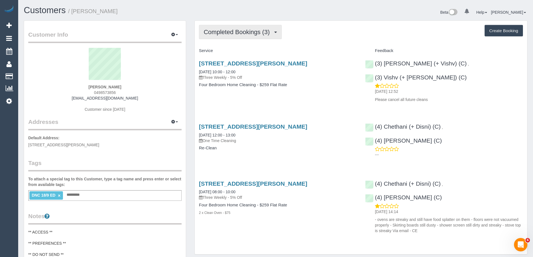
click at [241, 27] on button "Completed Bookings (3)" at bounding box center [240, 32] width 83 height 14
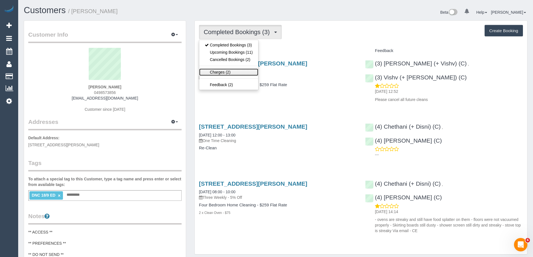
click at [236, 69] on link "Charges (2)" at bounding box center [228, 72] width 59 height 7
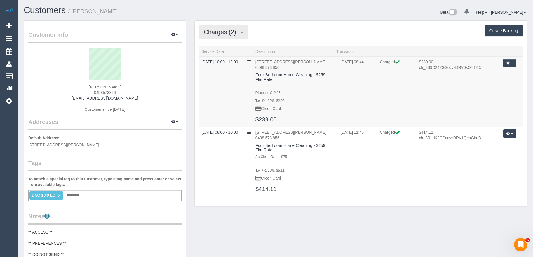
click at [237, 26] on button "Charges (2)" at bounding box center [223, 32] width 49 height 14
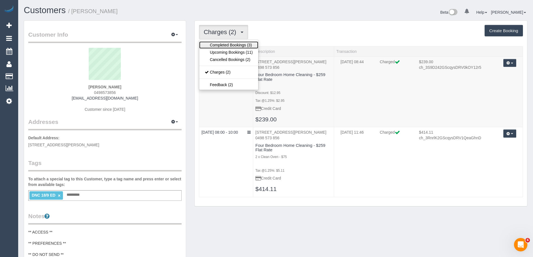
click at [233, 44] on link "Completed Bookings (3)" at bounding box center [228, 44] width 59 height 7
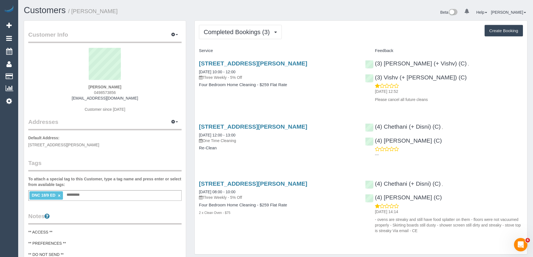
click at [196, 12] on h1 "Customers / Michelle Clear" at bounding box center [148, 11] width 248 height 10
drag, startPoint x: 124, startPoint y: 10, endPoint x: 73, endPoint y: 14, distance: 51.0
click at [73, 14] on h1 "Customers / Michelle Clear" at bounding box center [148, 11] width 248 height 10
copy small "Michelle Clear"
click at [217, 35] on span "Completed Bookings (3)" at bounding box center [238, 32] width 69 height 7
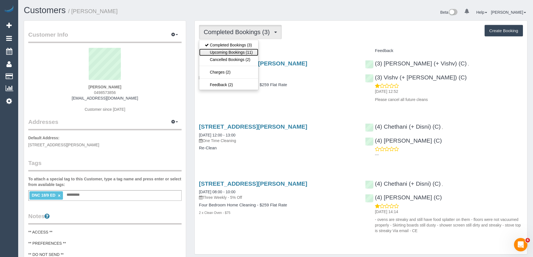
click at [217, 50] on link "Upcoming Bookings (11)" at bounding box center [228, 52] width 59 height 7
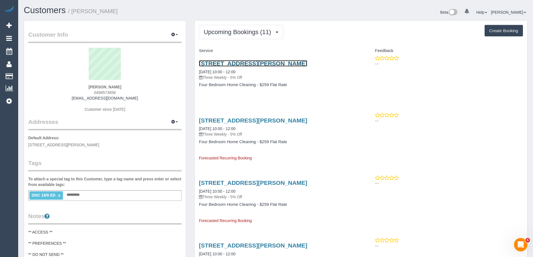
click at [257, 64] on link "32a Vasey Street, Bentleigh East, VIC 3162" at bounding box center [253, 63] width 108 height 6
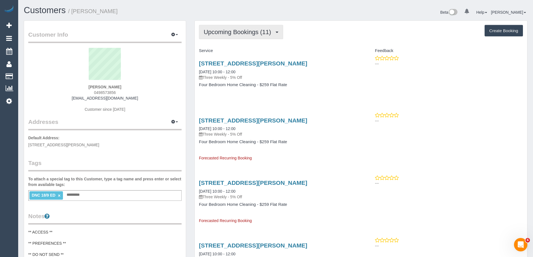
click at [227, 29] on span "Upcoming Bookings (11)" at bounding box center [239, 32] width 70 height 7
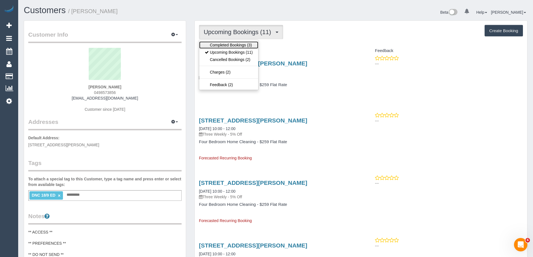
click at [222, 47] on link "Completed Bookings (3)" at bounding box center [228, 44] width 59 height 7
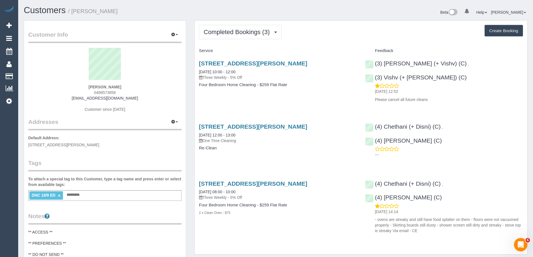
click at [60, 196] on link "×" at bounding box center [59, 195] width 3 height 5
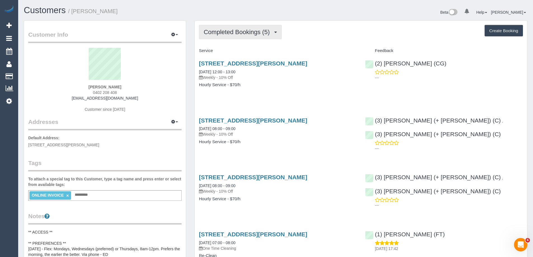
click at [243, 32] on span "Completed Bookings (5)" at bounding box center [238, 32] width 69 height 7
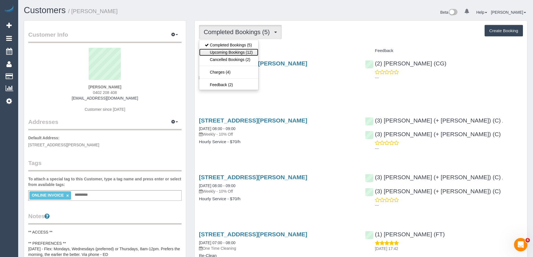
click at [242, 54] on link "Upcoming Bookings (12)" at bounding box center [228, 52] width 59 height 7
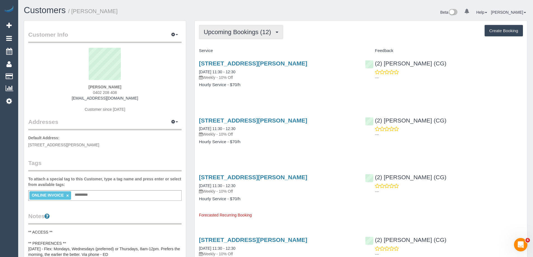
click at [238, 37] on button "Upcoming Bookings (12)" at bounding box center [241, 32] width 84 height 14
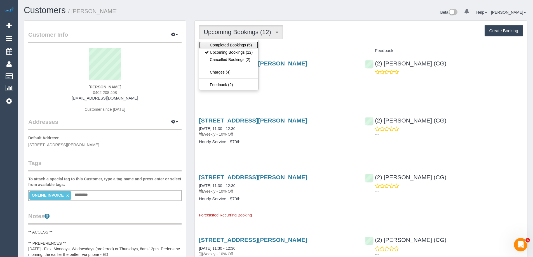
click at [234, 46] on link "Completed Bookings (5)" at bounding box center [228, 44] width 59 height 7
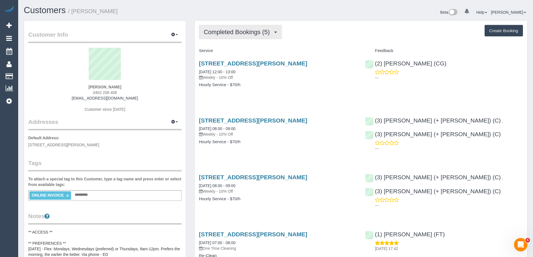
click at [237, 34] on span "Completed Bookings (5)" at bounding box center [238, 32] width 69 height 7
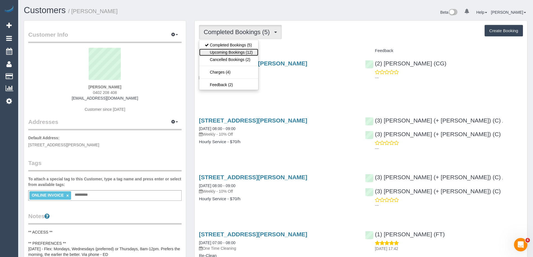
click at [232, 53] on link "Upcoming Bookings (12)" at bounding box center [228, 52] width 59 height 7
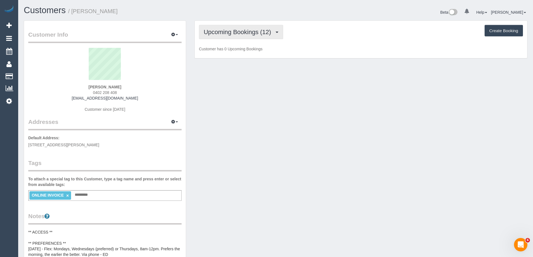
click at [234, 33] on span "Upcoming Bookings (12)" at bounding box center [239, 32] width 70 height 7
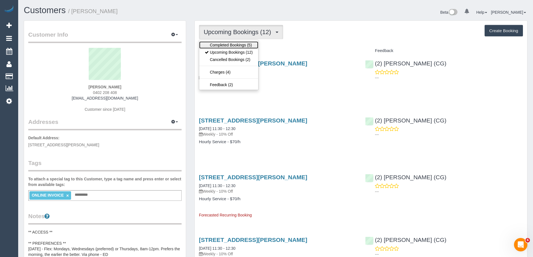
click at [232, 46] on link "Completed Bookings (5)" at bounding box center [228, 44] width 59 height 7
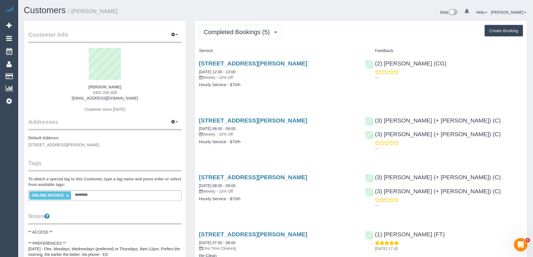
drag, startPoint x: 140, startPoint y: 11, endPoint x: 72, endPoint y: 11, distance: 68.0
click at [72, 11] on h1 "Customers / Suzanne Tassone" at bounding box center [148, 11] width 248 height 10
copy small "Suzanne Tassone"
click at [168, 14] on h1 "Customers / Suzanne Tassone" at bounding box center [148, 11] width 248 height 10
drag, startPoint x: 131, startPoint y: 13, endPoint x: 73, endPoint y: 10, distance: 58.2
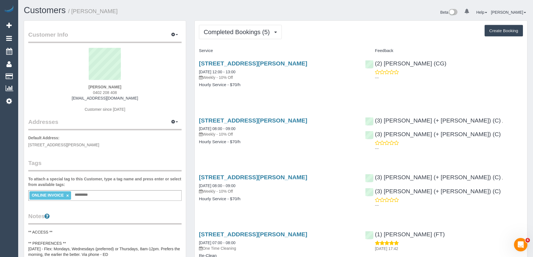
click at [73, 10] on h1 "Customers / Suzanne Tassone" at bounding box center [148, 11] width 248 height 10
copy small "Suzanne Tassone"
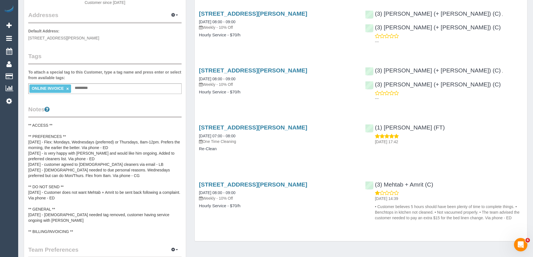
scroll to position [196, 0]
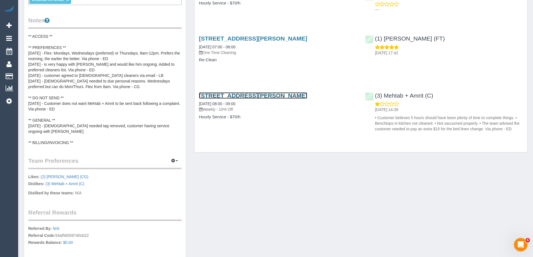
click at [220, 97] on link "81 Hanson Road, Craigieburn, VIC 3064" at bounding box center [253, 95] width 108 height 6
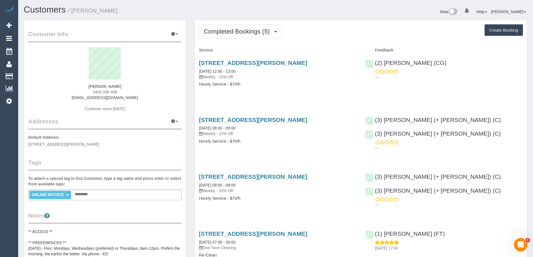
scroll to position [0, 0]
click at [423, 13] on div "Beta 0 Your Notifications You have 0 alerts Help Help Docs Take a Tour Contact …" at bounding box center [404, 13] width 256 height 15
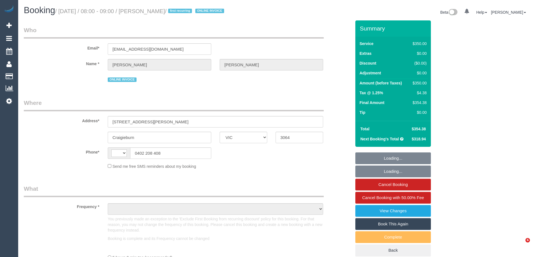
select select "VIC"
select select "string:AU"
select select "object:306"
select select "300"
select select "number:28"
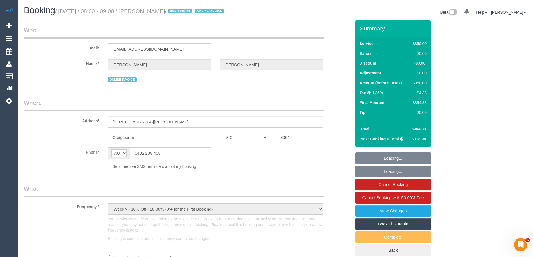
select select "number:14"
select select "number:18"
select select "number:36"
select select "number:35"
select select "string:stripe-pm_1RsBuS2GScqysDRVbt1l3syi"
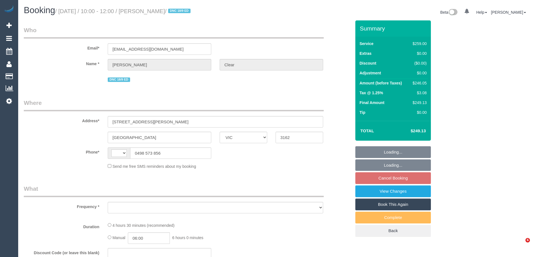
select select "VIC"
select select "string:AU"
select select "string:stripe-pm_1RgIBy2GScqysDRV8f12aXS4"
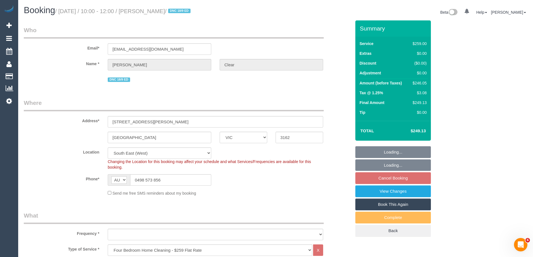
select select "object:775"
select select "number:27"
select select "number:14"
select select "number:19"
select select "number:22"
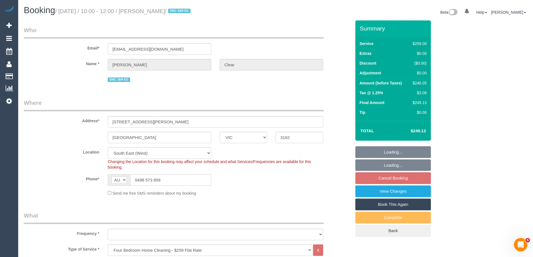
select select "number:34"
select select "number:12"
select select "object:1301"
select select "spot3"
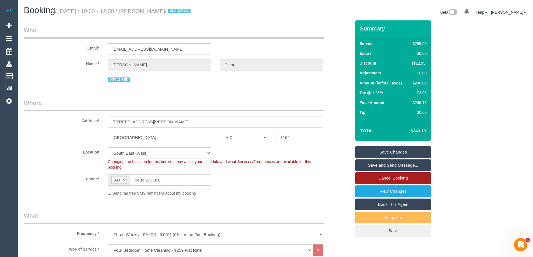
click at [394, 178] on link "Cancel Booking" at bounding box center [393, 178] width 76 height 12
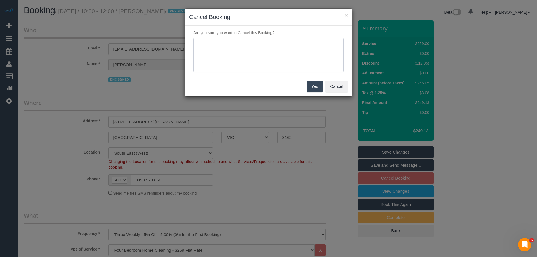
click at [256, 59] on textarea at bounding box center [268, 55] width 151 height 34
type textarea "Customer requested to cancel all future services. Trying to find out reason. Vi…"
click at [312, 87] on button "Yes" at bounding box center [315, 87] width 16 height 12
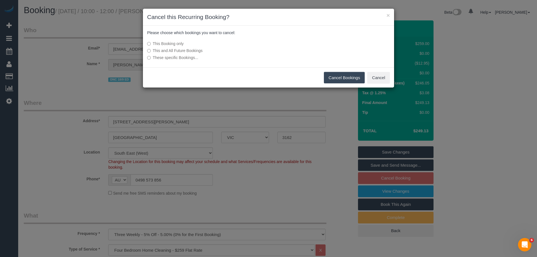
click at [189, 52] on label "This and All Future Bookings" at bounding box center [226, 51] width 159 height 6
click at [340, 78] on button "Cancel Bookings" at bounding box center [344, 78] width 41 height 12
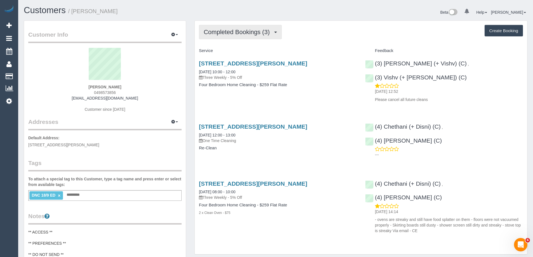
click at [238, 32] on span "Completed Bookings (3)" at bounding box center [238, 32] width 69 height 7
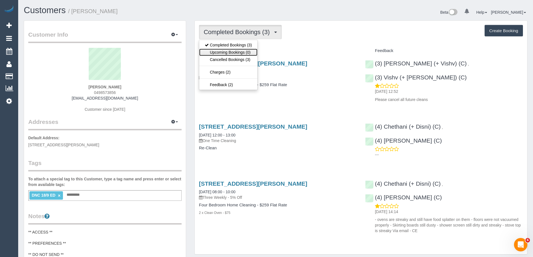
click at [239, 50] on link "Upcoming Bookings (0)" at bounding box center [228, 52] width 58 height 7
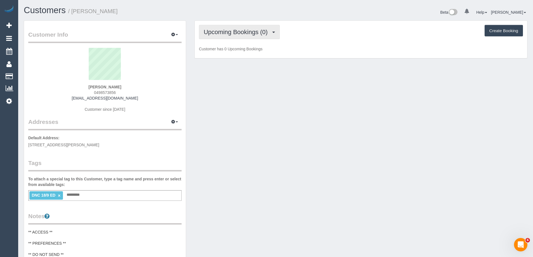
click at [238, 29] on span "Upcoming Bookings (0)" at bounding box center [237, 32] width 67 height 7
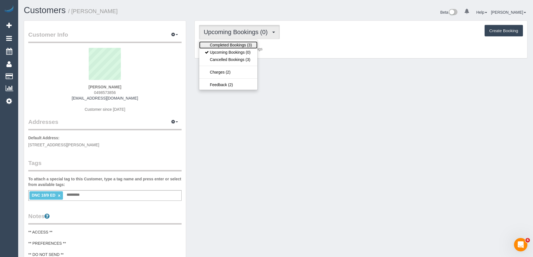
click at [225, 48] on link "Completed Bookings (3)" at bounding box center [228, 44] width 58 height 7
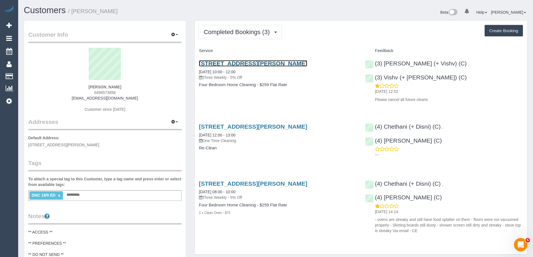
click at [244, 64] on link "[STREET_ADDRESS][PERSON_NAME]" at bounding box center [253, 63] width 108 height 6
drag, startPoint x: 112, startPoint y: 12, endPoint x: 74, endPoint y: 11, distance: 37.5
click at [74, 11] on h1 "Customers / Michelle Clear" at bounding box center [148, 11] width 248 height 10
copy small "Michelle Clear"
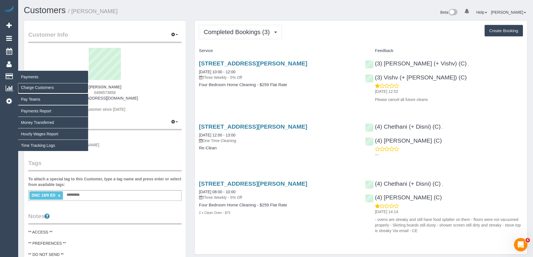
click at [29, 86] on link "Charge Customers" at bounding box center [53, 87] width 70 height 11
select select
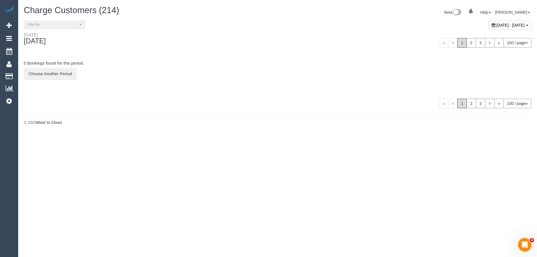
click at [497, 25] on span "September 24, 2025 - September 24, 2025" at bounding box center [511, 25] width 28 height 4
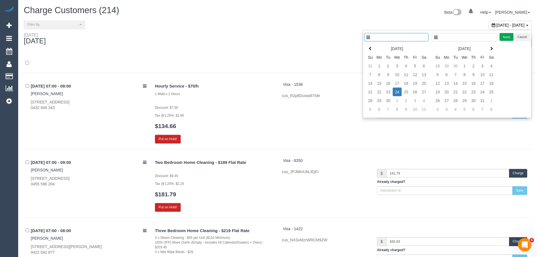
type input "**********"
click at [403, 84] on td "18" at bounding box center [402, 83] width 9 height 9
type input "**********"
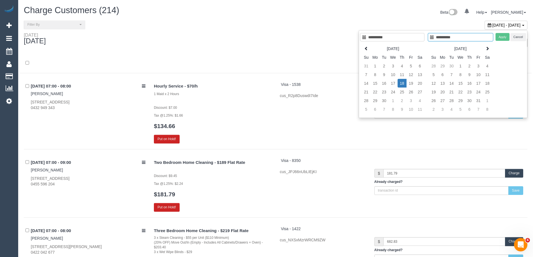
click at [403, 84] on td "18" at bounding box center [402, 83] width 9 height 9
type input "**********"
click at [508, 35] on button "Apply" at bounding box center [502, 37] width 14 height 8
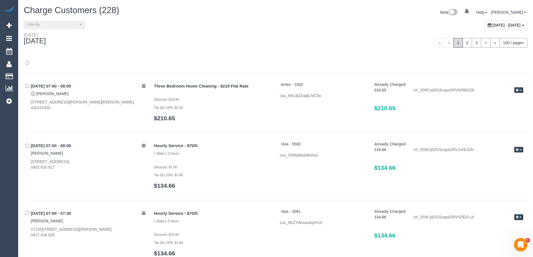
click at [198, 42] on div "Thursday September 18, 2025" at bounding box center [148, 39] width 256 height 15
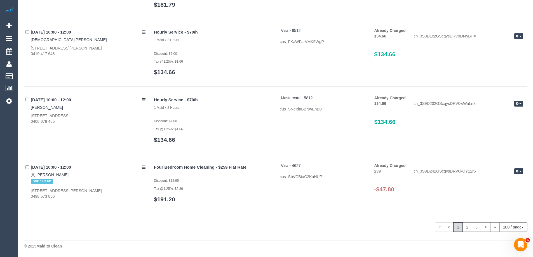
click at [520, 172] on span "button" at bounding box center [520, 171] width 2 height 1
click at [501, 180] on link "Refund" at bounding box center [501, 180] width 44 height 7
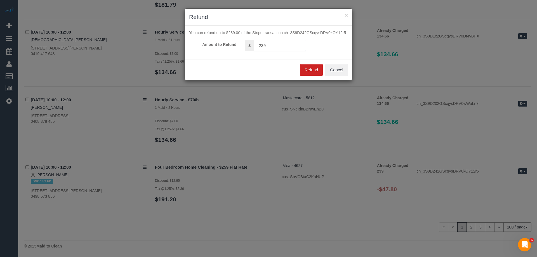
click at [270, 44] on input "239" at bounding box center [280, 45] width 52 height 11
click at [279, 45] on input "239" at bounding box center [280, 45] width 52 height 11
type input "47.80"
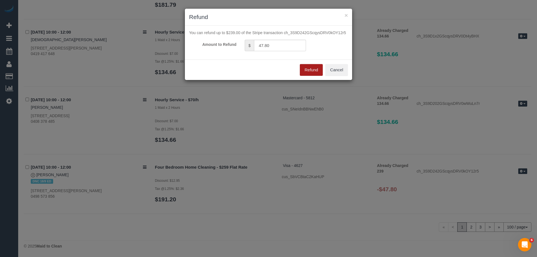
click at [308, 67] on button "Refund" at bounding box center [311, 70] width 23 height 12
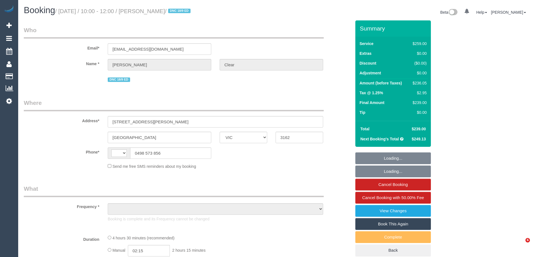
select select "VIC"
select select "string:AU"
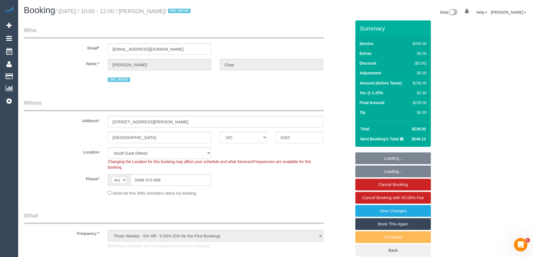
select select "object:600"
select select "number:27"
select select "number:14"
select select "number:19"
select select "number:22"
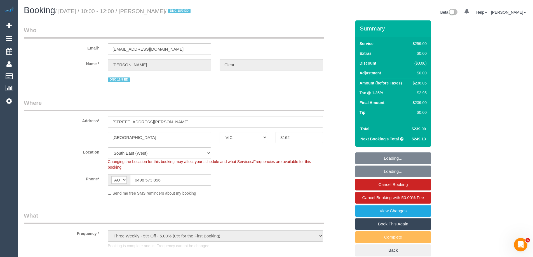
select select "number:34"
select select "number:12"
select select "string:stripe-pm_1RgIBy2GScqysDRV8f12aXS4"
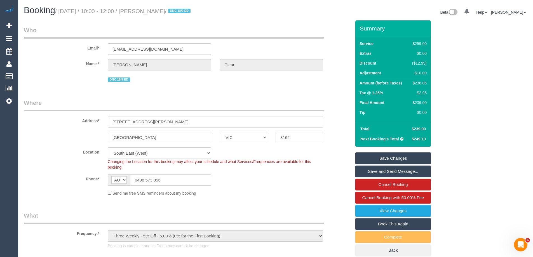
click at [420, 83] on div "$236.05" at bounding box center [418, 83] width 17 height 6
copy div "236.05"
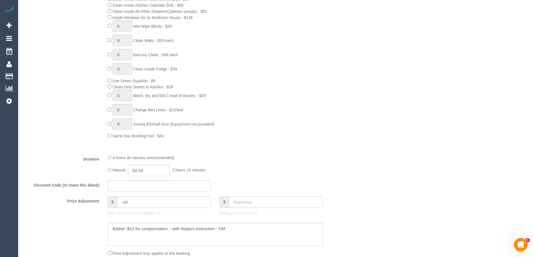
scroll to position [420, 0]
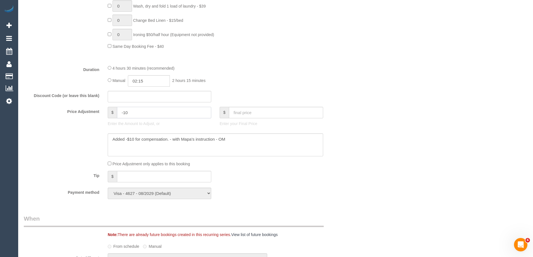
drag, startPoint x: 123, startPoint y: 114, endPoint x: 159, endPoint y: 114, distance: 35.8
click at [159, 114] on input "-10" at bounding box center [164, 112] width 94 height 11
paste input "47.21"
drag, startPoint x: 126, startPoint y: 111, endPoint x: 137, endPoint y: 107, distance: 11.5
click at [126, 111] on input "-47.21" at bounding box center [164, 112] width 94 height 11
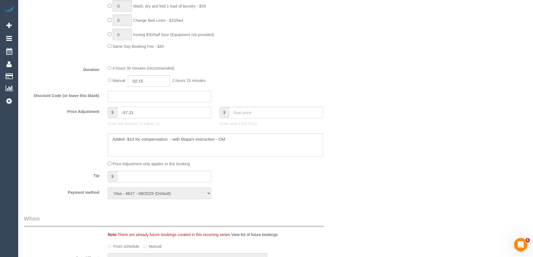
type input "-57.21"
click at [251, 141] on textarea at bounding box center [215, 144] width 215 height 23
paste textarea "47.21"
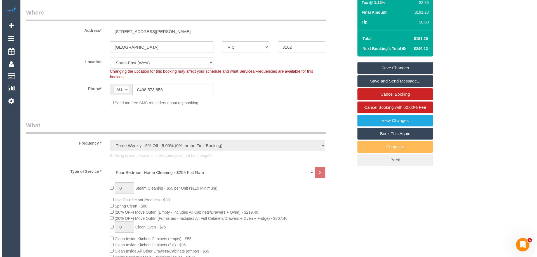
scroll to position [0, 0]
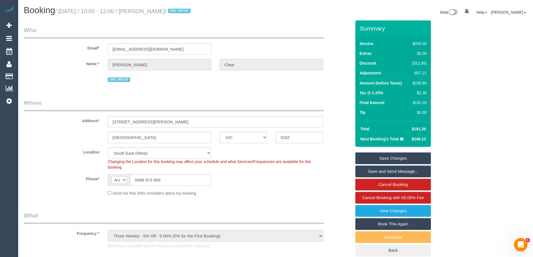
type textarea "Added -$10 for compensation. - with [PERSON_NAME]'s instruction - OM $47.21 dis…"
click at [392, 156] on link "Save Changes" at bounding box center [393, 158] width 76 height 12
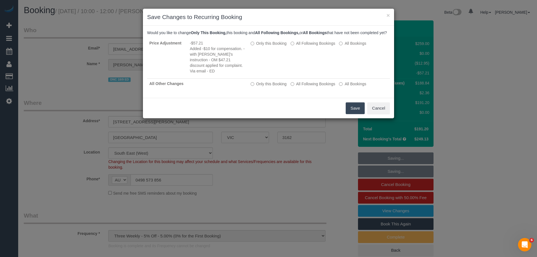
click at [354, 107] on button "Save" at bounding box center [355, 108] width 19 height 12
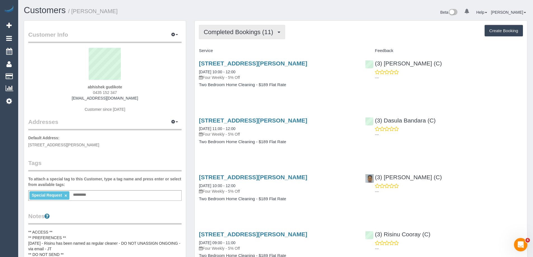
click at [225, 32] on span "Completed Bookings (11)" at bounding box center [240, 32] width 72 height 7
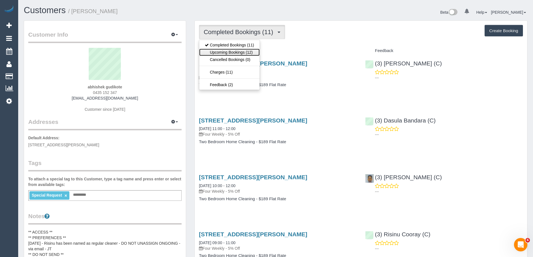
click at [224, 52] on link "Upcoming Bookings (12)" at bounding box center [229, 52] width 60 height 7
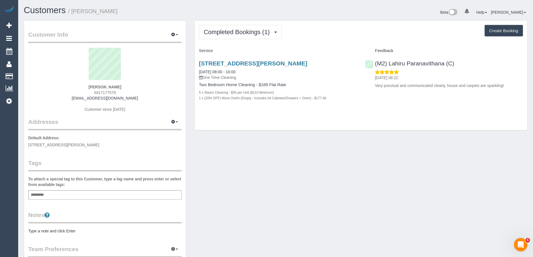
click at [54, 232] on pre "Type a note and click Enter" at bounding box center [104, 231] width 153 height 6
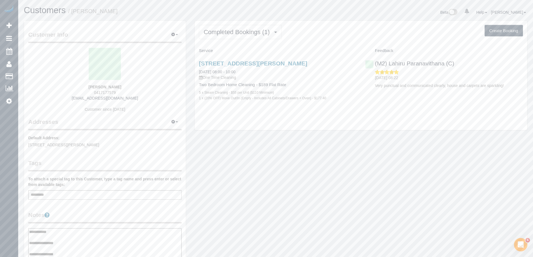
type textarea "**********"
click at [88, 215] on legend "Notes" at bounding box center [104, 217] width 153 height 13
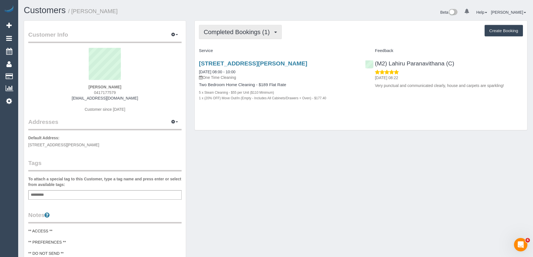
click at [232, 30] on span "Completed Bookings (1)" at bounding box center [238, 32] width 69 height 7
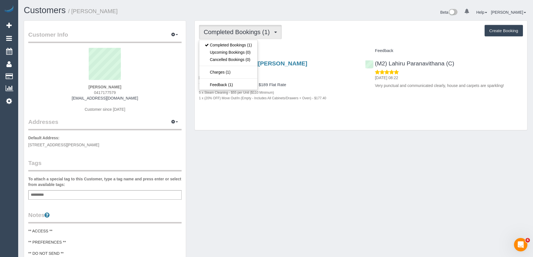
click at [307, 38] on div "Completed Bookings (1) Completed Bookings (1) Upcoming Bookings (0) Cancelled B…" at bounding box center [361, 32] width 324 height 14
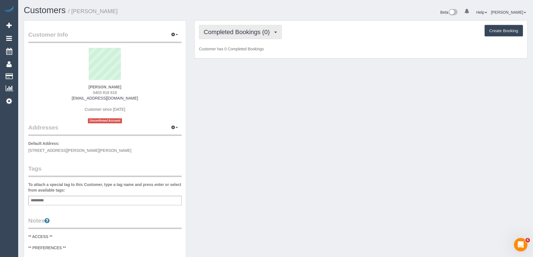
click at [239, 36] on button "Completed Bookings (0)" at bounding box center [240, 32] width 83 height 14
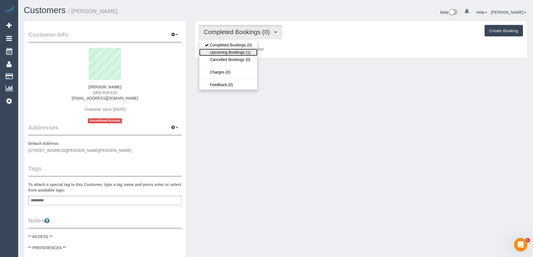
click at [234, 53] on link "Upcoming Bookings (1)" at bounding box center [228, 52] width 58 height 7
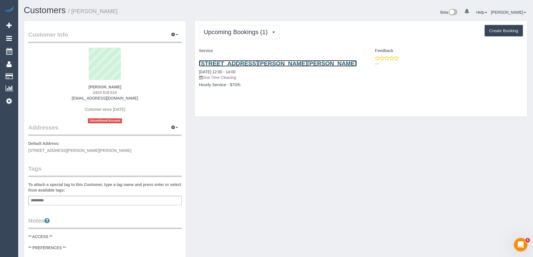
click at [249, 64] on link "[STREET_ADDRESS][PERSON_NAME][PERSON_NAME]" at bounding box center [278, 63] width 158 height 6
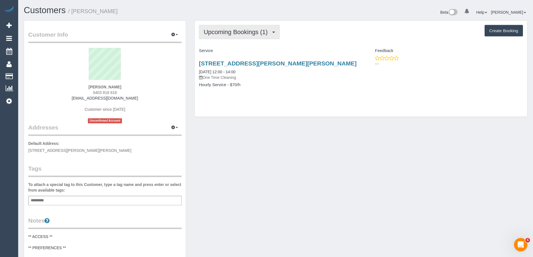
click at [220, 27] on button "Upcoming Bookings (1)" at bounding box center [239, 32] width 81 height 14
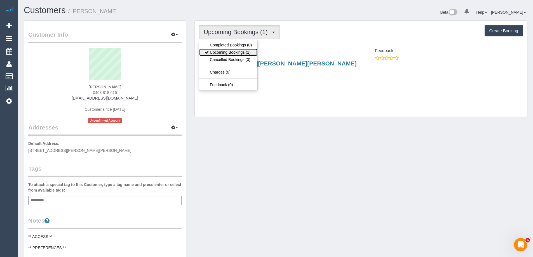
click at [218, 52] on link "Upcoming Bookings (1)" at bounding box center [228, 52] width 58 height 7
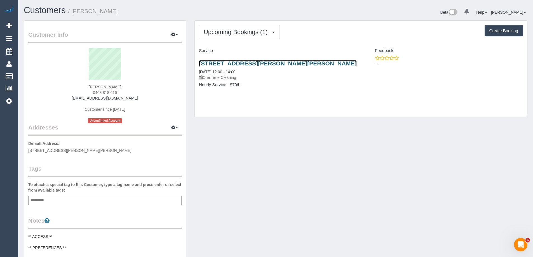
click at [229, 63] on link "[STREET_ADDRESS][PERSON_NAME][PERSON_NAME]" at bounding box center [278, 63] width 158 height 6
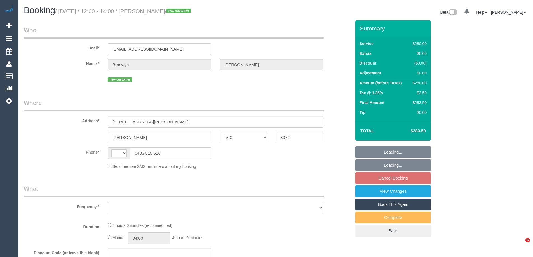
select select "VIC"
select select "string:AU"
select select "object:555"
select select "string:stripe-pm_1SA1Bu2GScqysDRVHiGGakr5"
select select "240"
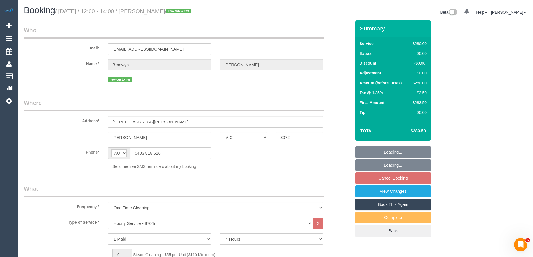
select select "number:29"
select select "number:14"
select select "number:18"
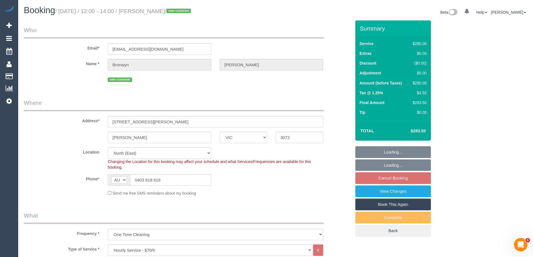
select select "object:1498"
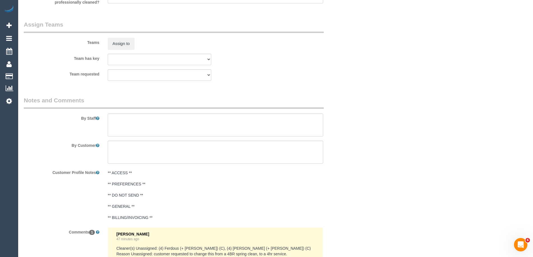
scroll to position [849, 0]
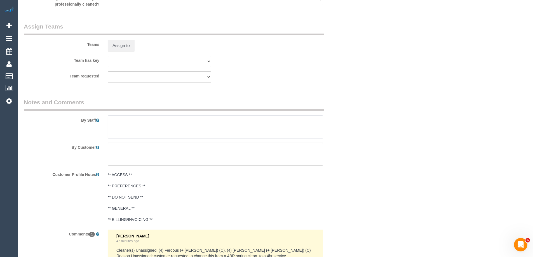
click at [155, 119] on textarea at bounding box center [215, 127] width 215 height 23
paste textarea "bronwyntrickett@gmail.com"
click at [144, 135] on textarea at bounding box center [215, 127] width 215 height 23
paste textarea "Bathroom 2 x toilets Hallway Kitchen Lounge room"
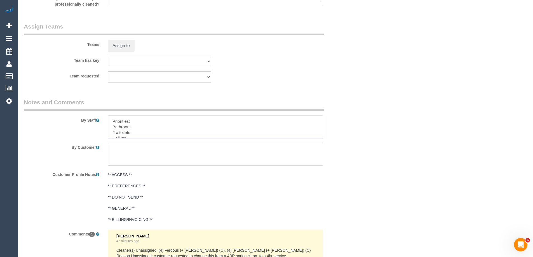
click at [111, 128] on textarea at bounding box center [215, 127] width 215 height 23
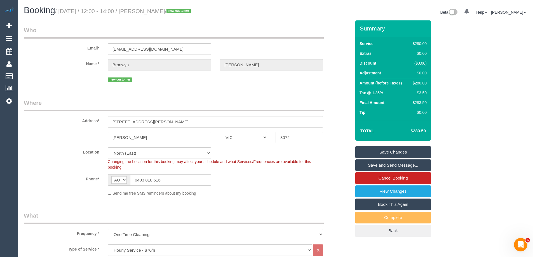
type textarea "Priorities: • Bathroom • 2 x toilets • Hallway • Kitchen • Lounge room"
click at [413, 152] on link "Save Changes" at bounding box center [393, 152] width 76 height 12
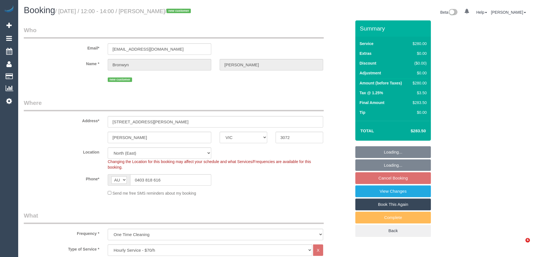
select select "VIC"
select select "240"
select select "number:29"
select select "number:14"
select select "number:18"
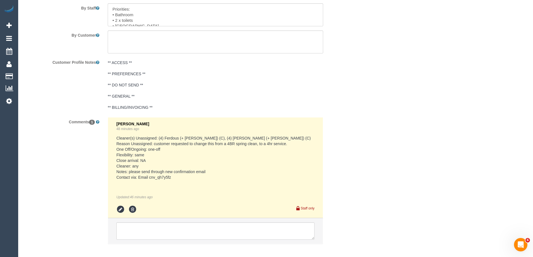
scroll to position [951, 0]
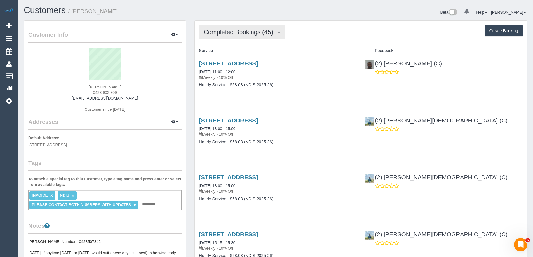
click at [264, 34] on span "Completed Bookings (45)" at bounding box center [240, 32] width 72 height 7
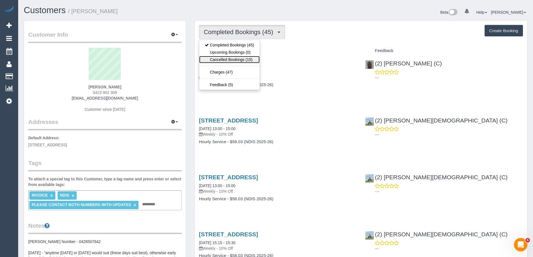
click at [238, 61] on link "Cancelled Bookings (15)" at bounding box center [229, 59] width 60 height 7
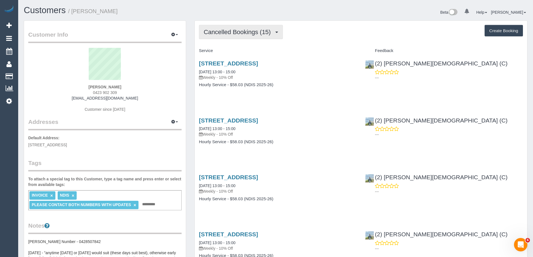
click at [244, 32] on span "Cancelled Bookings (15)" at bounding box center [239, 32] width 70 height 7
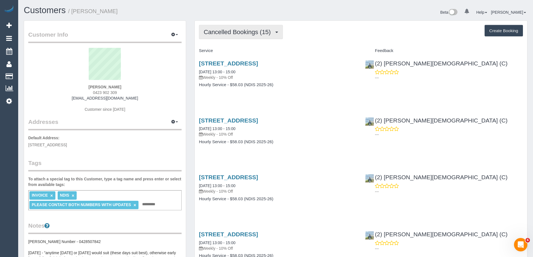
click at [246, 35] on span "Cancelled Bookings (15)" at bounding box center [239, 32] width 70 height 7
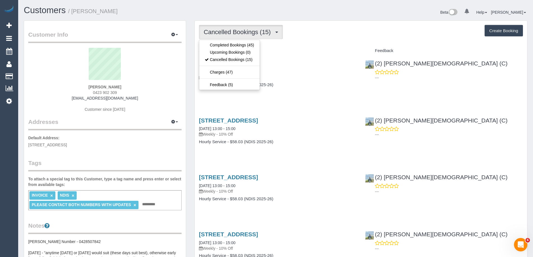
click at [311, 33] on div "Cancelled Bookings (15) Completed Bookings (45) Upcoming Bookings (0) Cancelled…" at bounding box center [361, 32] width 324 height 14
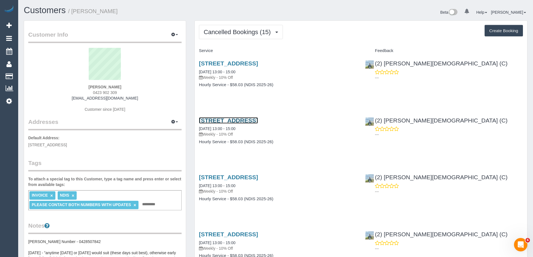
click at [232, 121] on link "Unit 2/187 Edwardes St, Reservoir, VIC 3073" at bounding box center [228, 120] width 59 height 6
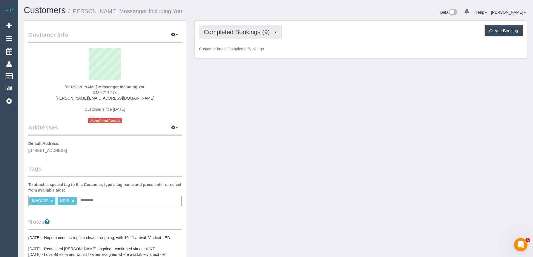
click at [230, 34] on span "Completed Bookings (9)" at bounding box center [238, 32] width 69 height 7
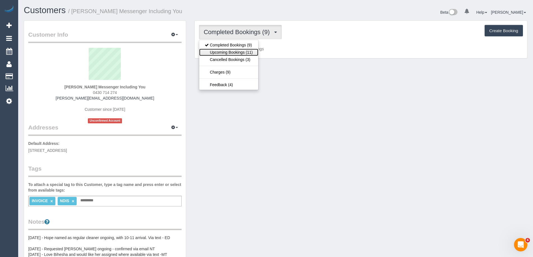
click at [230, 51] on link "Upcoming Bookings (11)" at bounding box center [228, 52] width 59 height 7
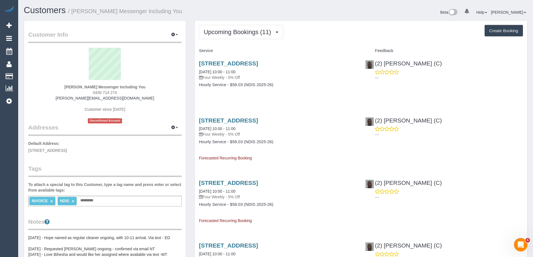
click at [104, 13] on small "/ [PERSON_NAME] Messenger Including You" at bounding box center [125, 11] width 114 height 6
click at [105, 13] on small "/ [PERSON_NAME] Messenger Including You" at bounding box center [125, 11] width 114 height 6
click at [100, 12] on small "/ Daniel Messenger Including You" at bounding box center [125, 11] width 114 height 6
drag, startPoint x: 92, startPoint y: 10, endPoint x: 161, endPoint y: 11, distance: 68.8
click at [161, 11] on h1 "Customers / Daniel Messenger Including You" at bounding box center [148, 11] width 248 height 10
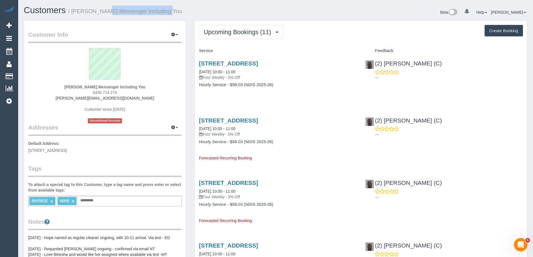
copy small "Messenger Including You"
click at [239, 30] on span "Upcoming Bookings (11)" at bounding box center [239, 32] width 70 height 7
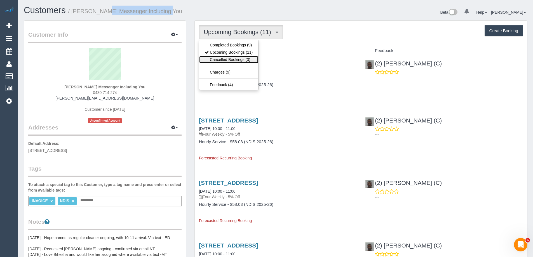
click at [232, 57] on link "Cancelled Bookings (3)" at bounding box center [228, 59] width 59 height 7
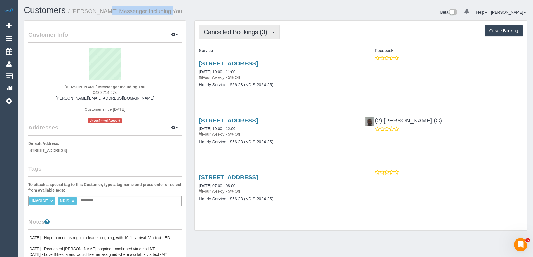
click at [223, 27] on button "Cancelled Bookings (3)" at bounding box center [239, 32] width 81 height 14
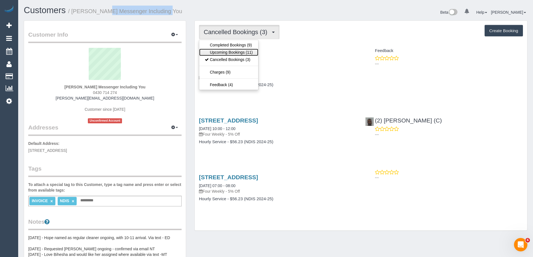
click at [222, 50] on link "Upcoming Bookings (11)" at bounding box center [228, 52] width 59 height 7
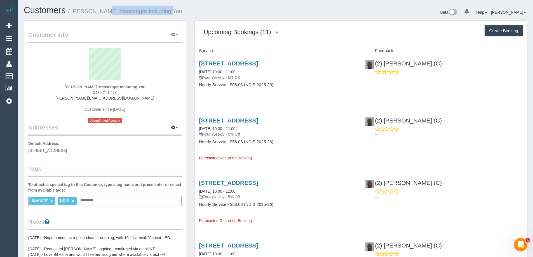
click at [176, 35] on span "button" at bounding box center [177, 34] width 2 height 1
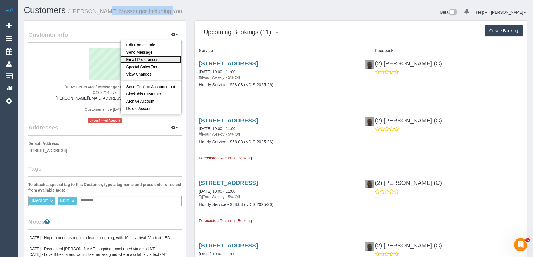
click at [163, 58] on link "Email Preferences" at bounding box center [151, 59] width 61 height 7
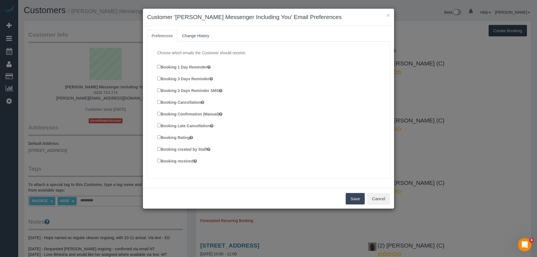
click at [198, 114] on label "Booking Confirmation (Manual)" at bounding box center [189, 114] width 65 height 6
click at [192, 150] on label "Booking created by Staff" at bounding box center [183, 149] width 53 height 6
click at [188, 162] on label "Booking received" at bounding box center [177, 161] width 40 height 6
click at [350, 200] on button "Save" at bounding box center [355, 199] width 19 height 12
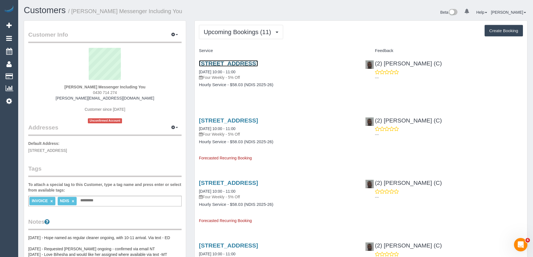
click at [258, 64] on link "139 Ironbark Road, Diamond Creek, VIC 3089" at bounding box center [228, 63] width 59 height 6
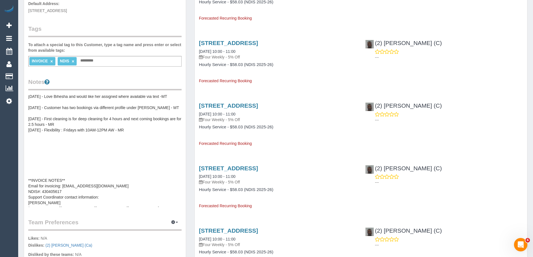
scroll to position [39, 0]
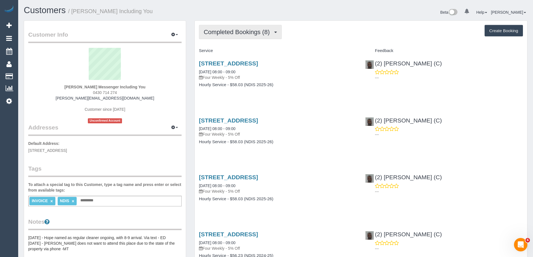
click at [237, 34] on span "Completed Bookings (8)" at bounding box center [238, 32] width 69 height 7
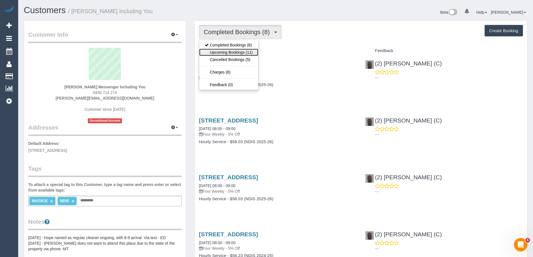
click at [234, 51] on link "Upcoming Bookings (11)" at bounding box center [228, 52] width 59 height 7
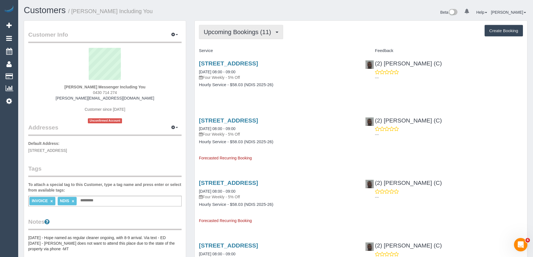
click at [253, 38] on button "Upcoming Bookings (11)" at bounding box center [241, 32] width 84 height 14
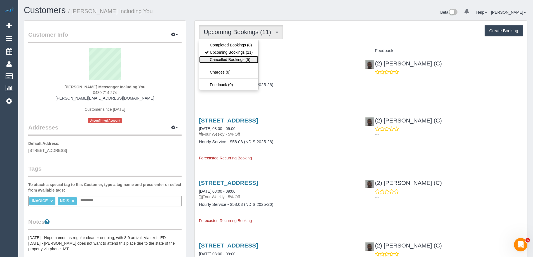
click at [241, 60] on link "Cancelled Bookings (5)" at bounding box center [228, 59] width 59 height 7
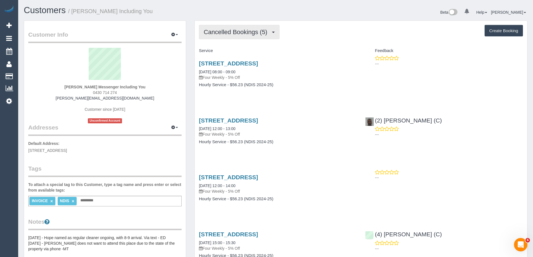
click at [236, 38] on button "Cancelled Bookings (5)" at bounding box center [239, 32] width 81 height 14
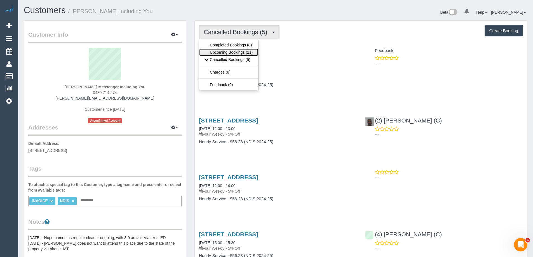
click at [232, 51] on link "Upcoming Bookings (11)" at bounding box center [228, 52] width 59 height 7
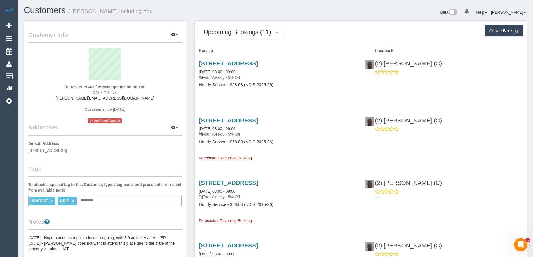
click at [367, 31] on div "Upcoming Bookings (11) Completed Bookings (8) Upcoming Bookings (11) Cancelled …" at bounding box center [361, 32] width 324 height 14
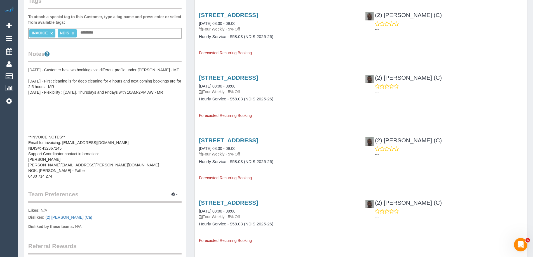
scroll to position [50, 0]
copy pre "vicki.hare@includingyou.com.au"
drag, startPoint x: 29, startPoint y: 166, endPoint x: 84, endPoint y: 165, distance: 55.4
click at [84, 165] on pre "17/4/25 - Hope named as regular cleaner ongoing, with 8-9 arrival. Via text - E…" at bounding box center [104, 123] width 153 height 112
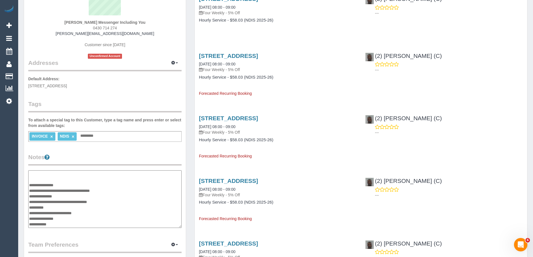
scroll to position [0, 0]
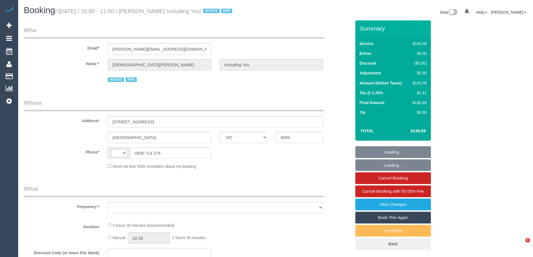
select select "VIC"
select select "object:282"
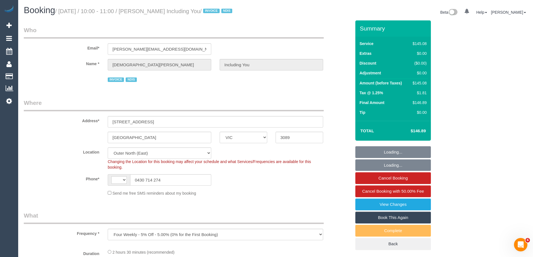
select select "string:AU"
select select "object:536"
select select "150"
select select "number:29"
select select "number:14"
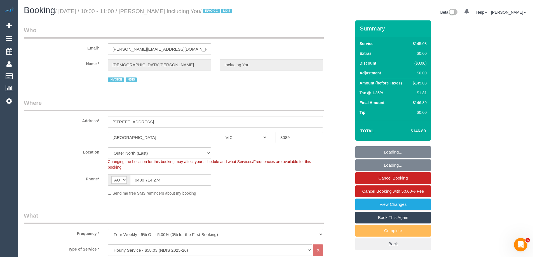
select select "number:18"
select select "number:36"
select select "number:33"
select select "number:26"
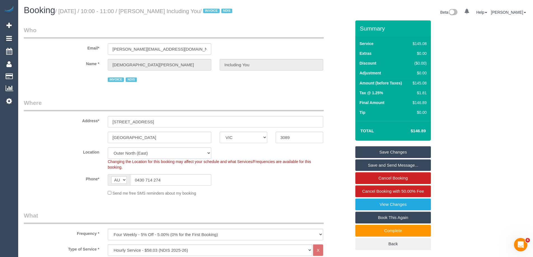
click at [396, 218] on link "Book This Again" at bounding box center [393, 218] width 76 height 12
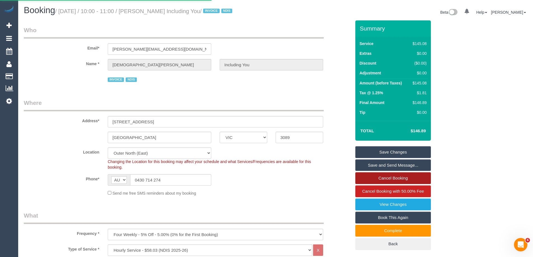
select select "VIC"
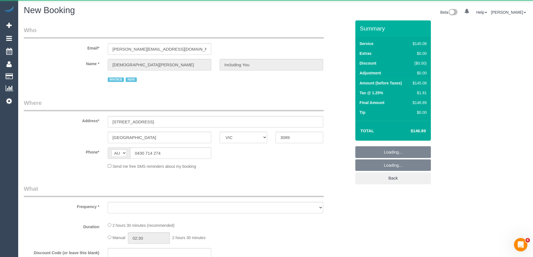
select select "number:29"
select select "number:14"
select select "number:18"
select select "number:36"
select select "number:33"
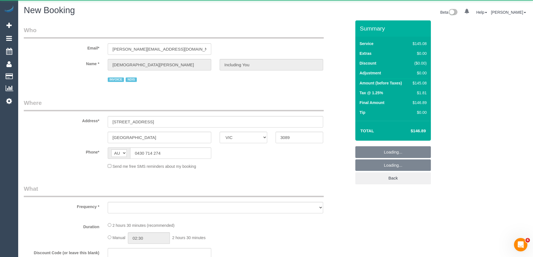
select select "number:26"
select select "object:1472"
select select "string:stripe"
select select "150"
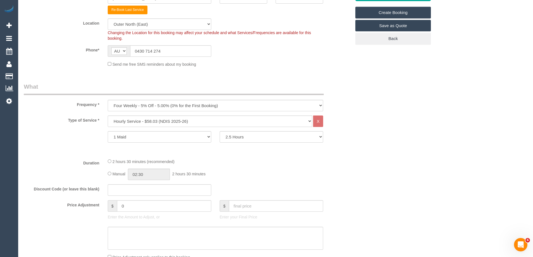
scroll to position [140, 0]
click at [126, 107] on select "One Time Cleaning Weekly - 10% Off - 10.00% (0% for the First Booking) Fortnigh…" at bounding box center [215, 105] width 215 height 11
select select "object:1966"
click at [108, 100] on select "One Time Cleaning Weekly - 10% Off - 10.00% (0% for the First Booking) Fortnigh…" at bounding box center [215, 105] width 215 height 11
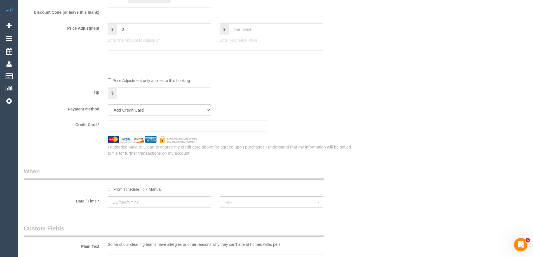
scroll to position [336, 0]
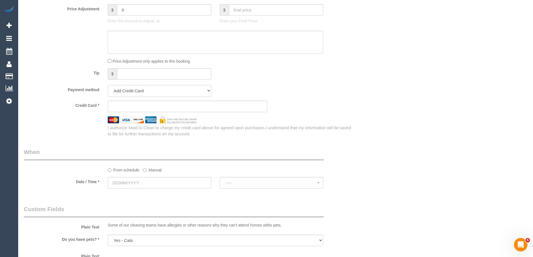
click at [151, 90] on select "Add Credit Card Cash Check Paypal" at bounding box center [160, 90] width 104 height 11
select select "string:check"
click at [108, 85] on select "Add Credit Card Cash Check Paypal" at bounding box center [160, 90] width 104 height 11
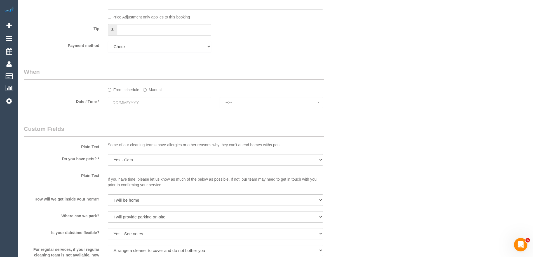
scroll to position [392, 0]
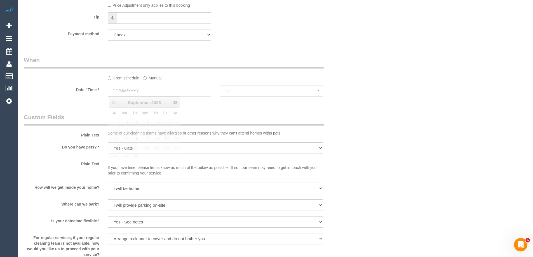
click at [131, 92] on input "text" at bounding box center [160, 90] width 104 height 11
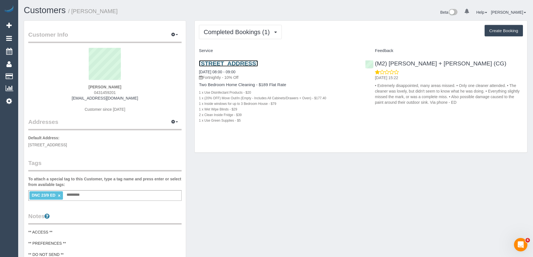
click at [234, 62] on link "[STREET_ADDRESS]" at bounding box center [228, 63] width 59 height 6
click at [246, 63] on link "[STREET_ADDRESS]" at bounding box center [228, 63] width 59 height 6
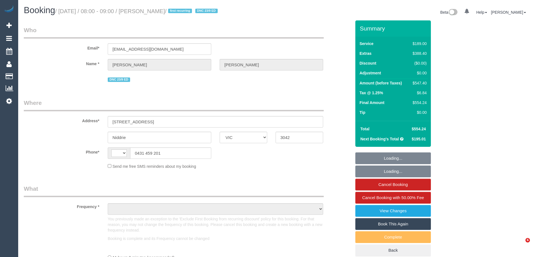
select select "VIC"
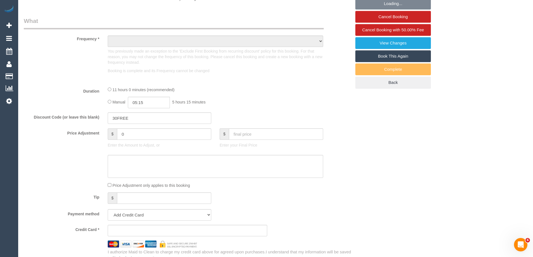
select select "string:AU"
select select "object:556"
select select "string:stripe-pm_1S5cGK2GScqysDRVjajDdkqe"
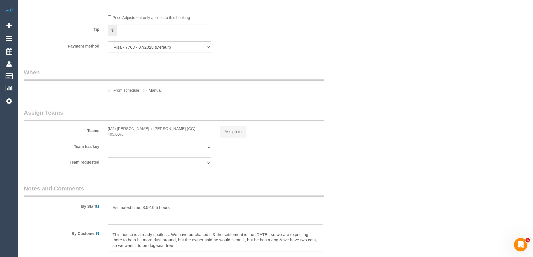
select select "object:751"
select select "number:29"
select select "number:14"
select select "number:18"
select select "number:24"
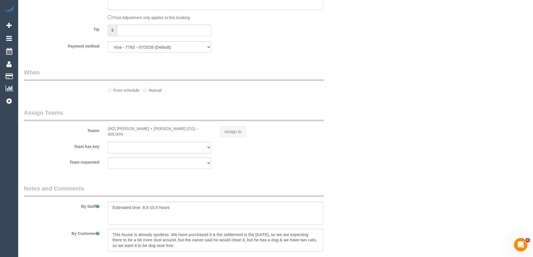
select select "number:35"
select select "number:11"
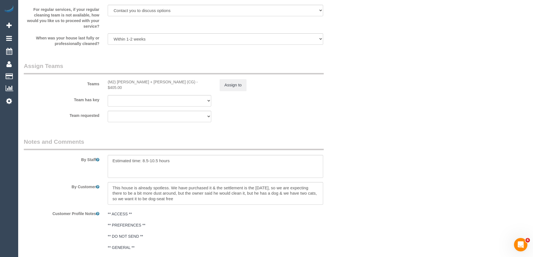
scroll to position [876, 0]
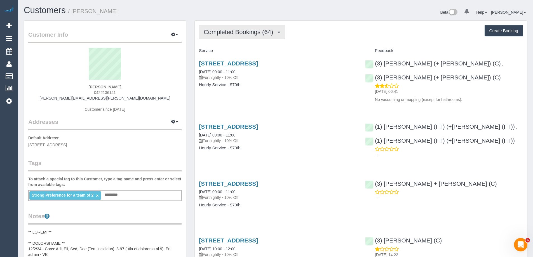
click at [231, 33] on span "Completed Bookings (64)" at bounding box center [240, 32] width 72 height 7
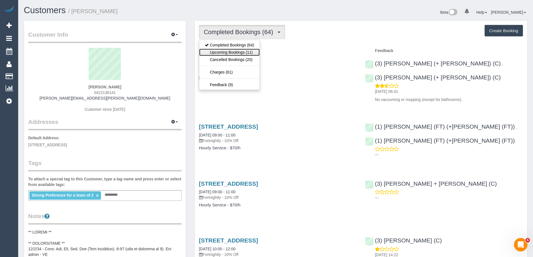
click at [231, 51] on link "Upcoming Bookings (11)" at bounding box center [229, 52] width 60 height 7
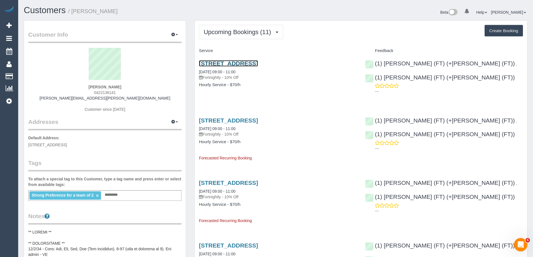
click at [238, 63] on link "9 Bent Street, Brunswick West, VIC 3055" at bounding box center [228, 63] width 59 height 6
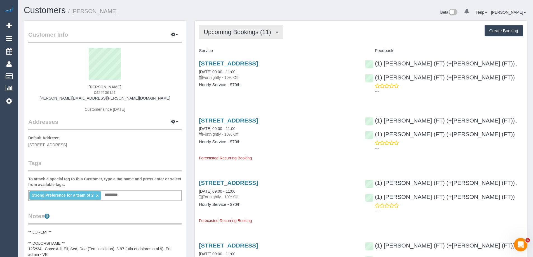
click at [237, 32] on span "Upcoming Bookings (11)" at bounding box center [239, 32] width 70 height 7
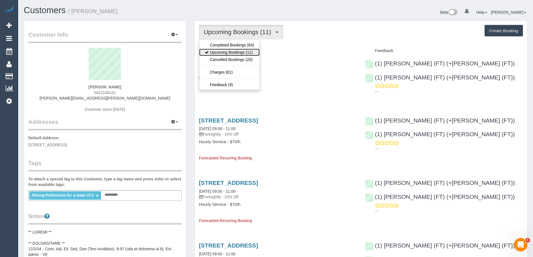
click at [233, 49] on link "Upcoming Bookings (11)" at bounding box center [229, 52] width 60 height 7
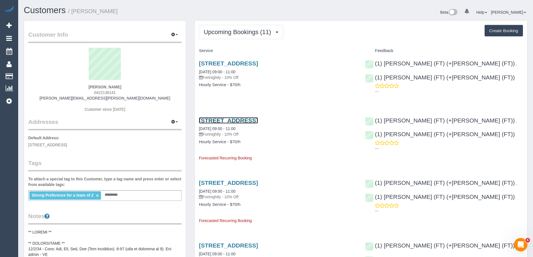
click at [251, 120] on link "9 Bent Street, Brunswick West, VIC 3055" at bounding box center [228, 120] width 59 height 6
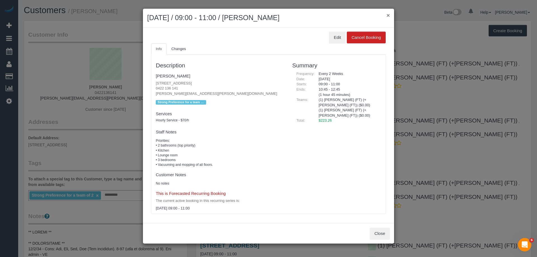
click at [388, 14] on button "×" at bounding box center [388, 15] width 3 height 6
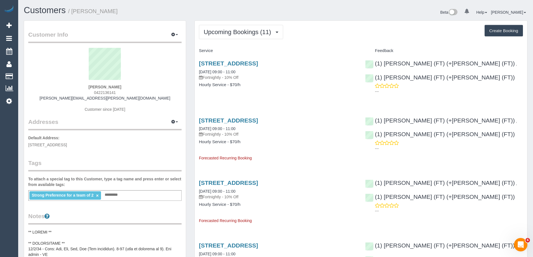
click at [98, 91] on span "0422136141" at bounding box center [105, 92] width 22 height 4
copy span "0422136141"
click at [258, 121] on link "9 Bent Street, Brunswick West, VIC 3055" at bounding box center [228, 120] width 59 height 6
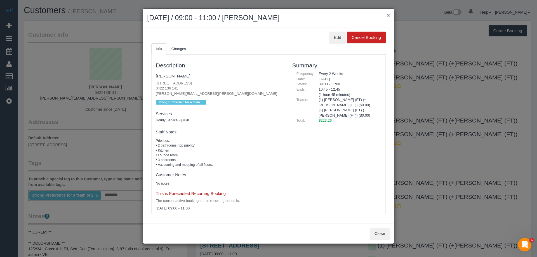
click at [388, 14] on button "×" at bounding box center [388, 15] width 3 height 6
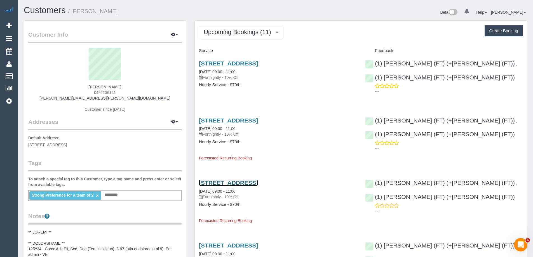
click at [258, 182] on link "9 Bent Street, Brunswick West, VIC 3055" at bounding box center [228, 183] width 59 height 6
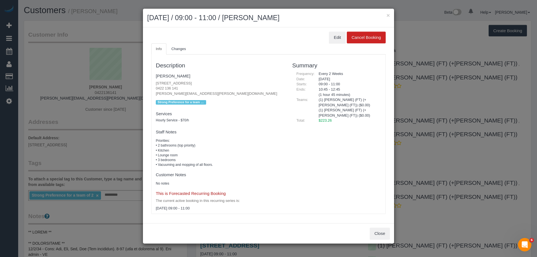
click at [390, 16] on div "× October 30, 2025 / 09:00 - 11:00 / Tanya Davison" at bounding box center [268, 18] width 251 height 19
click at [388, 15] on button "×" at bounding box center [388, 15] width 3 height 6
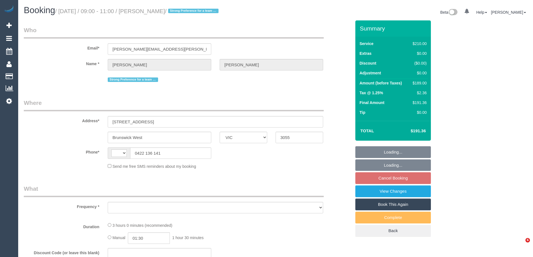
select select "VIC"
select select "object:294"
select select "string:stripe-pm_1NVQ7l2GScqysDRVEi2waHSR"
select select "180"
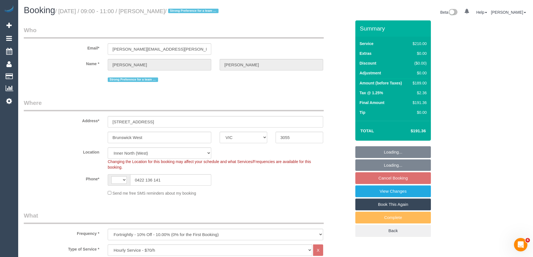
select select "object:712"
select select "string:AU"
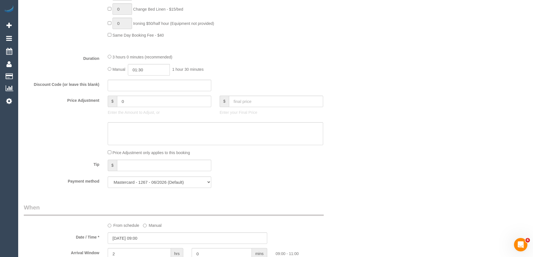
select select "number:28"
select select "number:17"
select select "number:19"
select select "number:22"
select select "number:34"
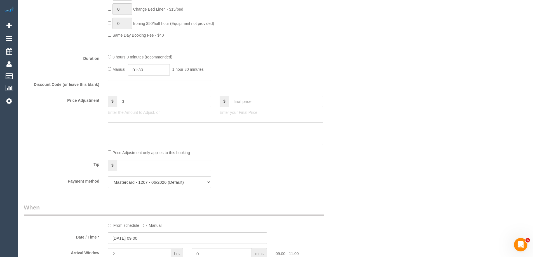
select select "number:13"
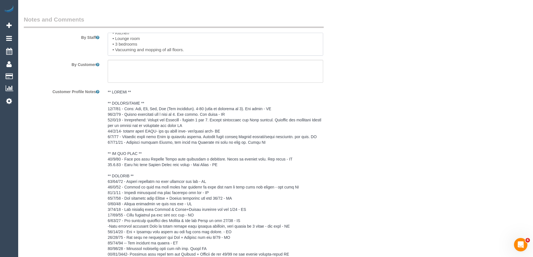
scroll to position [1017, 0]
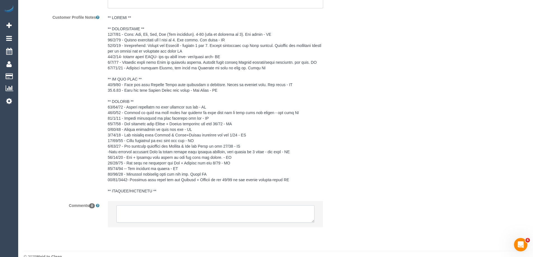
click at [224, 205] on textarea at bounding box center [215, 213] width 198 height 17
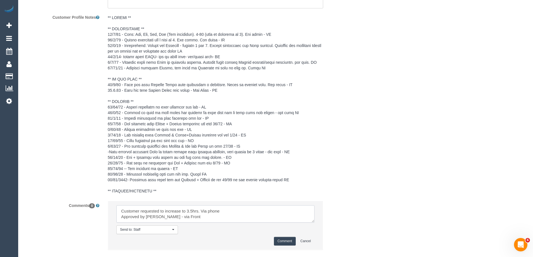
type textarea "Customer requested to increase to 3.5hrs. Via phone Approved by [PERSON_NAME] -…"
click at [287, 237] on button "Comment" at bounding box center [285, 241] width 22 height 9
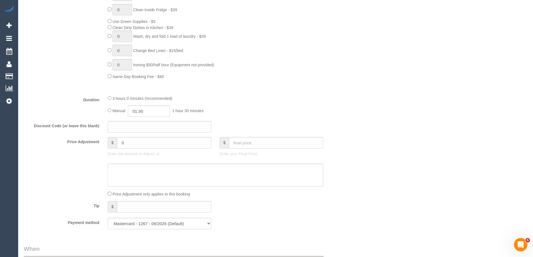
scroll to position [345, 0]
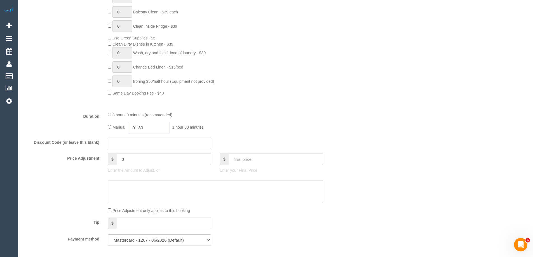
click at [163, 128] on input "01:30" at bounding box center [149, 127] width 42 height 11
type input "01:45"
click at [276, 117] on div "3 hours 0 minutes (recommended)" at bounding box center [215, 115] width 215 height 6
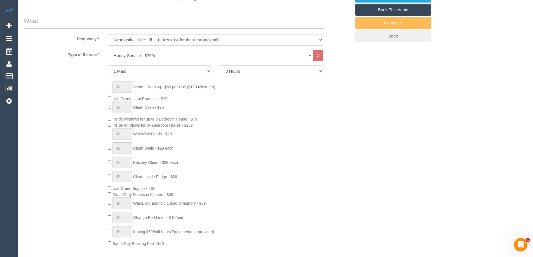
scroll to position [177, 0]
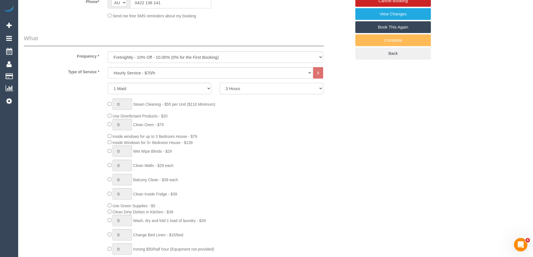
click at [262, 89] on select "2 Hours 2.5 Hours 3 Hours 3.5 Hours 4 Hours 4.5 Hours 5 Hours 5.5 Hours 6 Hours…" at bounding box center [272, 88] width 104 height 11
select select "210"
click at [220, 83] on select "2 Hours 2.5 Hours 3 Hours 3.5 Hours 4 Hours 4.5 Hours 5 Hours 5.5 Hours 6 Hours…" at bounding box center [272, 88] width 104 height 11
click at [252, 141] on div "0 Steam Cleaning - $55 per Unit ($110 Minimum) Use Disinfectant Products - $20 …" at bounding box center [230, 180] width 252 height 165
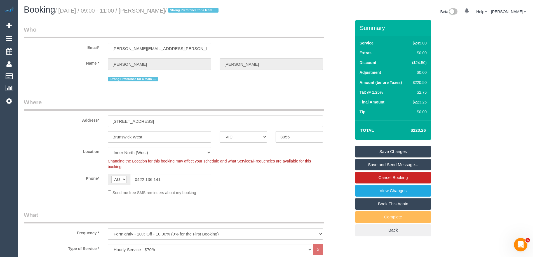
scroll to position [0, 0]
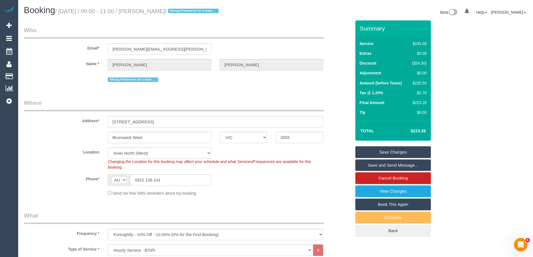
click at [382, 151] on link "Save Changes" at bounding box center [393, 152] width 76 height 12
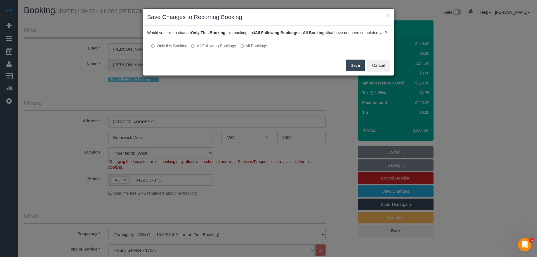
click at [224, 49] on label "All Following Bookings" at bounding box center [213, 46] width 45 height 6
click at [362, 70] on button "Save" at bounding box center [355, 66] width 19 height 12
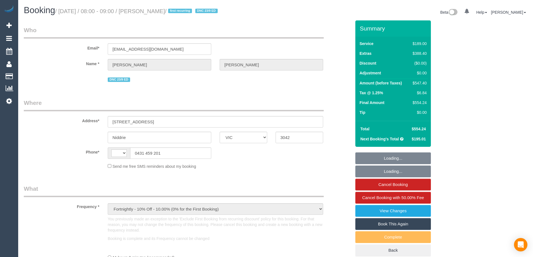
select select "VIC"
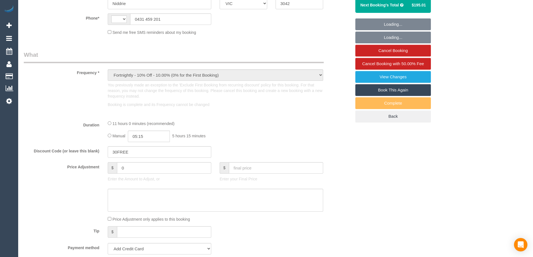
select select "string:AU"
select select "string:stripe-pm_1S5cGK2GScqysDRVjajDdkqe"
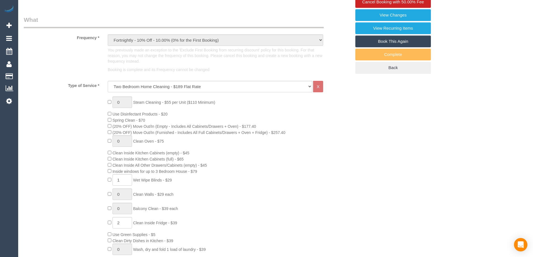
select select "object:703"
select select "number:29"
select select "number:14"
select select "number:18"
select select "number:24"
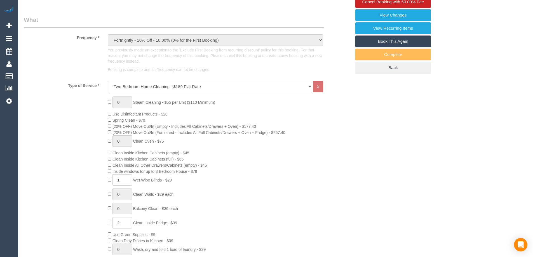
select select "number:35"
select select "number:11"
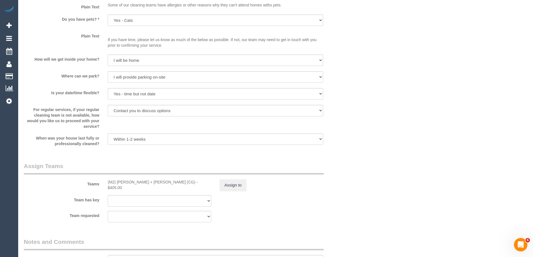
scroll to position [839, 0]
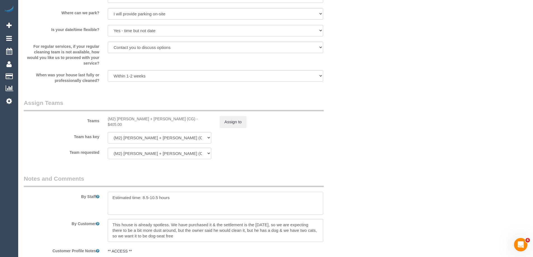
drag, startPoint x: 143, startPoint y: 196, endPoint x: 198, endPoint y: 197, distance: 55.1
click at [198, 197] on textarea at bounding box center [215, 203] width 215 height 23
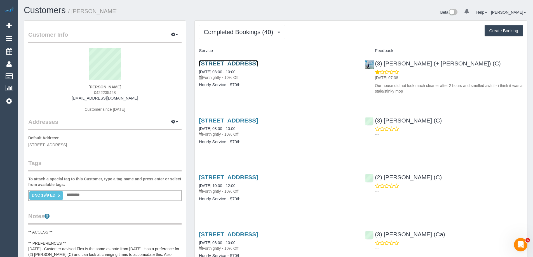
click at [243, 63] on link "[STREET_ADDRESS]" at bounding box center [228, 63] width 59 height 6
drag, startPoint x: 137, startPoint y: 11, endPoint x: 73, endPoint y: 10, distance: 63.8
click at [73, 10] on h1 "Customers / [PERSON_NAME]" at bounding box center [148, 11] width 248 height 10
copy small "[PERSON_NAME]"
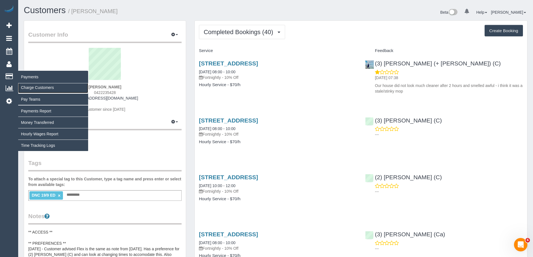
click at [31, 88] on link "Charge Customers" at bounding box center [53, 87] width 70 height 11
select select
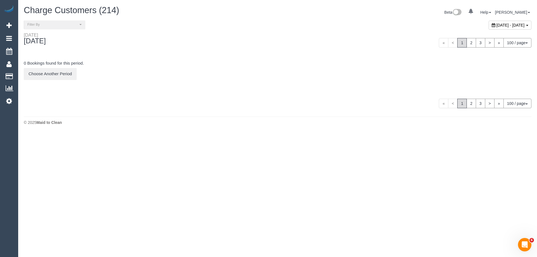
click at [497, 25] on span "[DATE] - [DATE]" at bounding box center [511, 25] width 28 height 4
type input "**********"
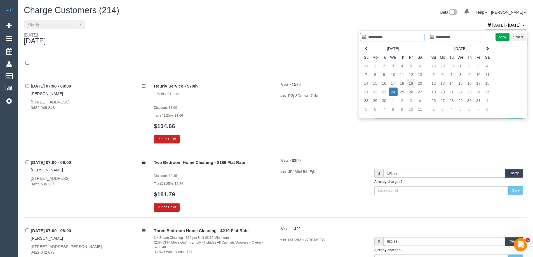
type input "**********"
click at [414, 84] on td "19" at bounding box center [410, 83] width 9 height 9
type input "**********"
click at [414, 84] on td "19" at bounding box center [410, 83] width 9 height 9
type input "**********"
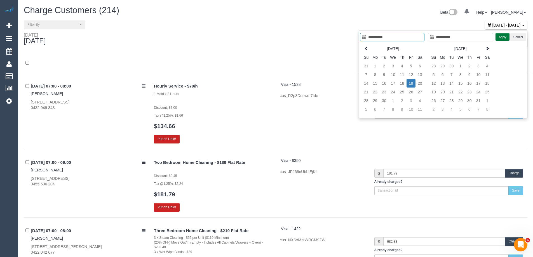
click at [499, 37] on button "Apply" at bounding box center [502, 37] width 14 height 8
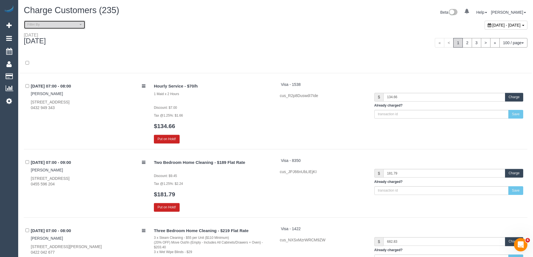
drag, startPoint x: 53, startPoint y: 24, endPoint x: 48, endPoint y: 51, distance: 27.0
click at [53, 24] on span "Filter By" at bounding box center [52, 24] width 51 height 5
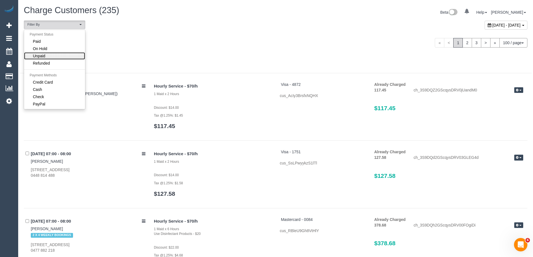
click at [48, 53] on link "Unpaid" at bounding box center [54, 55] width 61 height 7
select select "******"
click at [168, 43] on div "[DATE]" at bounding box center [148, 39] width 256 height 15
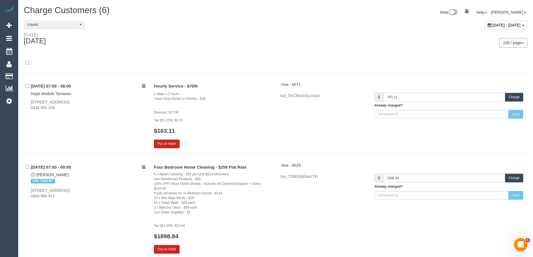
scroll to position [228, 0]
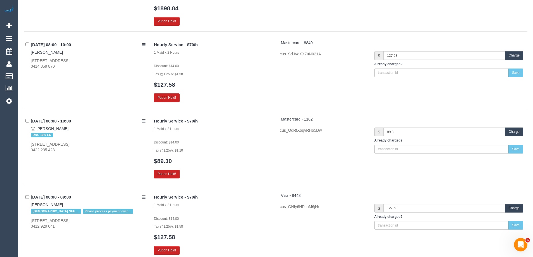
click at [506, 133] on button "Charge" at bounding box center [514, 132] width 18 height 9
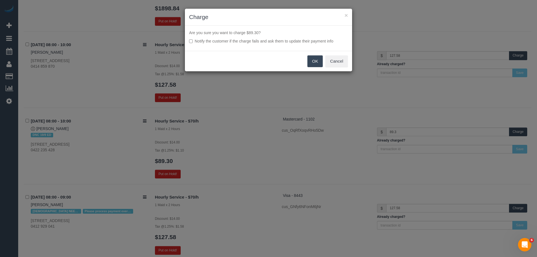
click at [317, 62] on button "OK" at bounding box center [315, 61] width 16 height 12
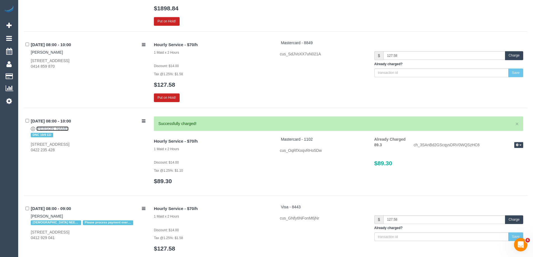
click at [64, 128] on link "Catherine Anderson" at bounding box center [52, 128] width 32 height 4
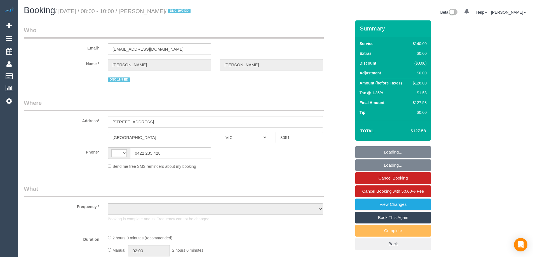
select select "VIC"
select select "object:341"
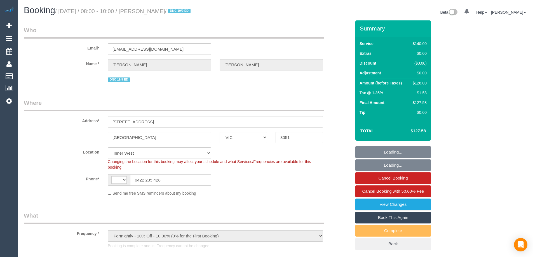
select select "string:AU"
select select "string:stripe-pm_1ObBgM2GScqysDRVyxUhc63c"
select select "number:27"
select select "number:14"
select select "number:19"
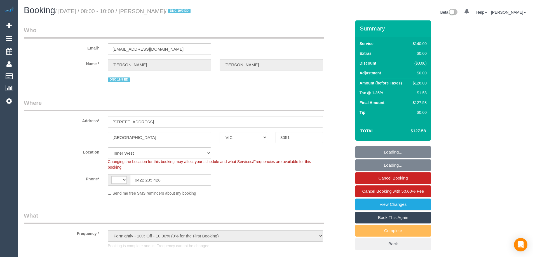
select select "number:36"
select select "number:35"
select select "number:12"
select select "object:741"
select select "spot1"
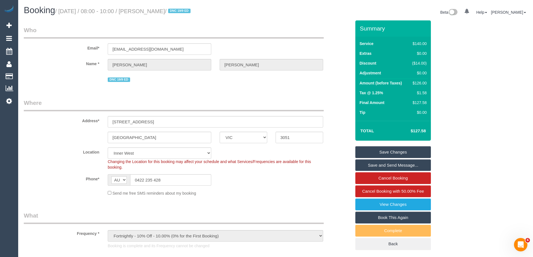
click at [420, 83] on div "$126.00" at bounding box center [418, 83] width 17 height 6
click at [421, 83] on div "$126.00" at bounding box center [418, 83] width 17 height 6
copy div "126.00"
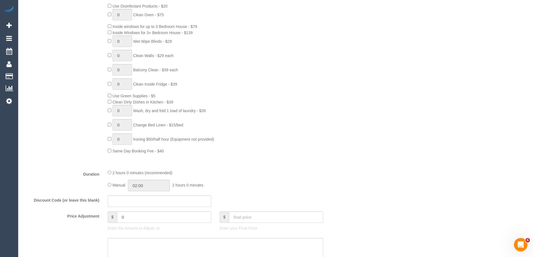
scroll to position [392, 0]
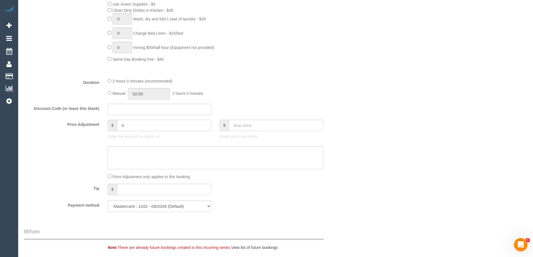
click at [144, 125] on input "0" at bounding box center [164, 125] width 94 height 11
paste input "37.8"
click at [130, 154] on textarea at bounding box center [215, 157] width 215 height 23
click at [152, 124] on input "-37.8" at bounding box center [164, 125] width 94 height 11
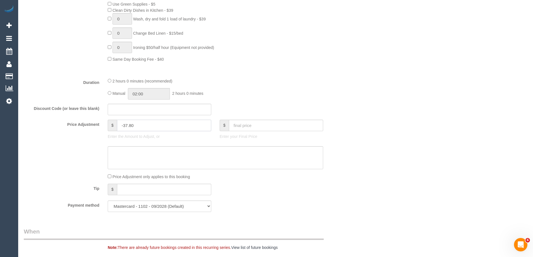
type input "-37.80"
click at [114, 155] on textarea at bounding box center [215, 157] width 215 height 23
type textarea "$"
type input "-37.8"
paste textarea "37.8"
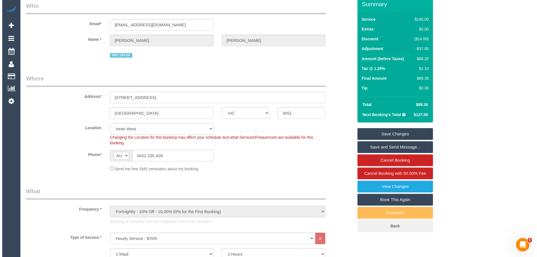
scroll to position [0, 0]
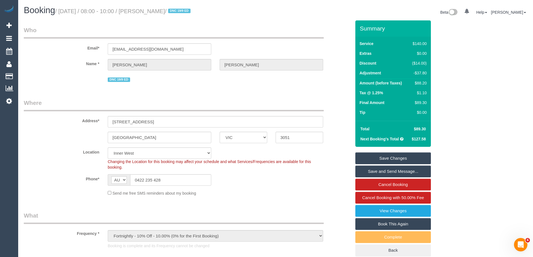
type textarea "$37.80 (30%) discount applied for complaint. Via email - ED"
click at [380, 159] on link "Save Changes" at bounding box center [393, 158] width 76 height 12
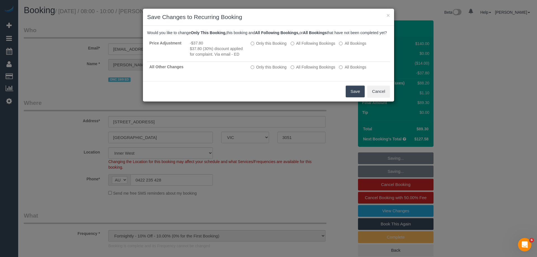
click at [351, 97] on button "Save" at bounding box center [355, 92] width 19 height 12
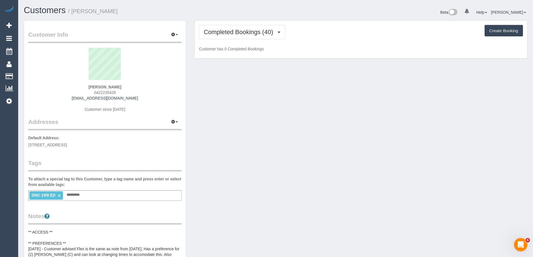
click at [59, 195] on link "×" at bounding box center [59, 195] width 3 height 5
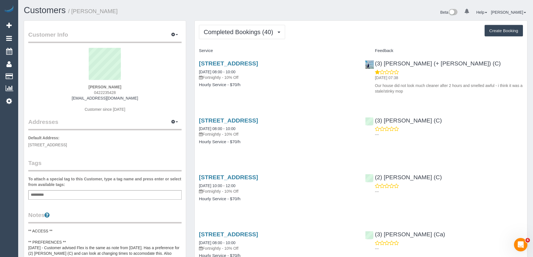
drag, startPoint x: 131, startPoint y: 11, endPoint x: 74, endPoint y: 11, distance: 57.1
click at [74, 11] on h1 "Customers / Catherine Anderson" at bounding box center [148, 11] width 248 height 10
copy small "Catherine Anderson"
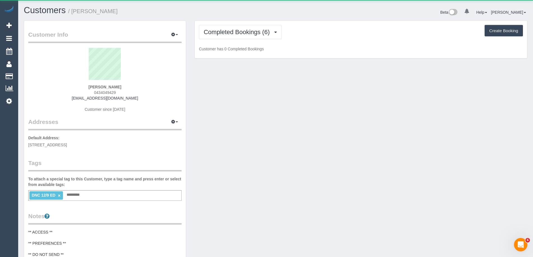
click at [98, 92] on span "0434049429" at bounding box center [105, 92] width 22 height 4
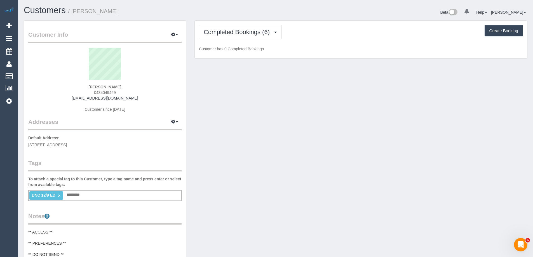
click at [98, 92] on span "0434049429" at bounding box center [105, 92] width 22 height 4
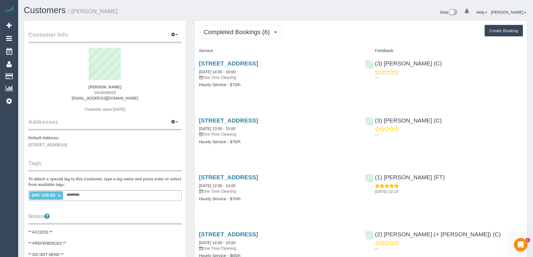
copy span "0434049429"
click at [307, 24] on div "Completed Bookings (6) Completed Bookings (6) Upcoming Bookings (0) Cancelled B…" at bounding box center [361, 211] width 332 height 381
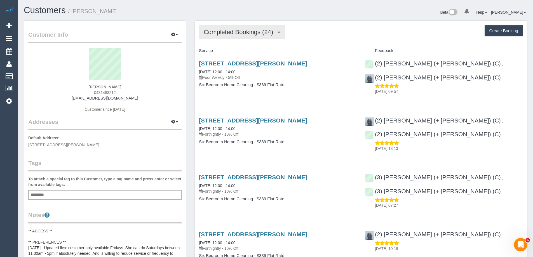
click at [230, 35] on span "Completed Bookings (24)" at bounding box center [240, 32] width 72 height 7
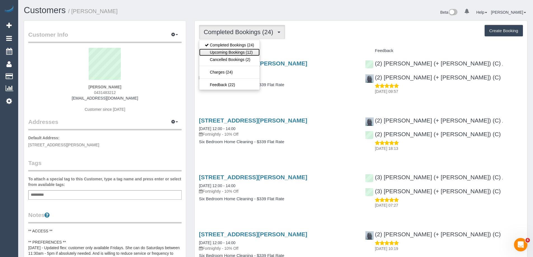
click at [225, 51] on link "Upcoming Bookings (12)" at bounding box center [229, 52] width 60 height 7
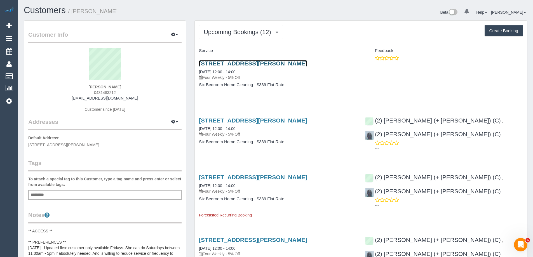
click at [292, 63] on link "27 Kinnoull Grove, Glen Waverley, VIC 3150" at bounding box center [253, 63] width 108 height 6
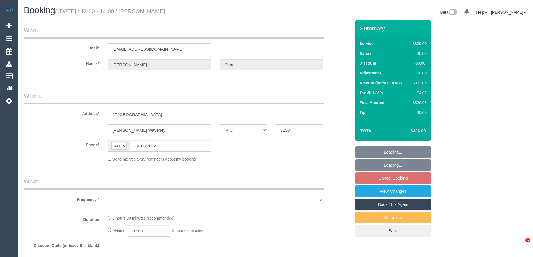
select select "VIC"
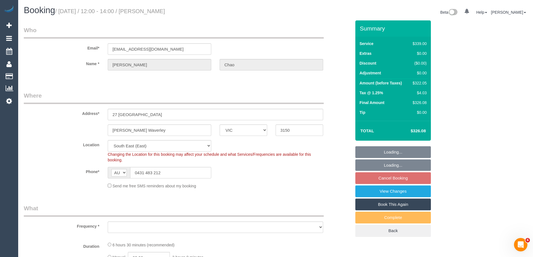
select select "object:524"
select select "string:stripe-pm_1Pjqzy2GScqysDRVQRtQ8Zpf"
select select "number:28"
select select "number:14"
select select "number:19"
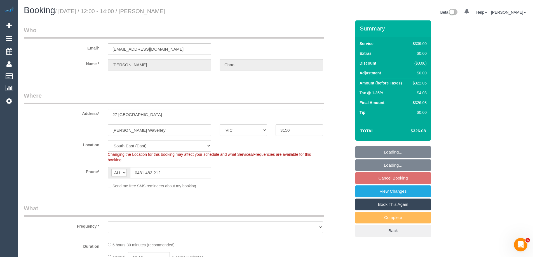
select select "number:24"
select select "number:35"
select select "number:26"
select select "object:732"
select select "spot4"
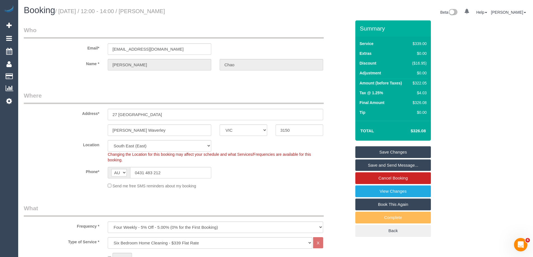
click at [349, 96] on div "Address* 27 Kinnoull Grove" at bounding box center [188, 105] width 336 height 29
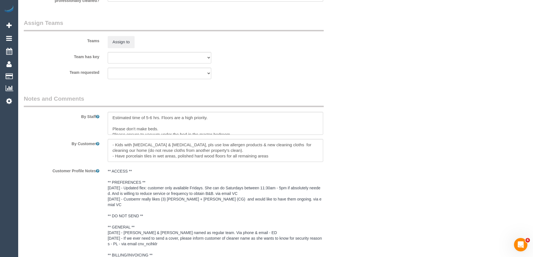
scroll to position [1063, 0]
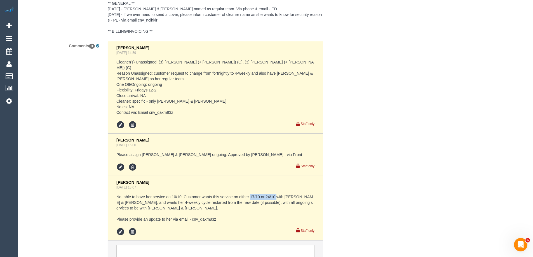
copy pre "17/10 or 24/10"
drag, startPoint x: 250, startPoint y: 185, endPoint x: 278, endPoint y: 186, distance: 27.2
click at [278, 194] on pre "Not able to have her service on 10/10. Customer wants this service on either 17…" at bounding box center [215, 208] width 198 height 28
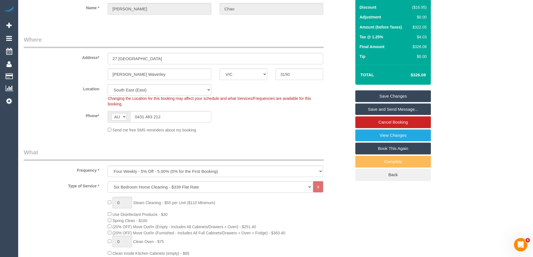
scroll to position [0, 0]
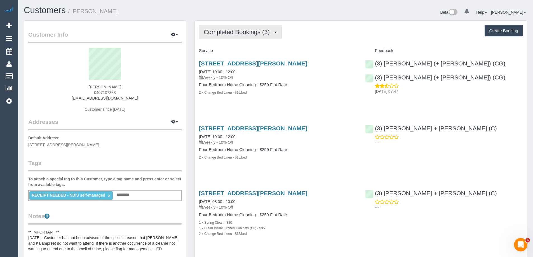
click at [229, 37] on button "Completed Bookings (3)" at bounding box center [240, 32] width 83 height 14
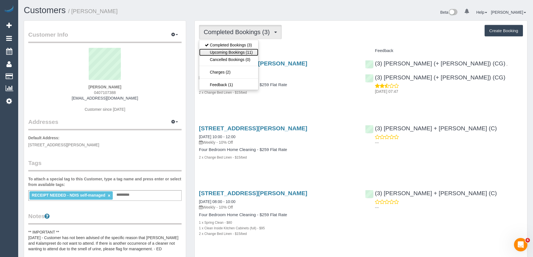
click at [228, 52] on link "Upcoming Bookings (11)" at bounding box center [228, 52] width 59 height 7
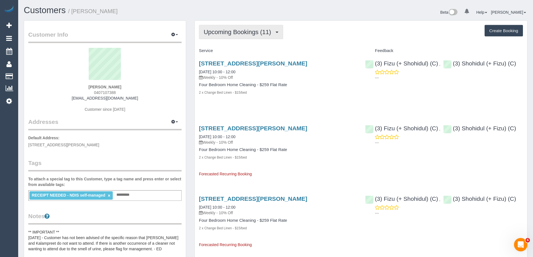
click at [249, 34] on span "Upcoming Bookings (11)" at bounding box center [239, 32] width 70 height 7
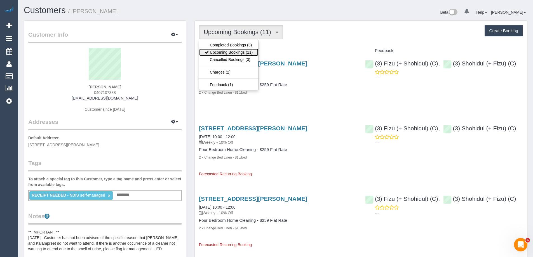
click at [245, 51] on link "Upcoming Bookings (11)" at bounding box center [228, 52] width 59 height 7
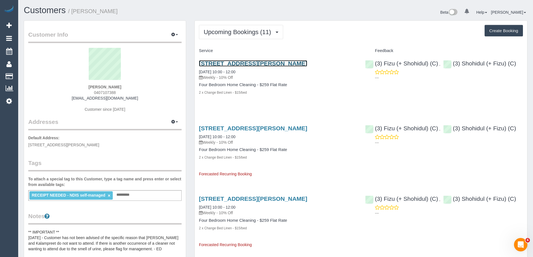
click at [244, 62] on link "[STREET_ADDRESS][PERSON_NAME]" at bounding box center [253, 63] width 108 height 6
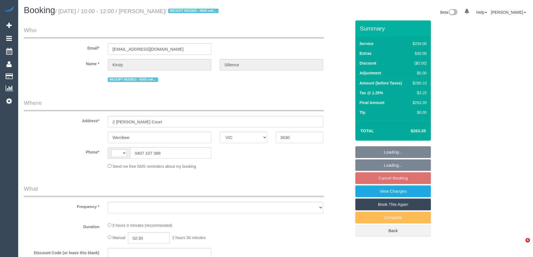
select select "VIC"
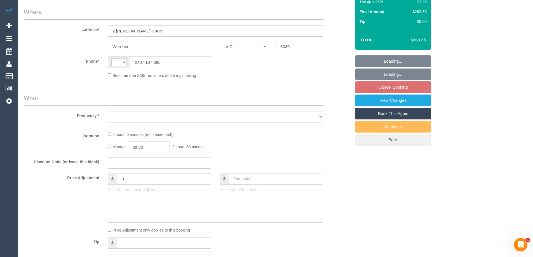
select select "string:stripe-pm_1S1avb2GScqysDRV1EGwo1dm"
select select "number:29"
select select "number:14"
select select "number:19"
select select "number:22"
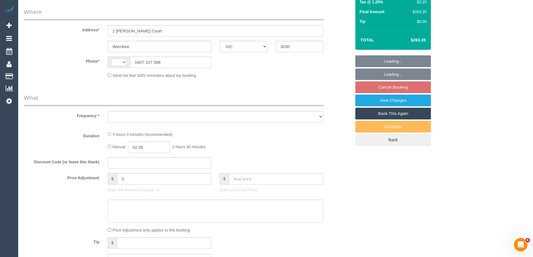
select select "number:33"
select select "number:26"
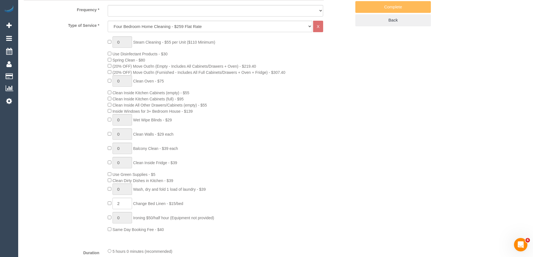
select select "string:AU"
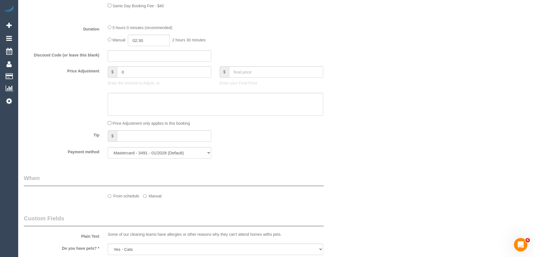
select select "object:813"
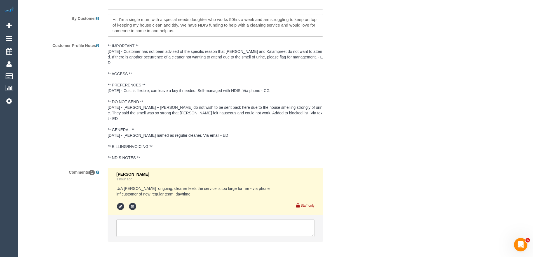
scroll to position [1007, 0]
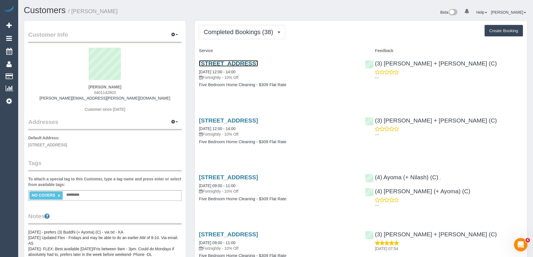
click at [239, 62] on link "[STREET_ADDRESS]" at bounding box center [228, 63] width 59 height 6
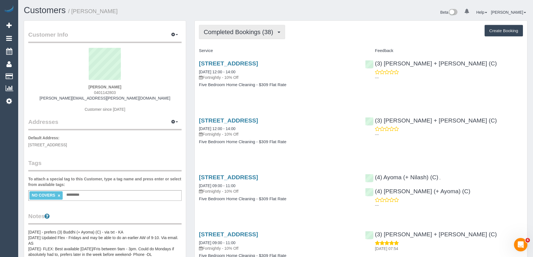
click at [245, 28] on button "Completed Bookings (38)" at bounding box center [242, 32] width 86 height 14
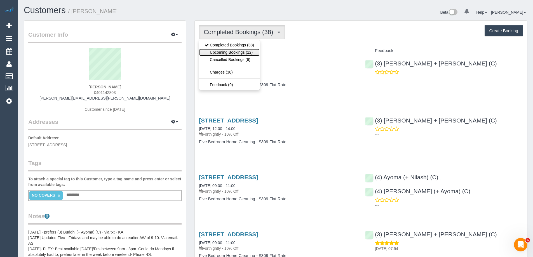
click at [241, 51] on link "Upcoming Bookings (12)" at bounding box center [229, 52] width 60 height 7
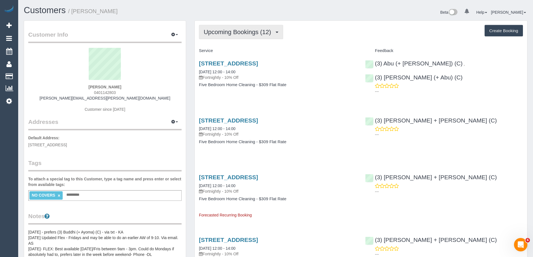
click at [246, 32] on span "Upcoming Bookings (12)" at bounding box center [239, 32] width 70 height 7
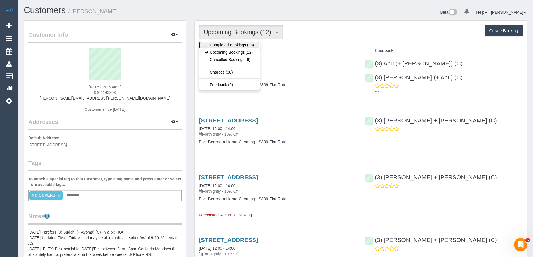
click at [241, 42] on link "Completed Bookings (38)" at bounding box center [229, 44] width 60 height 7
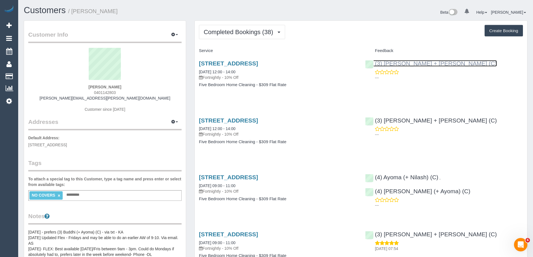
click at [397, 65] on link "(3) [PERSON_NAME] + [PERSON_NAME] (C)" at bounding box center [431, 63] width 132 height 6
drag, startPoint x: 115, startPoint y: 11, endPoint x: 74, endPoint y: 13, distance: 41.2
click at [74, 13] on h1 "Customers / [PERSON_NAME]" at bounding box center [148, 11] width 248 height 10
copy small "[PERSON_NAME]"
copy link "[PERSON_NAME] + [PERSON_NAME] (C)"
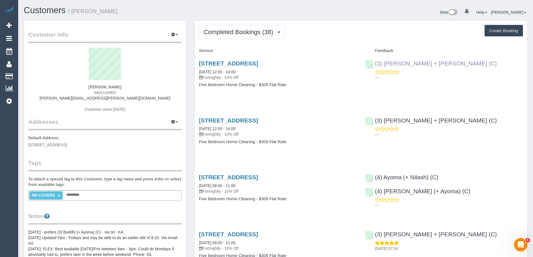
drag, startPoint x: 462, startPoint y: 66, endPoint x: 383, endPoint y: 64, distance: 78.9
click at [383, 64] on div "(3) [PERSON_NAME] + [PERSON_NAME] (C) ---" at bounding box center [444, 68] width 166 height 27
click at [241, 38] on button "Completed Bookings (38)" at bounding box center [242, 32] width 86 height 14
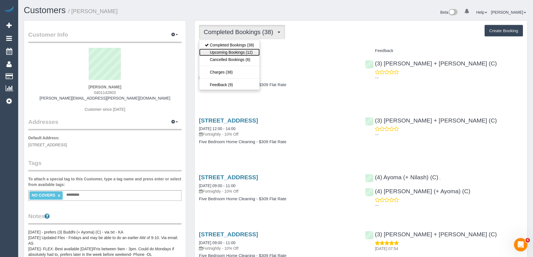
click at [236, 51] on link "Upcoming Bookings (12)" at bounding box center [229, 52] width 60 height 7
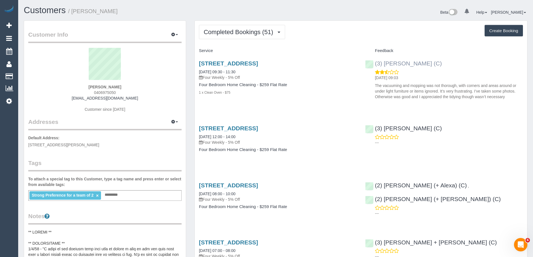
drag, startPoint x: 395, startPoint y: 64, endPoint x: 375, endPoint y: 63, distance: 20.2
click at [375, 63] on div "(3) Rowan Walia (C) 02/09/2025 09:03 The vacuuming and mopping was not thorough…" at bounding box center [444, 78] width 166 height 47
copy link "(3) Rowan Walia (C)"
drag, startPoint x: 125, startPoint y: 13, endPoint x: 73, endPoint y: 12, distance: 51.8
click at [73, 12] on h1 "Customers / Amira Dkeidek" at bounding box center [148, 11] width 248 height 10
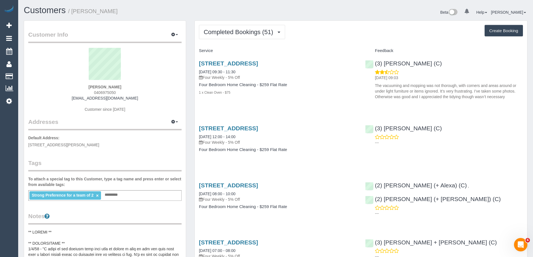
copy small "Amira Dkeidek"
drag, startPoint x: 332, startPoint y: 63, endPoint x: 199, endPoint y: 62, distance: 132.3
click at [199, 62] on h3 "211 Separation Street, Northcote, VIC 3070" at bounding box center [278, 63] width 158 height 6
copy link "211 Separation Street, Northcote, VIC 3070"
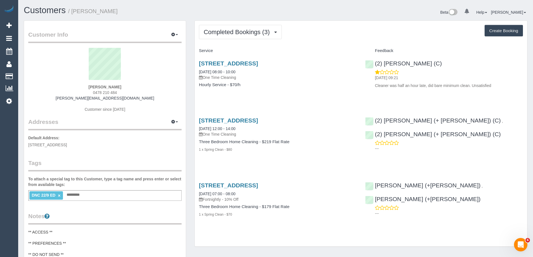
drag, startPoint x: 132, startPoint y: 10, endPoint x: 86, endPoint y: 12, distance: 46.2
click at [86, 12] on h1 "Customers / [PERSON_NAME]" at bounding box center [148, 11] width 248 height 10
copy link "(2) [PERSON_NAME] (C)"
drag, startPoint x: 446, startPoint y: 65, endPoint x: 375, endPoint y: 64, distance: 71.1
click at [375, 64] on div "(2) [PERSON_NAME] (C) [DATE] 09:21 Cleaner was half an hour late, did bare mini…" at bounding box center [444, 73] width 166 height 36
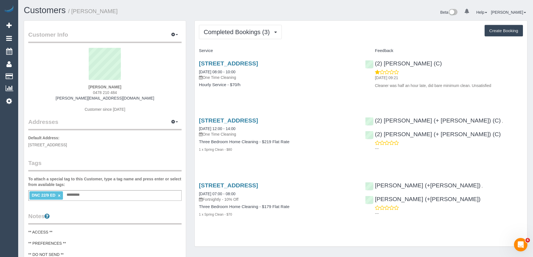
click at [188, 35] on div "Customer Info Edit Contact Info Send Message Email Preferences Special Sales Ta…" at bounding box center [105, 230] width 171 height 421
drag, startPoint x: 132, startPoint y: 15, endPoint x: 73, endPoint y: 16, distance: 59.3
click at [73, 16] on div "Customers / [PERSON_NAME]" at bounding box center [148, 12] width 256 height 12
copy small "[PERSON_NAME]"
click at [197, 34] on div "Completed Bookings (3) Completed Bookings (3) Upcoming Bookings (0) Cancelled B…" at bounding box center [361, 134] width 332 height 226
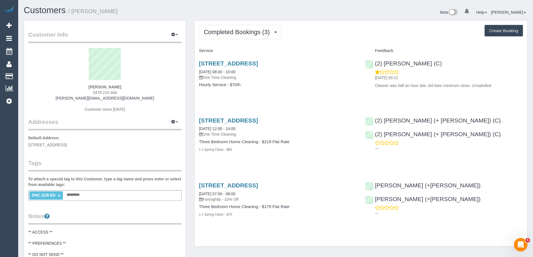
drag, startPoint x: 337, startPoint y: 65, endPoint x: 196, endPoint y: 61, distance: 141.6
click at [196, 61] on div "[STREET_ADDRESS] [DATE] 08:00 - 10:00 One Time Cleaning Hourly Service - $70/h" at bounding box center [278, 76] width 166 height 43
copy link "[STREET_ADDRESS]"
click at [195, 79] on div "[STREET_ADDRESS] [DATE] 08:00 - 10:00 One Time Cleaning Hourly Service - $70/h" at bounding box center [278, 76] width 166 height 43
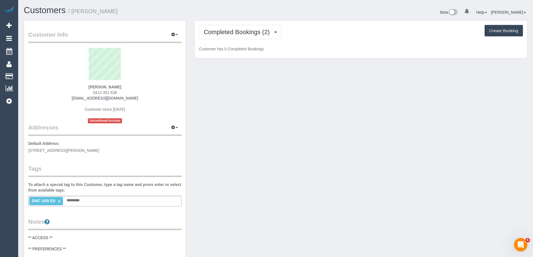
scroll to position [472, 533]
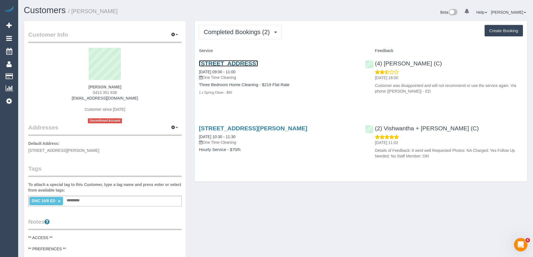
click at [258, 64] on link "[STREET_ADDRESS]" at bounding box center [228, 63] width 59 height 6
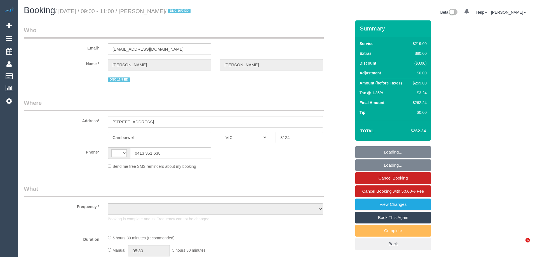
select select "VIC"
select select "string:AU"
select select "object:546"
select select "string:stripe-pm_1RYymt2GScqysDRVGDZtekeI"
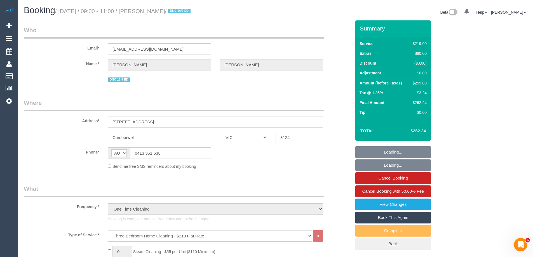
select select "number:28"
select select "number:14"
select select "number:19"
select select "number:22"
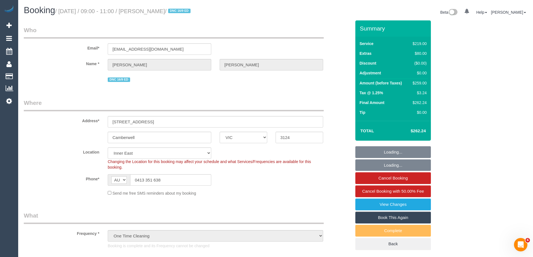
select select "object:1470"
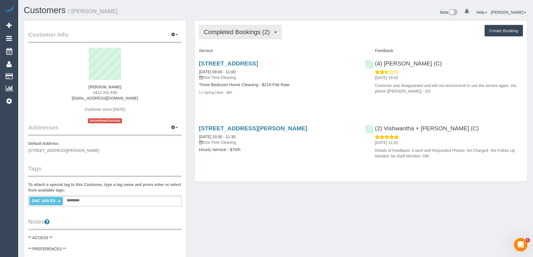
click at [229, 35] on span "Completed Bookings (2)" at bounding box center [238, 32] width 69 height 7
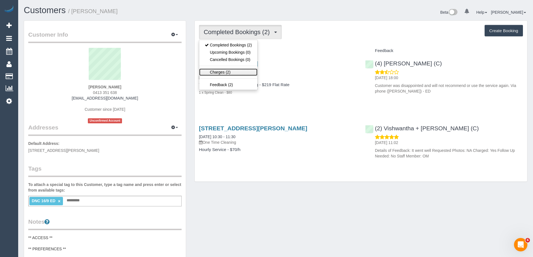
click at [228, 71] on link "Charges (2)" at bounding box center [228, 72] width 58 height 7
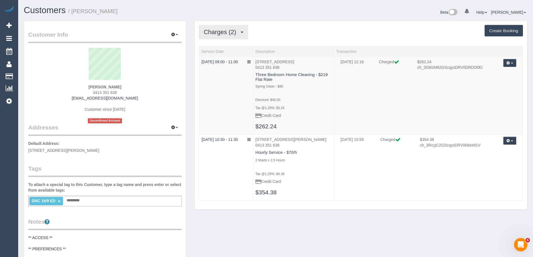
click at [228, 35] on span "Charges (2)" at bounding box center [221, 32] width 35 height 7
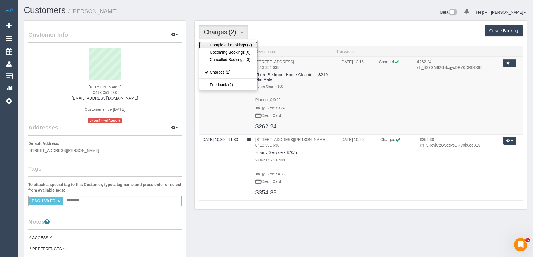
click at [227, 44] on link "Completed Bookings (2)" at bounding box center [228, 44] width 58 height 7
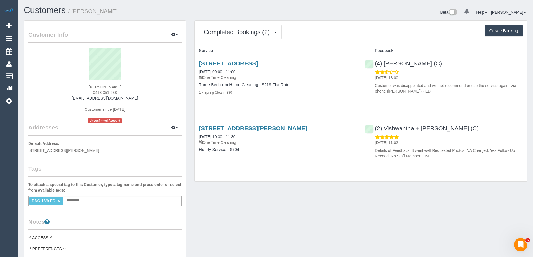
click at [58, 199] on link "×" at bounding box center [59, 201] width 3 height 5
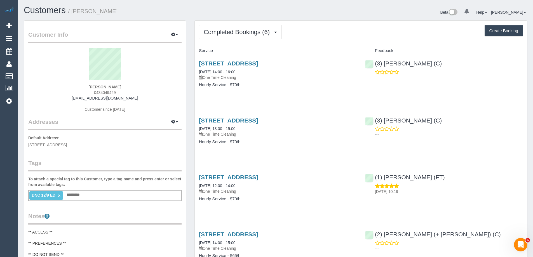
drag, startPoint x: 104, startPoint y: 11, endPoint x: 72, endPoint y: 13, distance: 31.9
click at [72, 13] on h1 "Customers / [PERSON_NAME]" at bounding box center [148, 11] width 248 height 10
copy small "[PERSON_NAME]"
click at [194, 14] on h1 "Customers / [PERSON_NAME]" at bounding box center [148, 11] width 248 height 10
drag, startPoint x: 137, startPoint y: 98, endPoint x: 77, endPoint y: 100, distance: 59.4
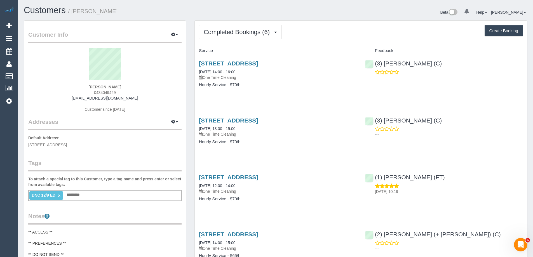
click at [77, 100] on div "[PERSON_NAME] 0434049429 [EMAIL_ADDRESS][DOMAIN_NAME] Customer since [DATE]" at bounding box center [104, 83] width 153 height 70
copy link "[EMAIL_ADDRESS][DOMAIN_NAME]"
